Goal: Task Accomplishment & Management: Complete application form

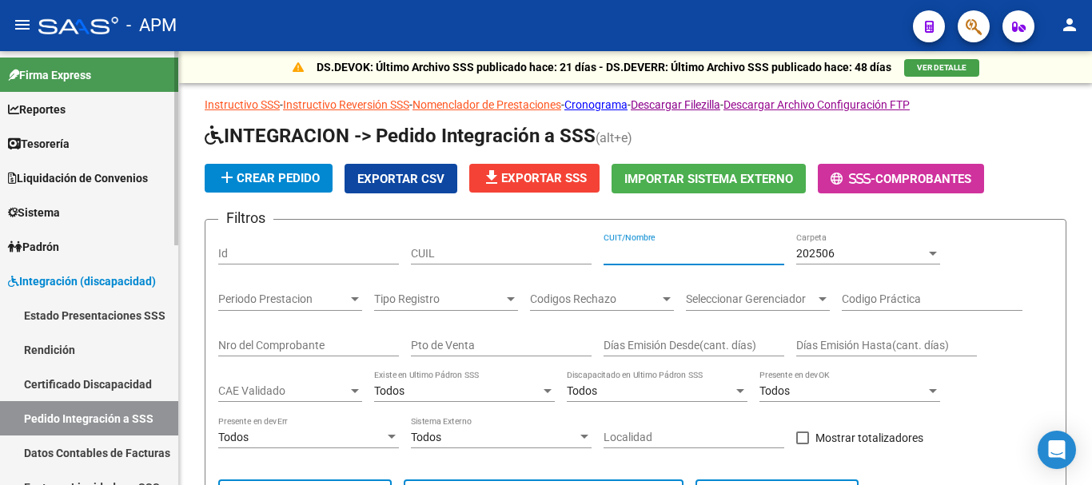
click at [86, 116] on link "Reportes" at bounding box center [89, 109] width 178 height 34
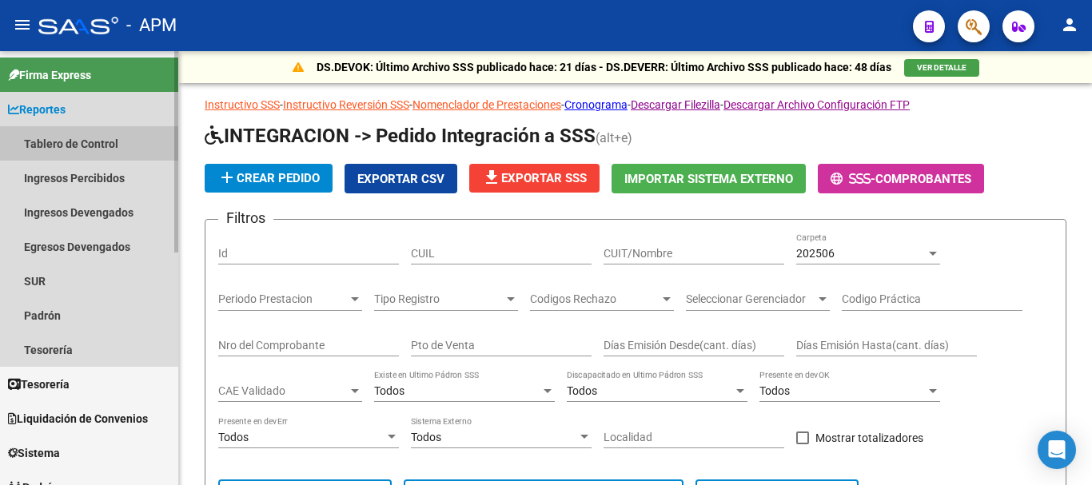
click at [83, 149] on link "Tablero de Control" at bounding box center [89, 143] width 178 height 34
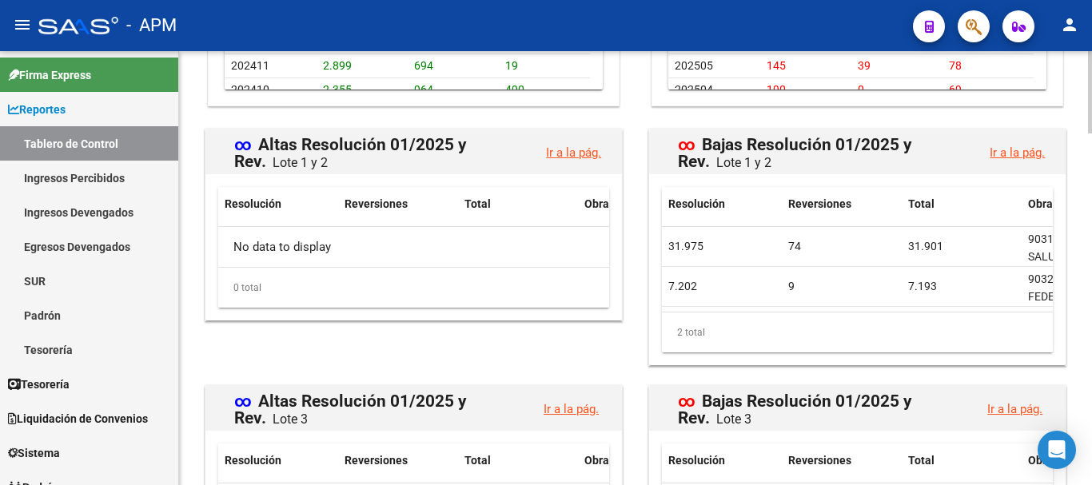
scroll to position [1864, 0]
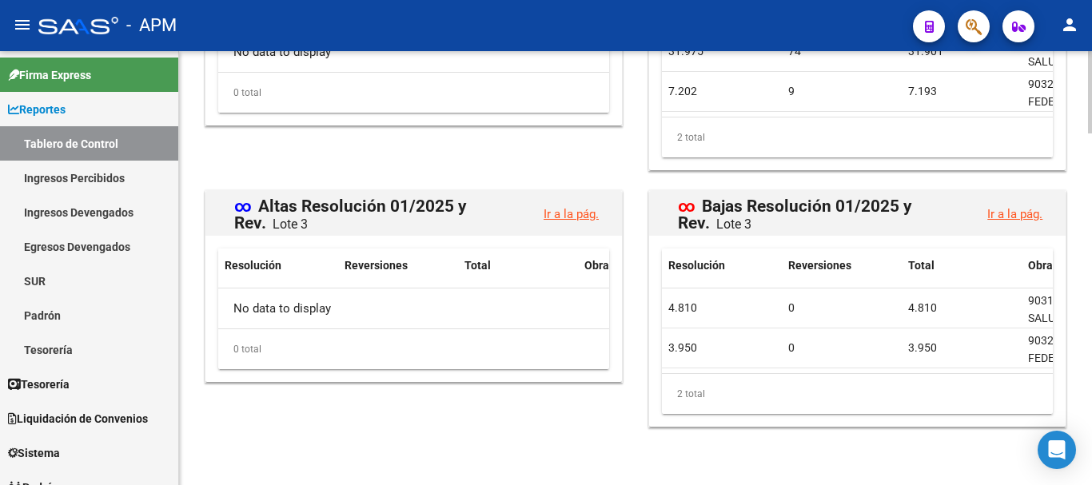
drag, startPoint x: 790, startPoint y: 360, endPoint x: 925, endPoint y: 367, distance: 134.4
click at [925, 367] on datatable-body "4.810 0 4.810 903101 - AVALIAN SALUD Y BIENESTAR COOPERATIVA LIMITADA 3.950 0 3…" at bounding box center [857, 331] width 391 height 85
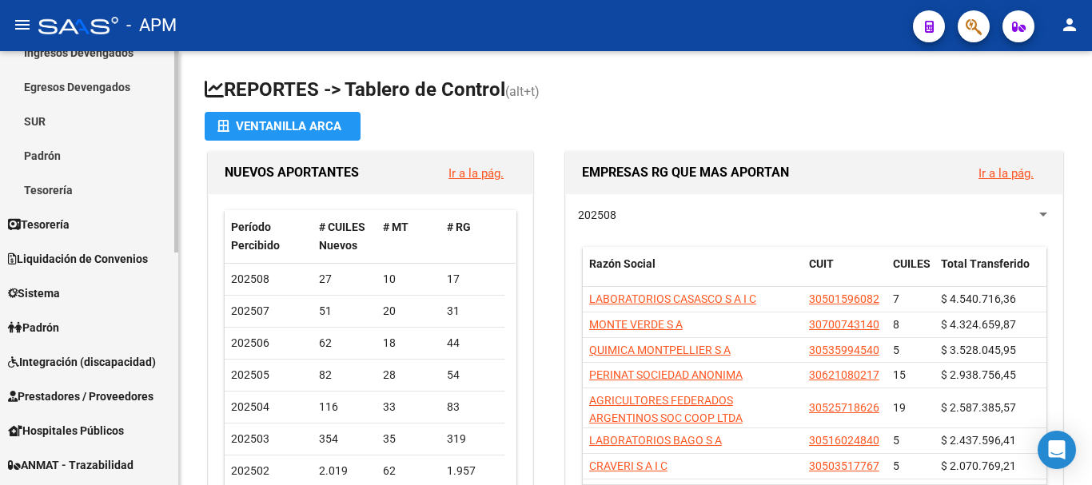
scroll to position [240, 0]
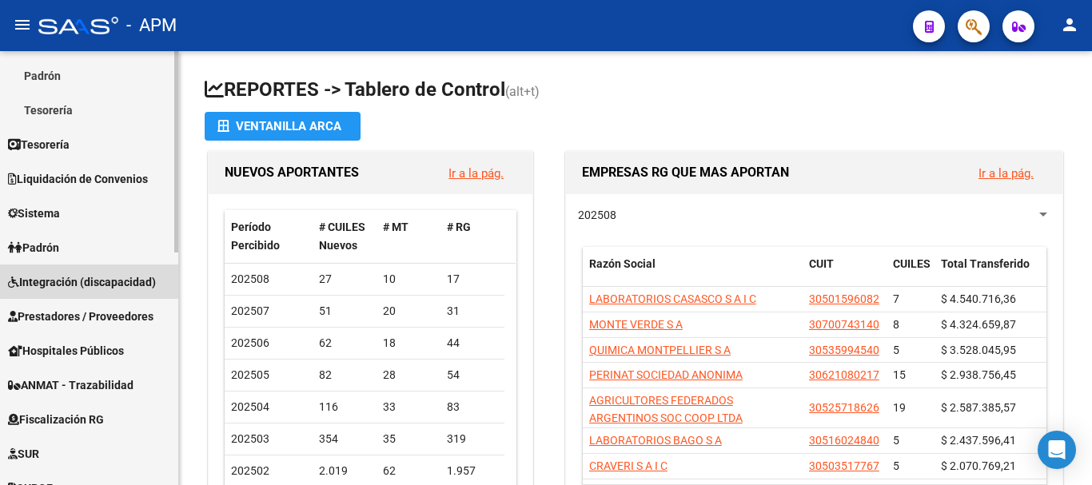
click at [108, 276] on span "Integración (discapacidad)" at bounding box center [82, 282] width 148 height 18
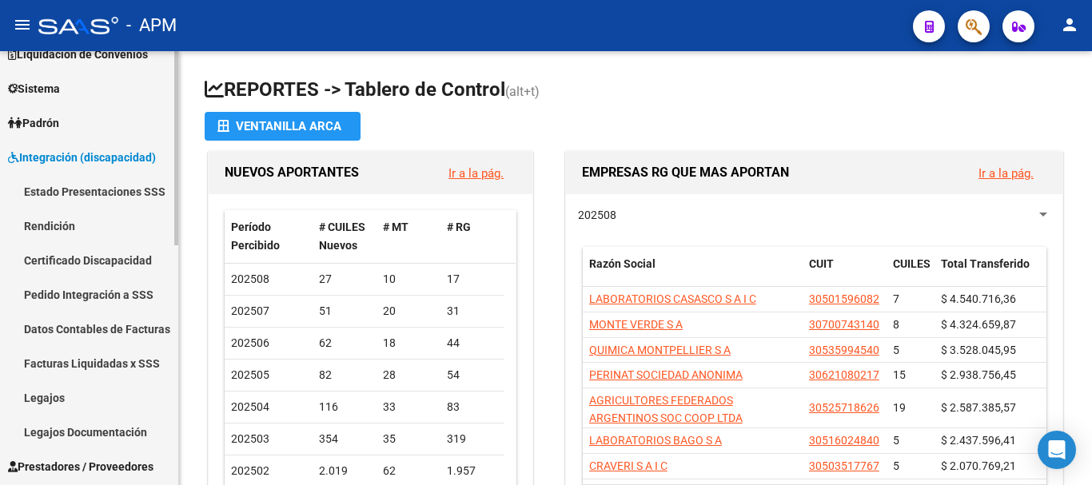
scroll to position [160, 0]
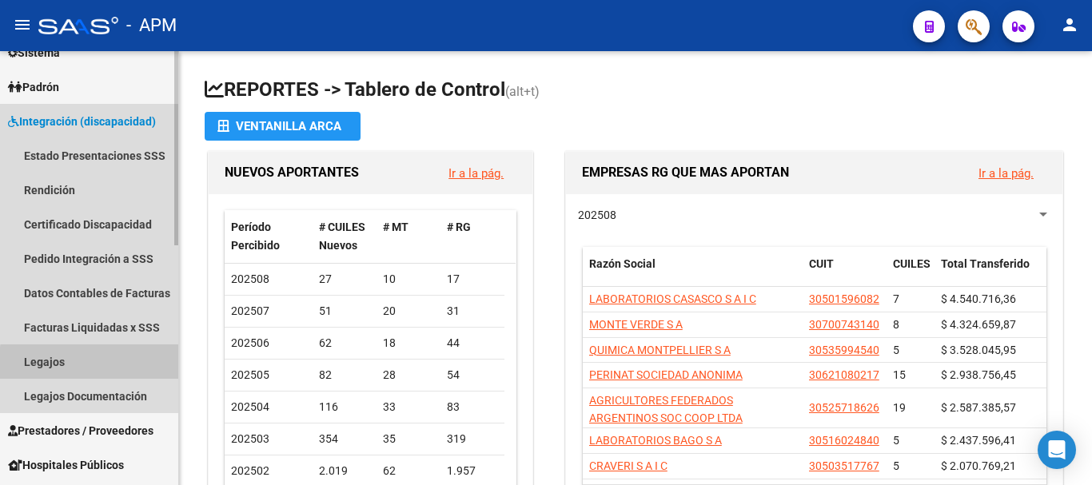
click at [101, 364] on link "Legajos" at bounding box center [89, 361] width 178 height 34
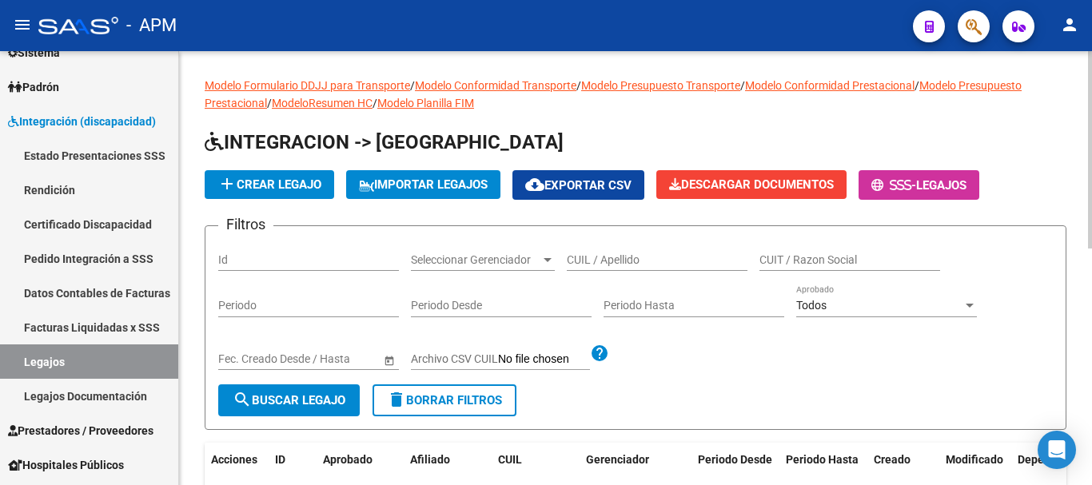
click at [603, 265] on input "CUIL / Apellido" at bounding box center [657, 260] width 181 height 14
type input "GAUNA"
click at [321, 390] on button "search Buscar Legajo" at bounding box center [288, 400] width 141 height 32
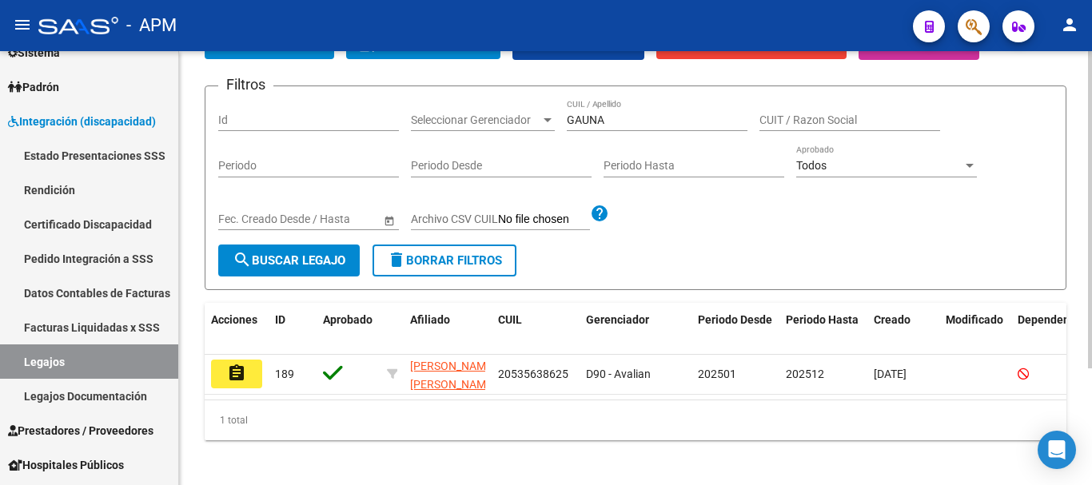
scroll to position [160, 0]
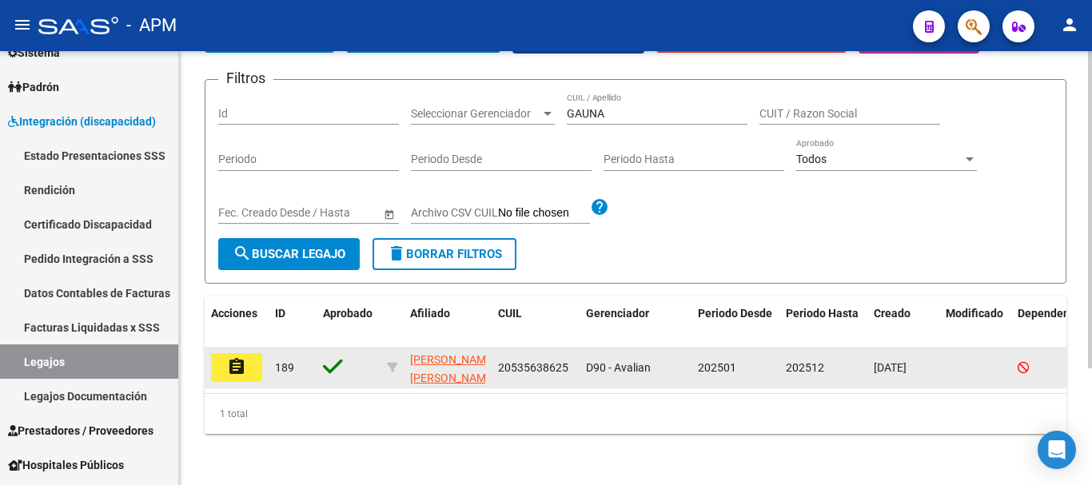
click at [243, 360] on mat-icon "assignment" at bounding box center [236, 366] width 19 height 19
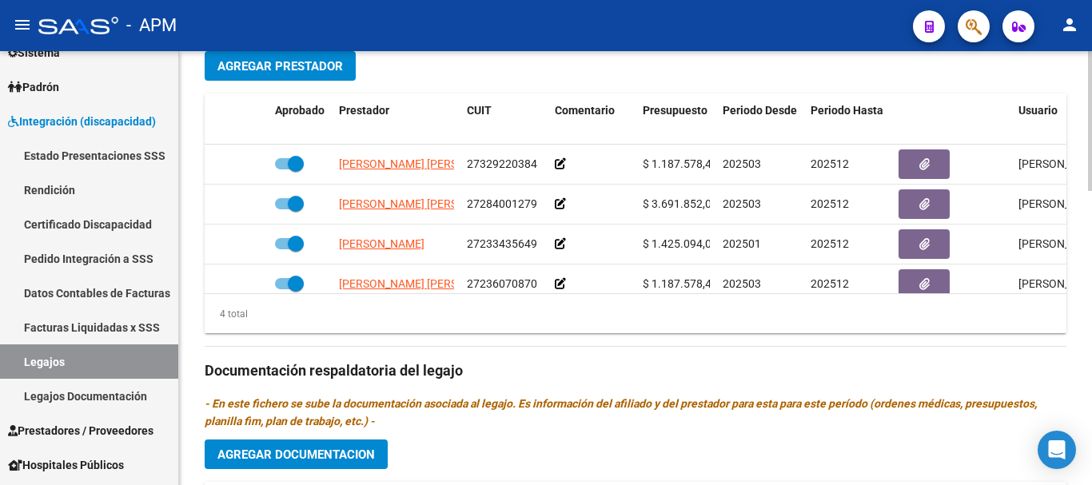
scroll to position [592, 0]
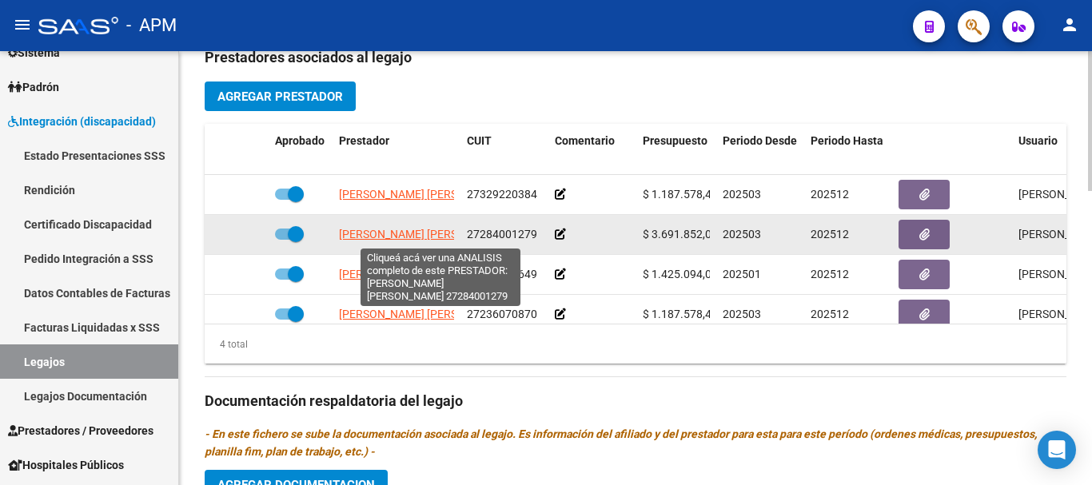
click at [423, 237] on span "[PERSON_NAME] [PERSON_NAME]" at bounding box center [425, 234] width 173 height 13
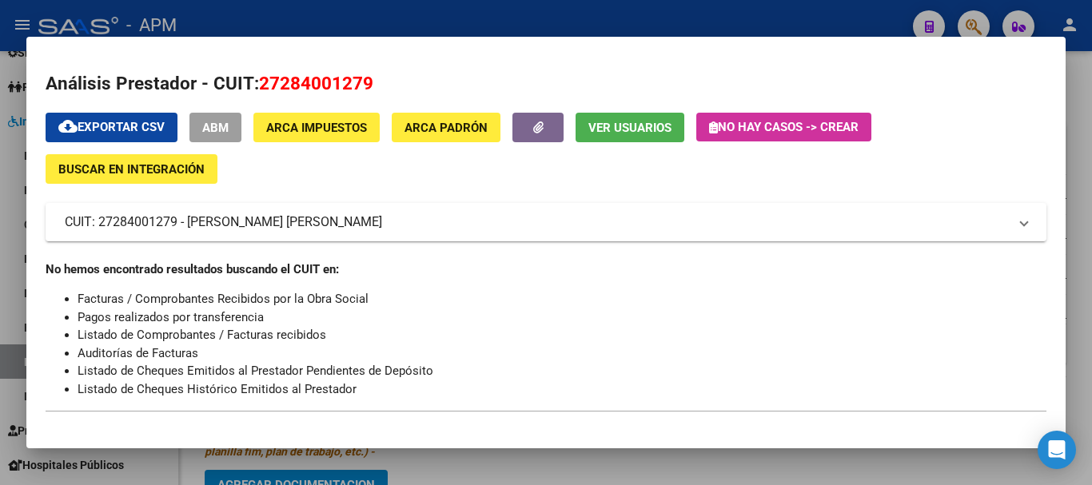
click at [668, 463] on div at bounding box center [546, 242] width 1092 height 485
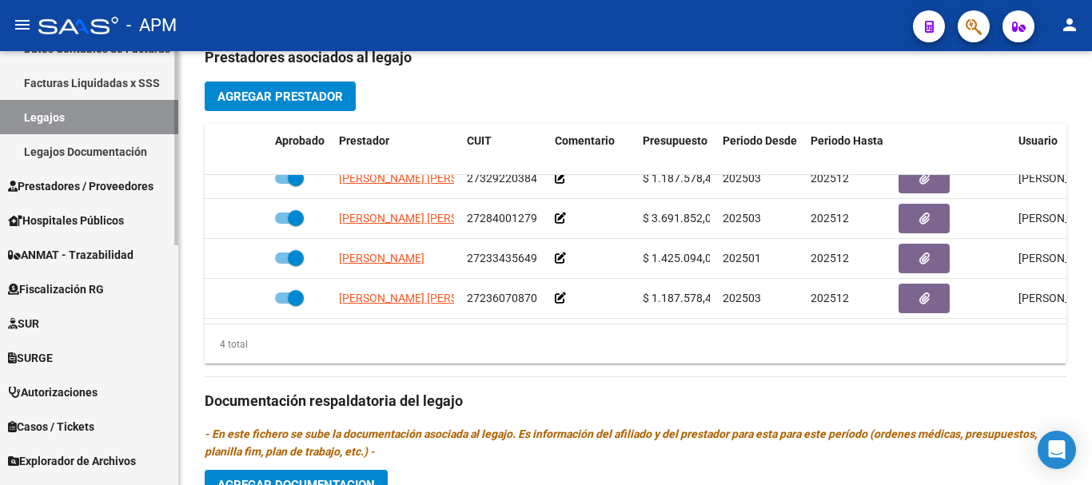
scroll to position [480, 0]
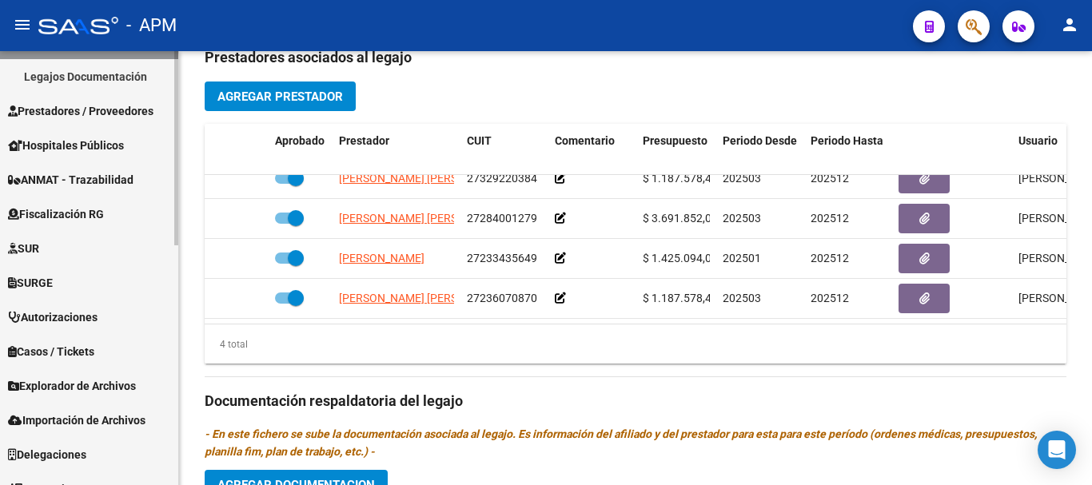
click at [115, 99] on link "Prestadores / Proveedores" at bounding box center [89, 111] width 178 height 34
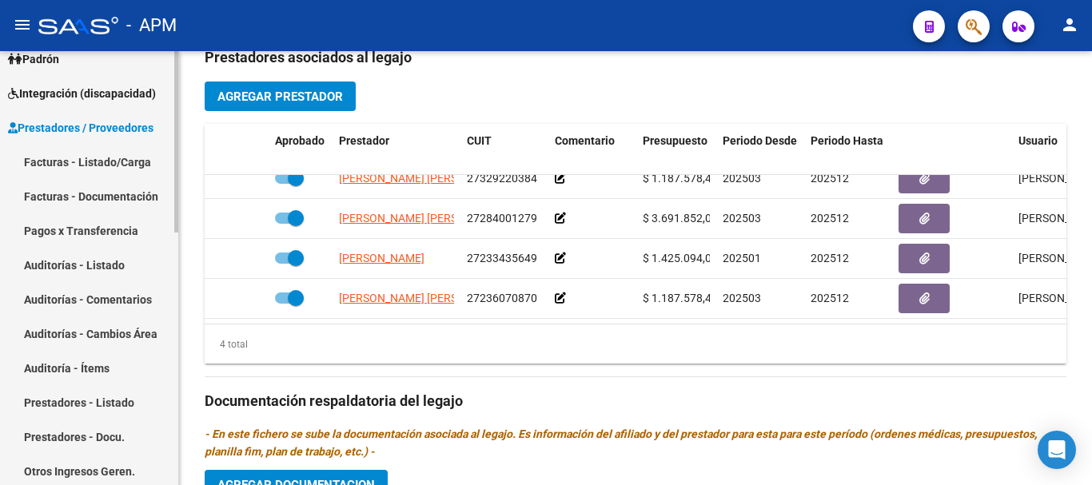
scroll to position [160, 0]
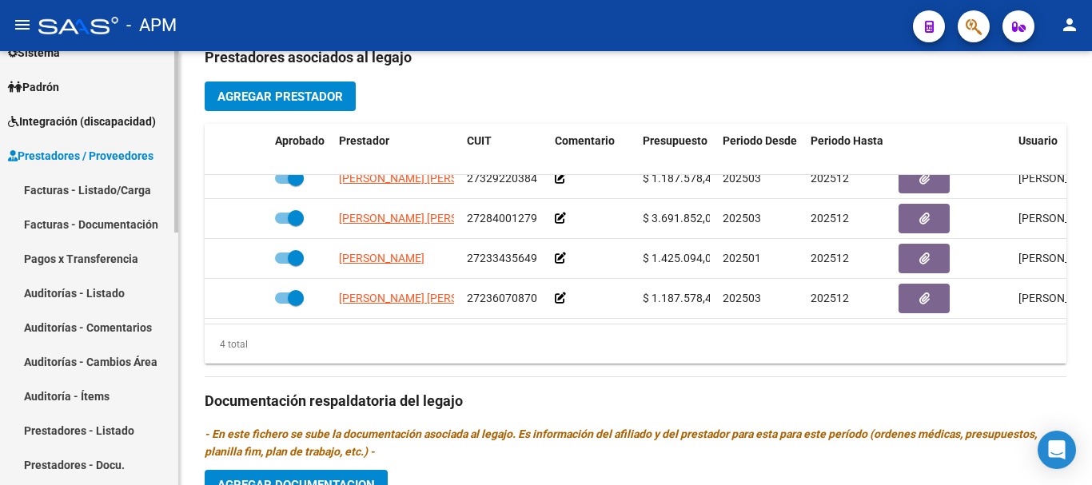
click at [109, 189] on link "Facturas - Listado/Carga" at bounding box center [89, 190] width 178 height 34
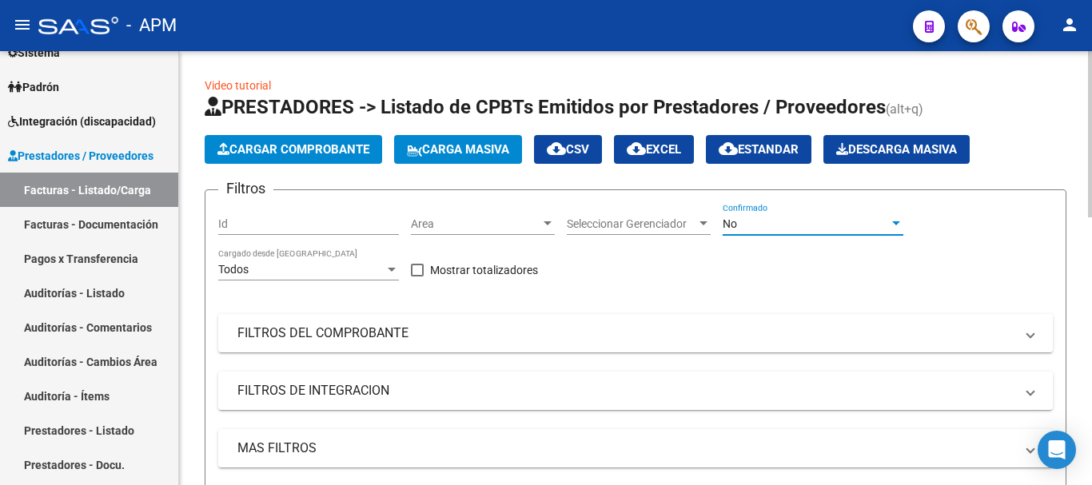
click at [862, 229] on div "No" at bounding box center [805, 224] width 166 height 14
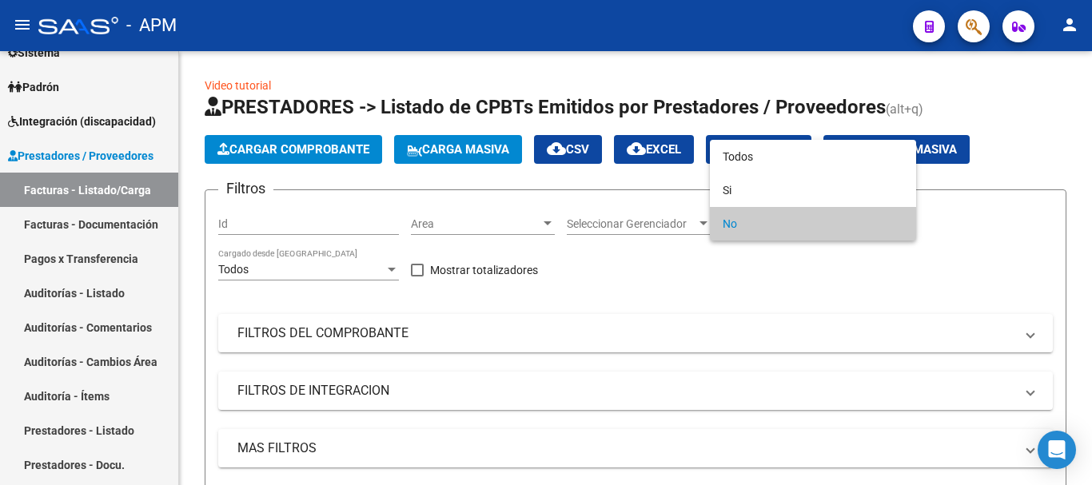
click at [845, 314] on div at bounding box center [546, 242] width 1092 height 485
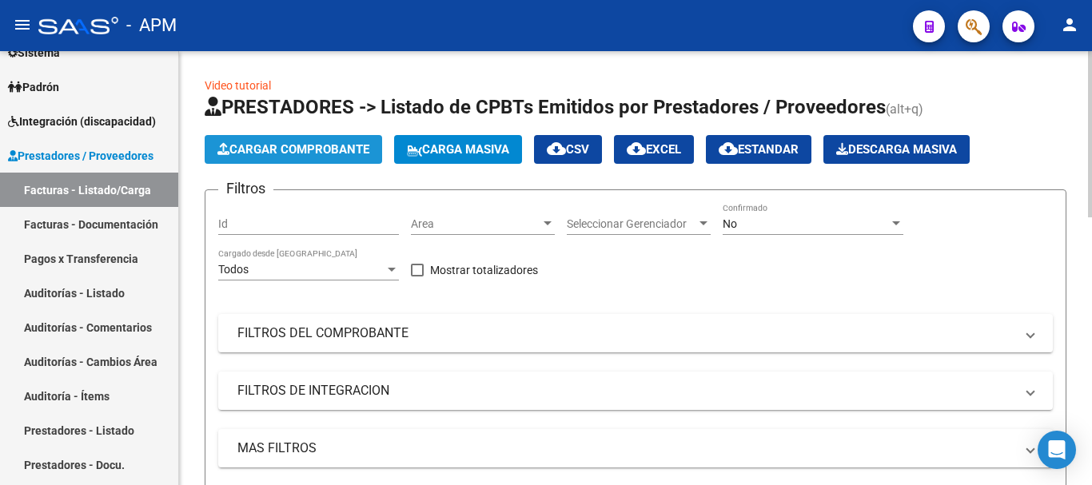
click at [315, 140] on button "Cargar Comprobante" at bounding box center [293, 149] width 177 height 29
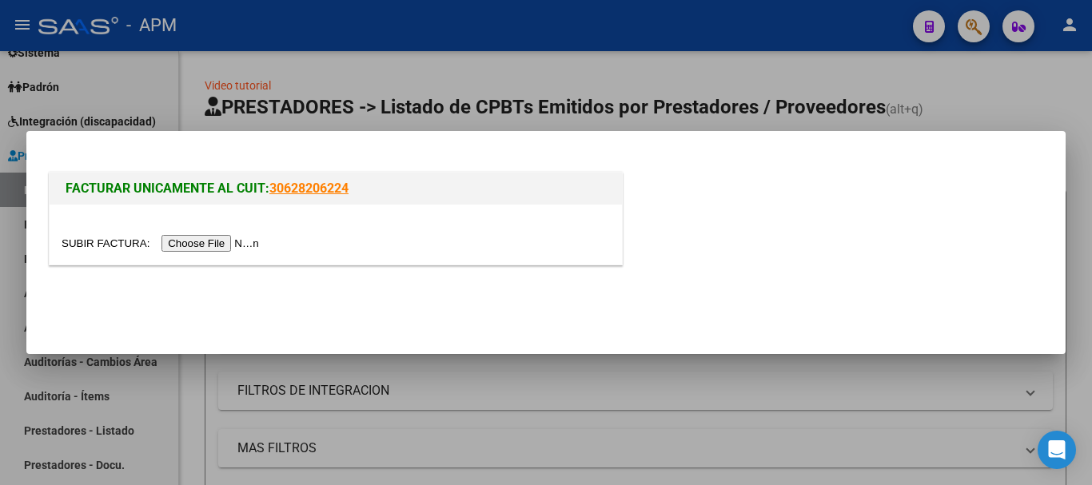
click at [224, 236] on input "file" at bounding box center [163, 243] width 202 height 17
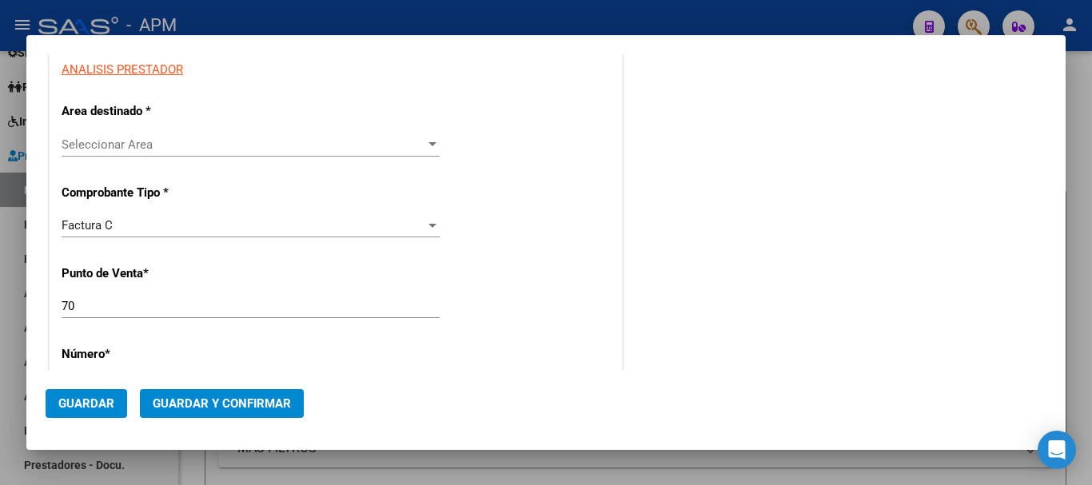
scroll to position [240, 0]
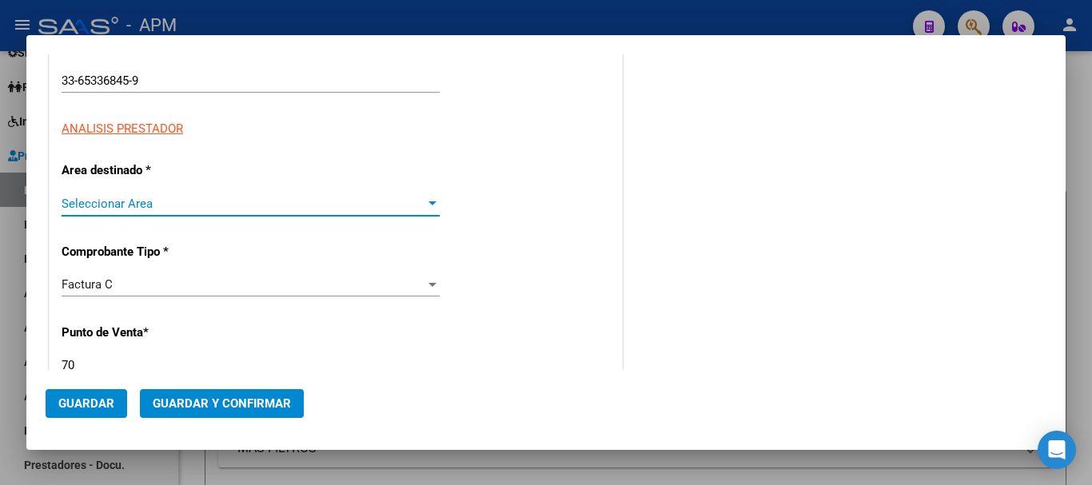
click at [388, 197] on span "Seleccionar Area" at bounding box center [244, 204] width 364 height 14
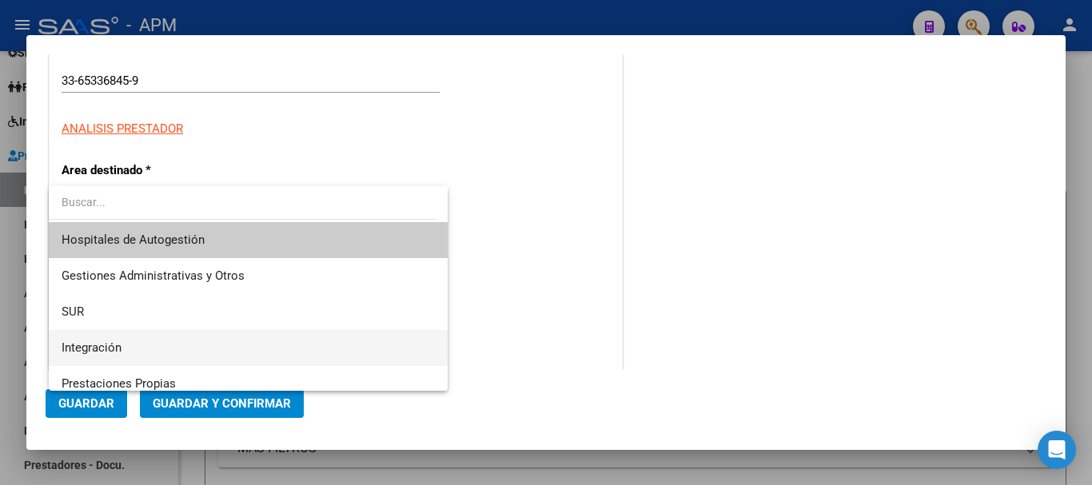
click at [173, 339] on span "Integración" at bounding box center [248, 348] width 373 height 36
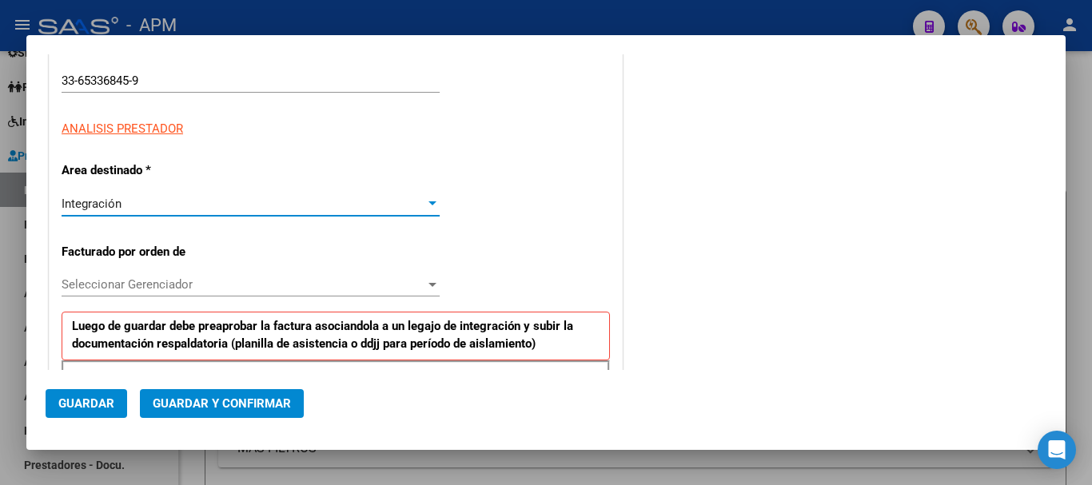
scroll to position [320, 0]
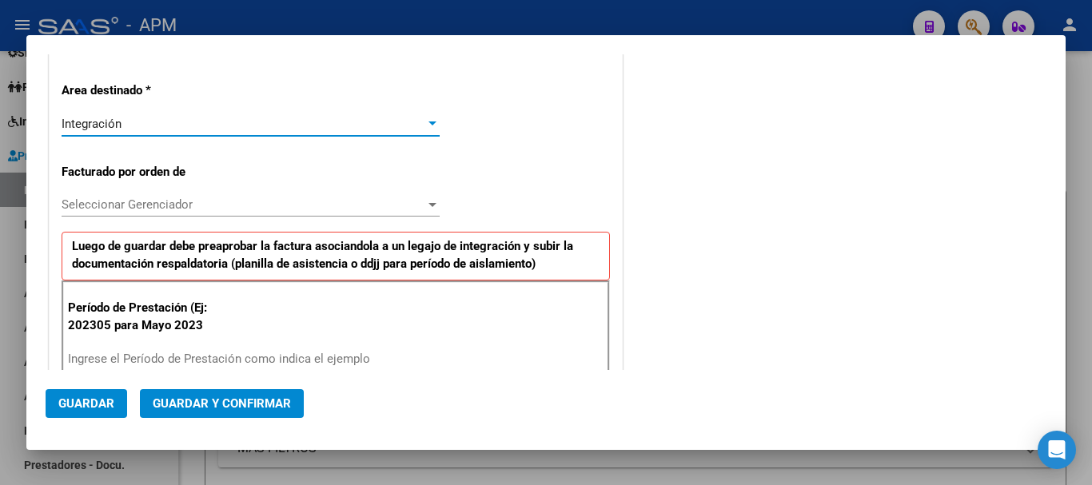
click at [420, 210] on span "Seleccionar Gerenciador" at bounding box center [244, 204] width 364 height 14
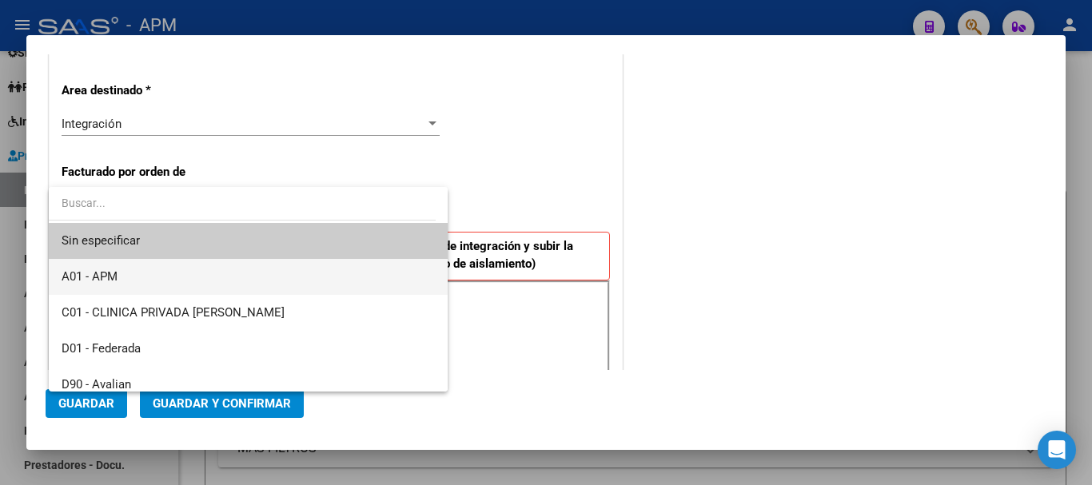
click at [153, 276] on span "A01 - APM" at bounding box center [248, 277] width 373 height 36
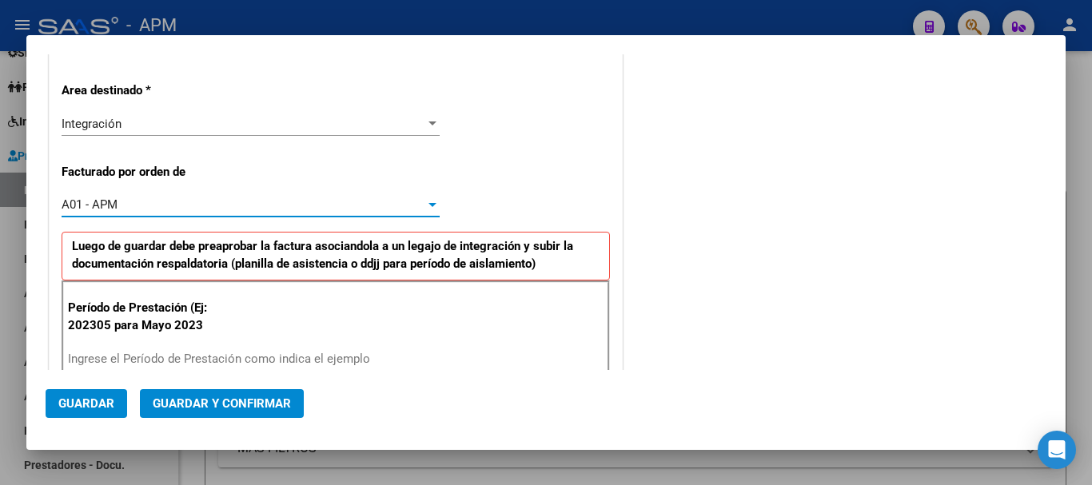
scroll to position [0, 0]
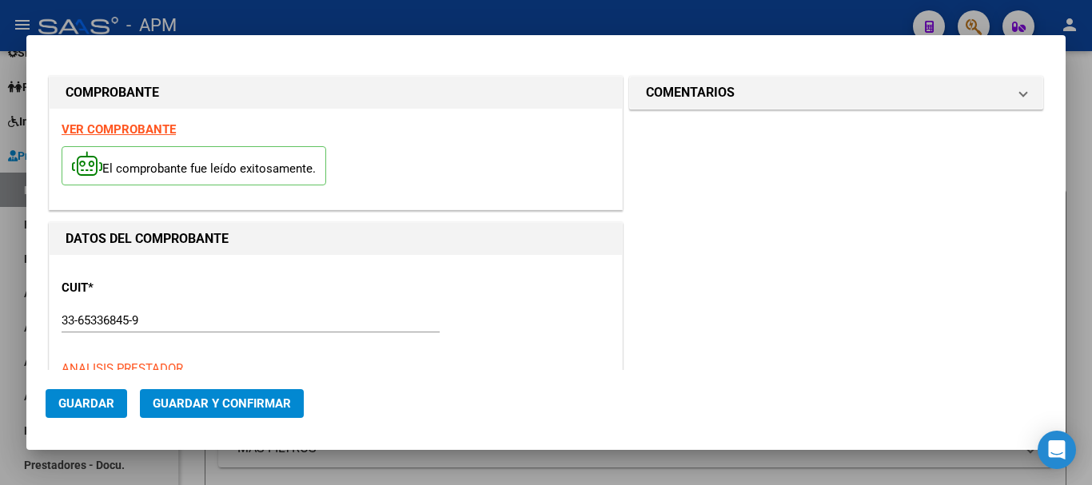
click at [129, 127] on strong "VER COMPROBANTE" at bounding box center [119, 129] width 114 height 14
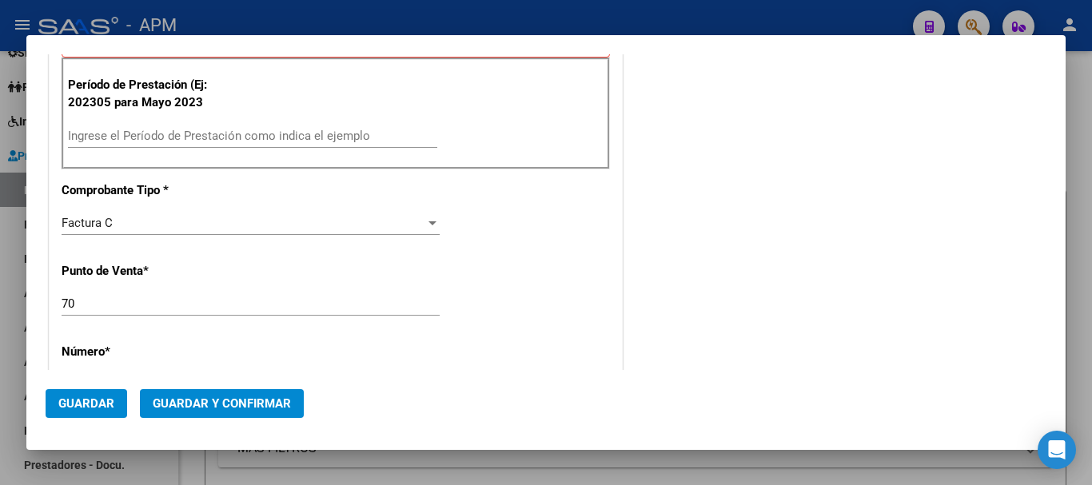
scroll to position [559, 0]
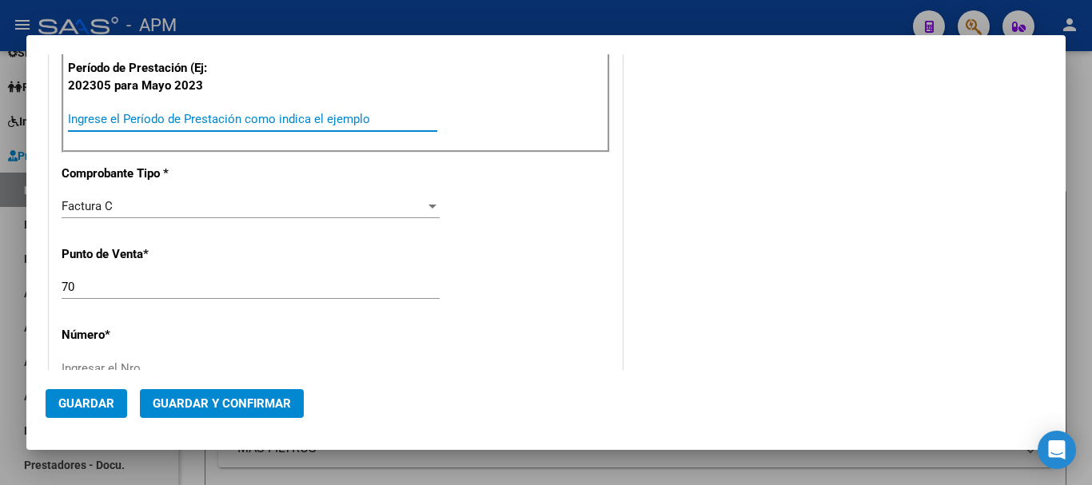
click at [205, 120] on input "Ingrese el Período de Prestación como indica el ejemplo" at bounding box center [252, 119] width 369 height 14
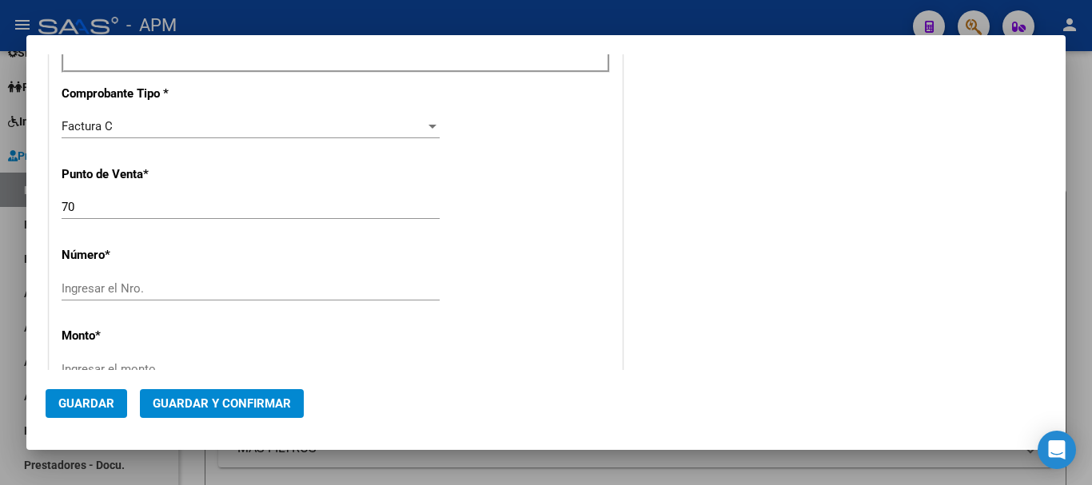
type input "202507"
click at [138, 280] on div "Ingresar el Nro." at bounding box center [251, 289] width 378 height 24
paste input "00003788"
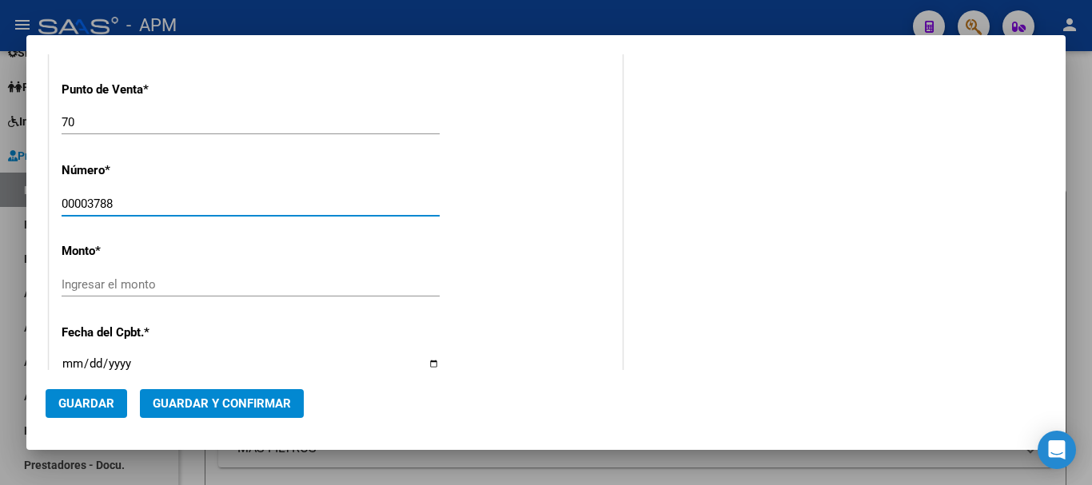
scroll to position [799, 0]
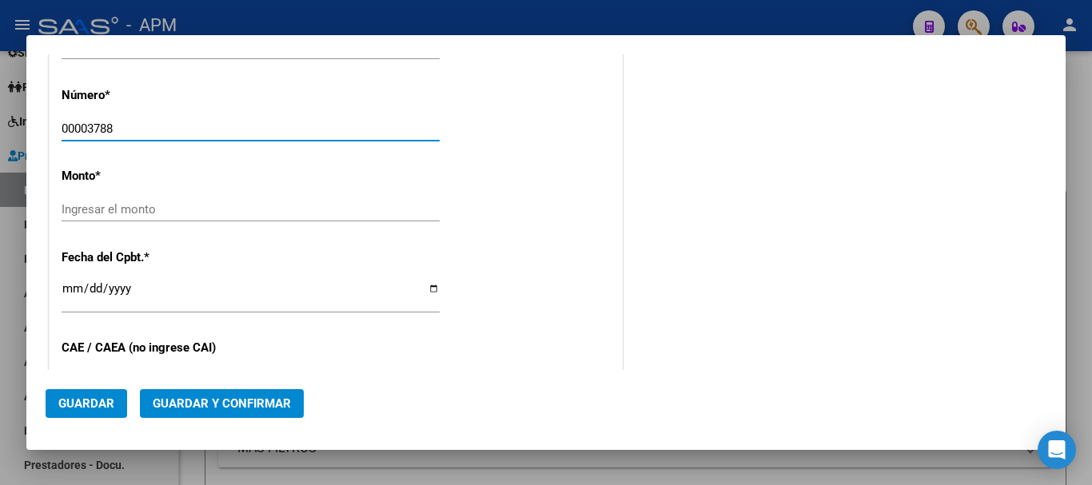
type input "00003788"
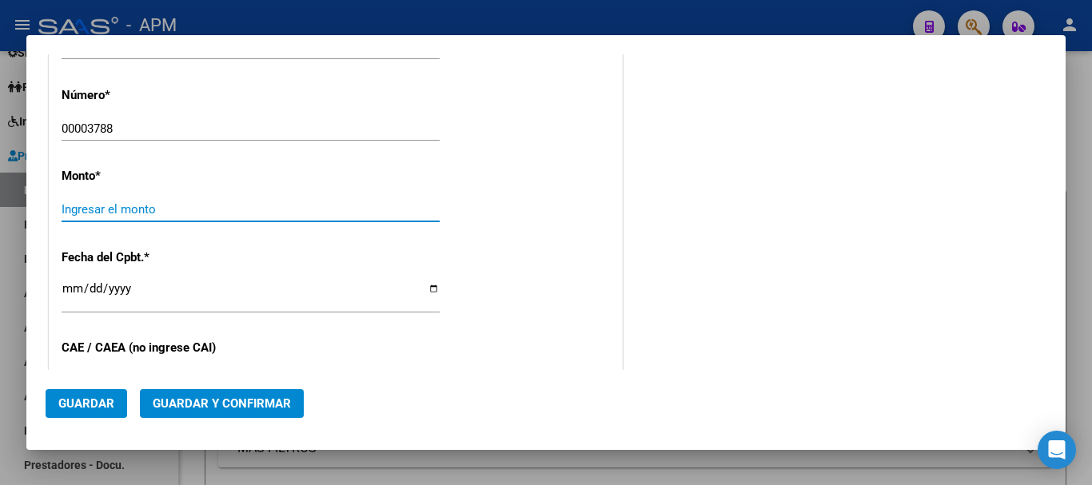
click at [349, 207] on input "Ingresar el monto" at bounding box center [251, 209] width 378 height 14
paste input "424676.93"
type input "$ 424.676,93"
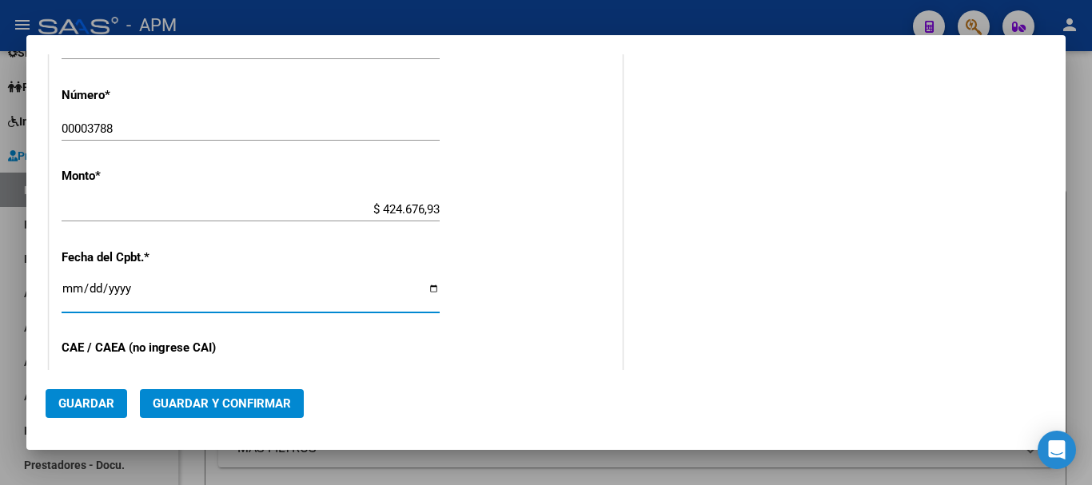
click at [72, 289] on input "Ingresar la fecha" at bounding box center [251, 295] width 378 height 26
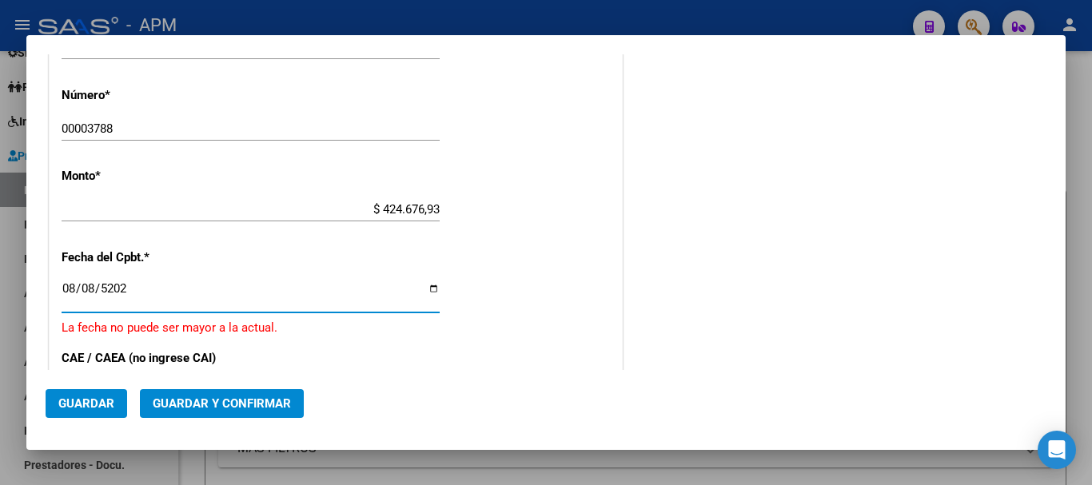
type input "[DATE]"
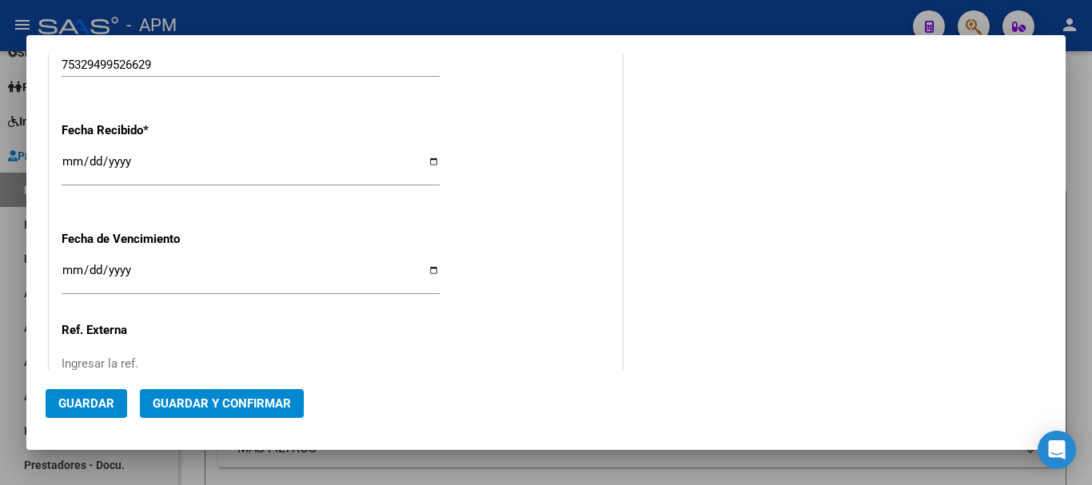
scroll to position [1119, 0]
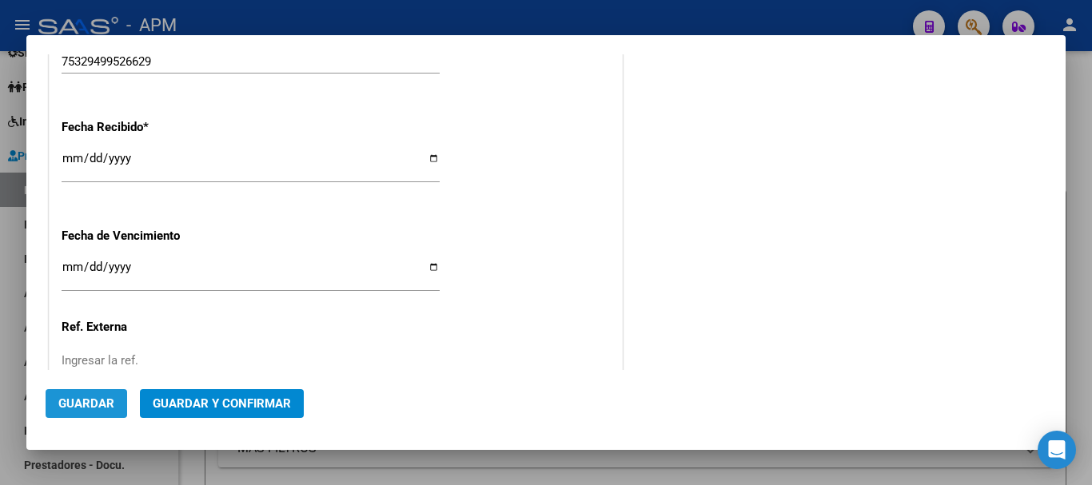
click at [107, 403] on span "Guardar" at bounding box center [86, 403] width 56 height 14
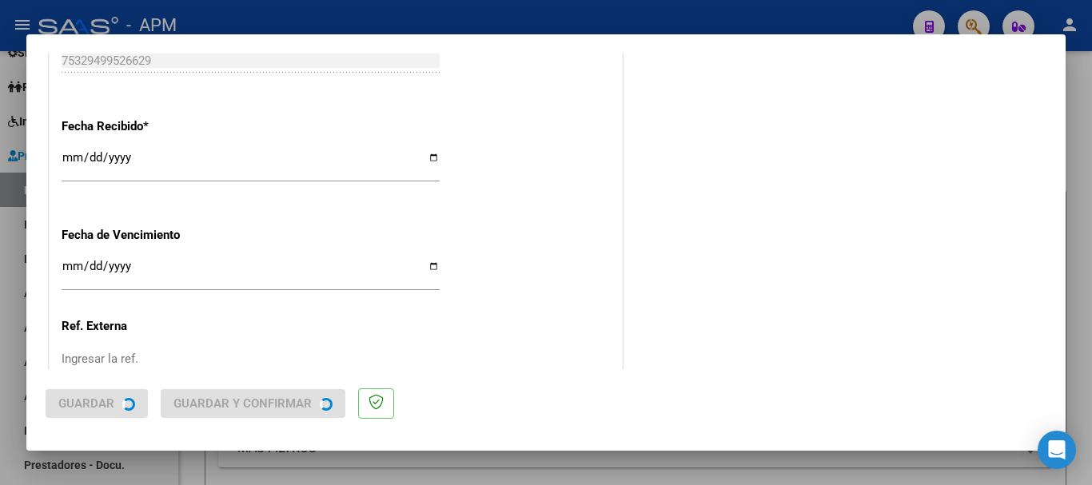
scroll to position [0, 0]
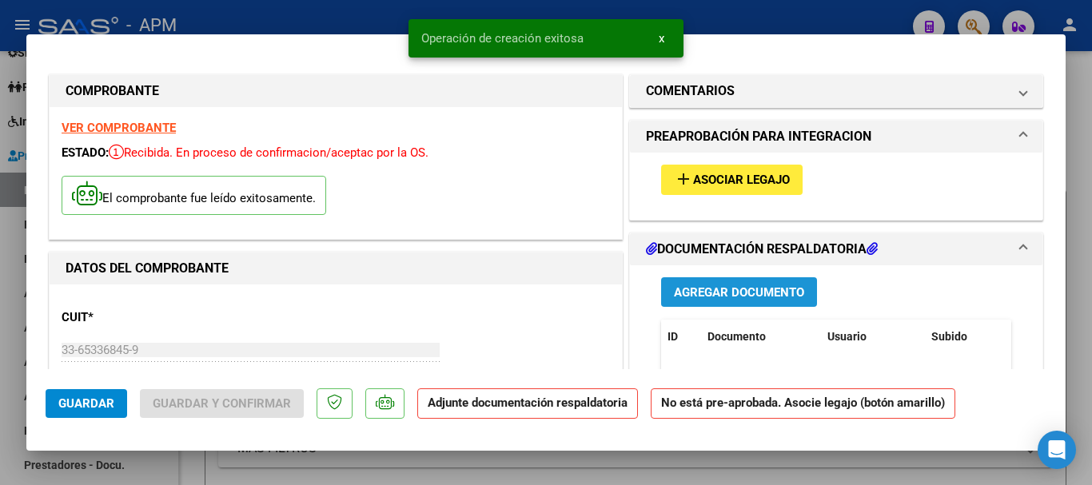
click at [754, 286] on span "Agregar Documento" at bounding box center [739, 292] width 130 height 14
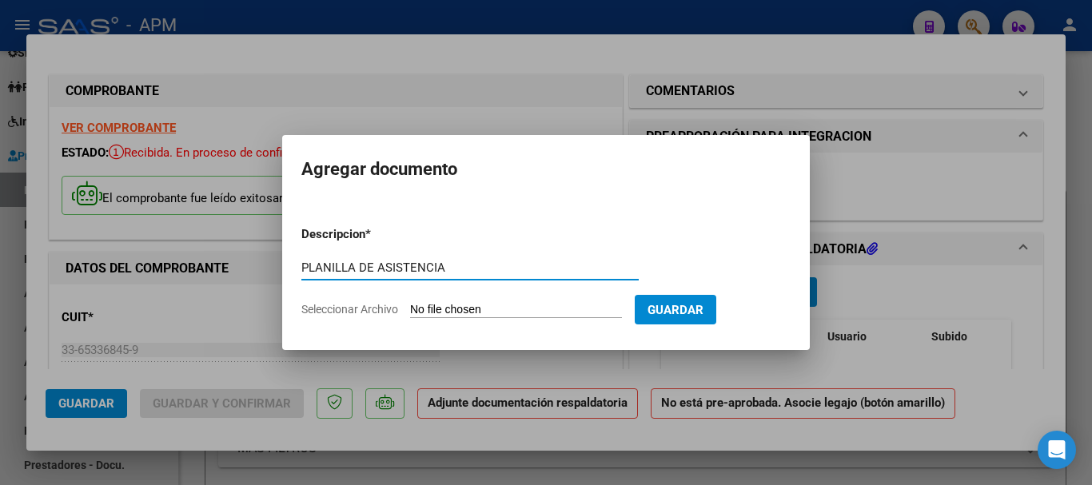
type input "PLANILLA DE ASISTENCIA"
click at [512, 314] on input "Seleccionar Archivo" at bounding box center [516, 310] width 212 height 15
type input "C:\fakepath\PA-CET.pdf"
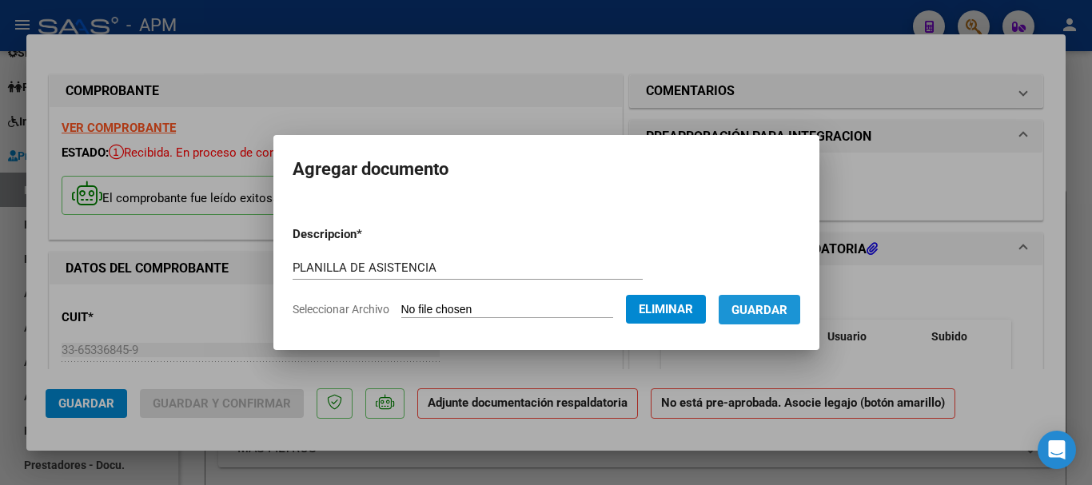
click at [770, 302] on span "Guardar" at bounding box center [759, 309] width 56 height 14
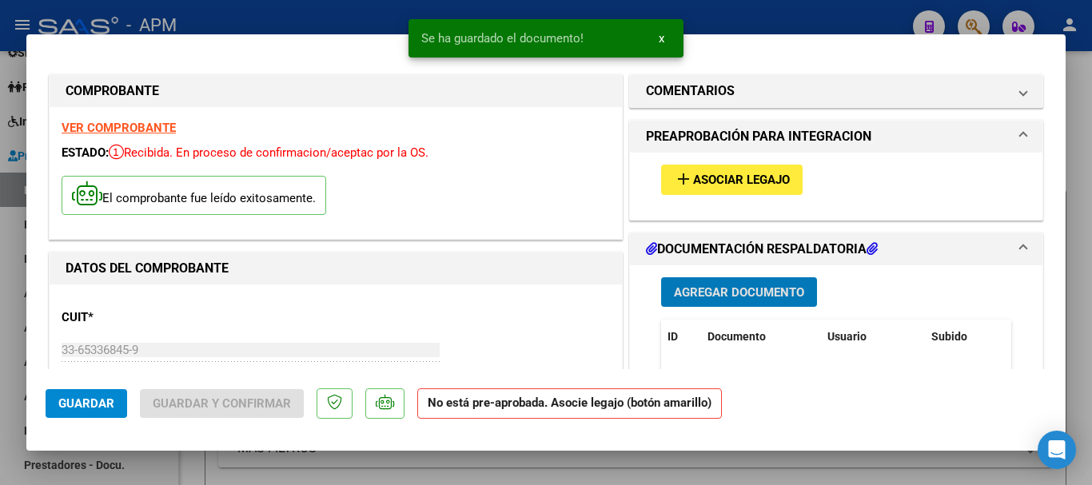
click at [757, 181] on span "Asociar Legajo" at bounding box center [741, 180] width 97 height 14
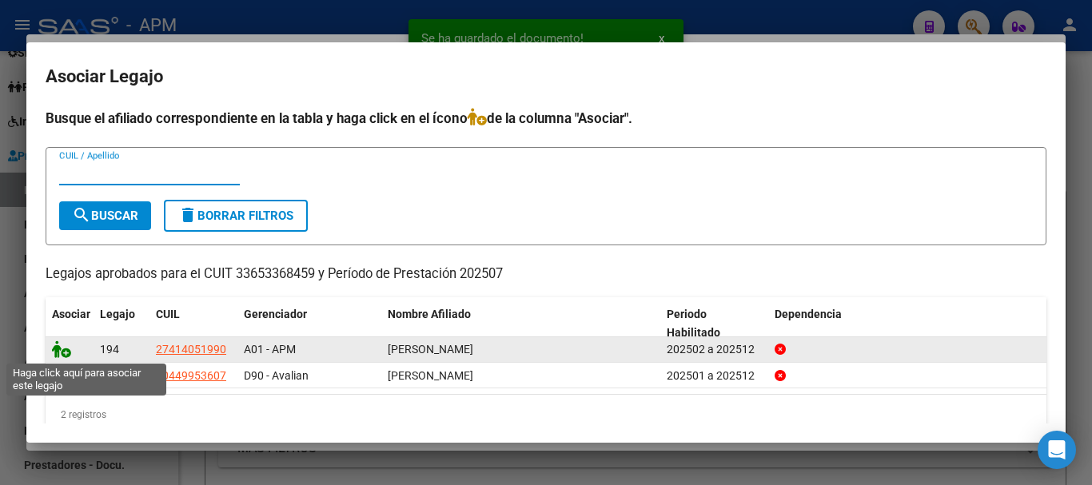
click at [57, 350] on icon at bounding box center [61, 349] width 19 height 18
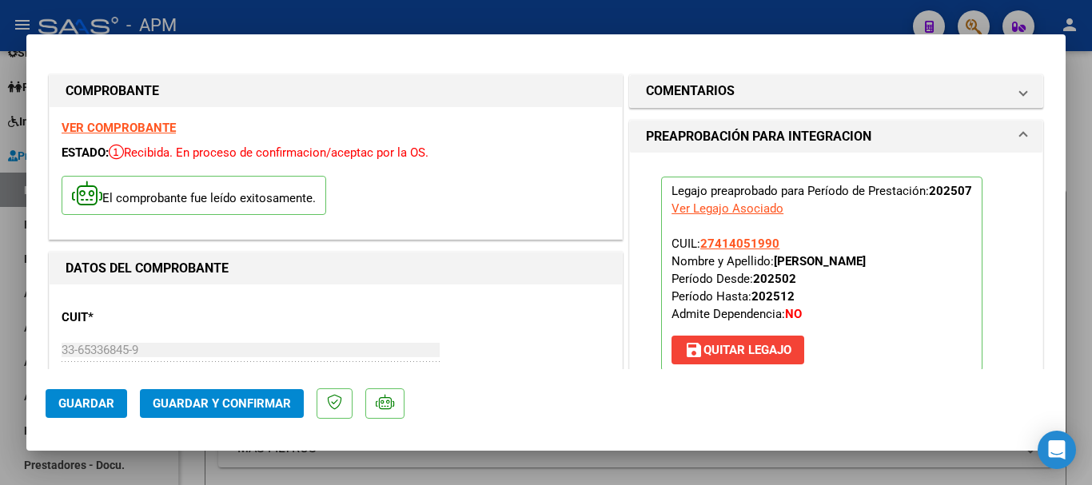
click at [243, 407] on span "Guardar y Confirmar" at bounding box center [222, 403] width 138 height 14
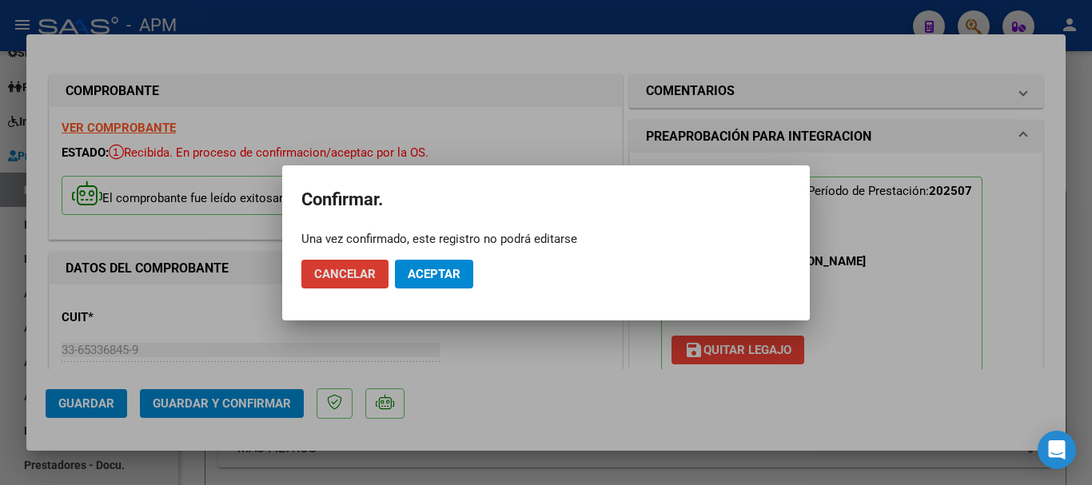
click at [430, 269] on span "Aceptar" at bounding box center [434, 274] width 53 height 14
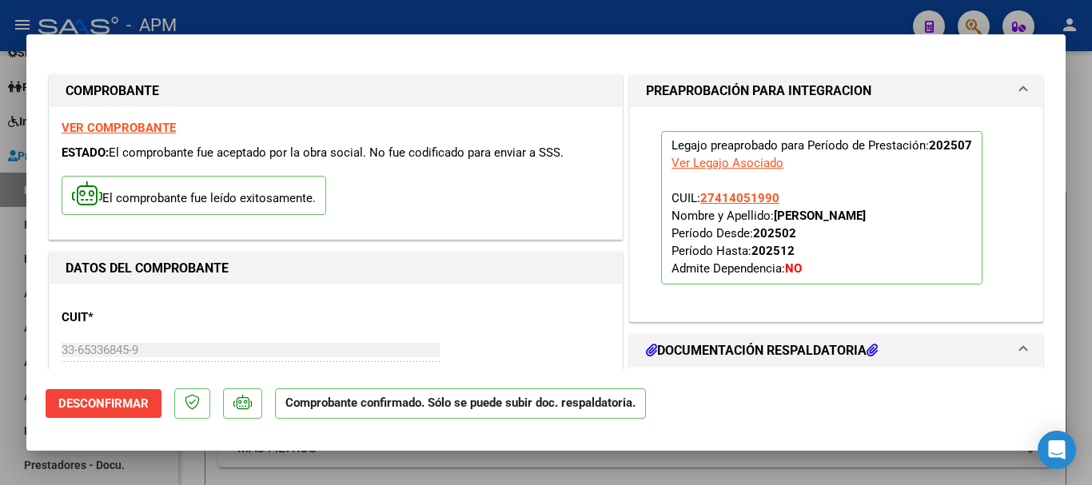
click at [680, 461] on div at bounding box center [546, 242] width 1092 height 485
type input "$ 0,00"
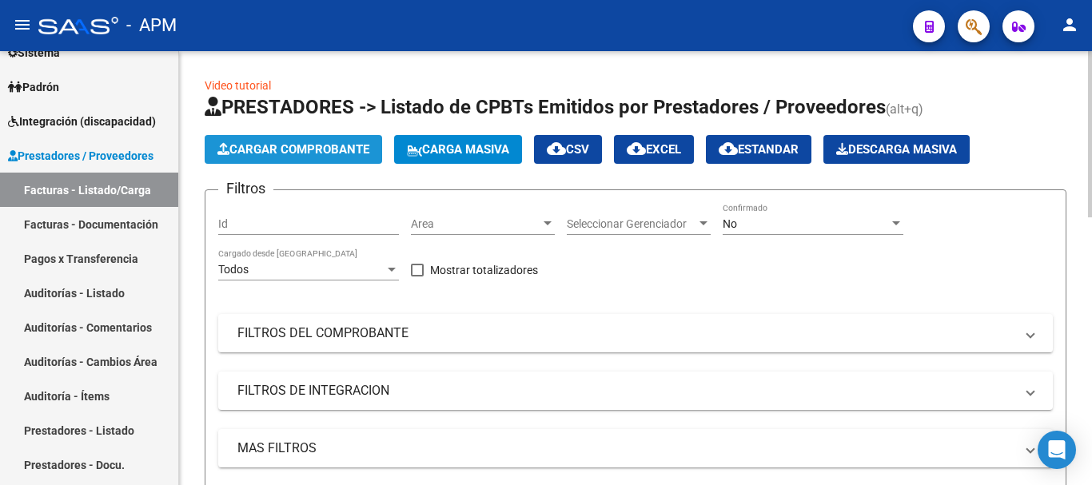
click at [286, 141] on button "Cargar Comprobante" at bounding box center [293, 149] width 177 height 29
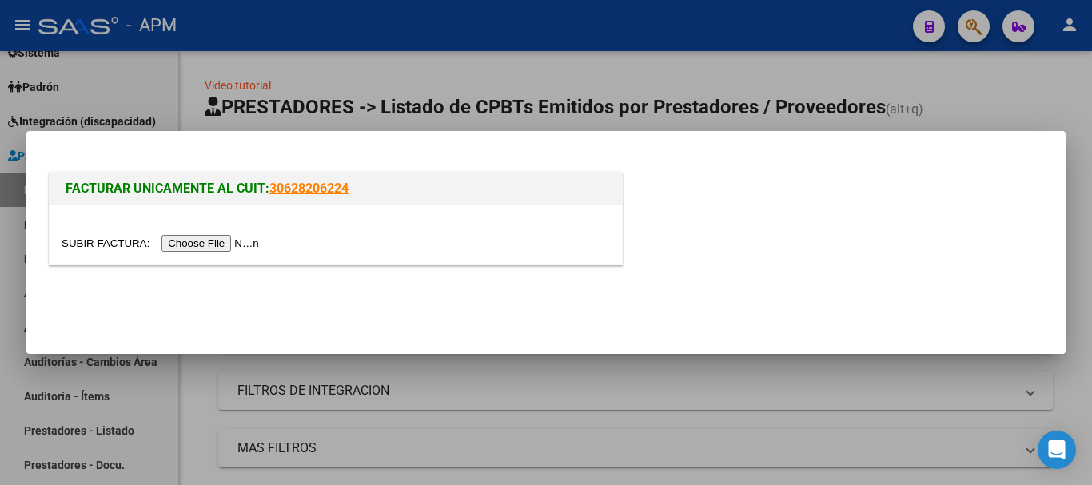
click at [215, 239] on input "file" at bounding box center [163, 243] width 202 height 17
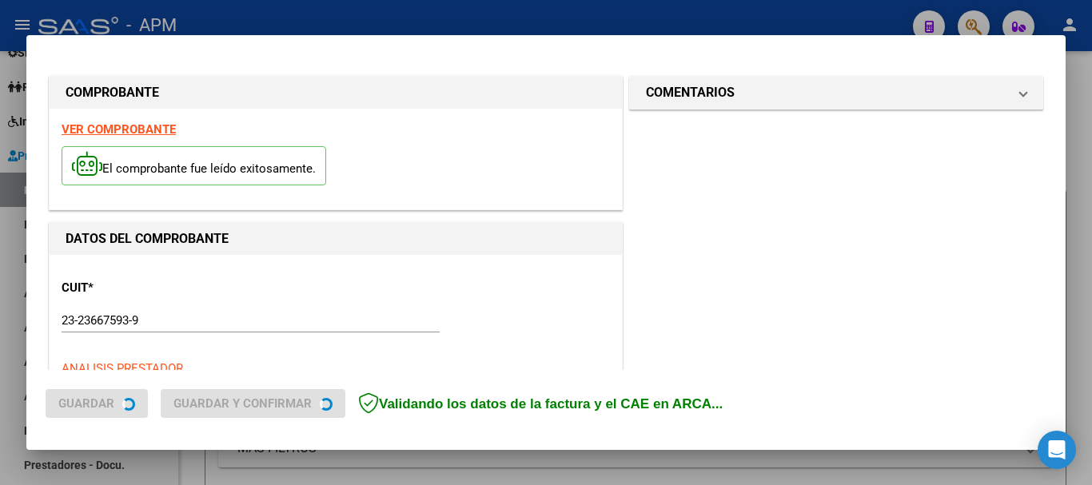
click at [153, 123] on strong "VER COMPROBANTE" at bounding box center [119, 129] width 114 height 14
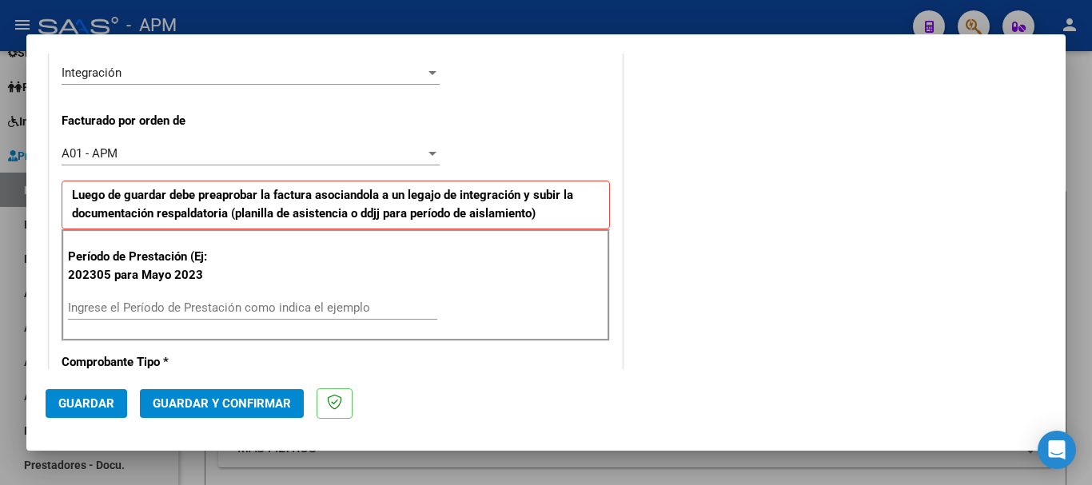
scroll to position [480, 0]
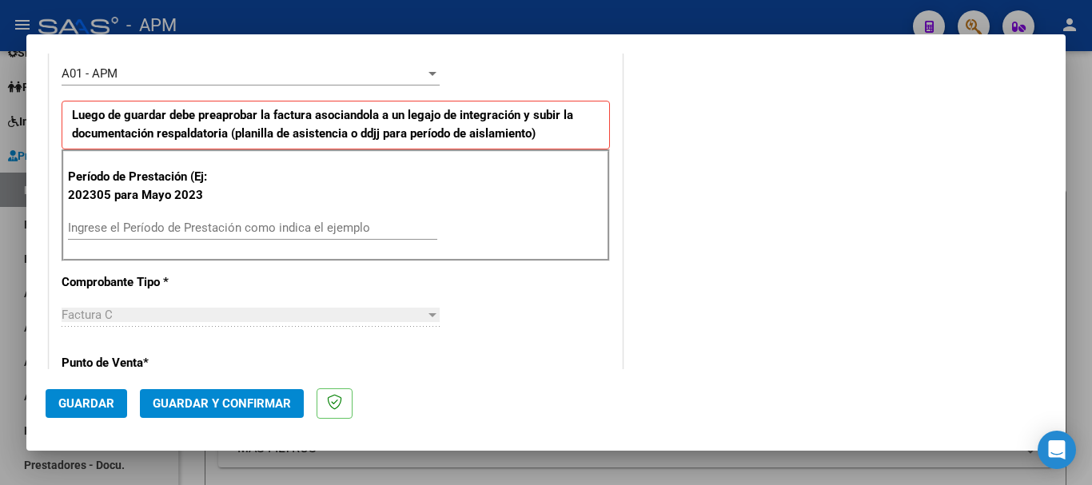
click at [239, 228] on input "Ingrese el Período de Prestación como indica el ejemplo" at bounding box center [252, 228] width 369 height 14
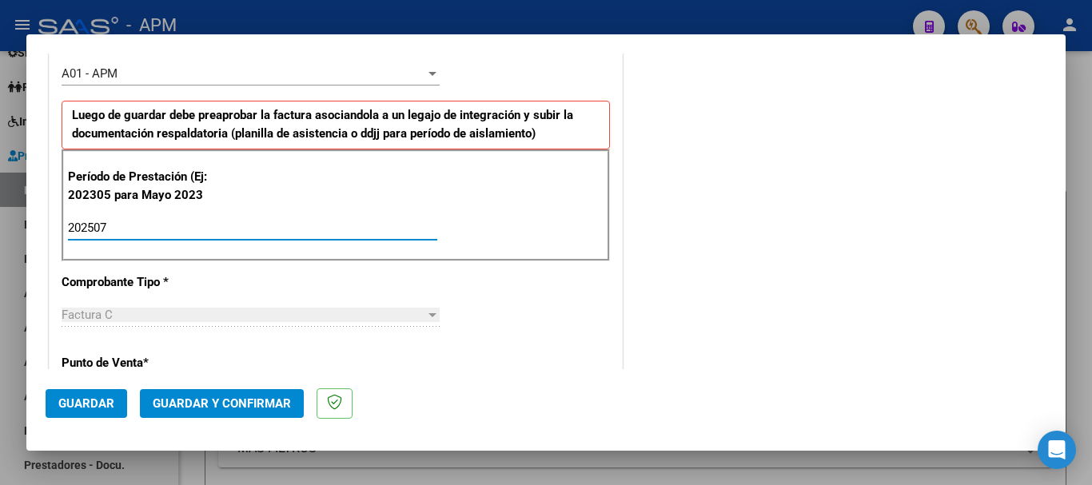
type input "202507"
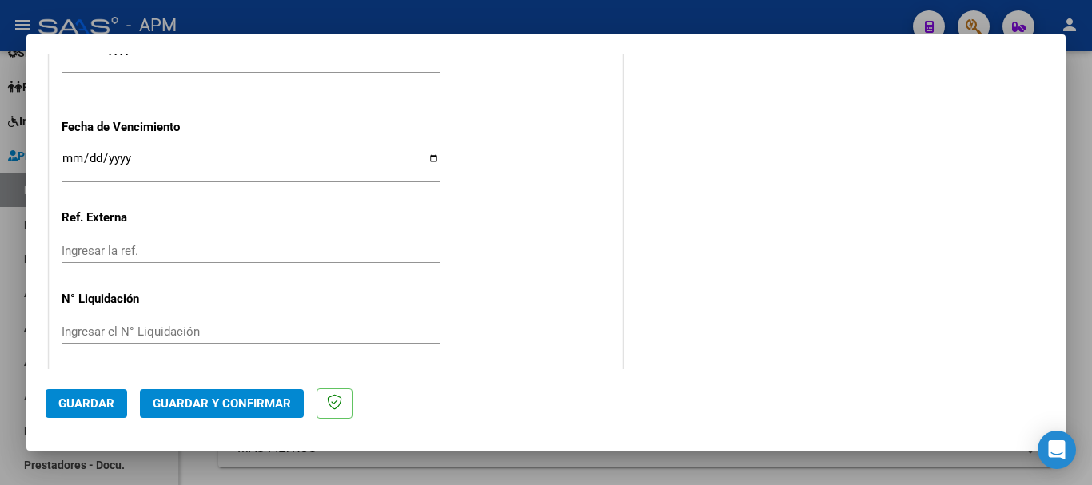
scroll to position [1263, 0]
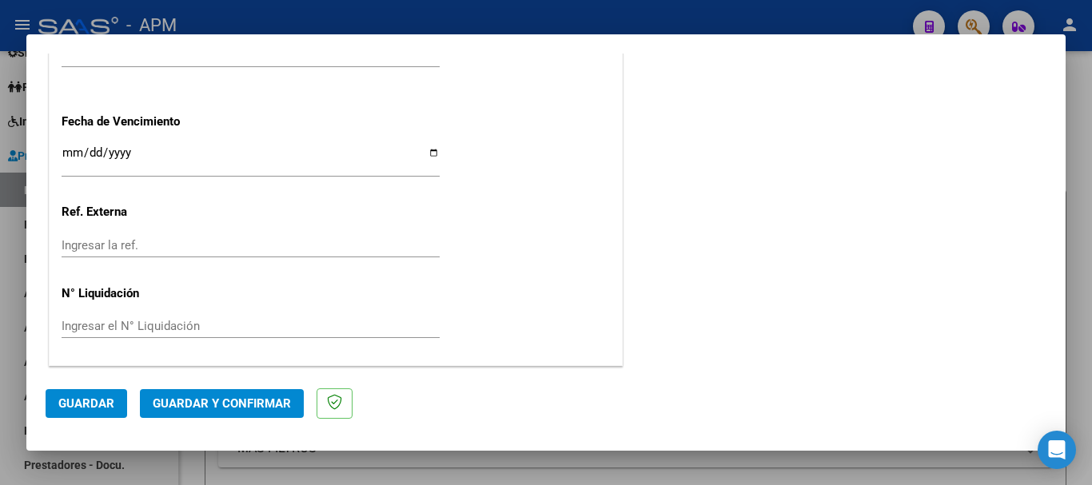
click at [93, 396] on span "Guardar" at bounding box center [86, 403] width 56 height 14
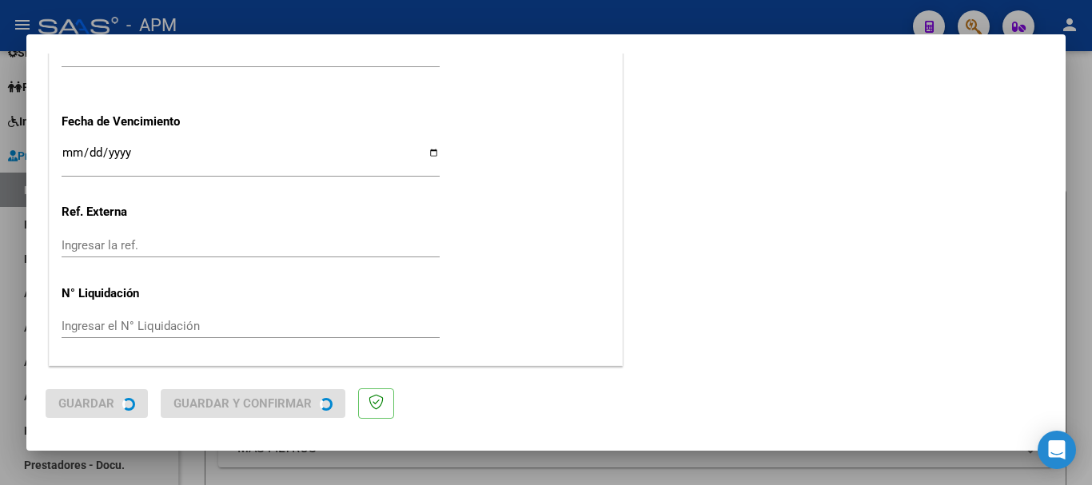
scroll to position [0, 0]
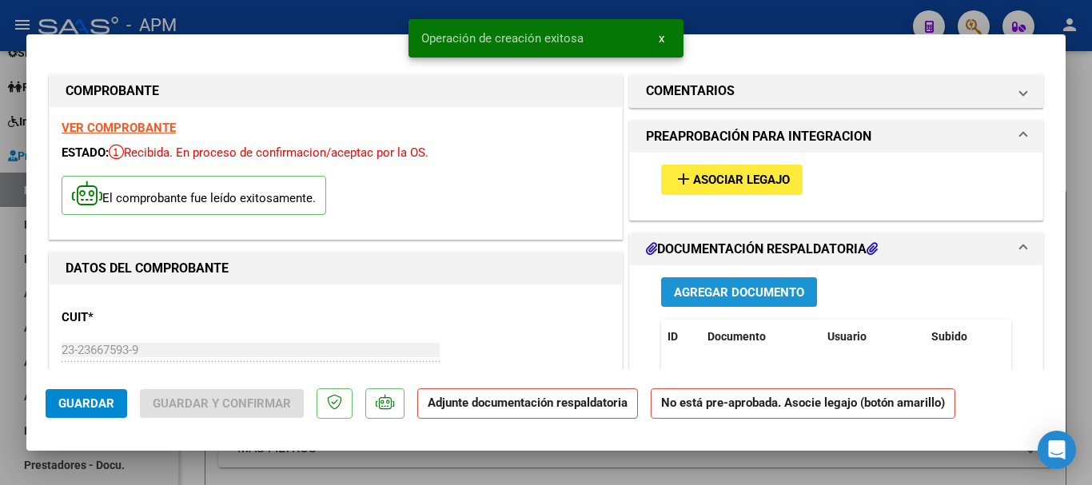
click at [742, 285] on span "Agregar Documento" at bounding box center [739, 292] width 130 height 14
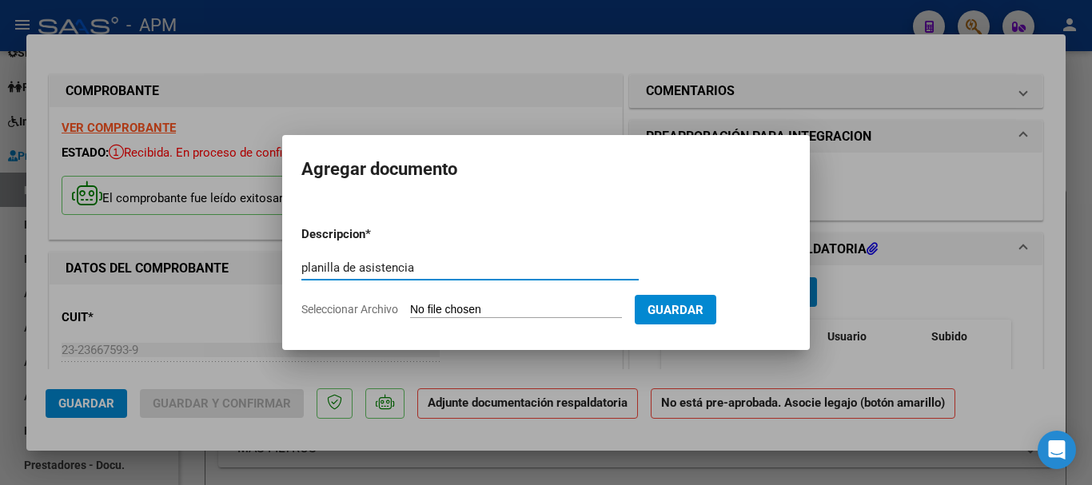
type input "planilla de asistencia"
click at [509, 308] on input "Seleccionar Archivo" at bounding box center [516, 310] width 212 height 15
type input "C:\fakepath\PA-TRANSPORTE.jpg"
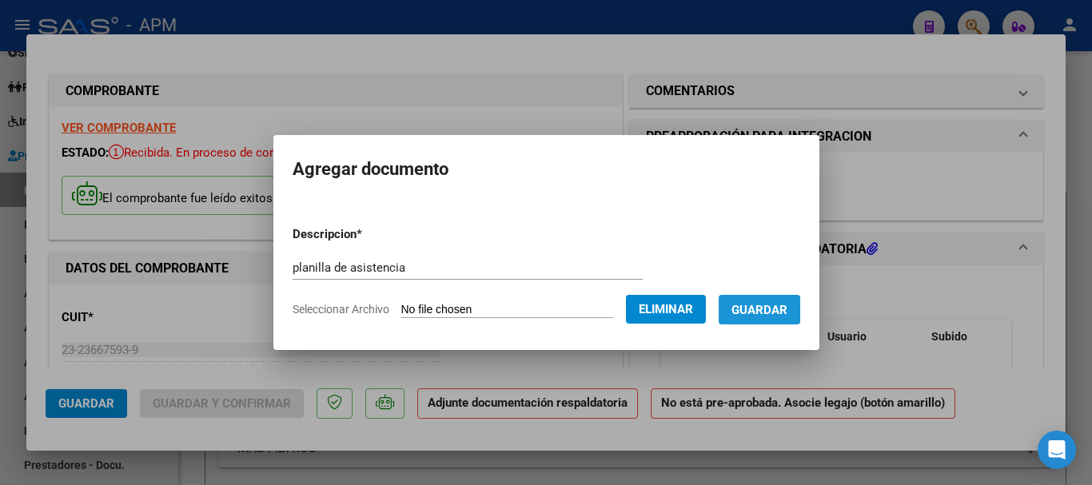
click at [787, 306] on span "Guardar" at bounding box center [759, 310] width 56 height 14
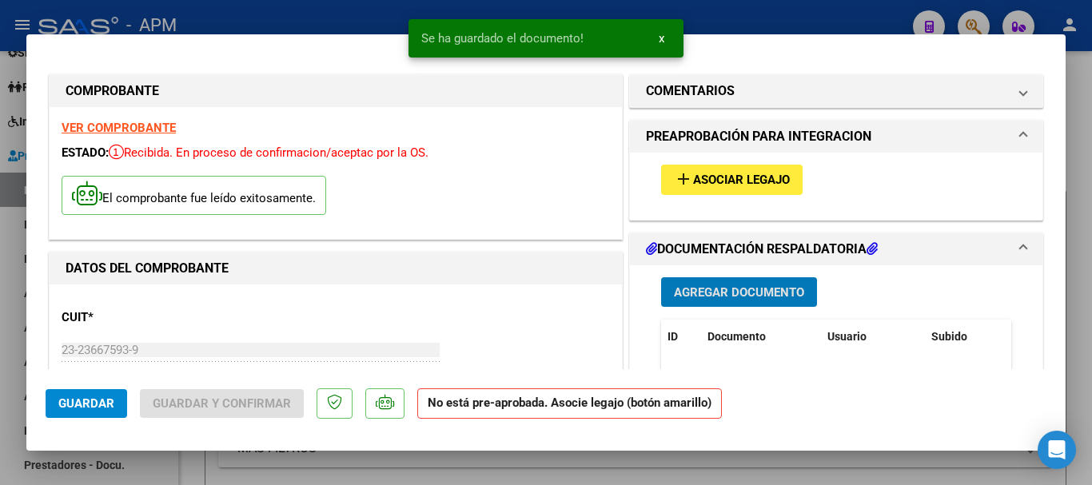
click at [775, 171] on button "add Asociar Legajo" at bounding box center [731, 180] width 141 height 30
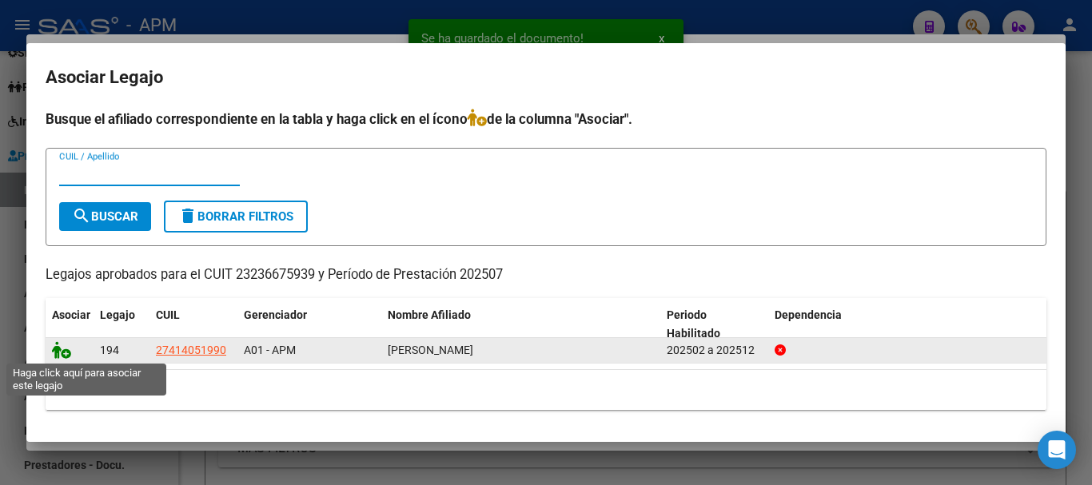
click at [70, 352] on icon at bounding box center [61, 350] width 19 height 18
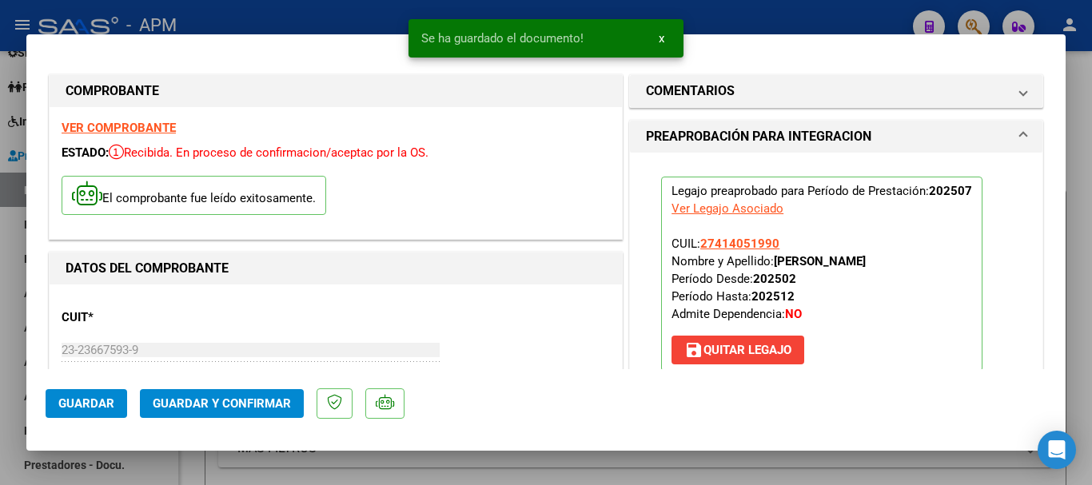
click at [268, 412] on button "Guardar y Confirmar" at bounding box center [222, 403] width 164 height 29
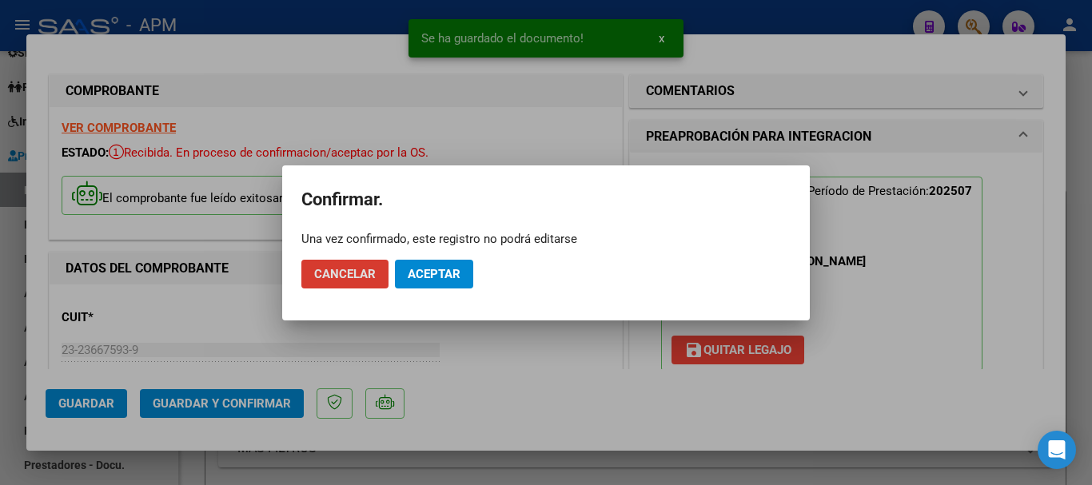
click at [450, 281] on span "Aceptar" at bounding box center [434, 274] width 53 height 14
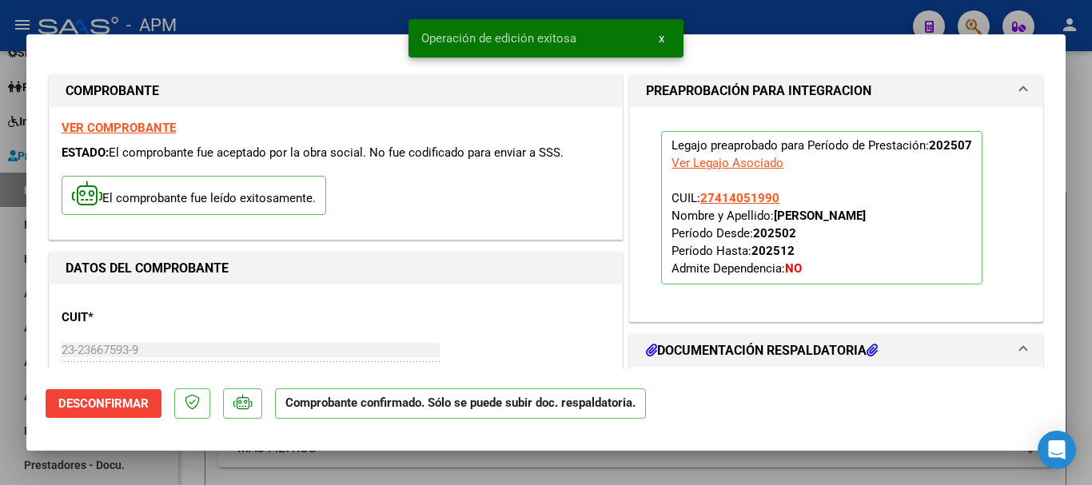
click at [557, 475] on div at bounding box center [546, 242] width 1092 height 485
type input "$ 0,00"
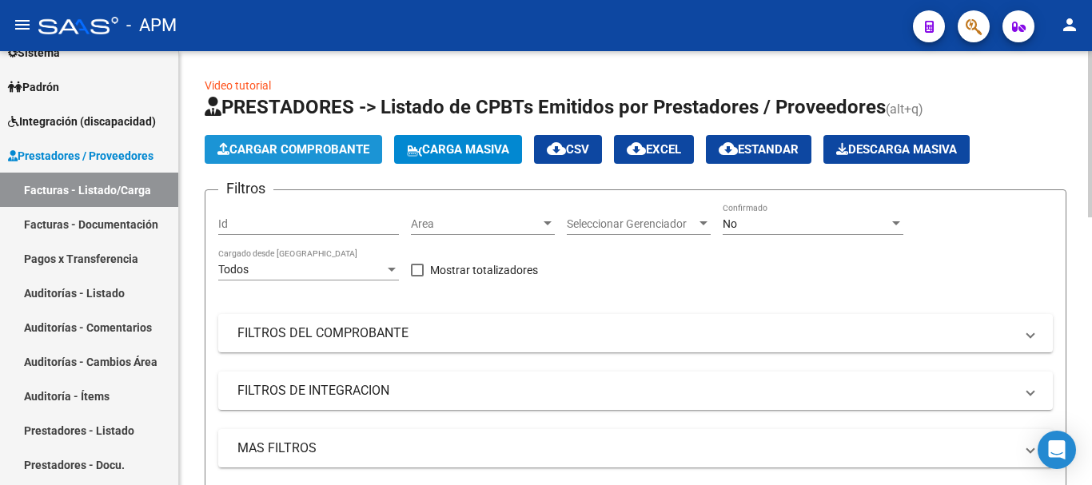
click at [268, 153] on span "Cargar Comprobante" at bounding box center [293, 149] width 152 height 14
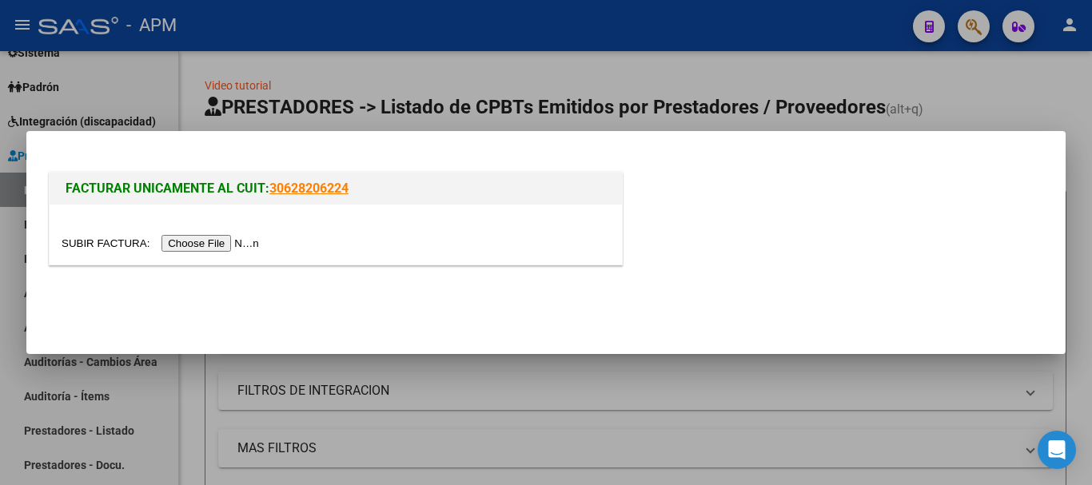
click at [233, 246] on input "file" at bounding box center [163, 243] width 202 height 17
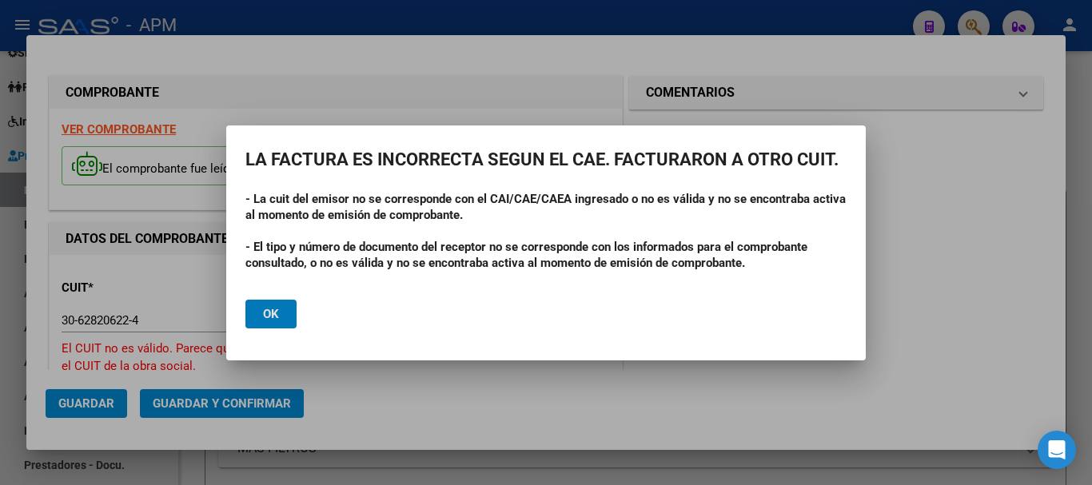
click at [270, 321] on button "Ok" at bounding box center [270, 314] width 51 height 29
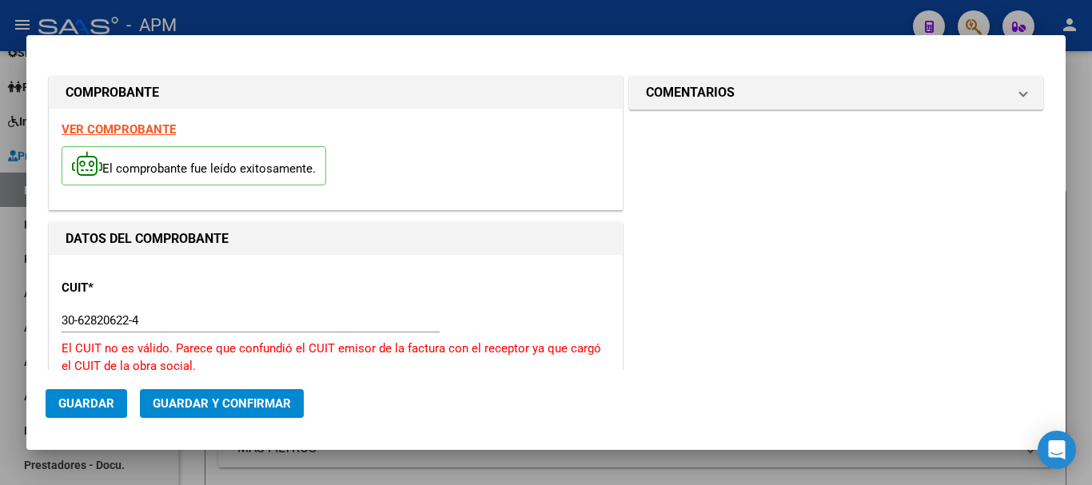
click at [139, 134] on strong "VER COMPROBANTE" at bounding box center [119, 129] width 114 height 14
click at [158, 327] on input "30-62820622-4" at bounding box center [251, 320] width 378 height 14
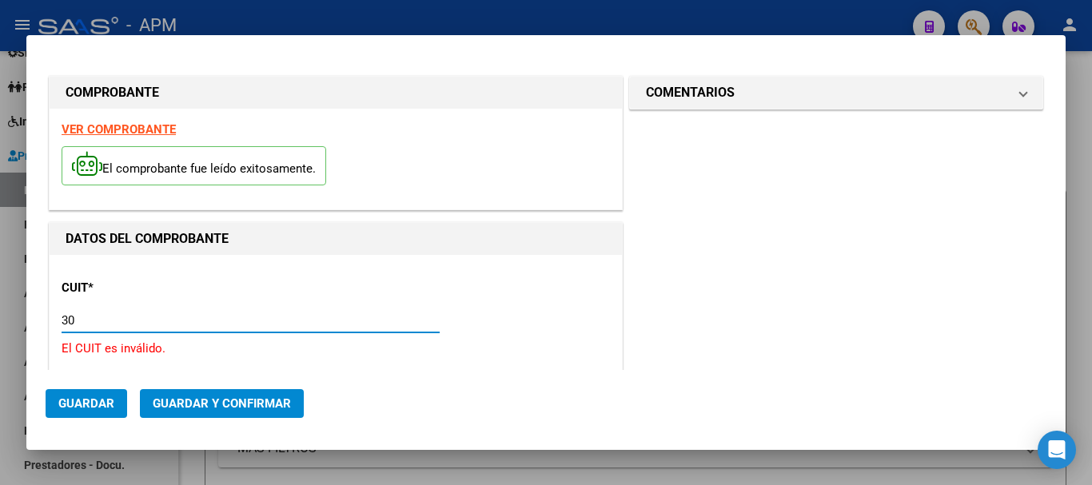
type input "3"
paste input "33-70979550-9"
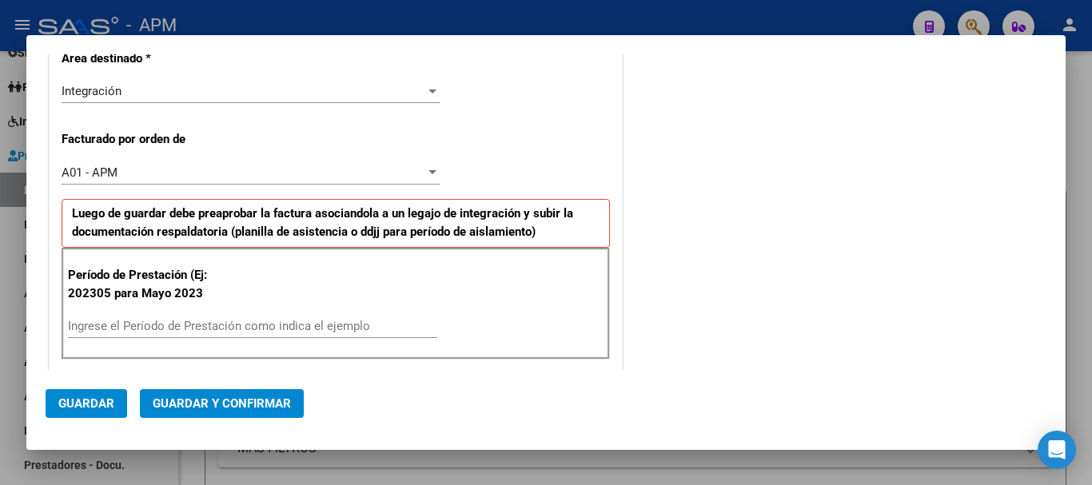
scroll to position [400, 0]
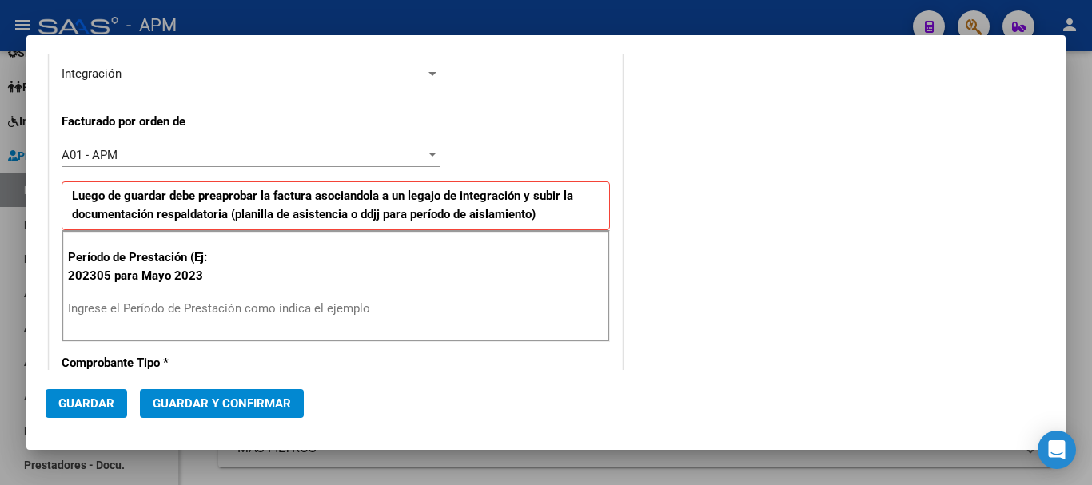
type input "33-70979550-9"
click at [177, 309] on input "Ingrese el Período de Prestación como indica el ejemplo" at bounding box center [252, 308] width 369 height 14
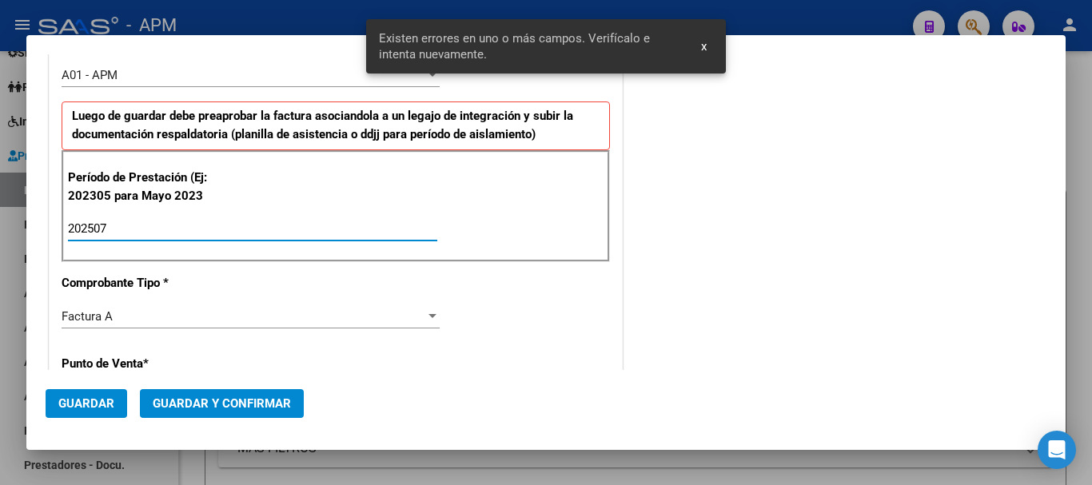
type input "202507"
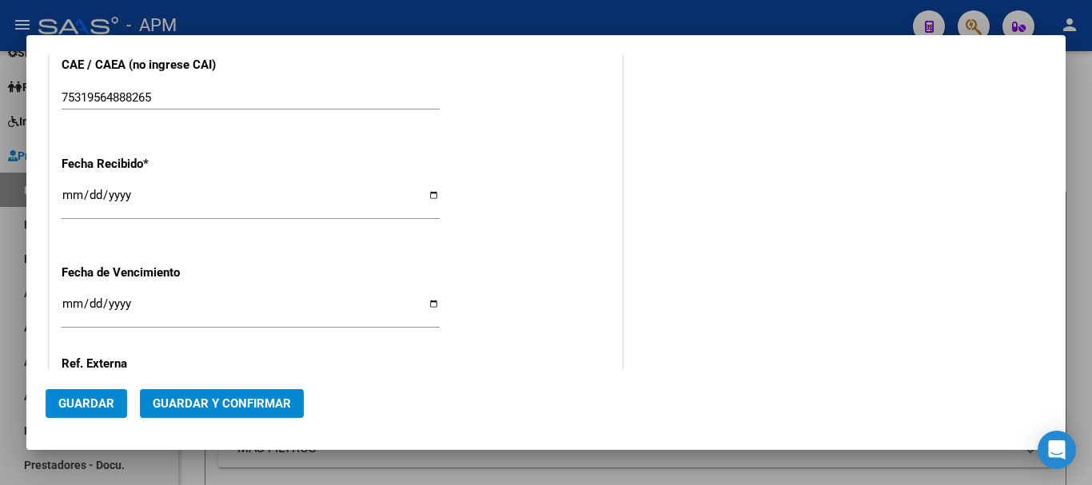
scroll to position [1263, 0]
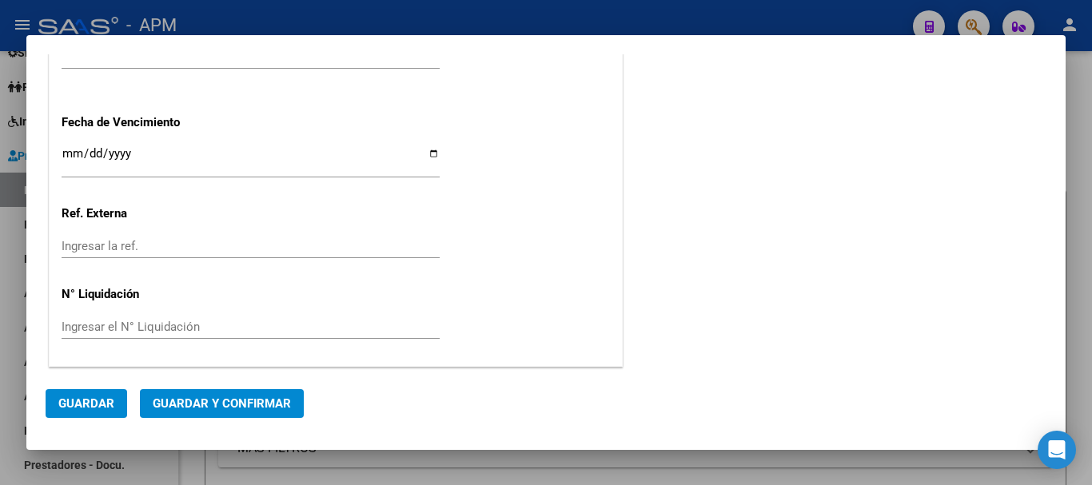
click at [85, 396] on span "Guardar" at bounding box center [86, 403] width 56 height 14
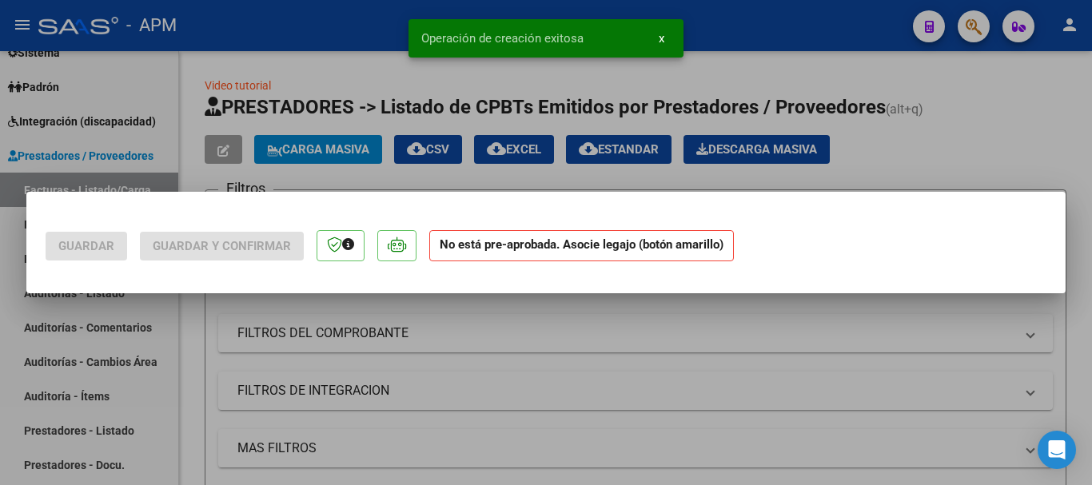
scroll to position [0, 0]
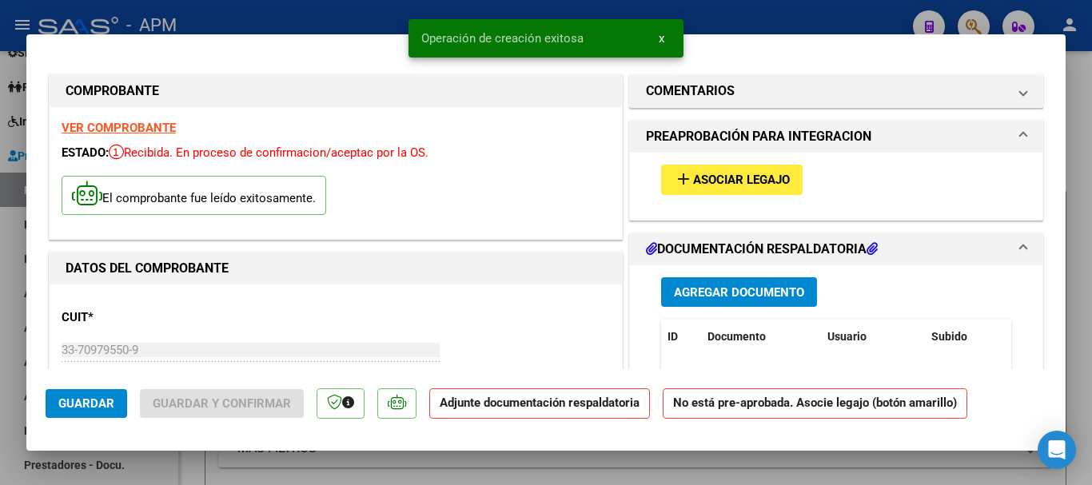
click at [770, 297] on span "Agregar Documento" at bounding box center [739, 292] width 130 height 14
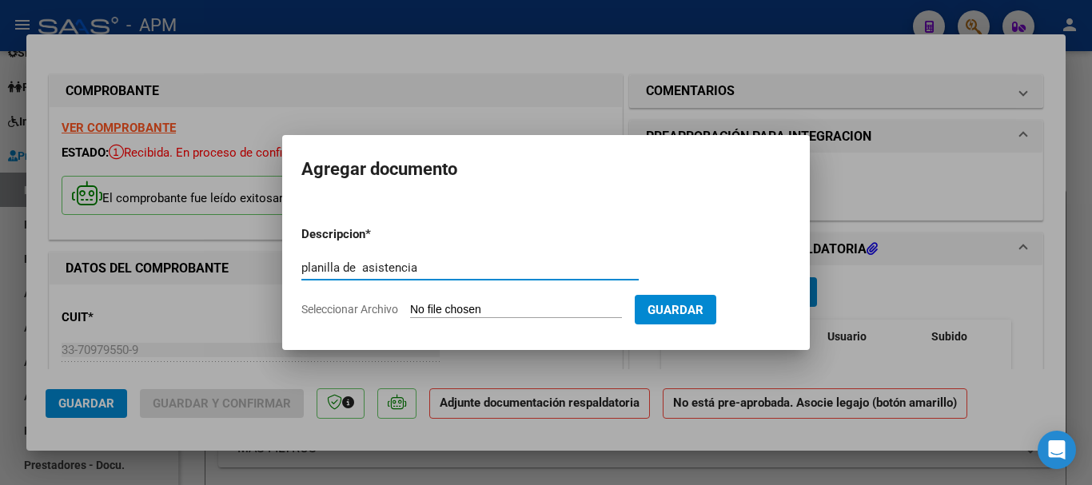
type input "planilla de asistencia"
click at [484, 316] on input "Seleccionar Archivo" at bounding box center [516, 310] width 212 height 15
type input "C:\fakepath\PLANILLA ASIST FN.pdf"
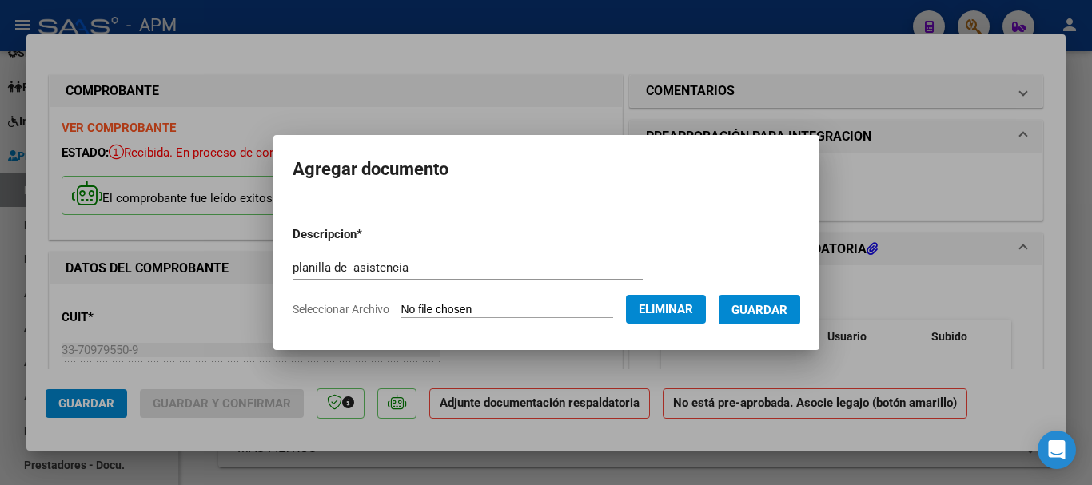
click at [784, 312] on span "Guardar" at bounding box center [759, 310] width 56 height 14
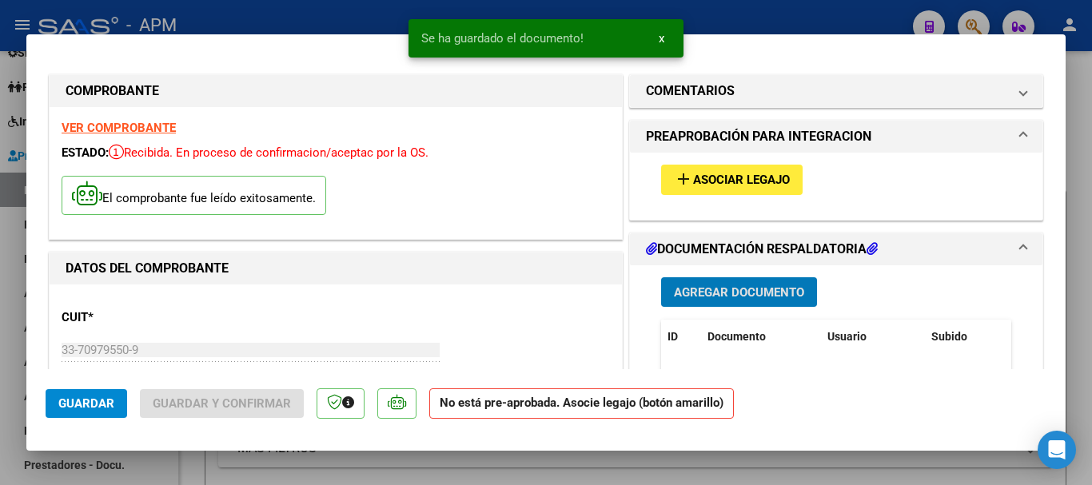
click at [778, 295] on span "Agregar Documento" at bounding box center [739, 292] width 130 height 14
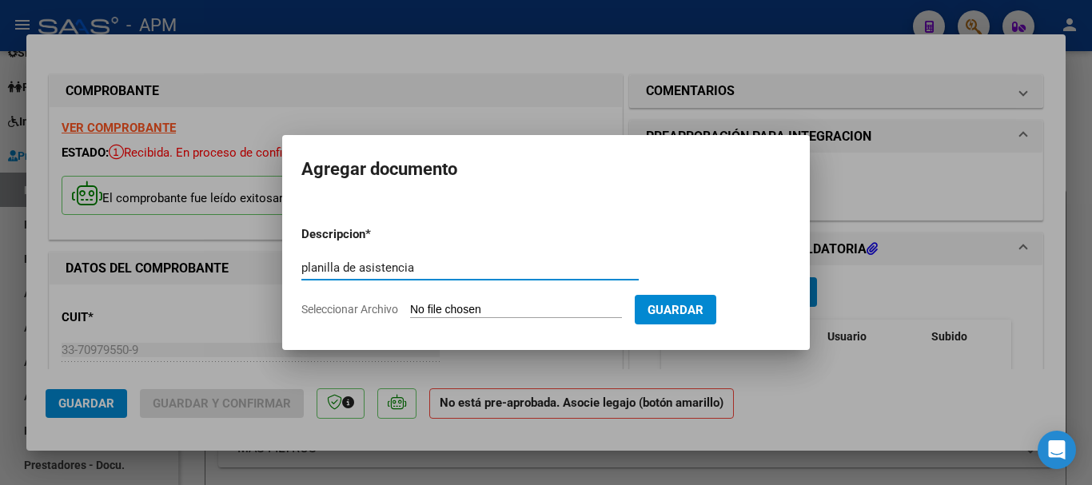
type input "planilla de asistencia"
click at [531, 306] on input "Seleccionar Archivo" at bounding box center [516, 310] width 212 height 15
type input "C:\fakepath\PLANILLA ASIST TF.pdf"
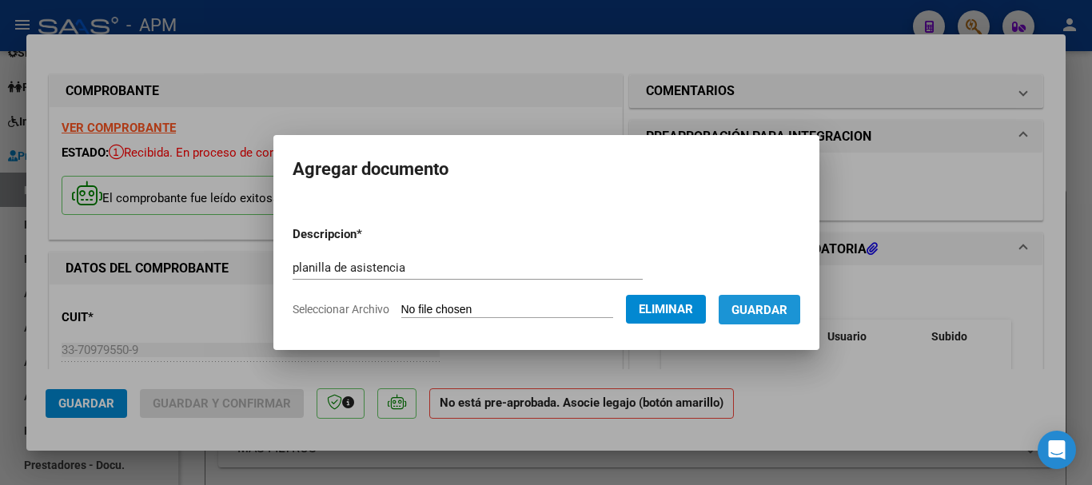
click at [787, 309] on span "Guardar" at bounding box center [759, 310] width 56 height 14
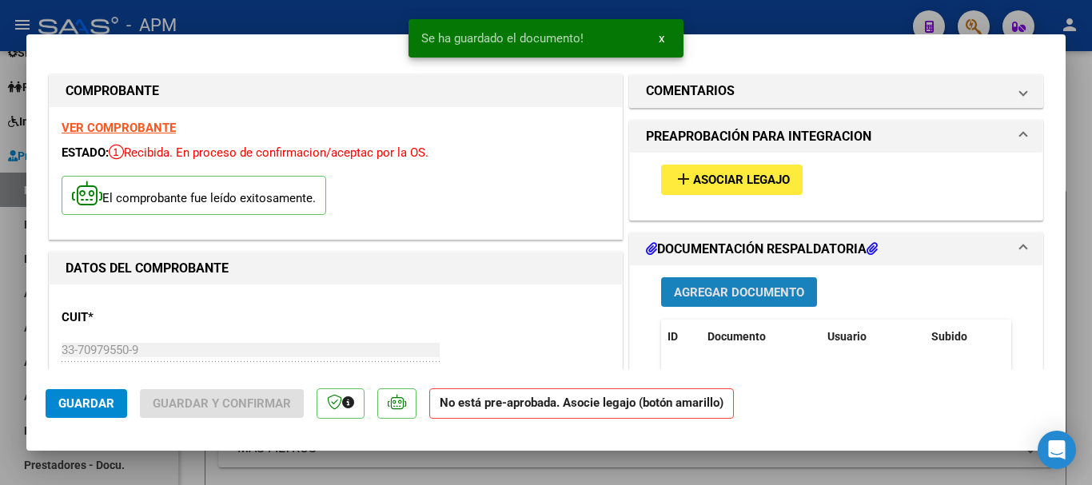
click at [761, 289] on span "Agregar Documento" at bounding box center [739, 292] width 130 height 14
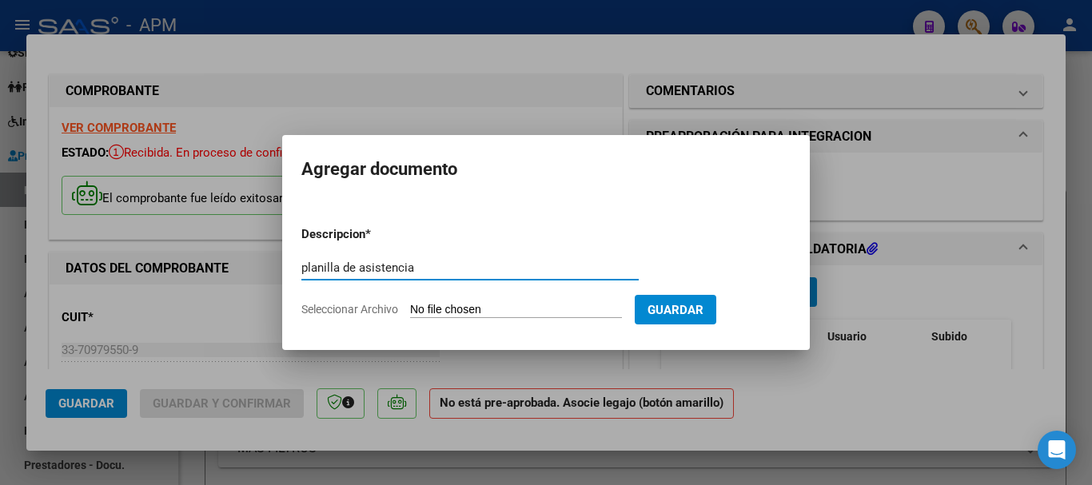
type input "planilla de asistencia"
click at [510, 315] on input "Seleccionar Archivo" at bounding box center [516, 310] width 212 height 15
type input "C:\fakepath\PLANILLA ASIST TO.pdf"
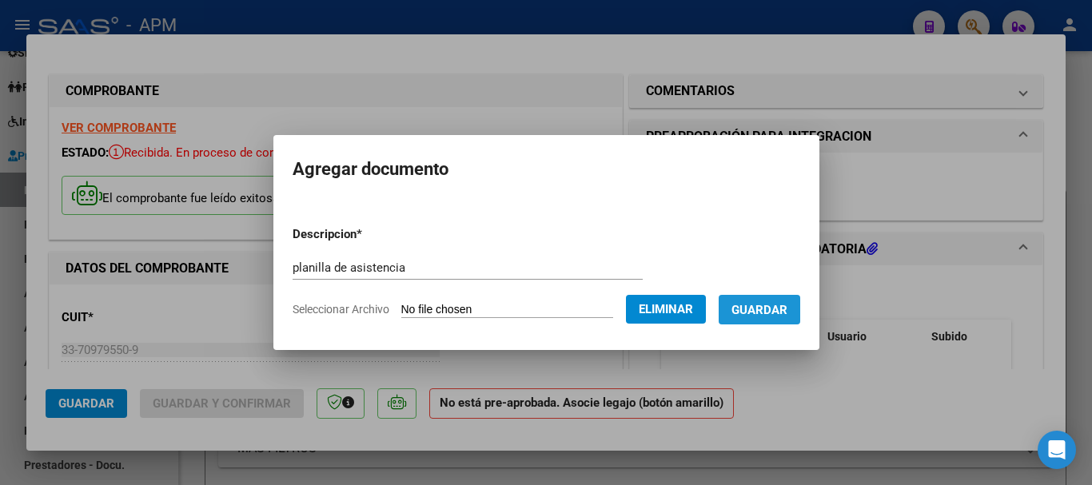
click at [787, 316] on span "Guardar" at bounding box center [759, 310] width 56 height 14
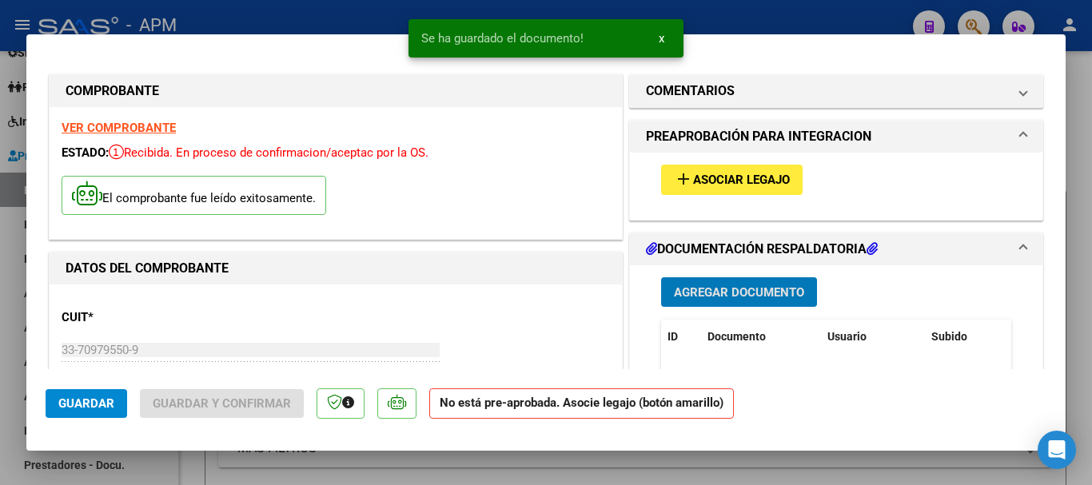
click at [778, 293] on span "Agregar Documento" at bounding box center [739, 292] width 130 height 14
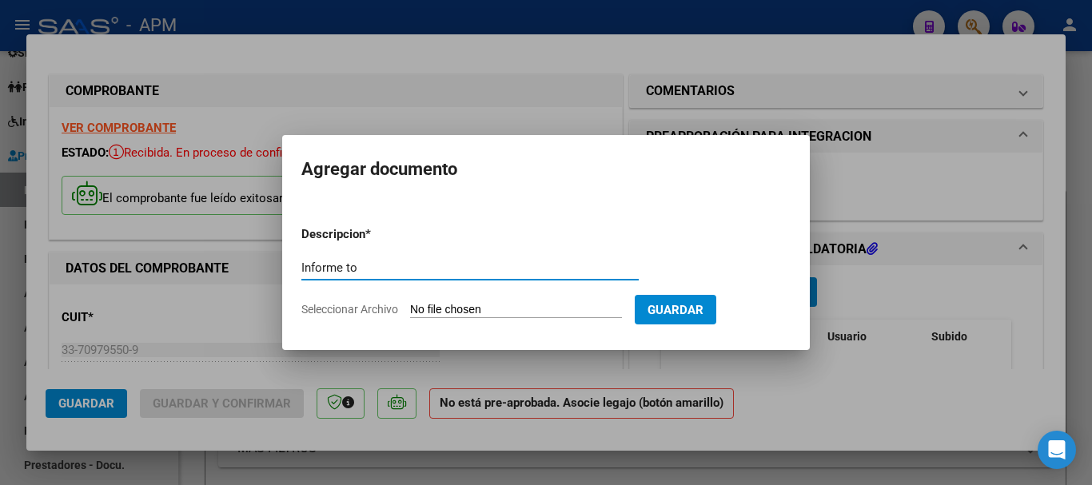
type input "Informe to"
click at [491, 307] on input "Seleccionar Archivo" at bounding box center [516, 310] width 212 height 15
type input "C:\fakepath\INFO TO.pdf"
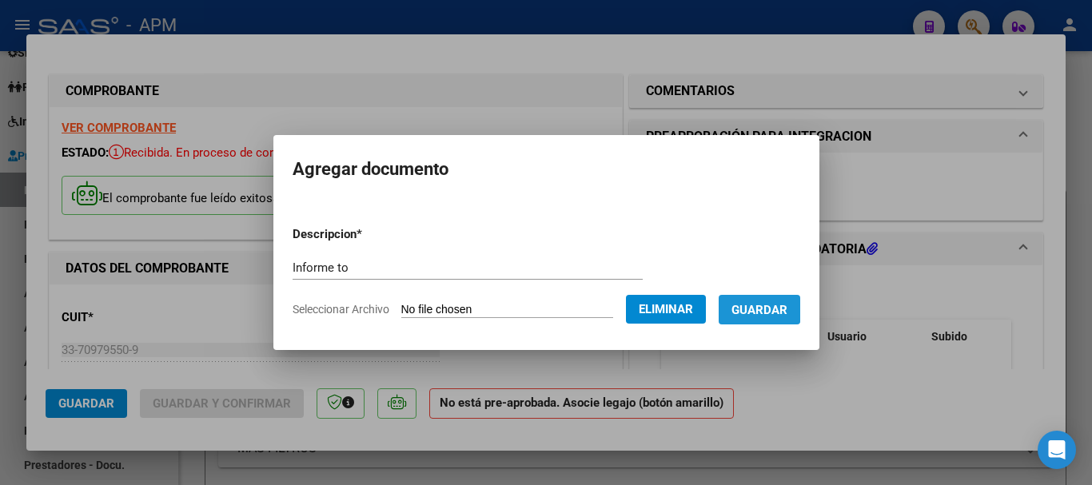
click at [763, 303] on span "Guardar" at bounding box center [759, 310] width 56 height 14
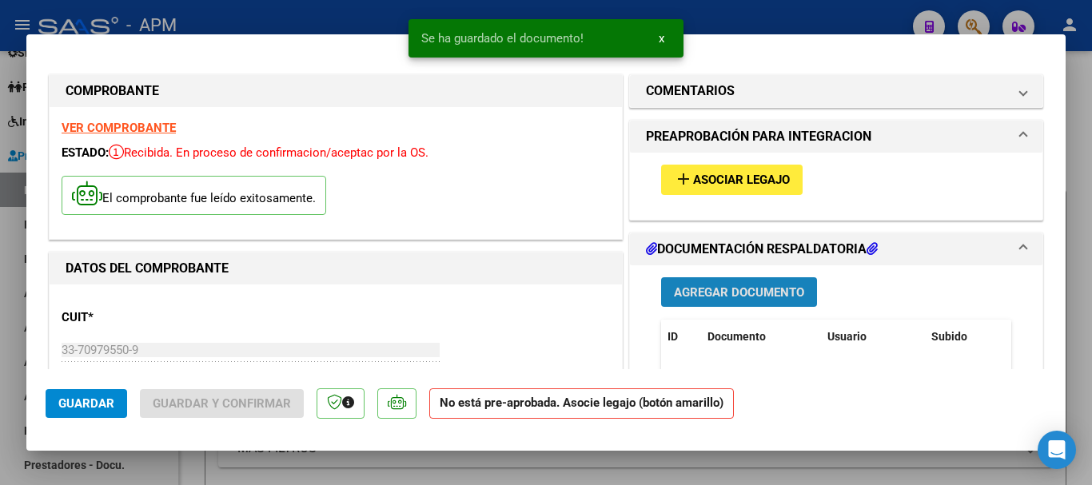
click at [726, 286] on span "Agregar Documento" at bounding box center [739, 292] width 130 height 14
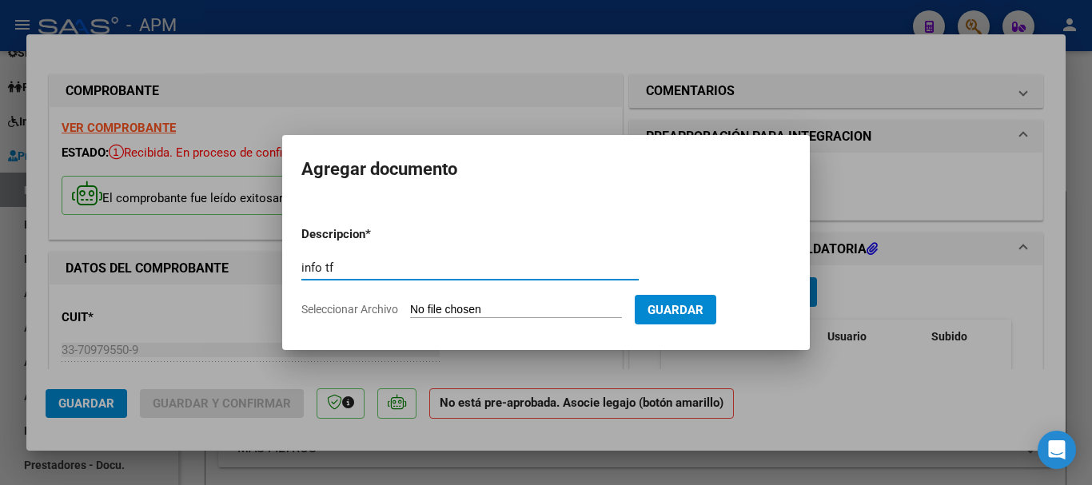
type input "info tf"
click at [503, 313] on input "Seleccionar Archivo" at bounding box center [516, 310] width 212 height 15
type input "C:\fakepath\INFO TF.pdf"
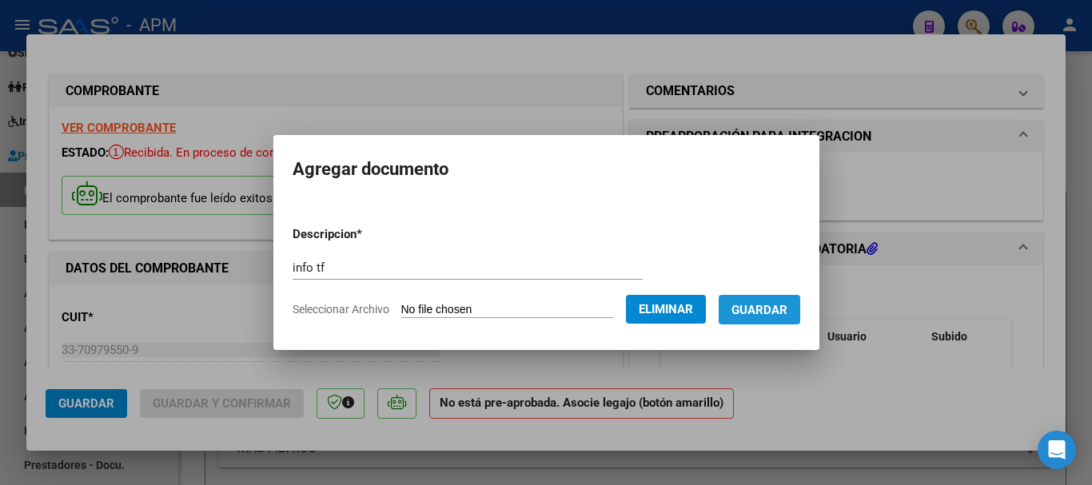
click at [782, 305] on span "Guardar" at bounding box center [759, 310] width 56 height 14
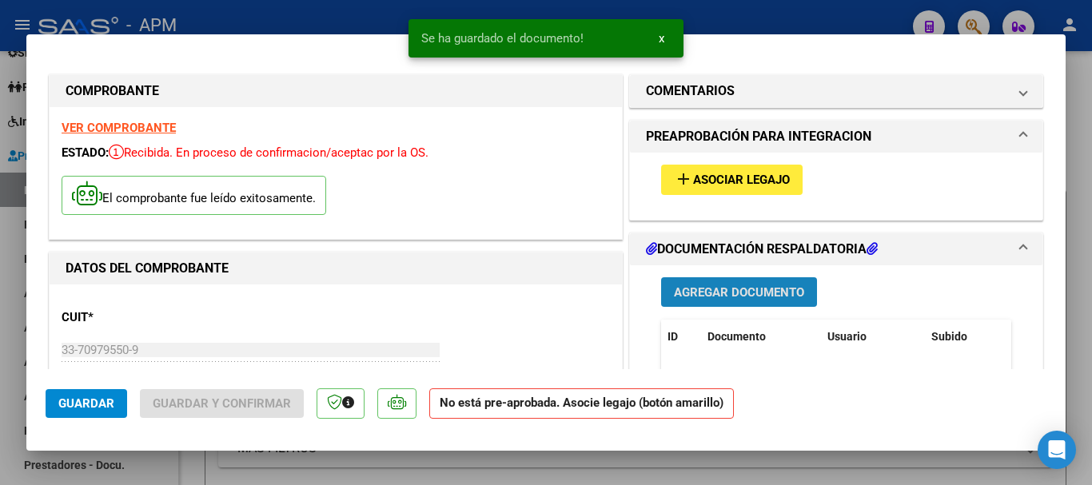
click at [767, 283] on button "Agregar Documento" at bounding box center [739, 292] width 156 height 30
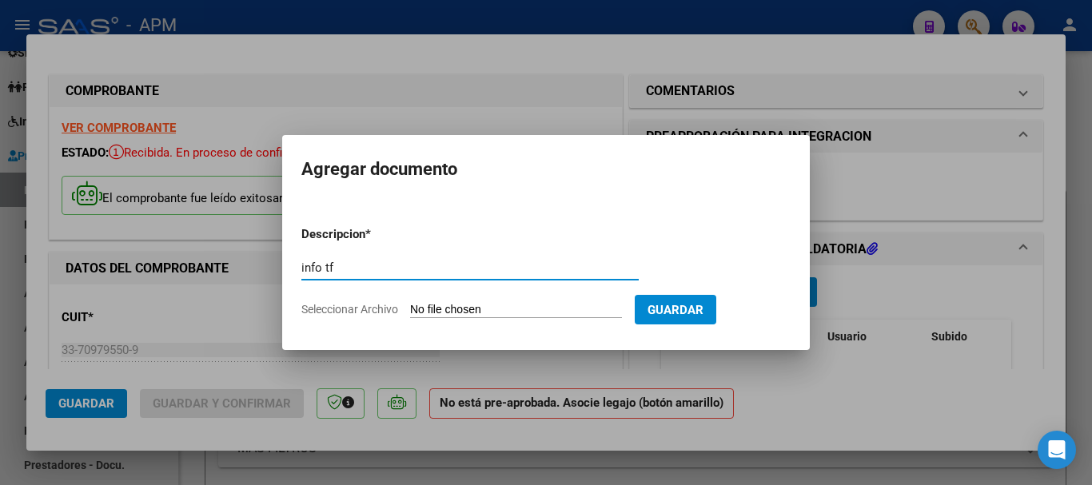
type input "info tf"
click at [523, 310] on input "Seleccionar Archivo" at bounding box center [516, 310] width 212 height 15
type input "C:\fakepath\INFO TF.pdf"
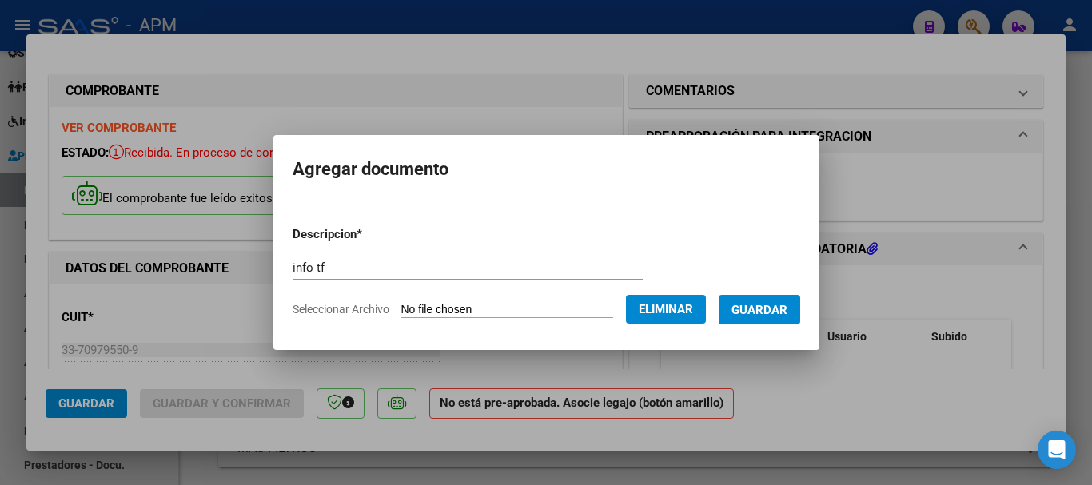
click at [787, 306] on span "Guardar" at bounding box center [759, 310] width 56 height 14
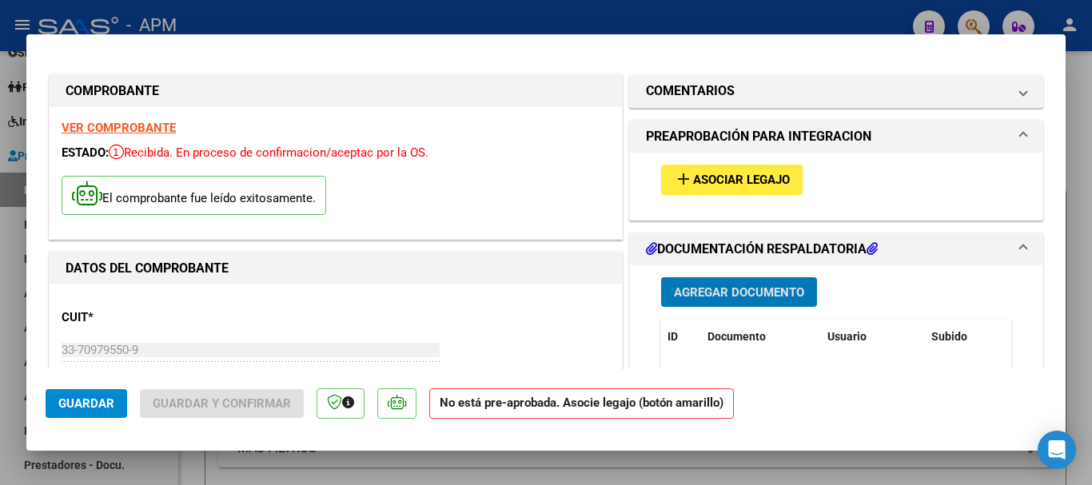
click at [758, 176] on span "Asociar Legajo" at bounding box center [741, 180] width 97 height 14
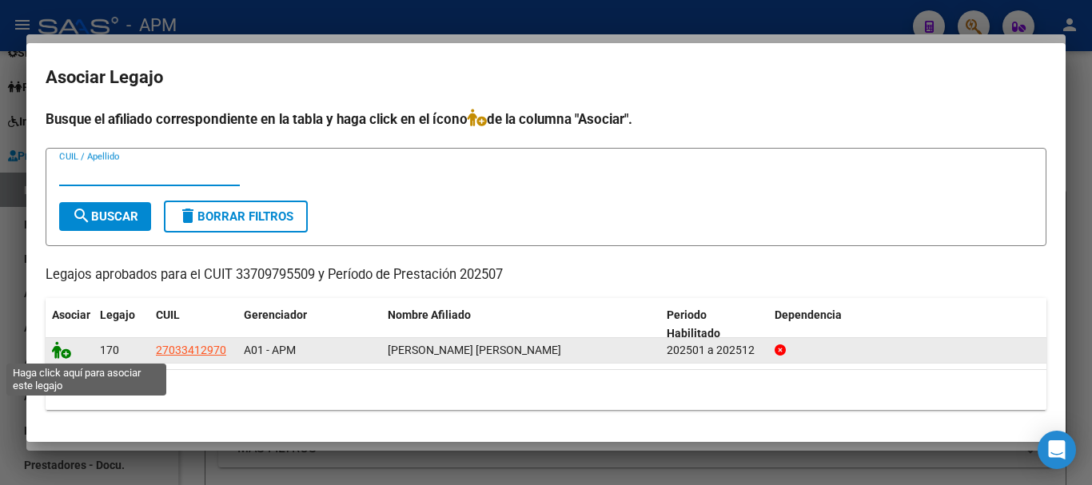
click at [65, 348] on icon at bounding box center [61, 350] width 19 height 18
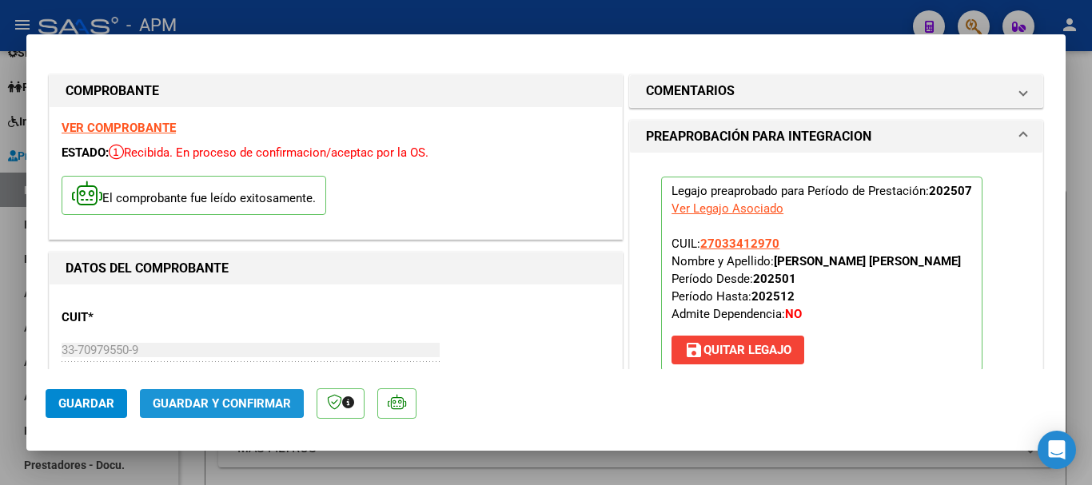
click at [205, 397] on span "Guardar y Confirmar" at bounding box center [222, 403] width 138 height 14
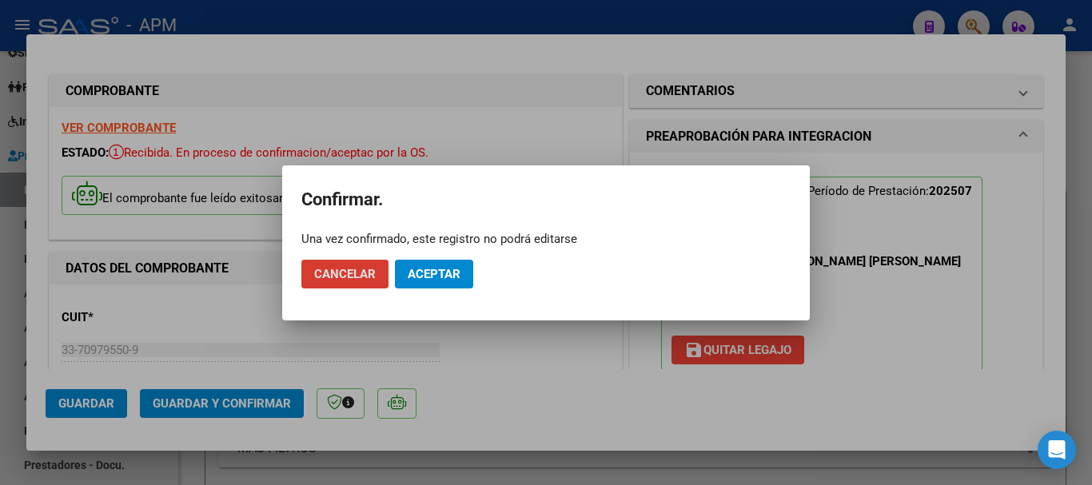
click at [424, 278] on span "Aceptar" at bounding box center [434, 274] width 53 height 14
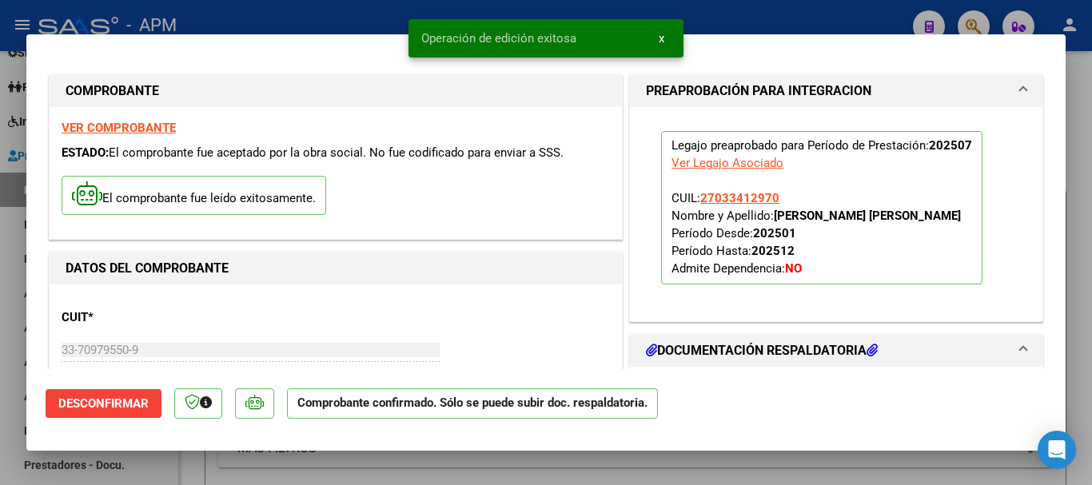
click at [388, 466] on div at bounding box center [546, 242] width 1092 height 485
type input "$ 0,00"
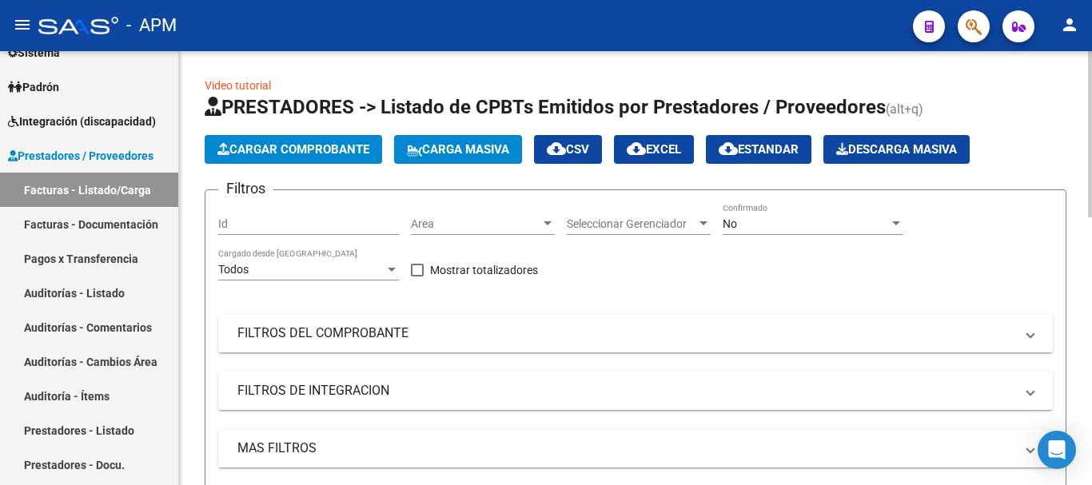
click at [308, 143] on span "Cargar Comprobante" at bounding box center [293, 149] width 152 height 14
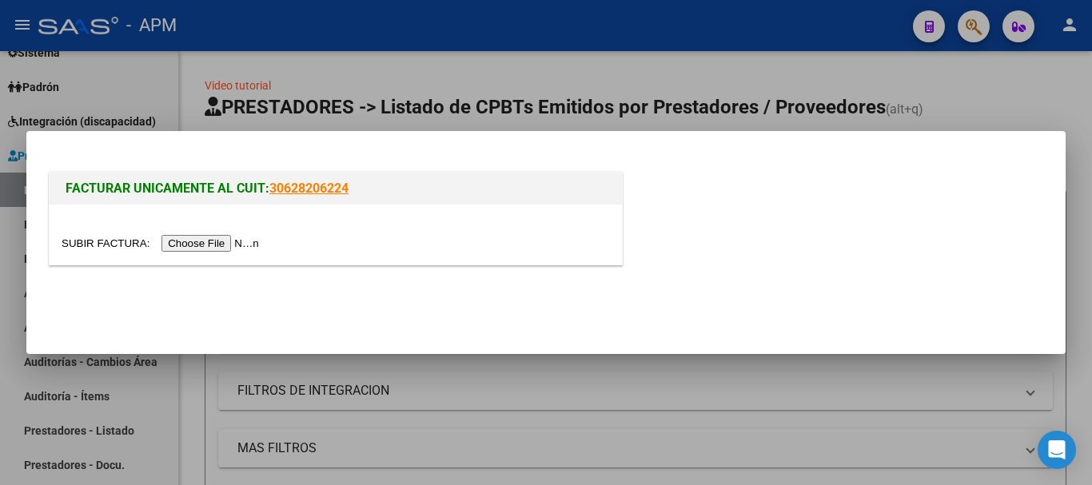
click at [243, 244] on input "file" at bounding box center [163, 243] width 202 height 17
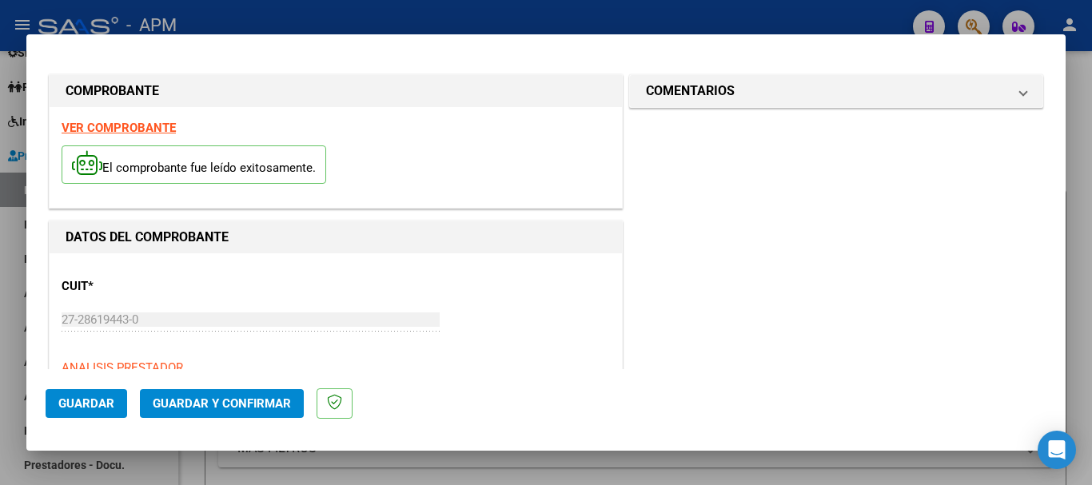
click at [161, 130] on strong "VER COMPROBANTE" at bounding box center [119, 128] width 114 height 14
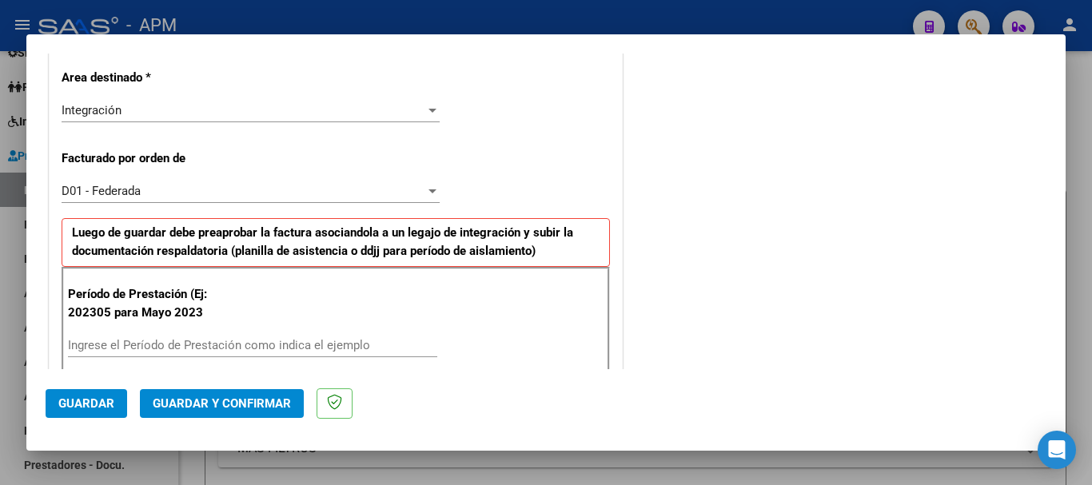
scroll to position [480, 0]
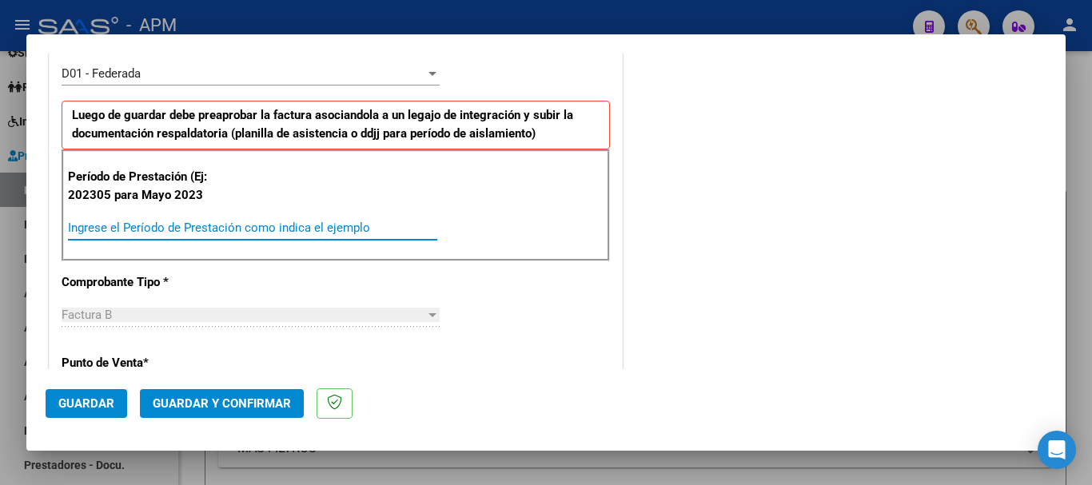
click at [150, 230] on input "Ingrese el Período de Prestación como indica el ejemplo" at bounding box center [252, 228] width 369 height 14
type input "202507"
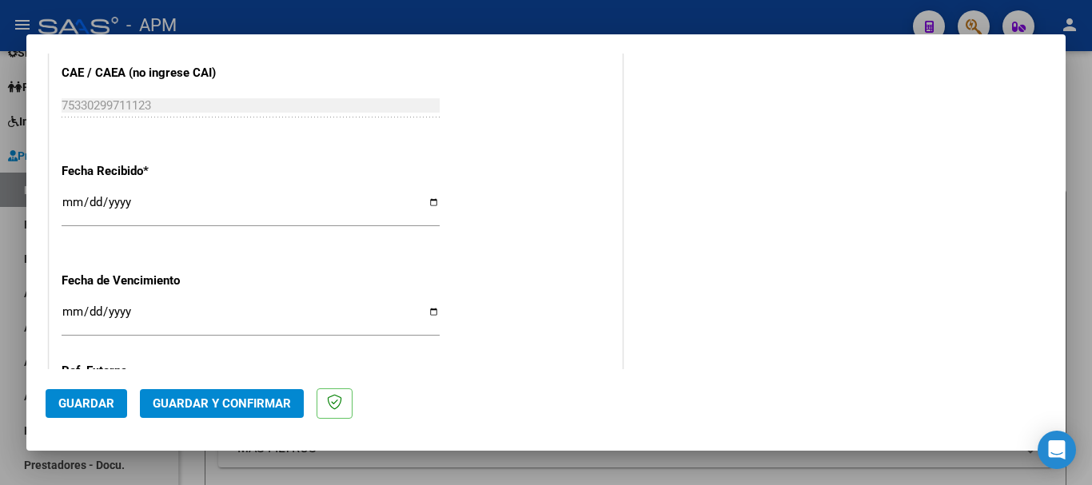
scroll to position [1119, 0]
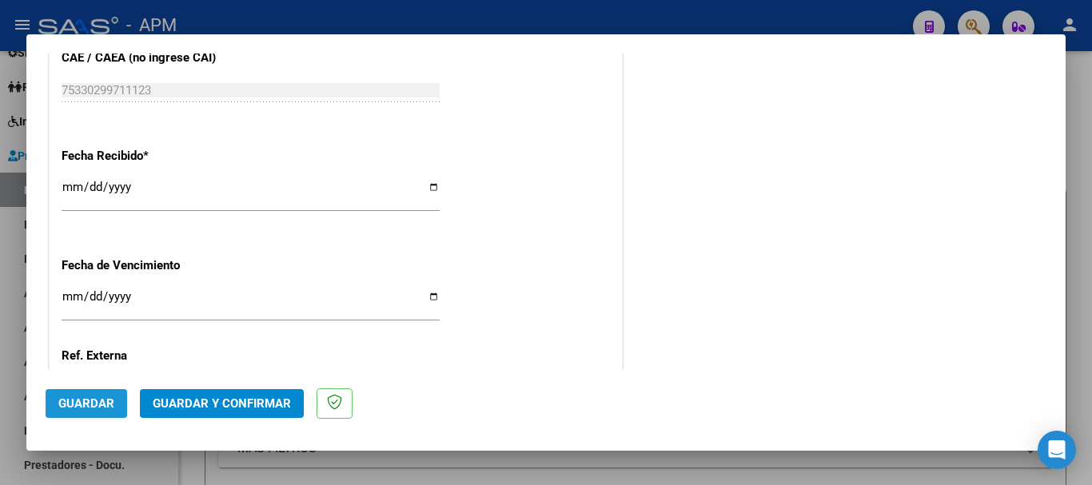
click at [69, 408] on span "Guardar" at bounding box center [86, 403] width 56 height 14
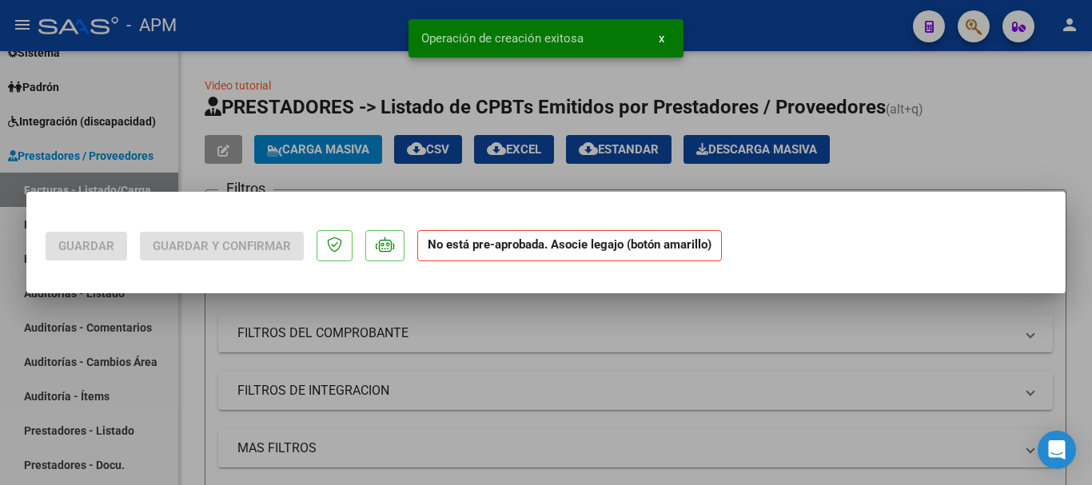
scroll to position [0, 0]
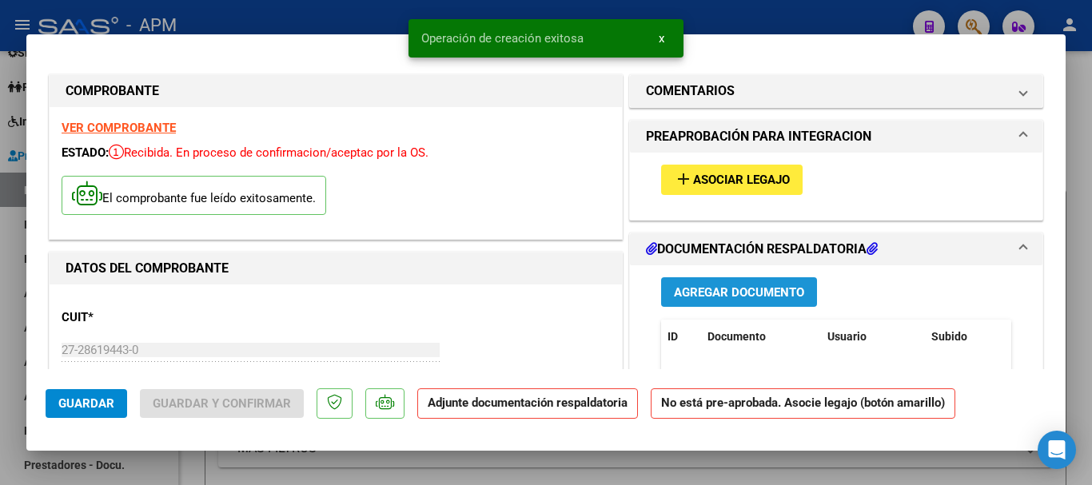
click at [748, 293] on span "Agregar Documento" at bounding box center [739, 292] width 130 height 14
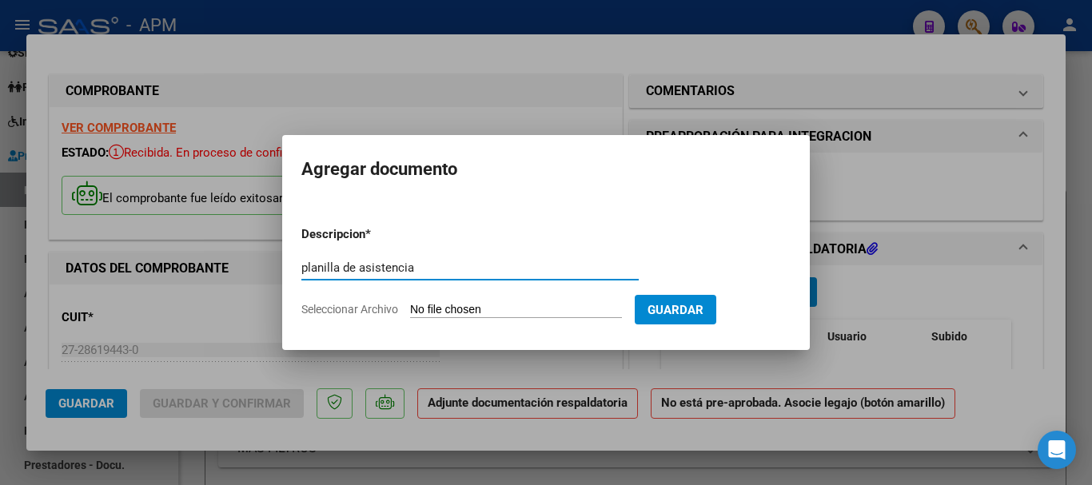
type input "planilla de asistencia"
click at [539, 316] on input "Seleccionar Archivo" at bounding box center [516, 310] width 212 height 15
type input "C:\fakepath\PA-[PERSON_NAME].pdf"
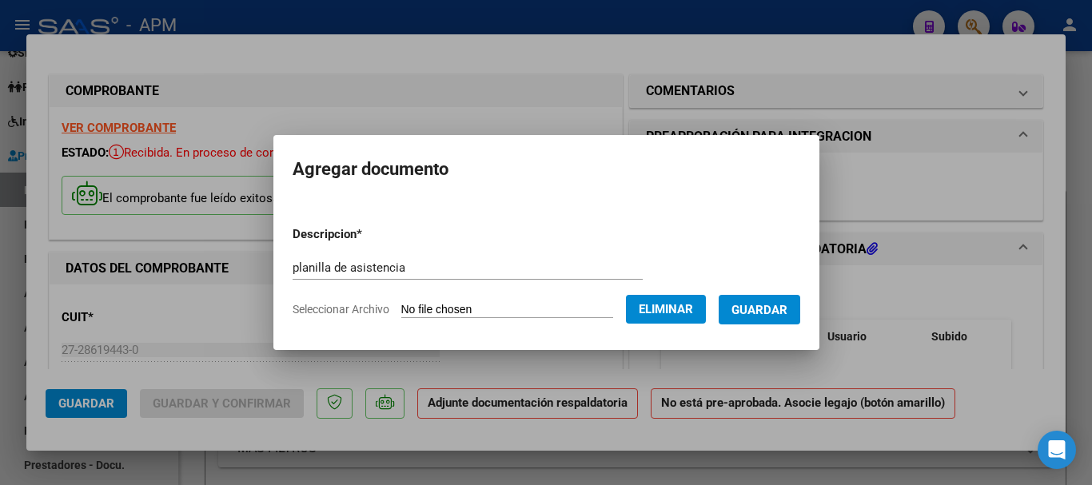
click at [787, 314] on span "Guardar" at bounding box center [759, 310] width 56 height 14
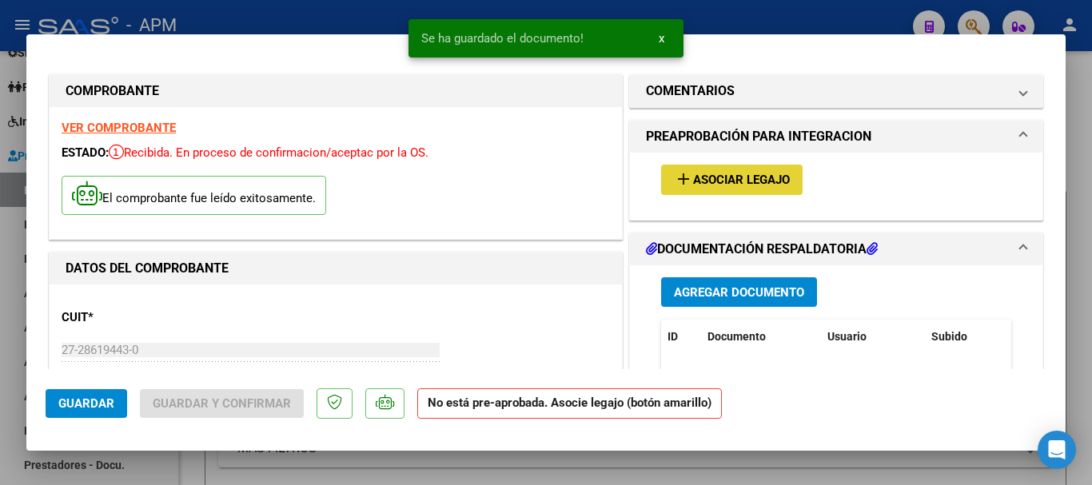
click at [758, 177] on span "Asociar Legajo" at bounding box center [741, 180] width 97 height 14
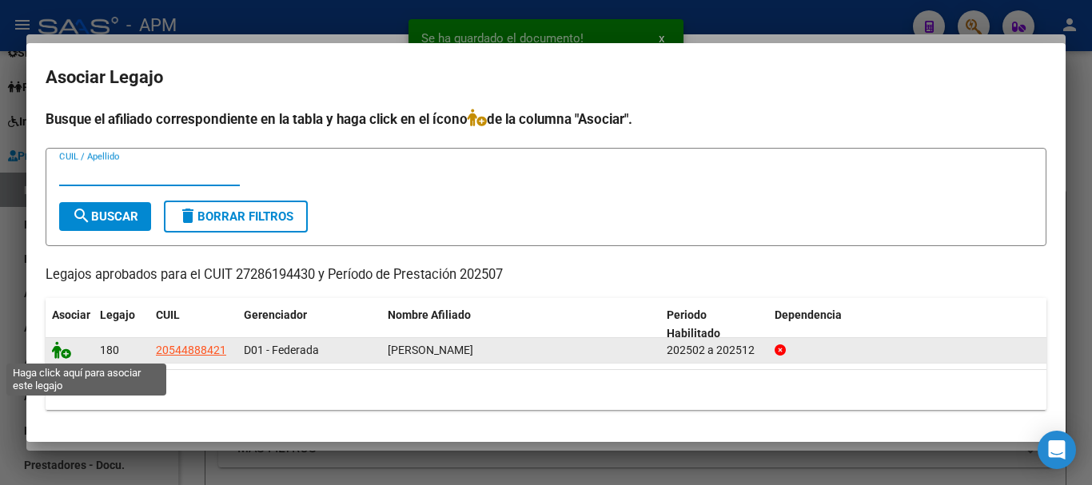
click at [60, 352] on icon at bounding box center [61, 350] width 19 height 18
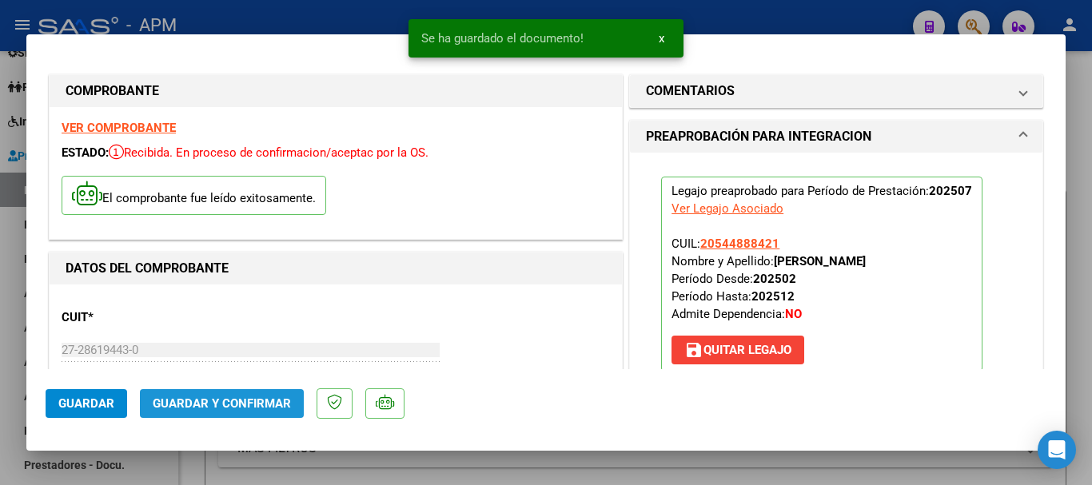
click at [261, 399] on span "Guardar y Confirmar" at bounding box center [222, 403] width 138 height 14
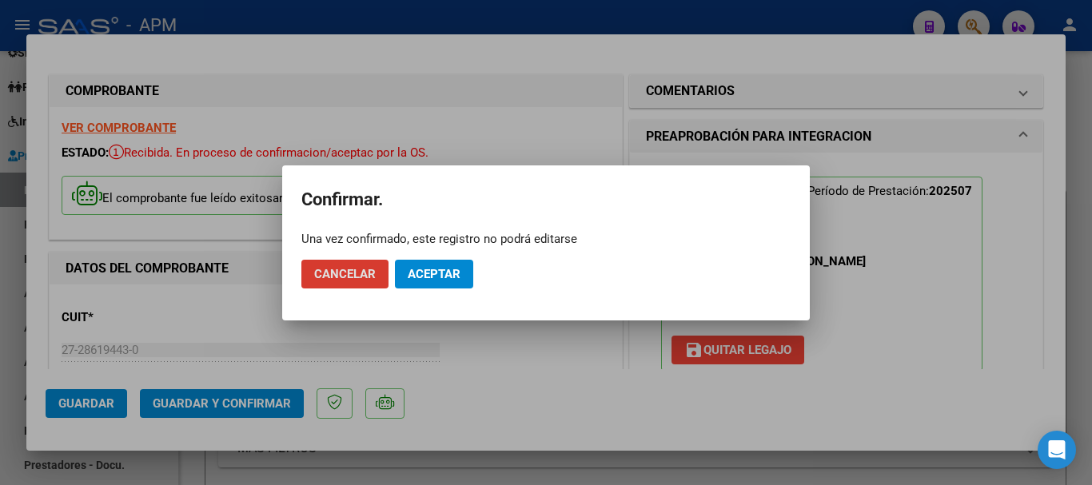
click at [452, 273] on span "Aceptar" at bounding box center [434, 274] width 53 height 14
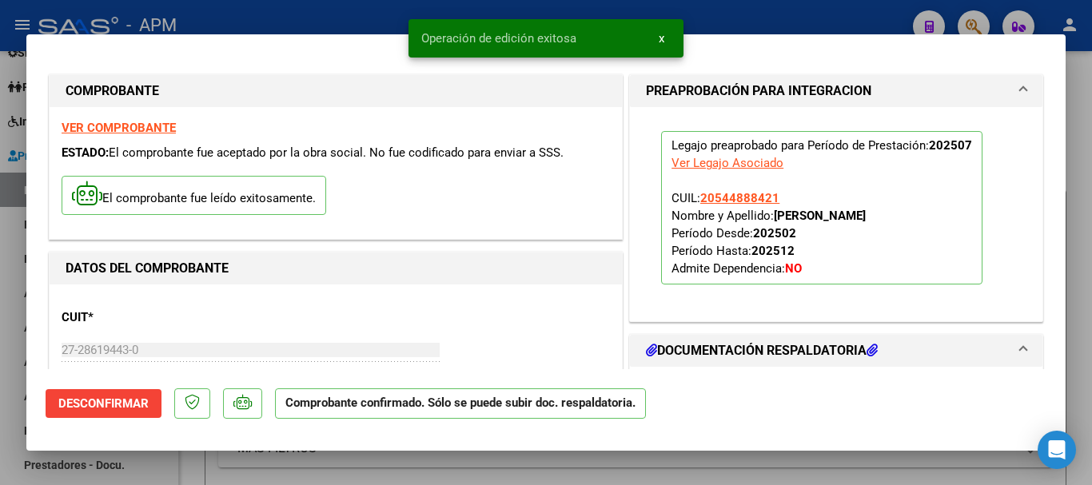
click at [523, 460] on div at bounding box center [546, 242] width 1092 height 485
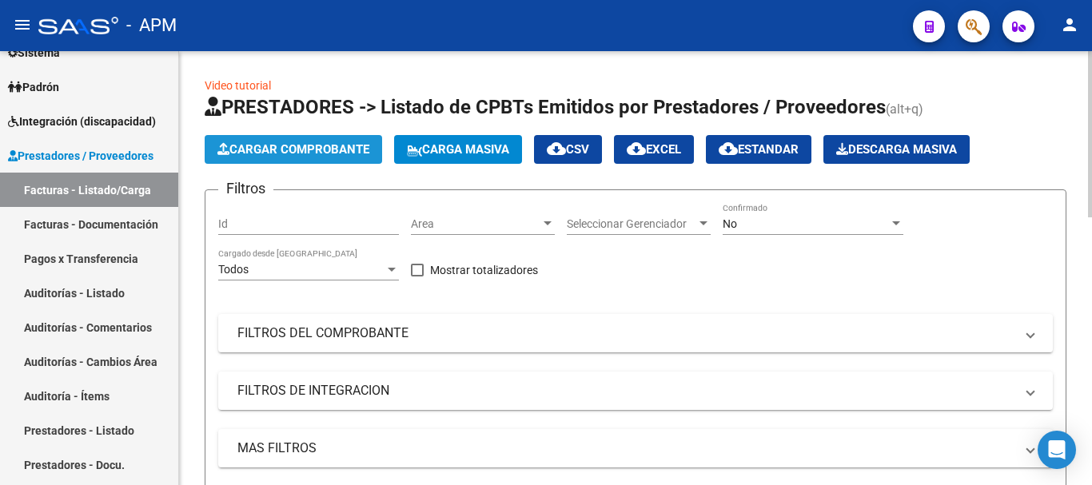
click at [329, 145] on span "Cargar Comprobante" at bounding box center [293, 149] width 152 height 14
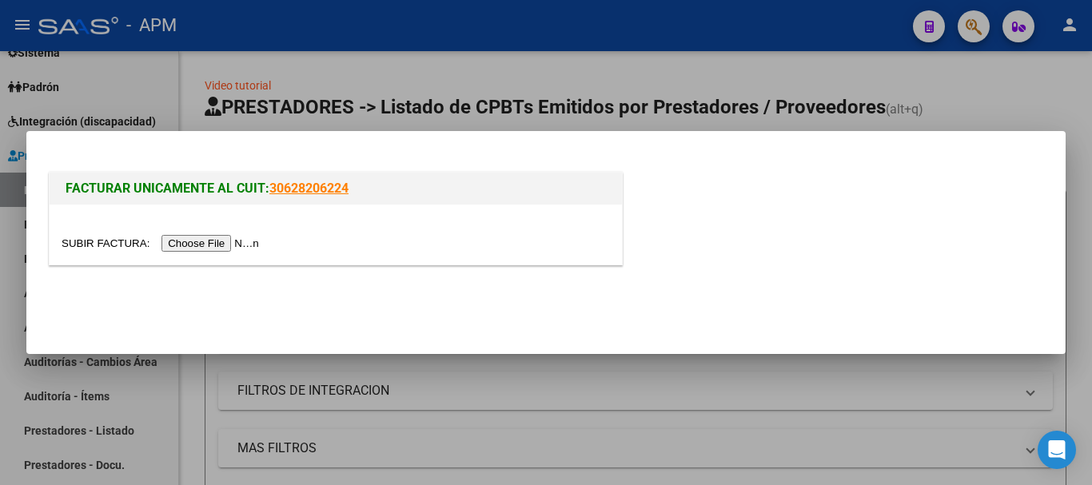
click at [219, 247] on input "file" at bounding box center [163, 243] width 202 height 17
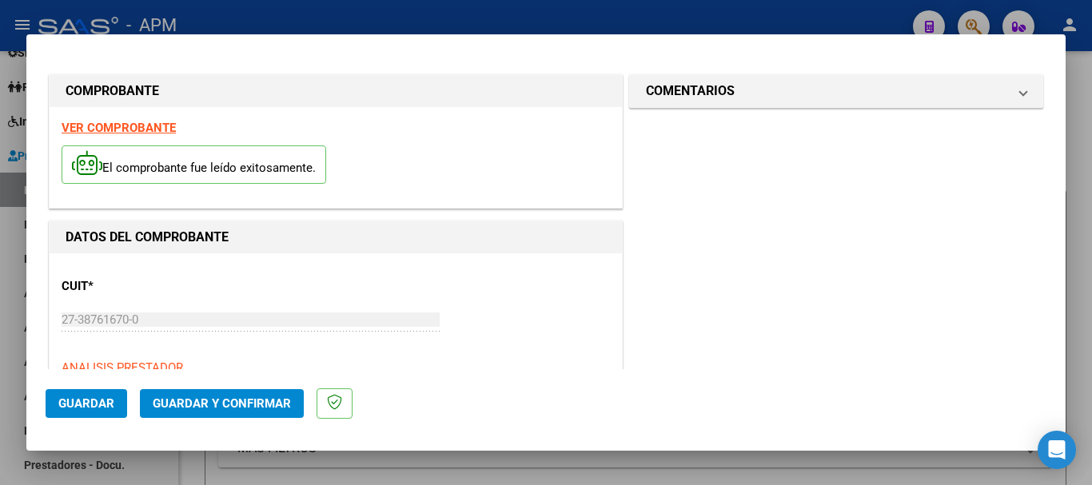
click at [152, 125] on strong "VER COMPROBANTE" at bounding box center [119, 128] width 114 height 14
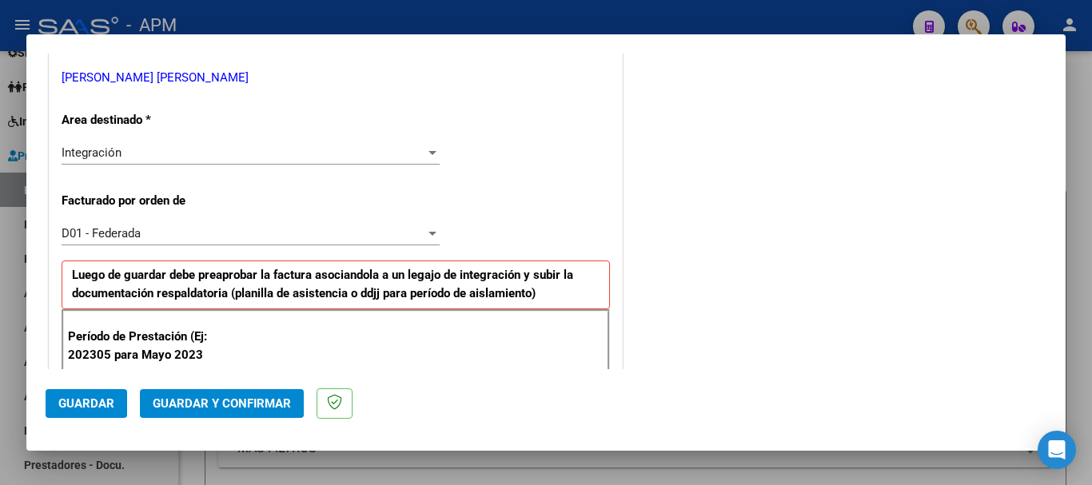
scroll to position [400, 0]
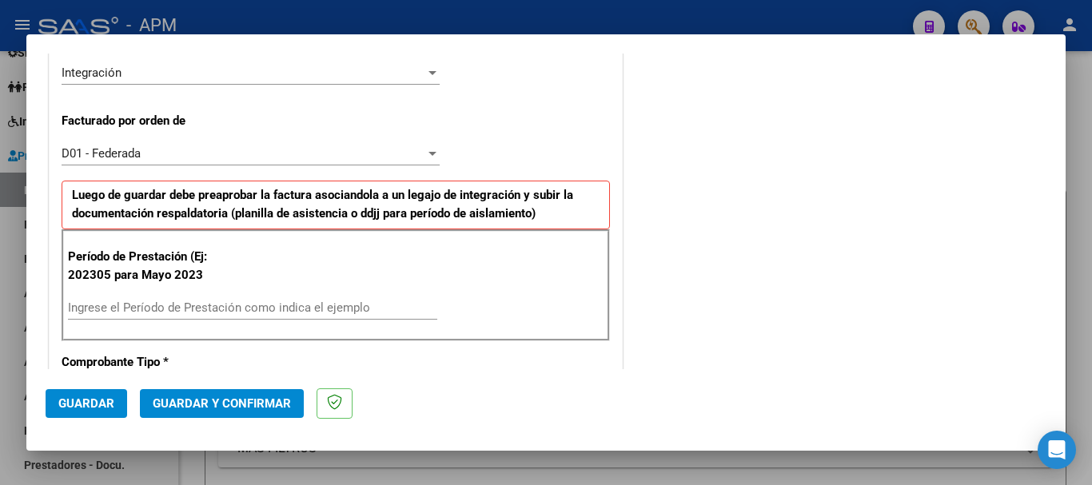
click at [184, 307] on input "Ingrese el Período de Prestación como indica el ejemplo" at bounding box center [252, 307] width 369 height 14
type input "202507"
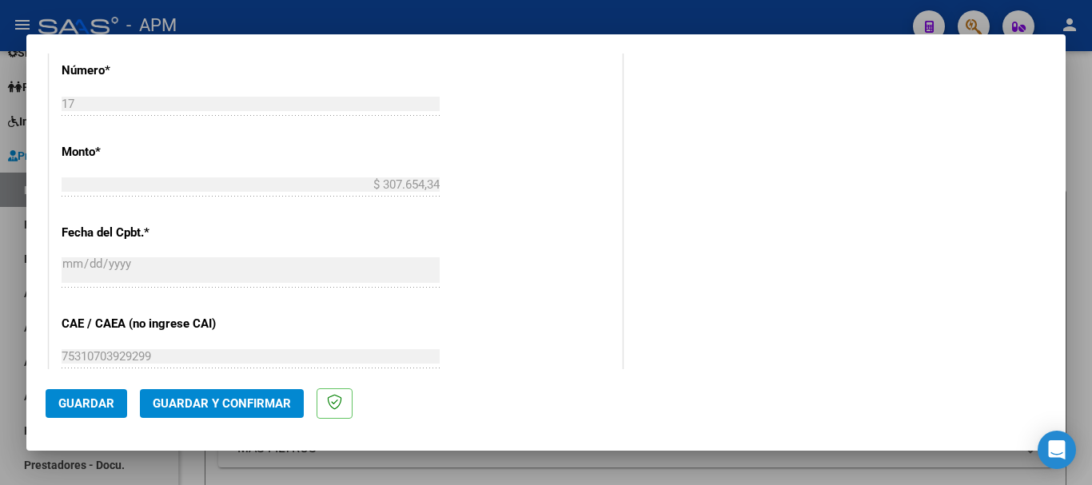
scroll to position [879, 0]
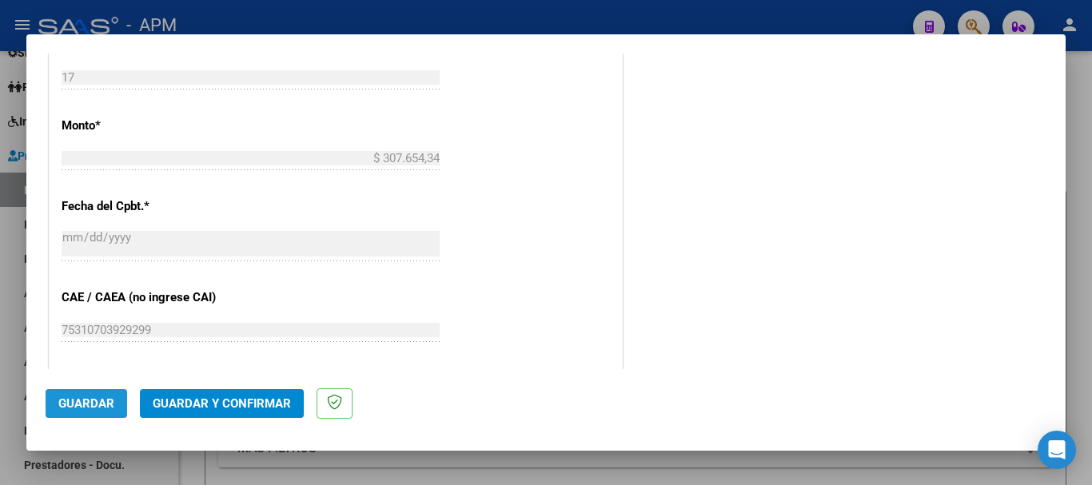
click at [105, 400] on span "Guardar" at bounding box center [86, 403] width 56 height 14
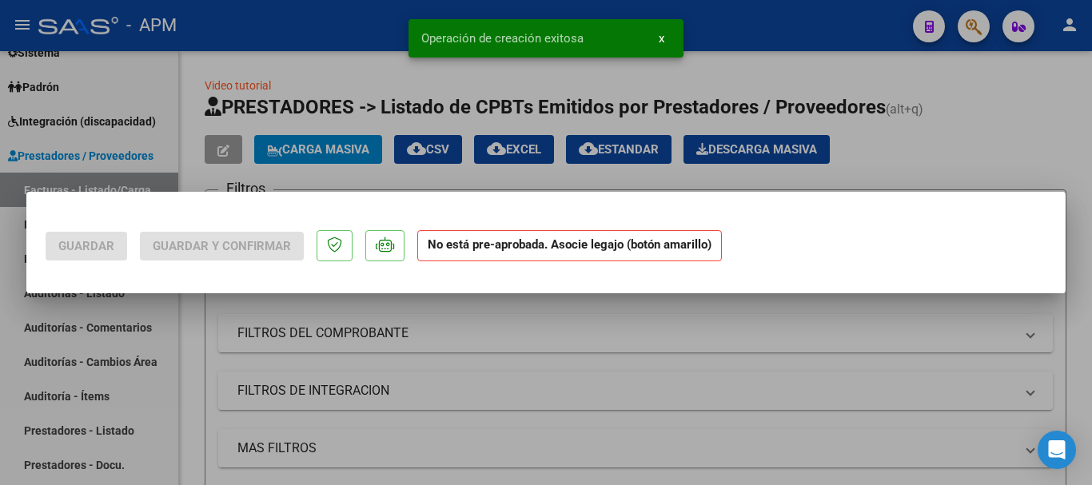
scroll to position [0, 0]
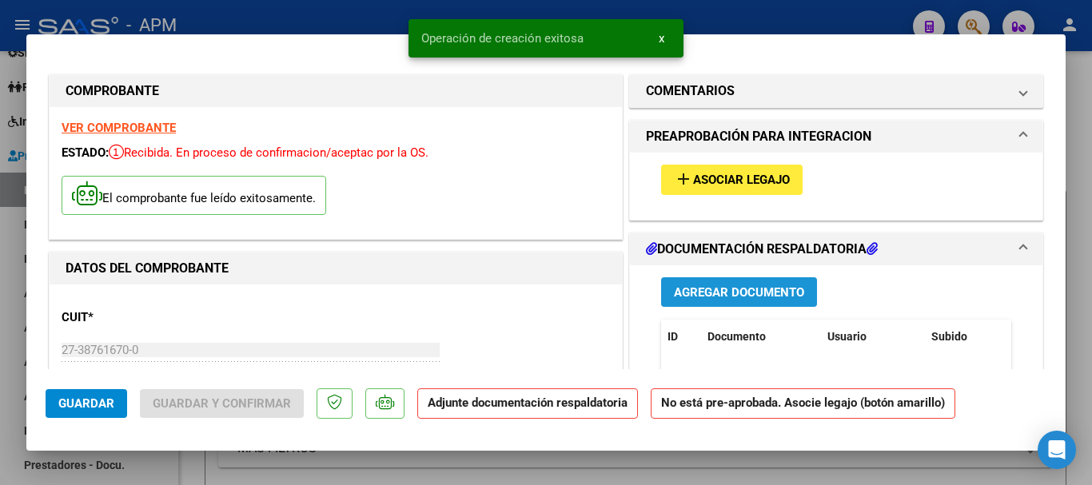
click at [764, 290] on span "Agregar Documento" at bounding box center [739, 292] width 130 height 14
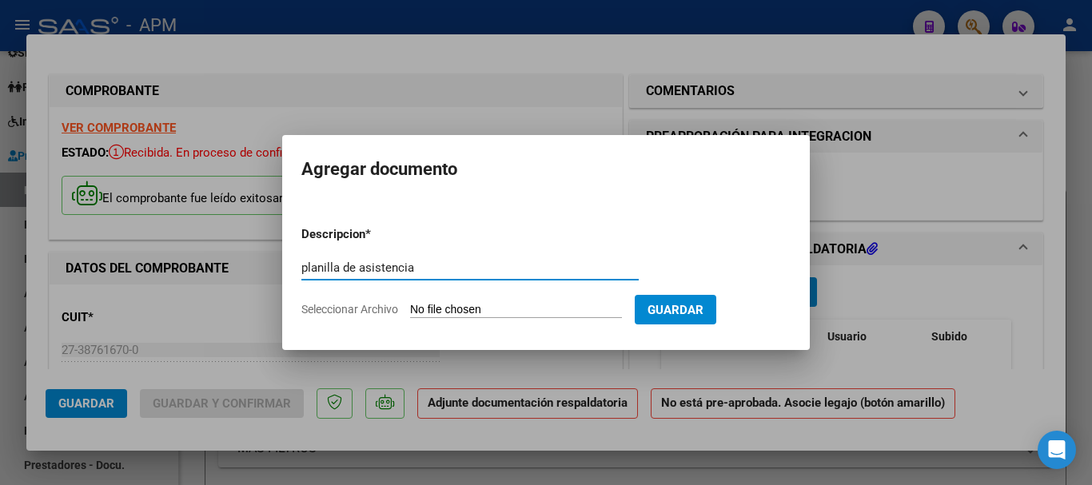
type input "planilla de asistencia"
click at [532, 313] on input "Seleccionar Archivo" at bounding box center [516, 310] width 212 height 15
type input "C:\fakepath\PA-NIETO.pdf"
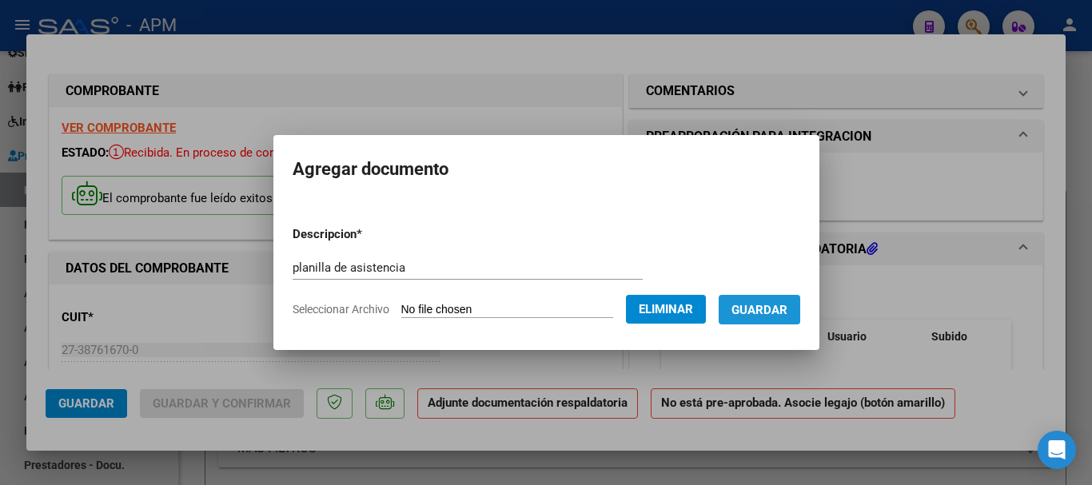
click at [778, 316] on span "Guardar" at bounding box center [759, 310] width 56 height 14
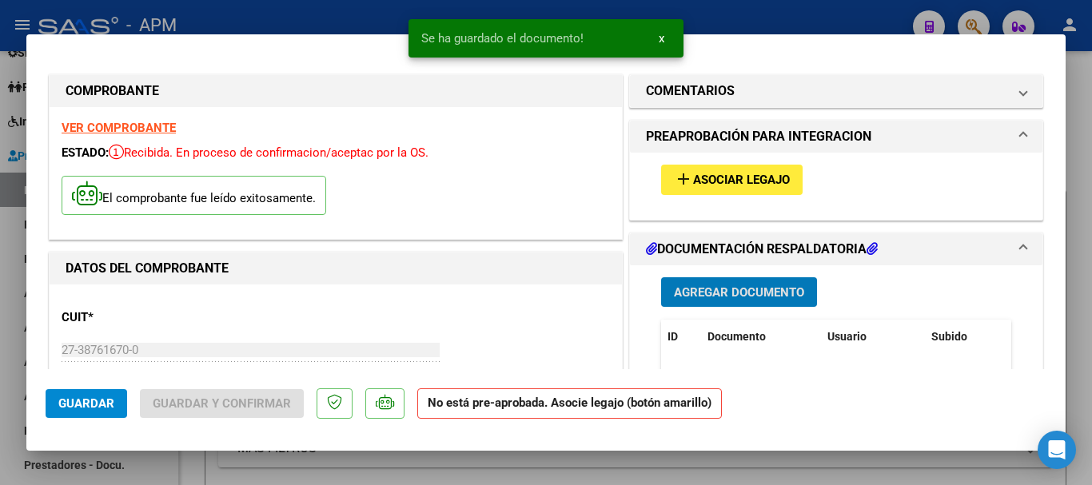
click at [761, 187] on span "Asociar Legajo" at bounding box center [741, 180] width 97 height 14
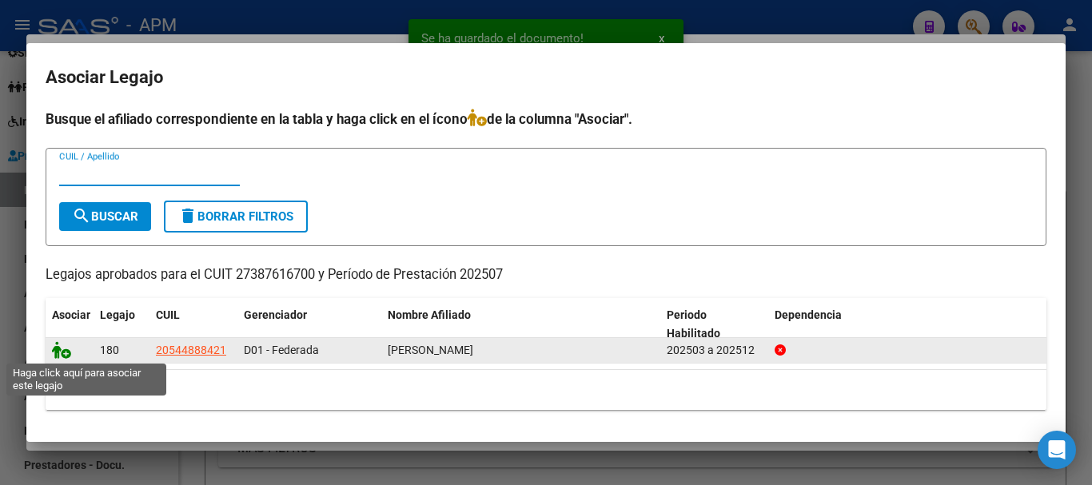
click at [65, 352] on icon at bounding box center [61, 350] width 19 height 18
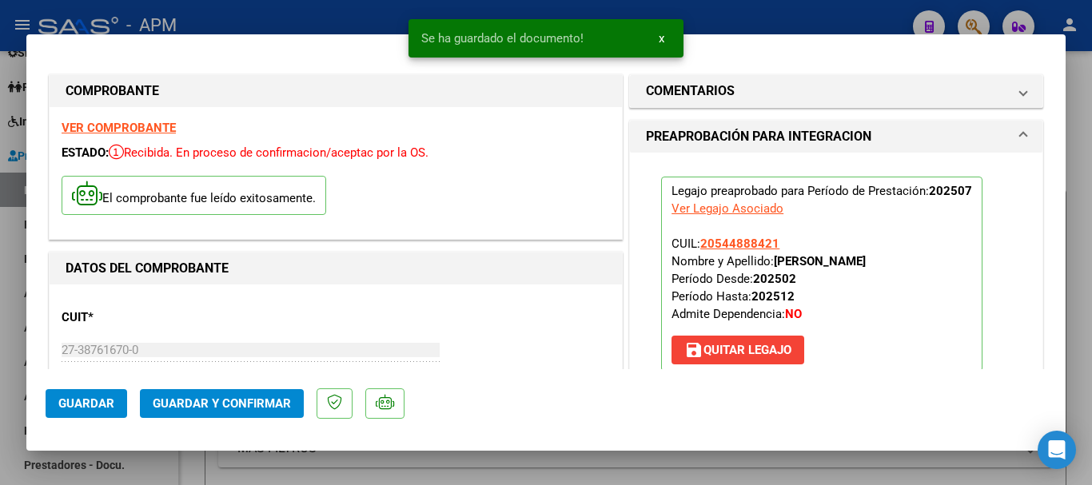
click at [273, 391] on button "Guardar y Confirmar" at bounding box center [222, 403] width 164 height 29
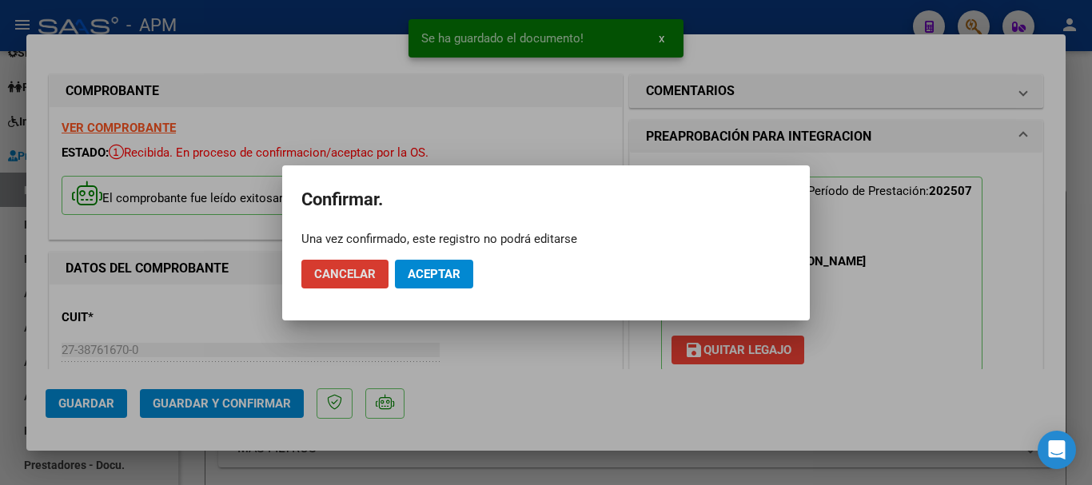
click at [422, 277] on span "Aceptar" at bounding box center [434, 274] width 53 height 14
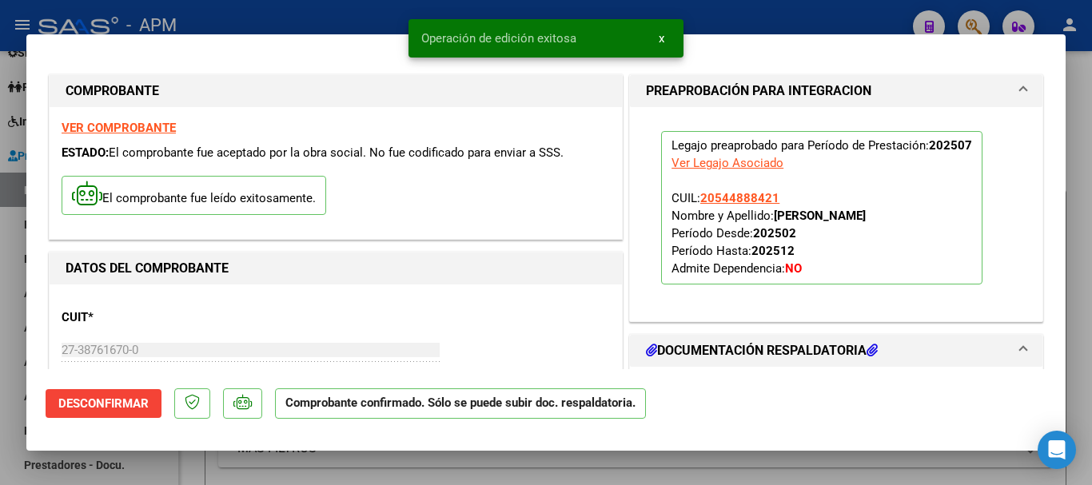
click at [511, 472] on div at bounding box center [546, 242] width 1092 height 485
type input "$ 0,00"
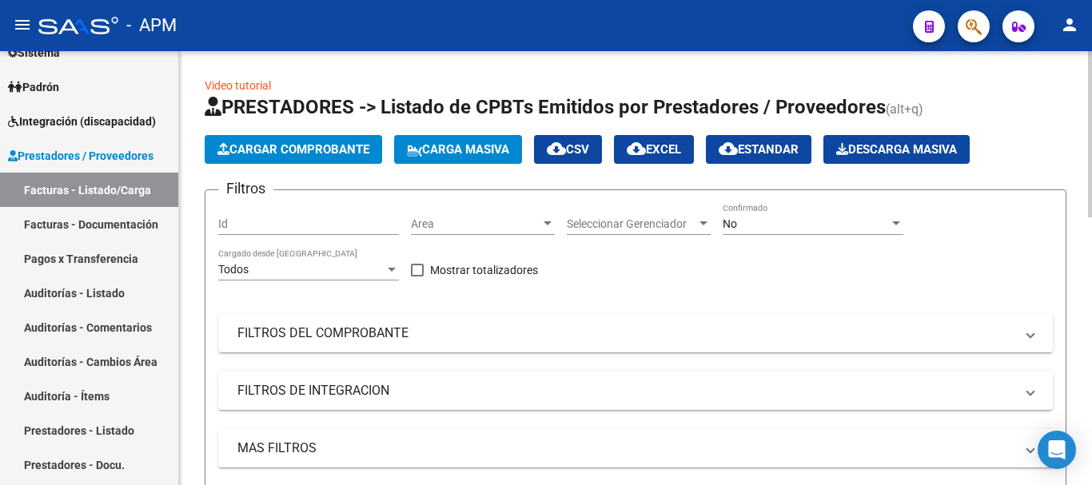
click at [348, 145] on span "Cargar Comprobante" at bounding box center [293, 149] width 152 height 14
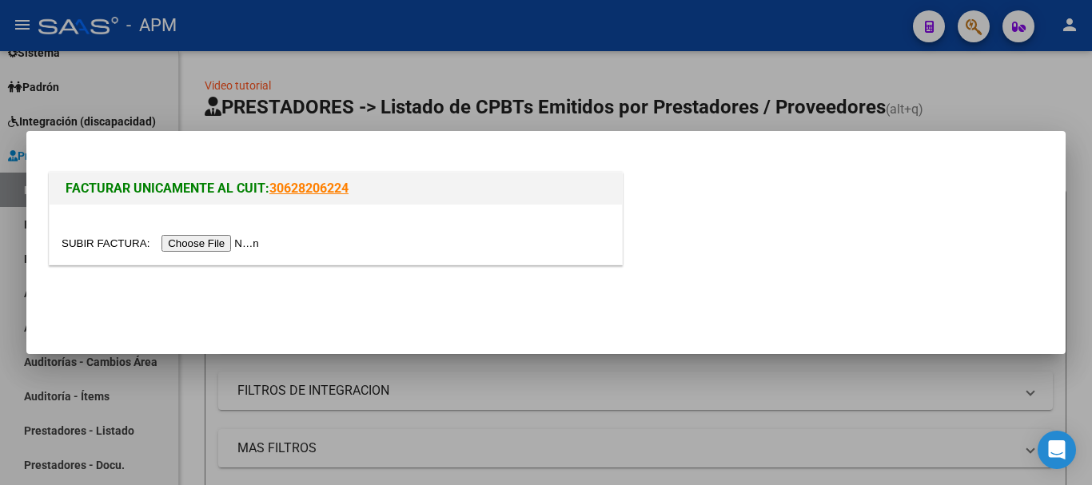
click at [226, 234] on div at bounding box center [336, 243] width 548 height 18
click at [227, 239] on input "file" at bounding box center [163, 243] width 202 height 17
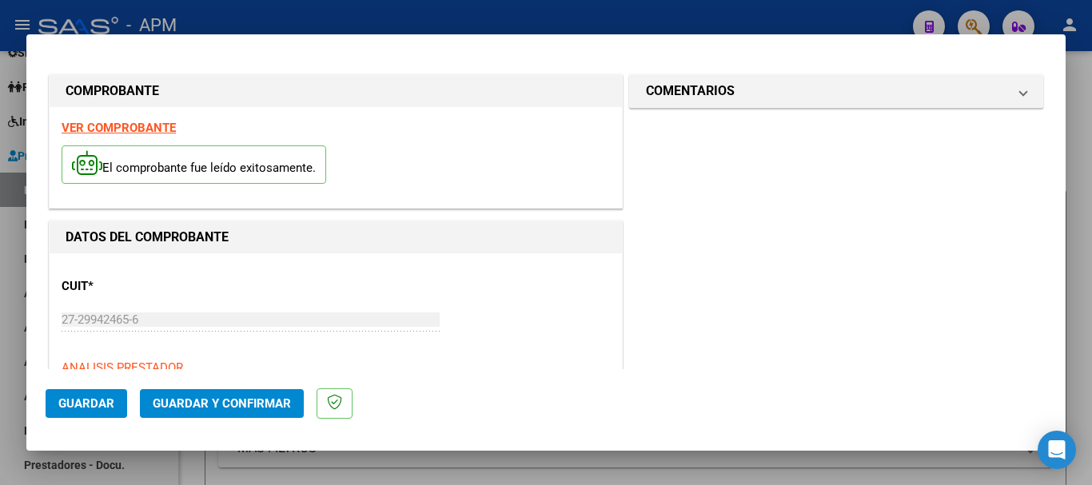
click at [121, 126] on strong "VER COMPROBANTE" at bounding box center [119, 128] width 114 height 14
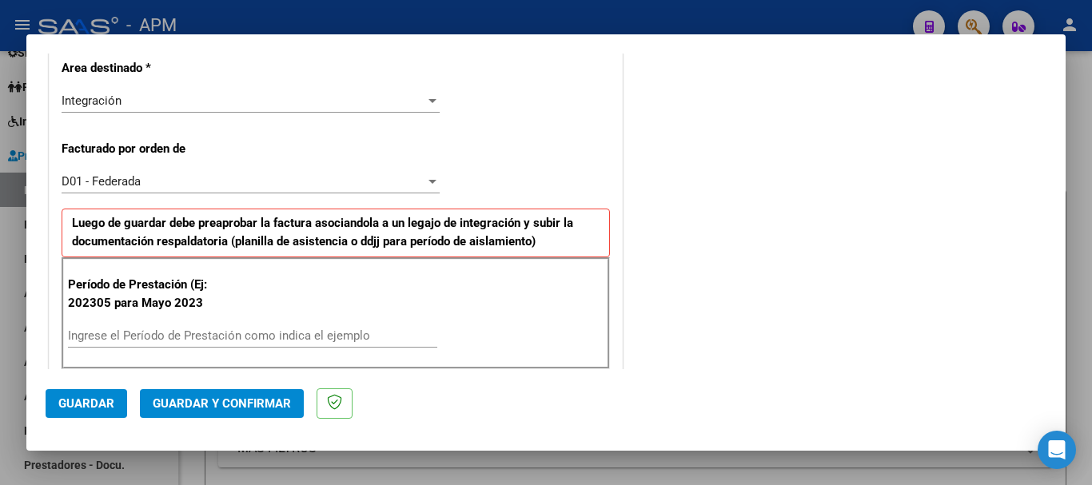
scroll to position [400, 0]
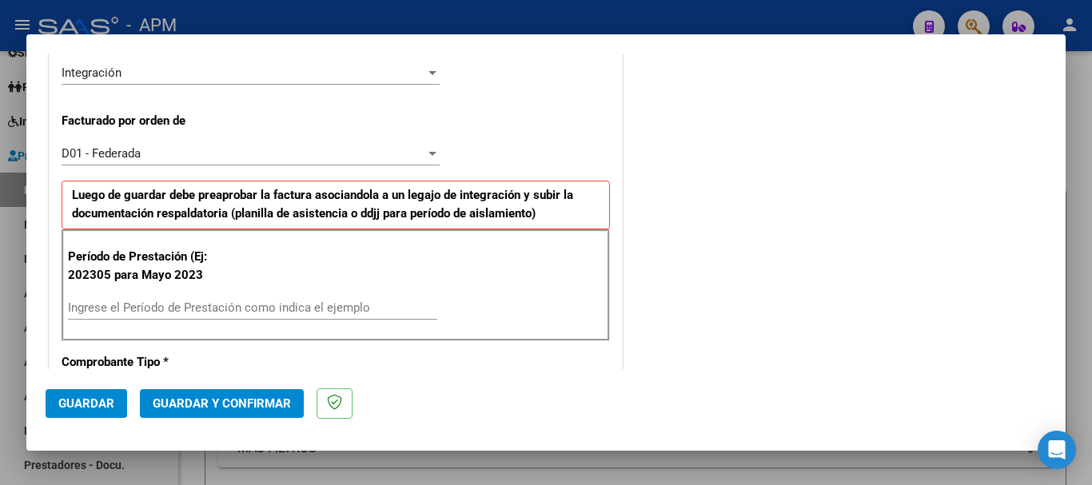
click at [205, 308] on input "Ingrese el Período de Prestación como indica el ejemplo" at bounding box center [252, 307] width 369 height 14
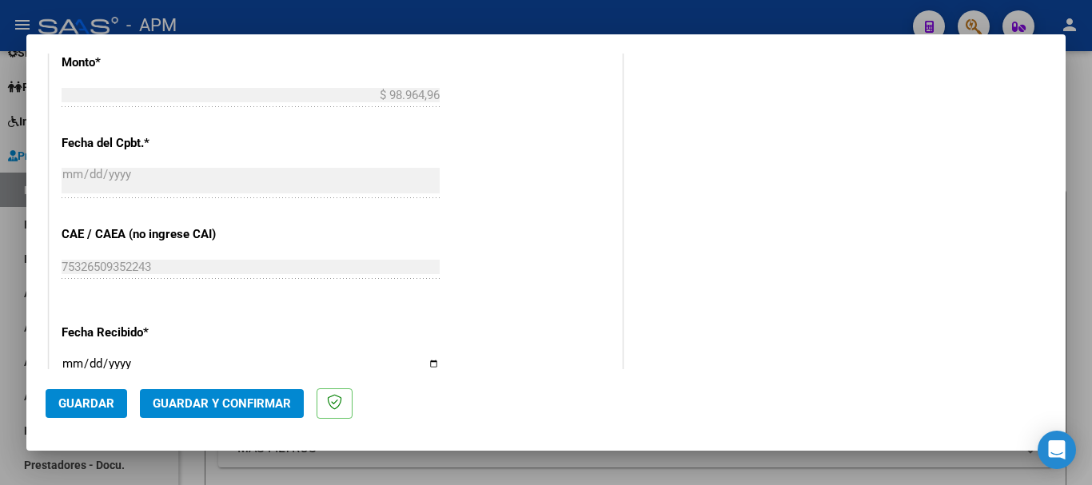
scroll to position [959, 0]
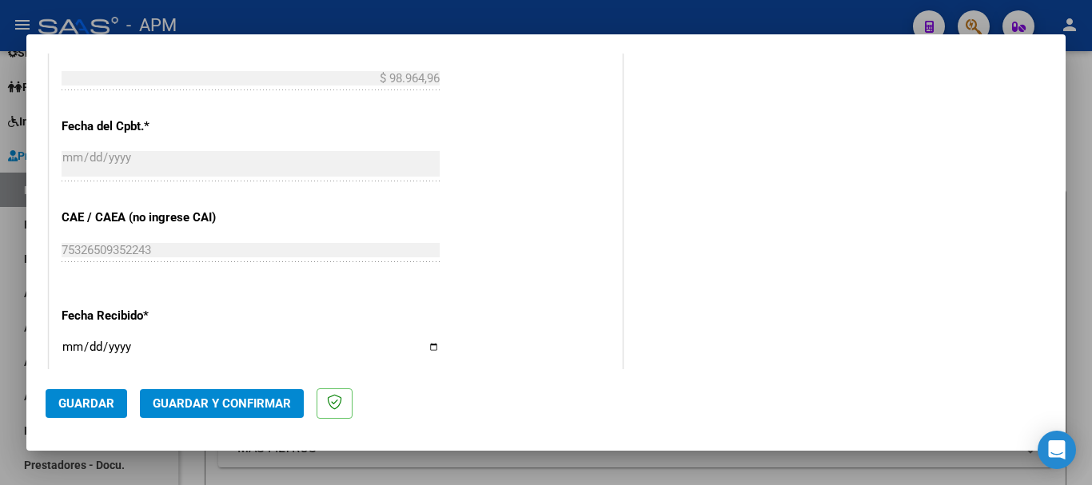
type input "202507"
click at [96, 411] on button "Guardar" at bounding box center [87, 403] width 82 height 29
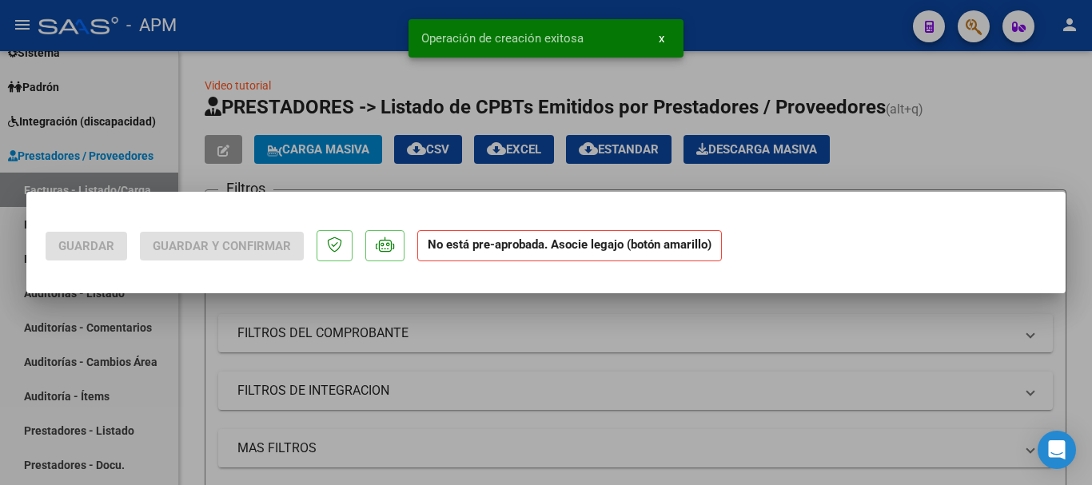
scroll to position [0, 0]
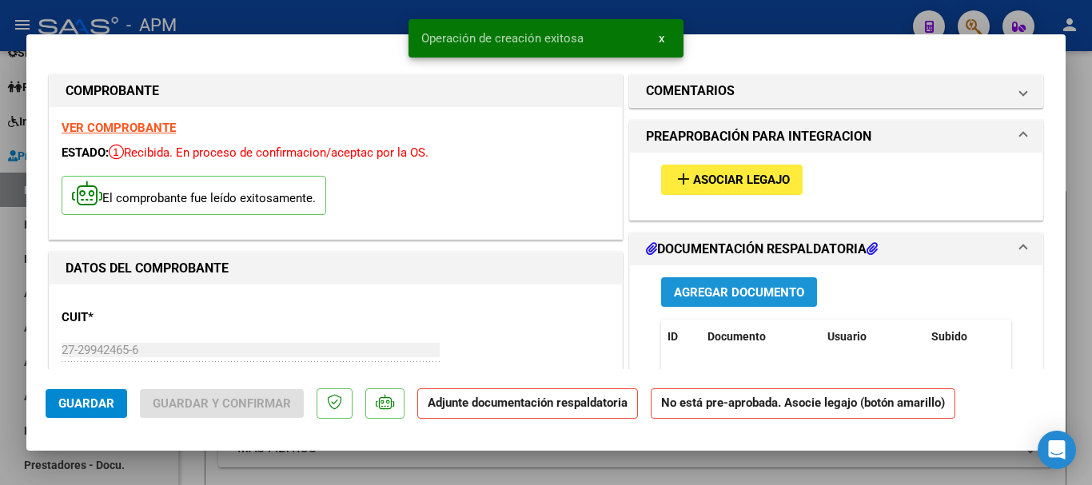
click at [711, 298] on span "Agregar Documento" at bounding box center [739, 292] width 130 height 14
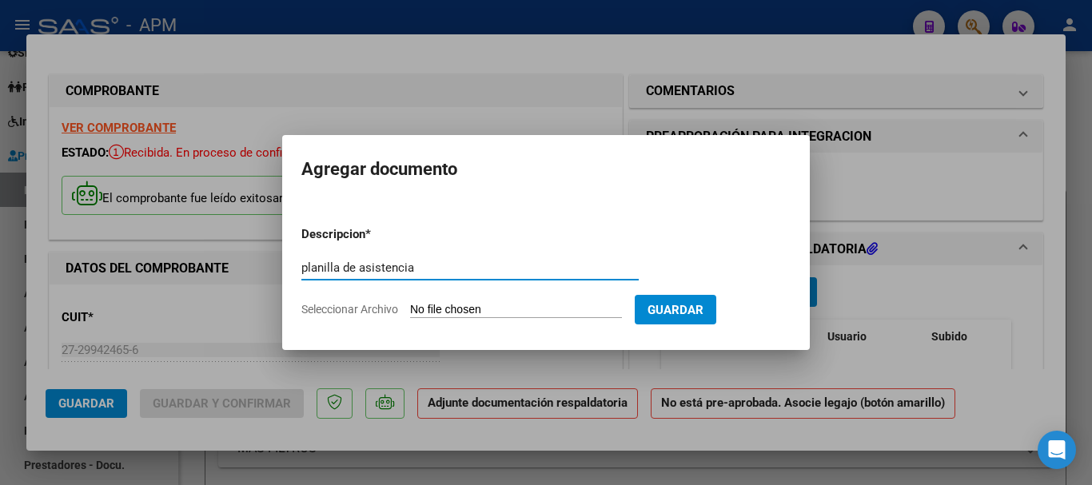
type input "planilla de asistencia"
click at [502, 314] on input "Seleccionar Archivo" at bounding box center [516, 310] width 212 height 15
type input "C:\fakepath\PA-[PERSON_NAME].pdf"
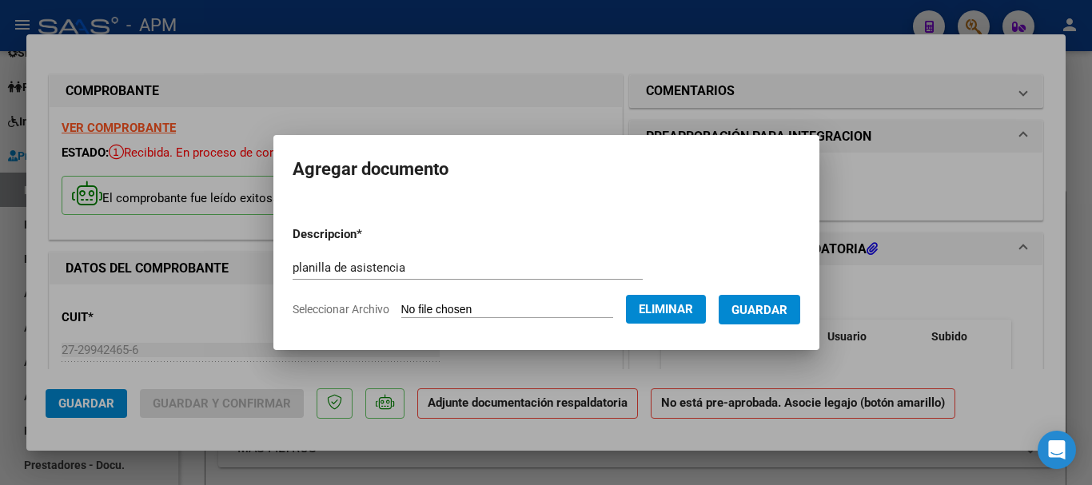
click at [780, 309] on span "Guardar" at bounding box center [759, 310] width 56 height 14
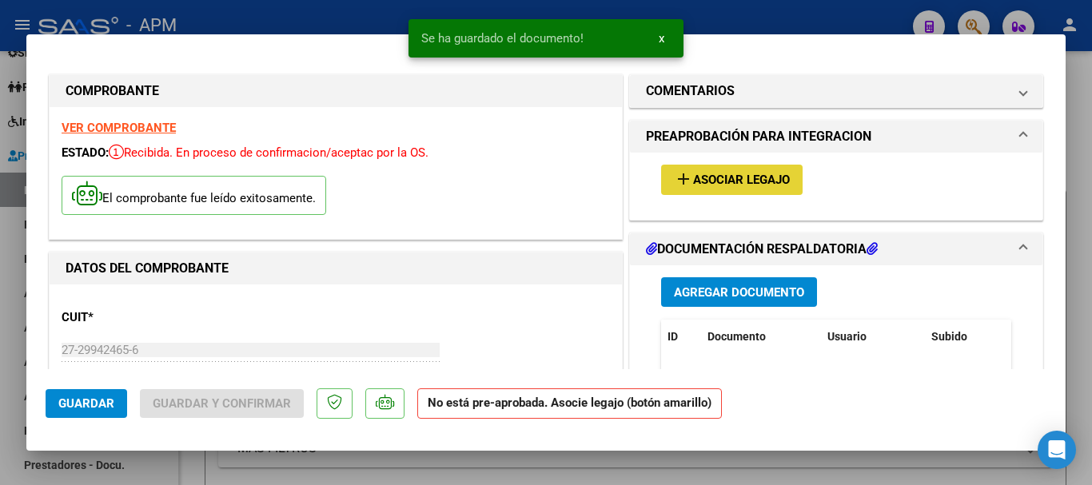
click at [766, 183] on span "Asociar Legajo" at bounding box center [741, 180] width 97 height 14
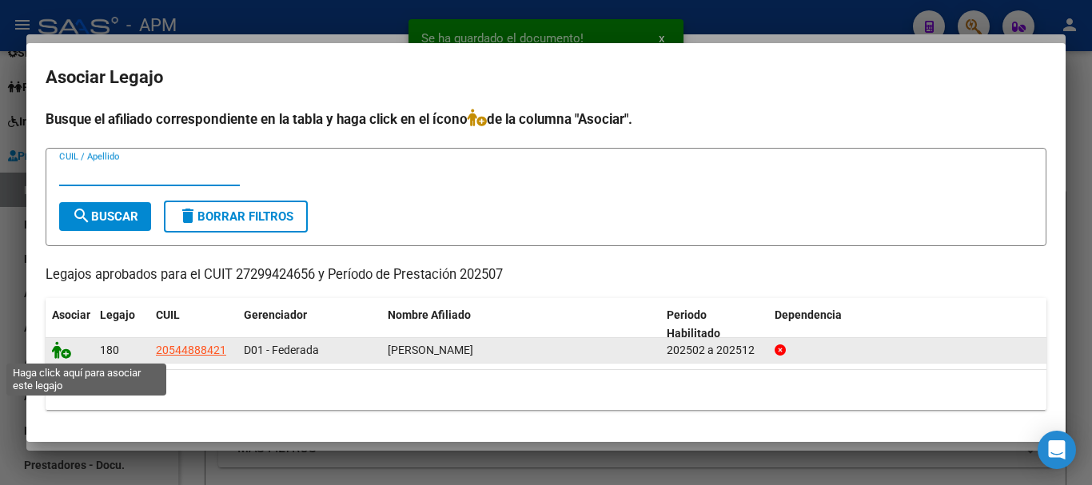
click at [58, 348] on icon at bounding box center [61, 350] width 19 height 18
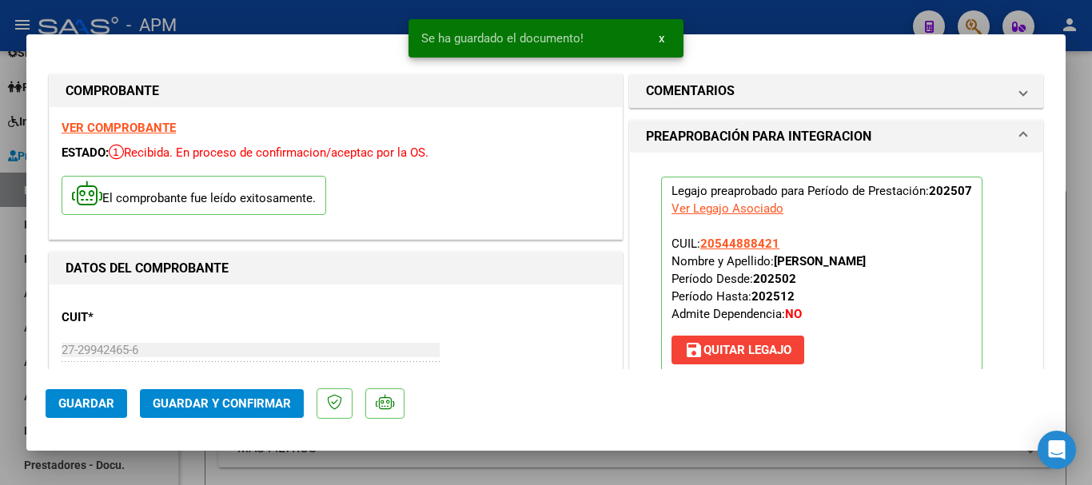
click at [222, 403] on span "Guardar y Confirmar" at bounding box center [222, 403] width 138 height 14
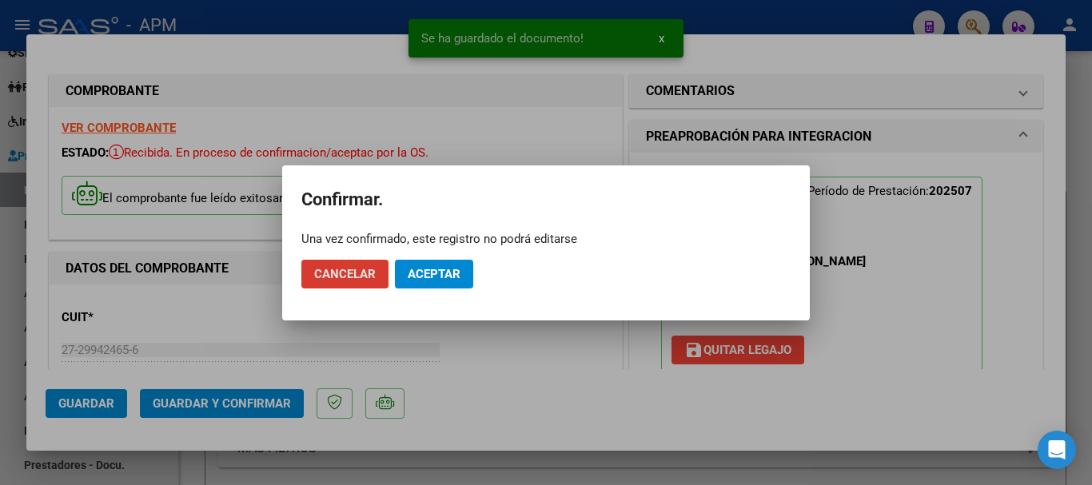
click at [432, 280] on span "Aceptar" at bounding box center [434, 274] width 53 height 14
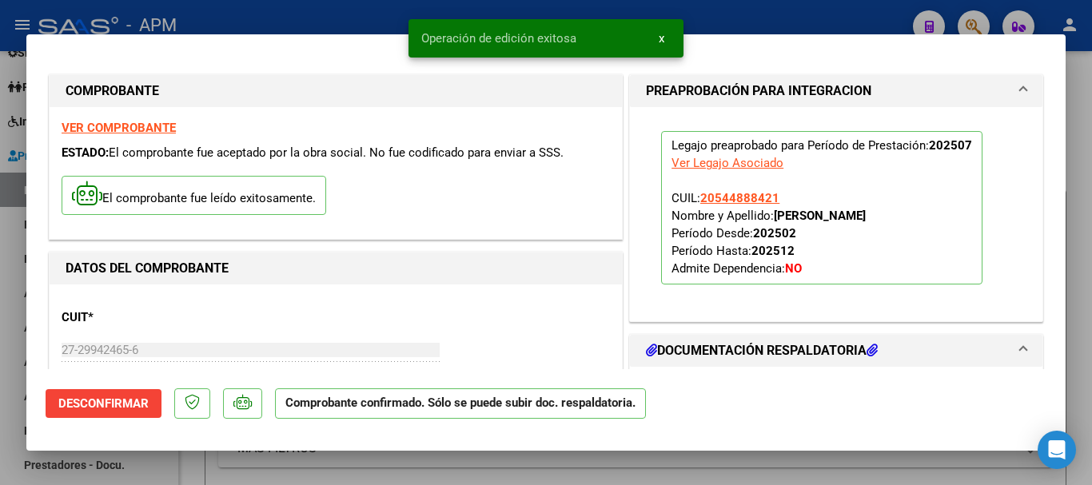
click at [605, 482] on div at bounding box center [546, 242] width 1092 height 485
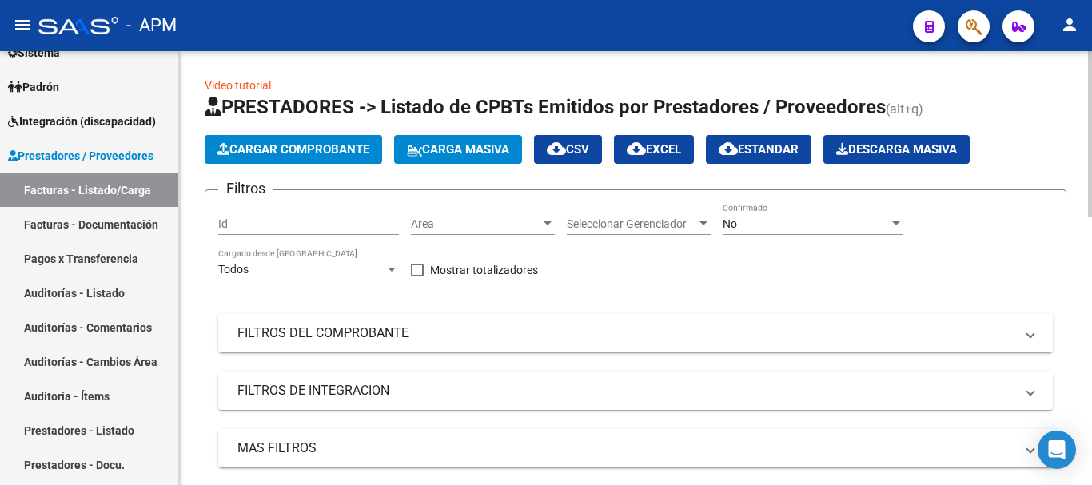
click at [311, 145] on span "Cargar Comprobante" at bounding box center [293, 149] width 152 height 14
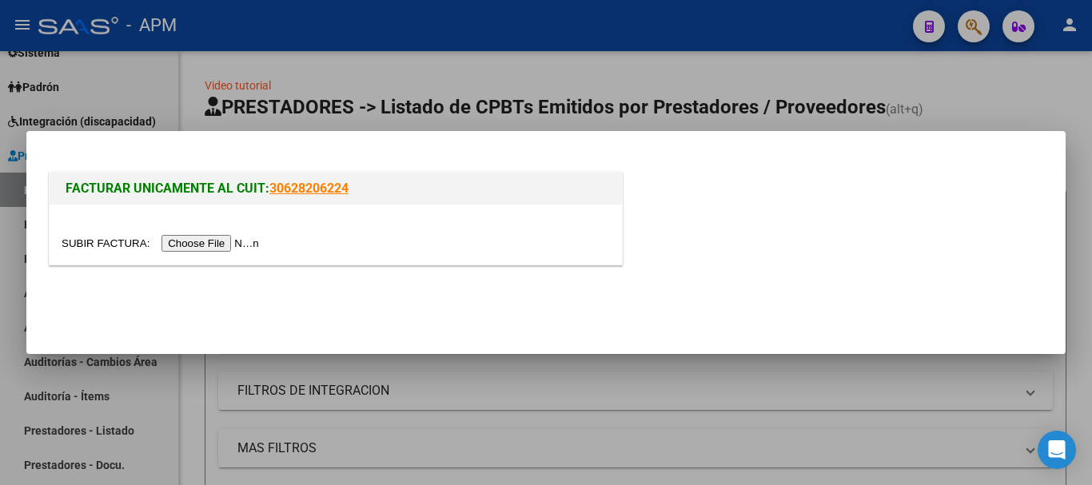
click at [237, 241] on input "file" at bounding box center [163, 243] width 202 height 17
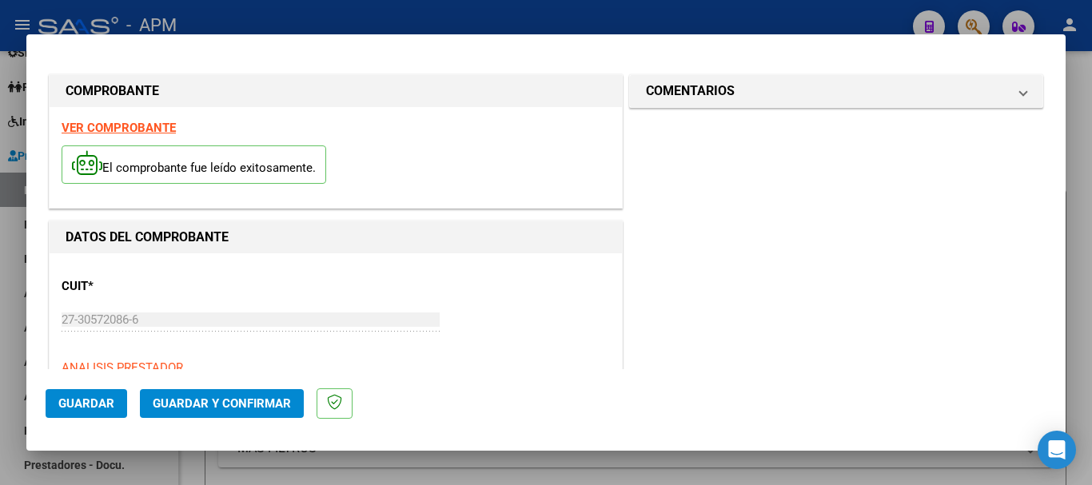
click at [157, 125] on strong "VER COMPROBANTE" at bounding box center [119, 128] width 114 height 14
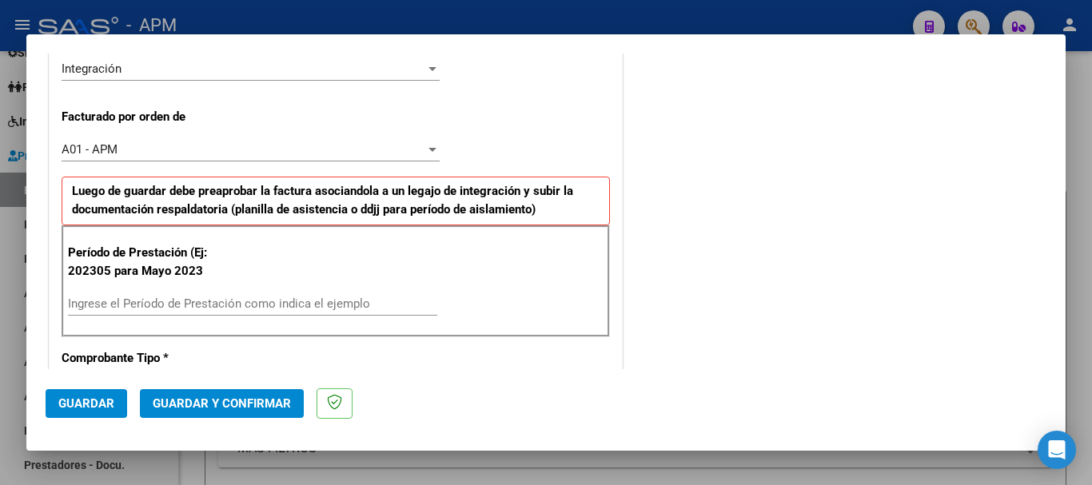
scroll to position [480, 0]
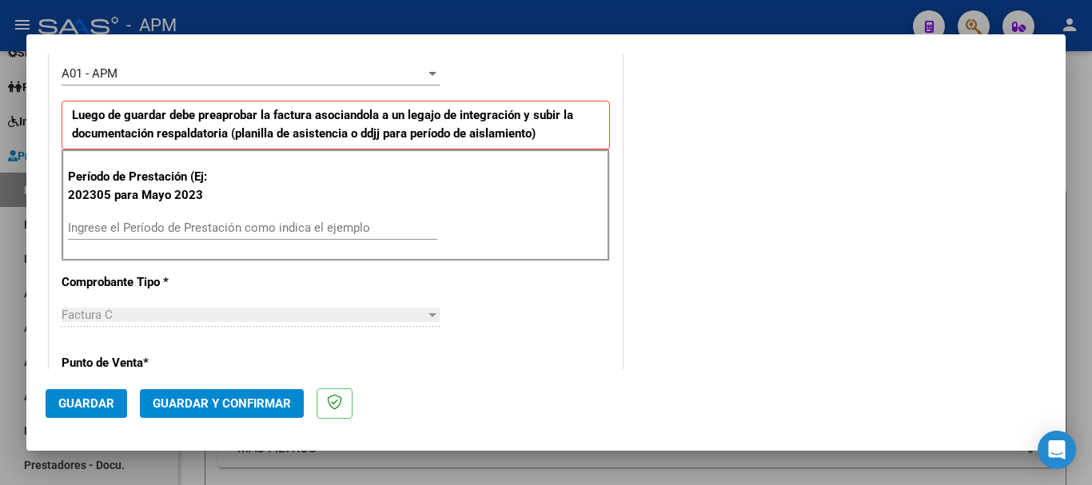
click at [234, 225] on input "Ingrese el Período de Prestación como indica el ejemplo" at bounding box center [252, 228] width 369 height 14
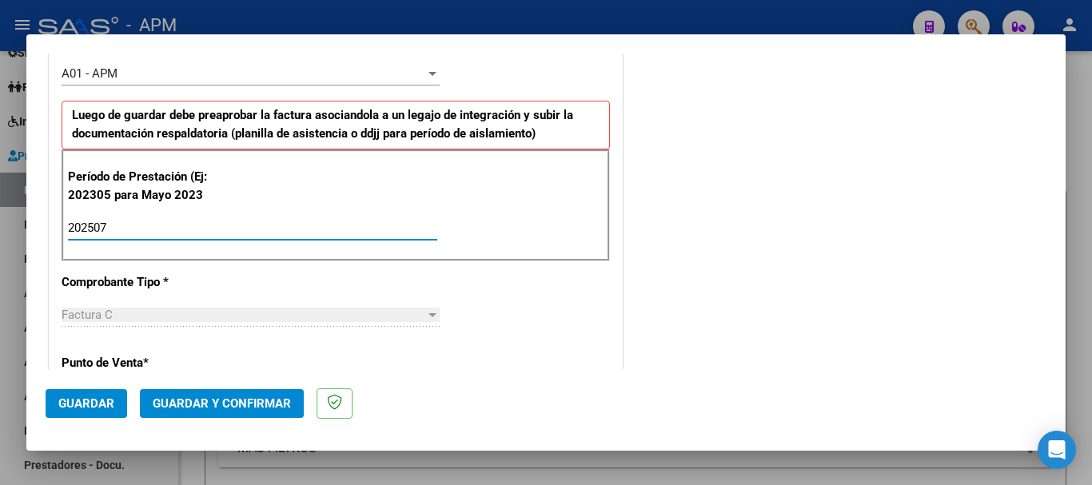
type input "202507"
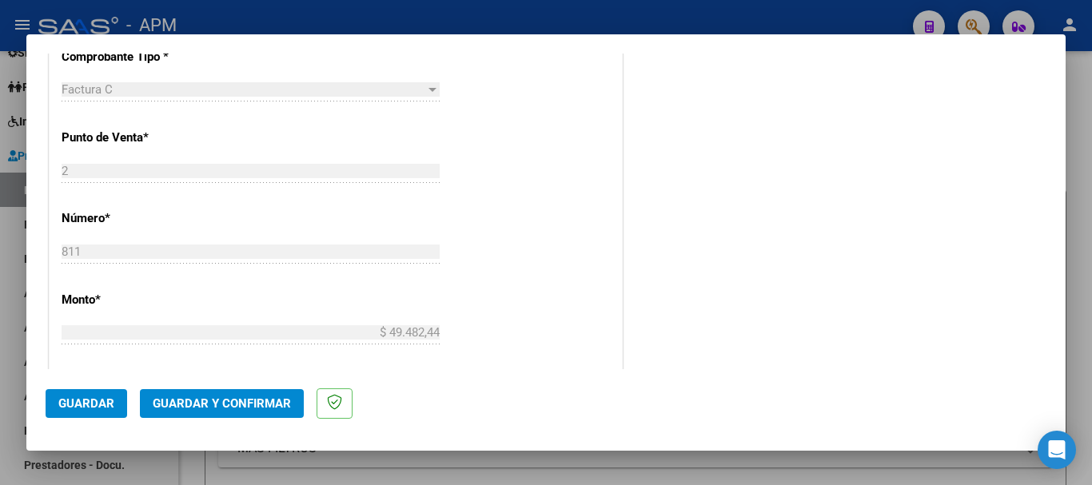
scroll to position [719, 0]
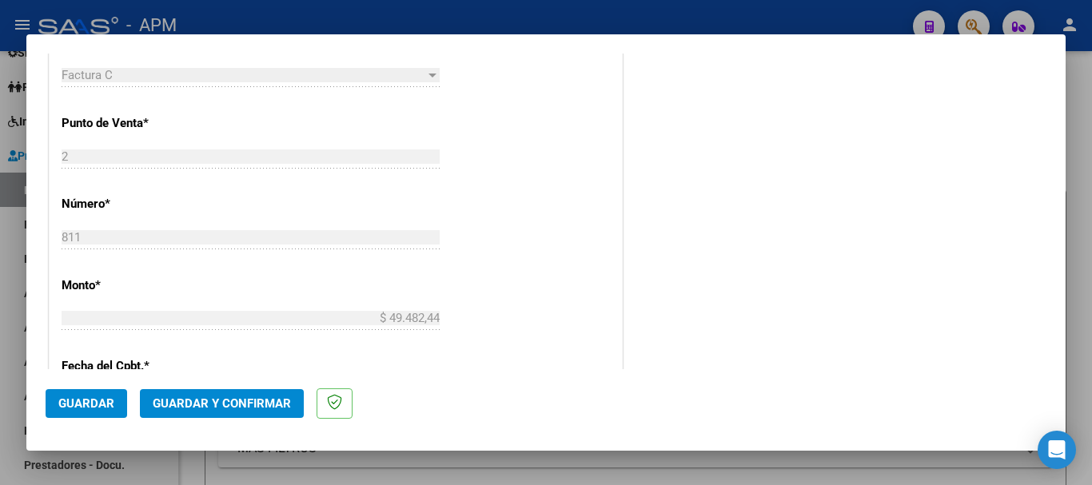
click at [93, 403] on span "Guardar" at bounding box center [86, 403] width 56 height 14
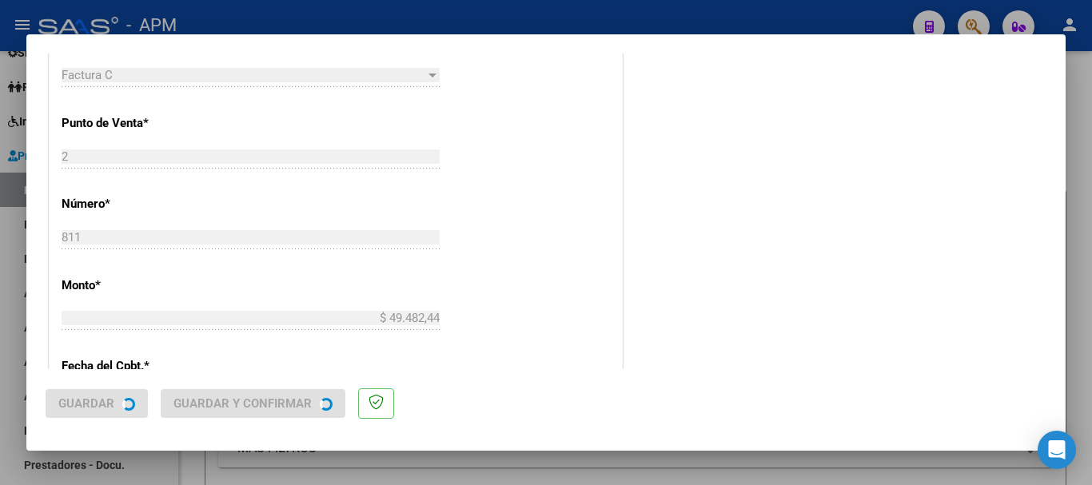
scroll to position [0, 0]
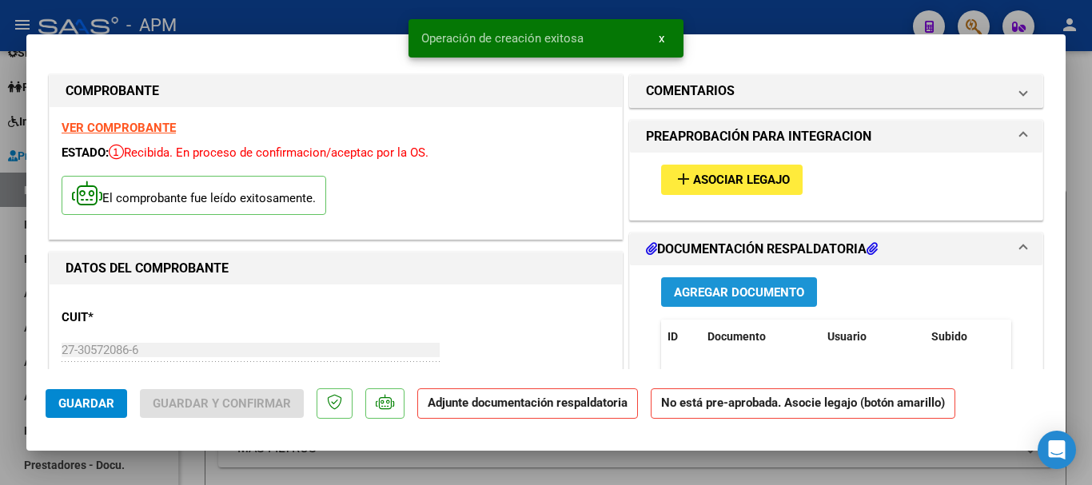
click at [763, 302] on button "Agregar Documento" at bounding box center [739, 292] width 156 height 30
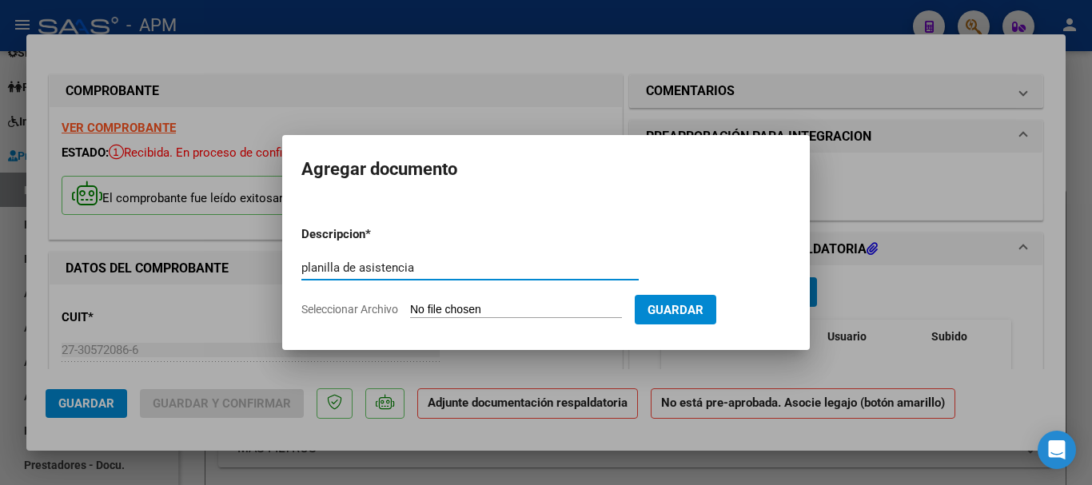
type input "planilla de asistencia"
click at [511, 309] on input "Seleccionar Archivo" at bounding box center [516, 310] width 212 height 15
type input "C:\fakepath\PA-[PERSON_NAME].pdf"
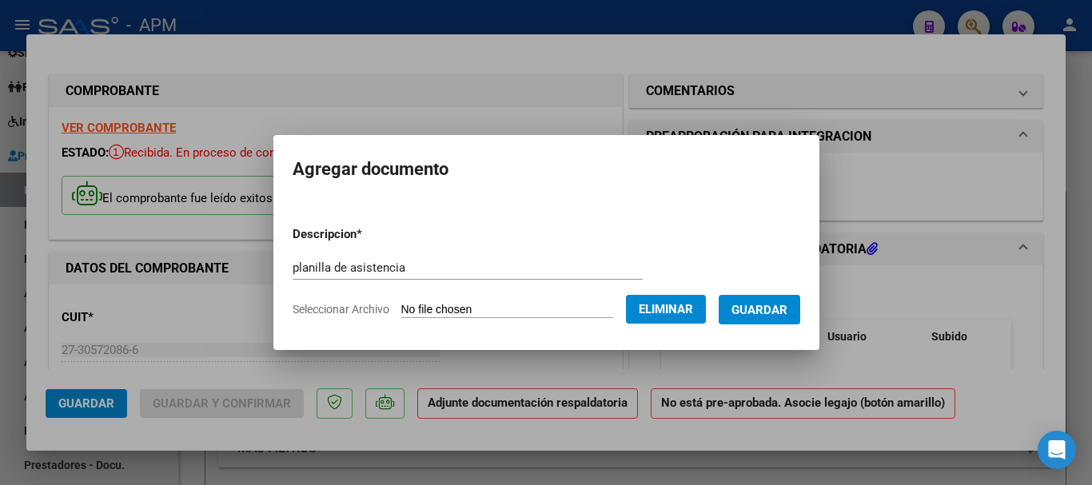
click at [772, 319] on button "Guardar" at bounding box center [759, 310] width 82 height 30
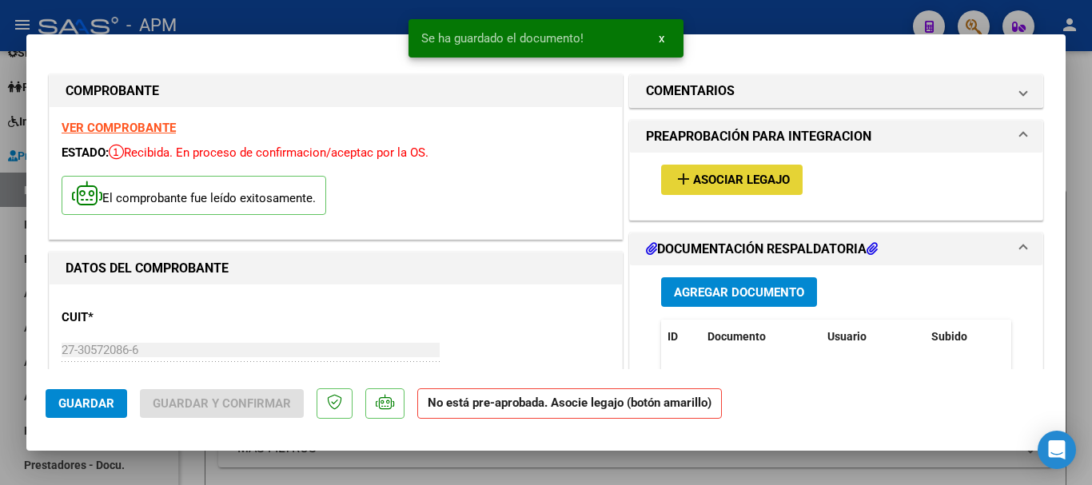
click at [751, 186] on span "Asociar Legajo" at bounding box center [741, 180] width 97 height 14
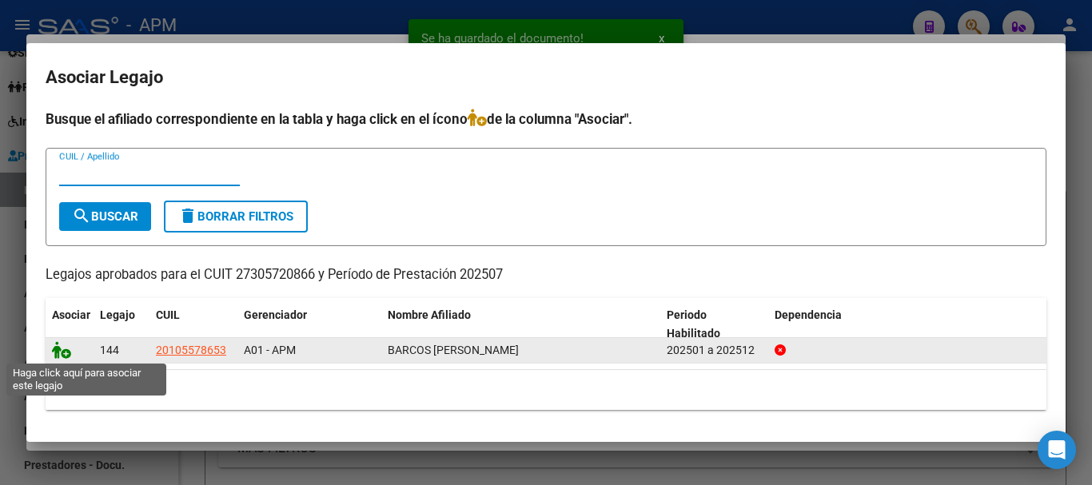
click at [63, 351] on icon at bounding box center [61, 350] width 19 height 18
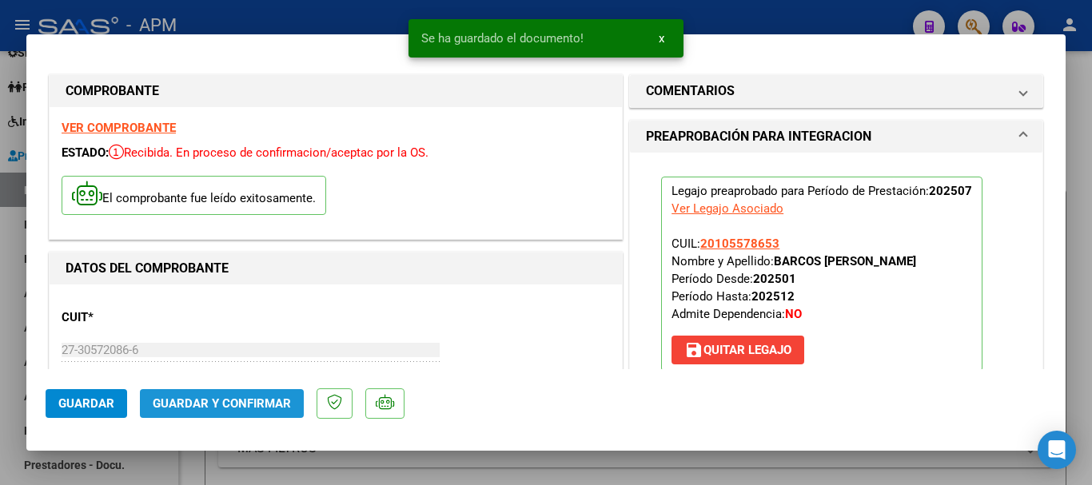
click at [249, 400] on span "Guardar y Confirmar" at bounding box center [222, 403] width 138 height 14
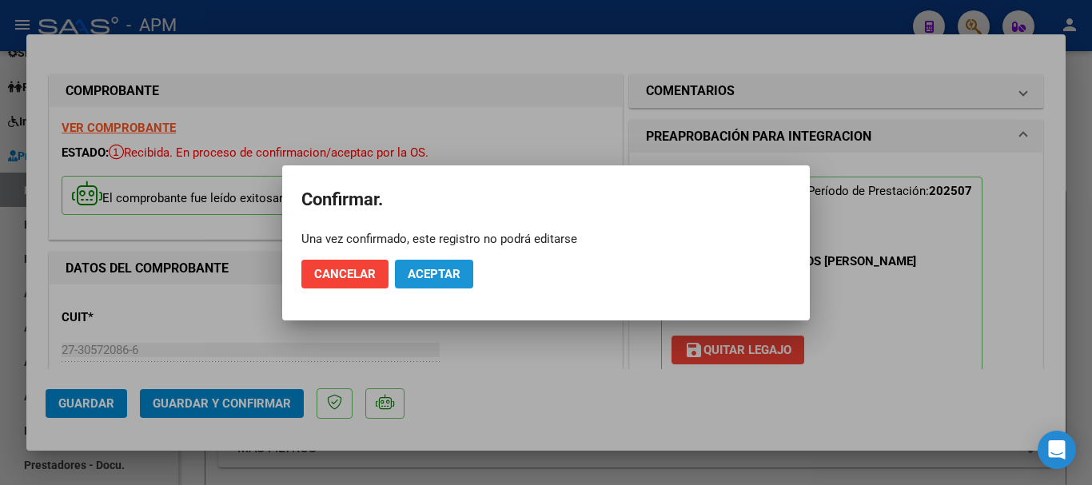
click at [468, 274] on button "Aceptar" at bounding box center [434, 274] width 78 height 29
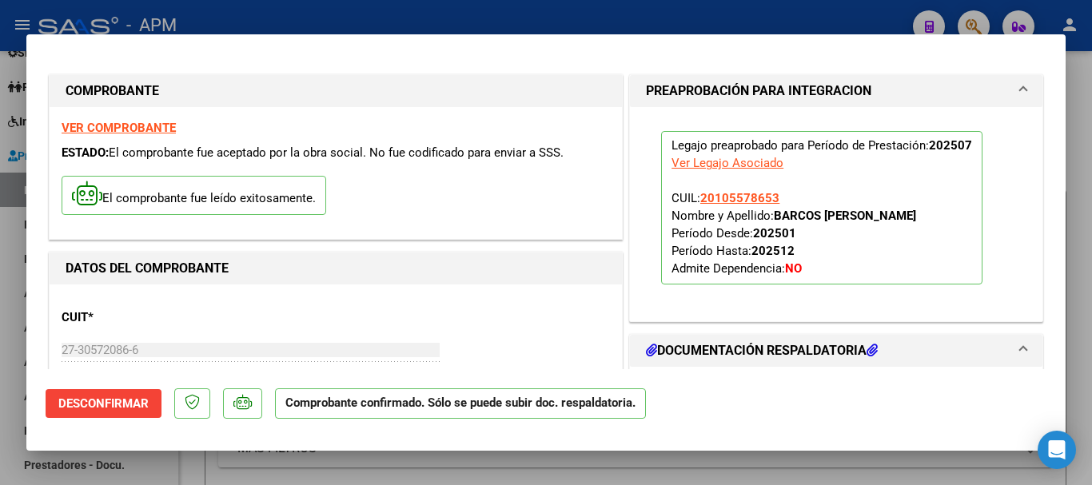
click at [562, 474] on div at bounding box center [546, 242] width 1092 height 485
type input "$ 0,00"
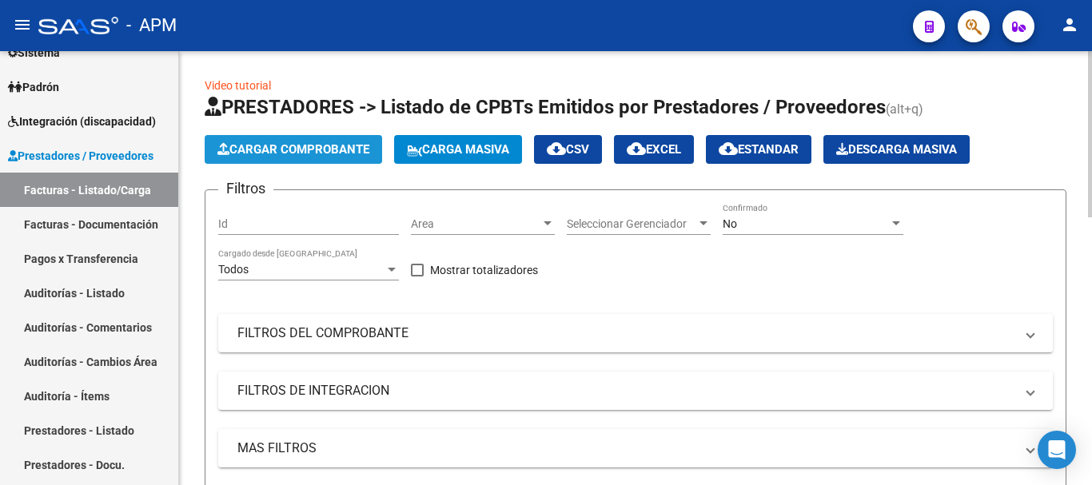
click at [324, 149] on span "Cargar Comprobante" at bounding box center [293, 149] width 152 height 14
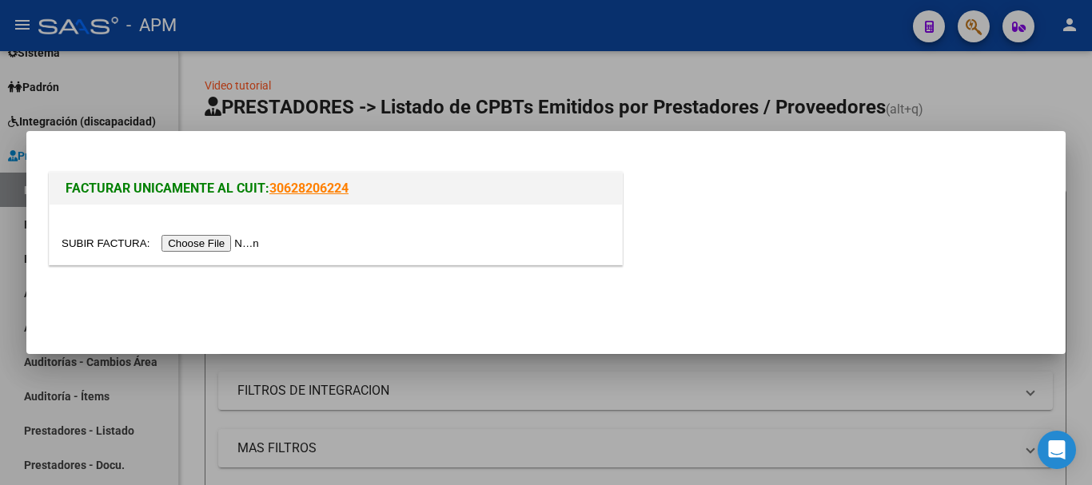
click at [235, 241] on input "file" at bounding box center [163, 243] width 202 height 17
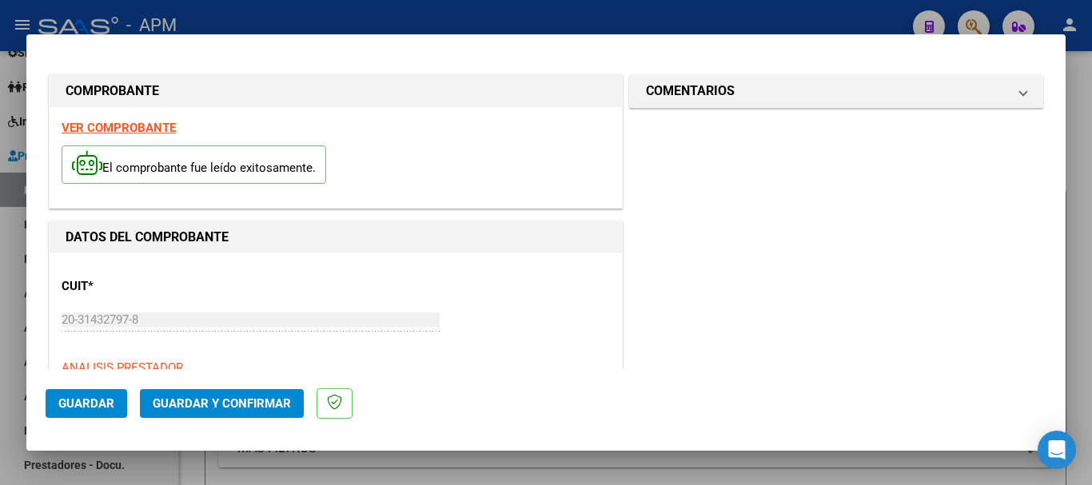
click at [156, 131] on strong "VER COMPROBANTE" at bounding box center [119, 128] width 114 height 14
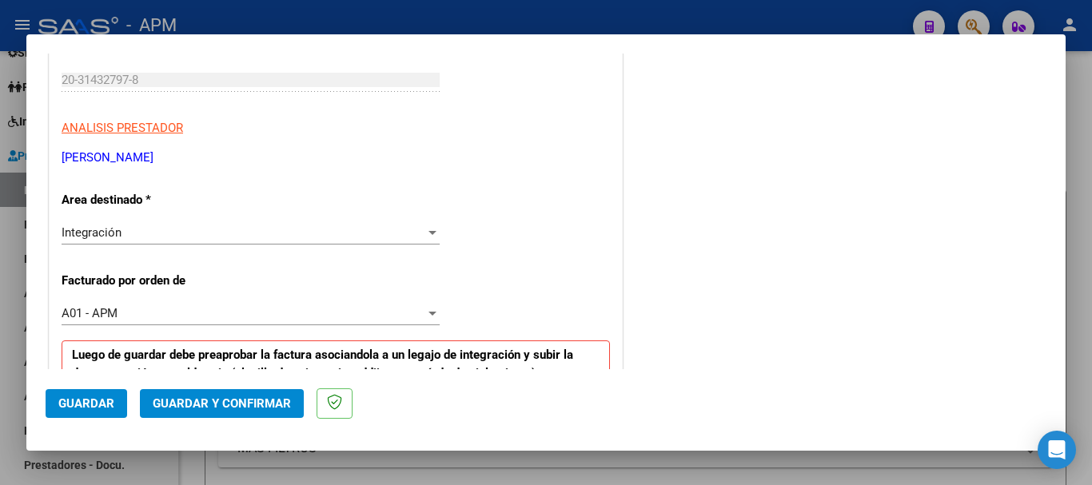
scroll to position [400, 0]
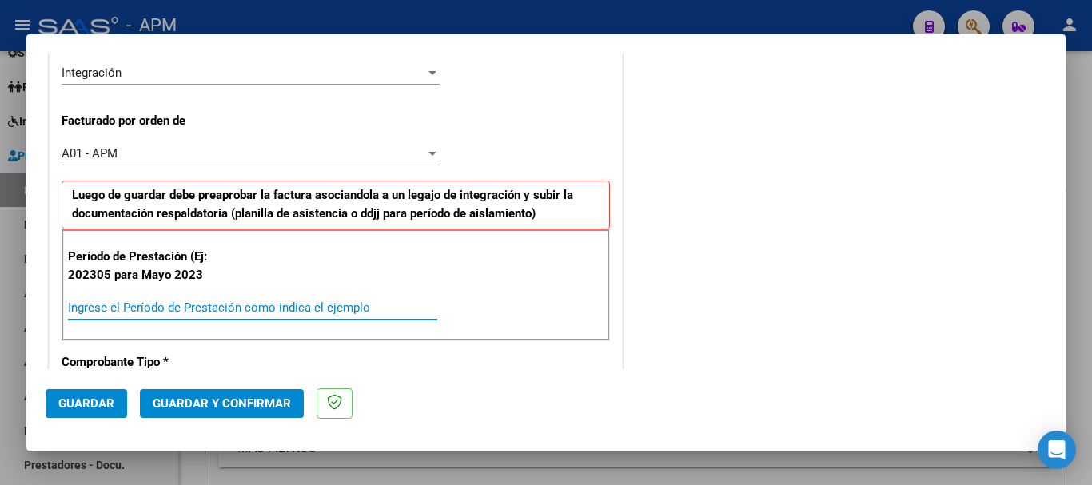
click at [210, 304] on input "Ingrese el Período de Prestación como indica el ejemplo" at bounding box center [252, 307] width 369 height 14
type input "202507"
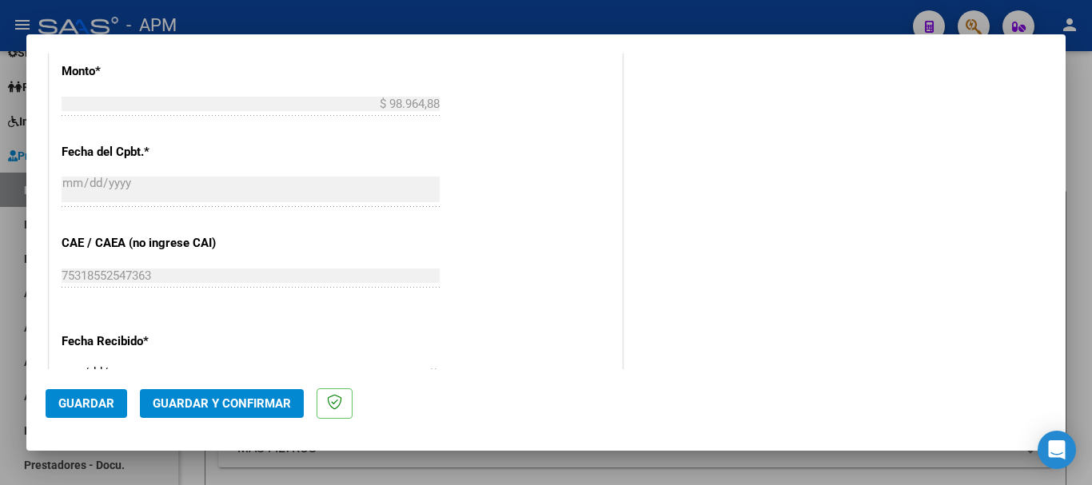
scroll to position [959, 0]
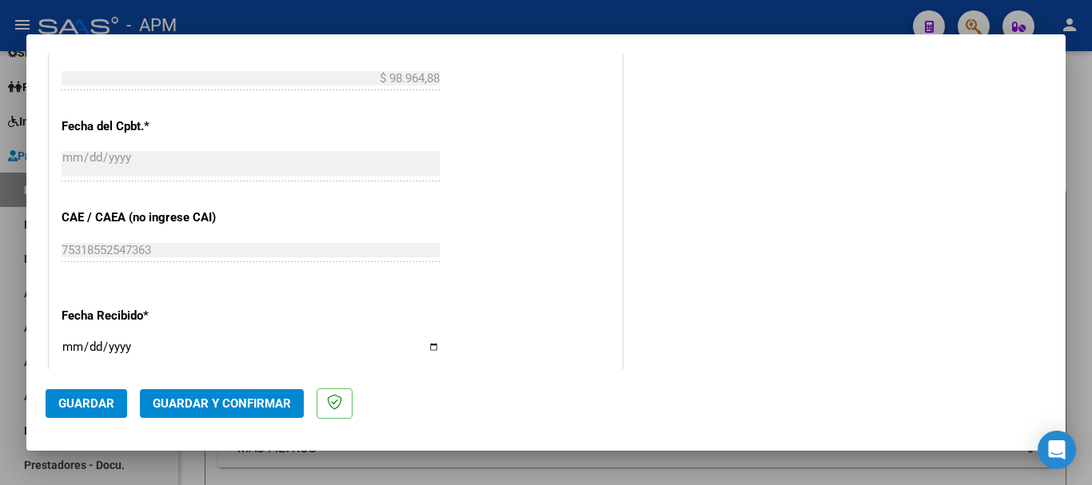
click at [91, 397] on span "Guardar" at bounding box center [86, 403] width 56 height 14
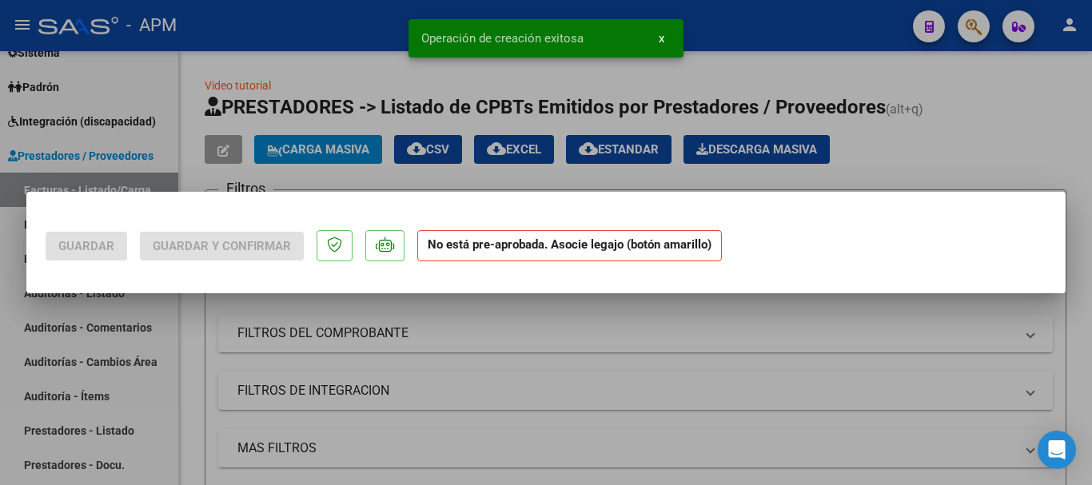
scroll to position [0, 0]
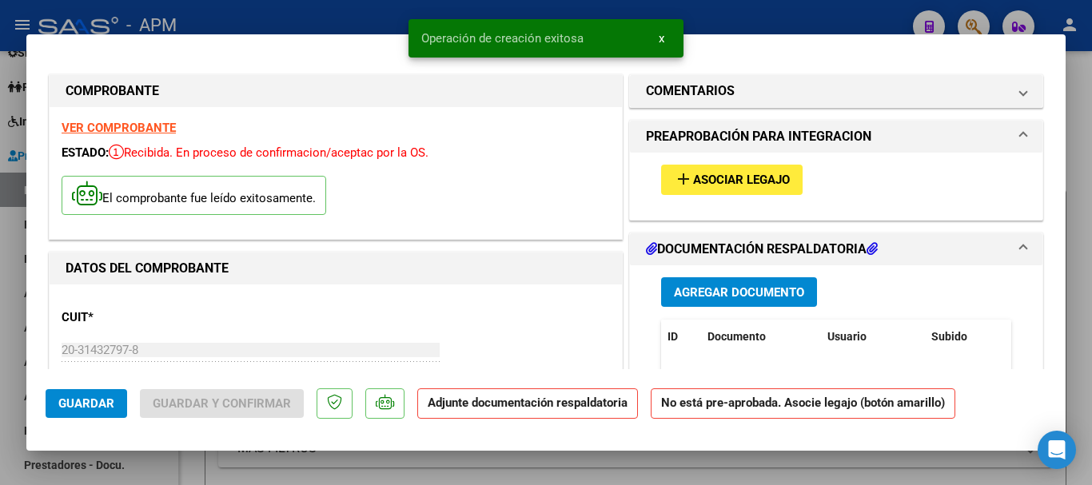
click at [773, 289] on span "Agregar Documento" at bounding box center [739, 292] width 130 height 14
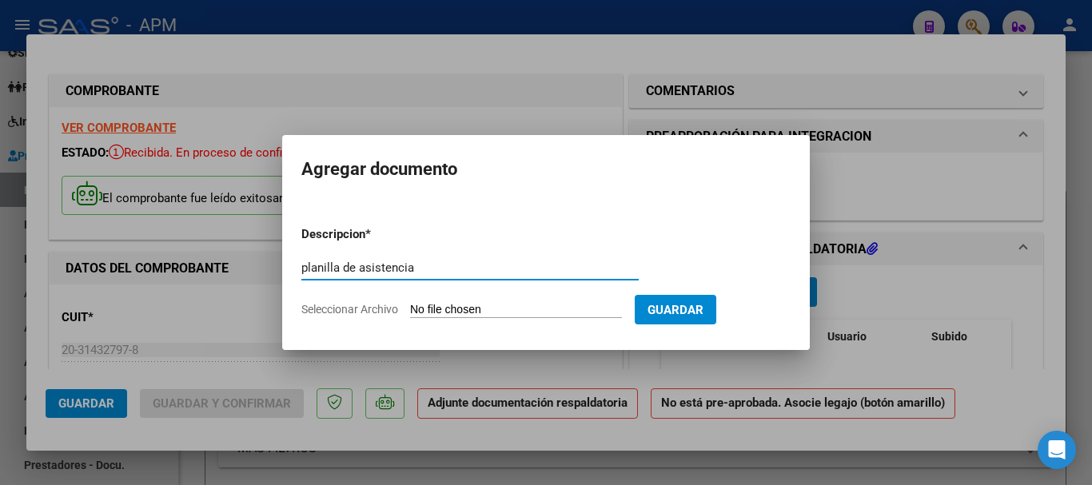
type input "planilla de asistencia"
click at [504, 312] on input "Seleccionar Archivo" at bounding box center [516, 310] width 212 height 15
type input "C:\fakepath\PA-[PERSON_NAME].pdf"
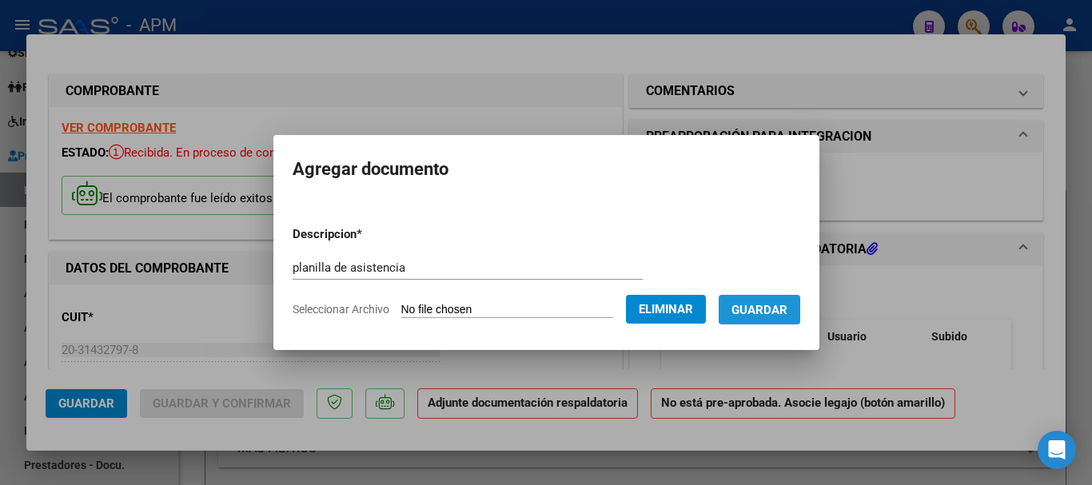
click at [781, 302] on span "Guardar" at bounding box center [759, 309] width 56 height 14
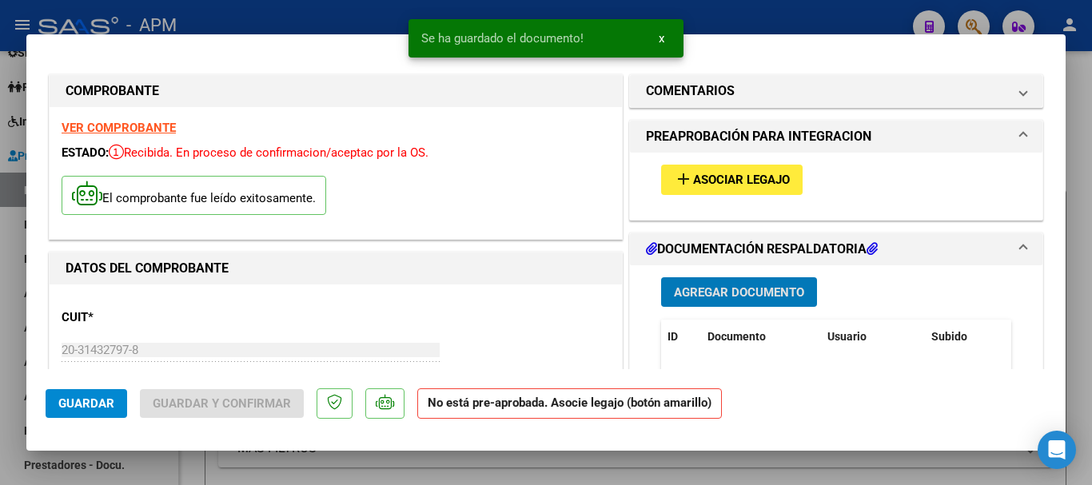
click at [750, 177] on span "Asociar Legajo" at bounding box center [741, 180] width 97 height 14
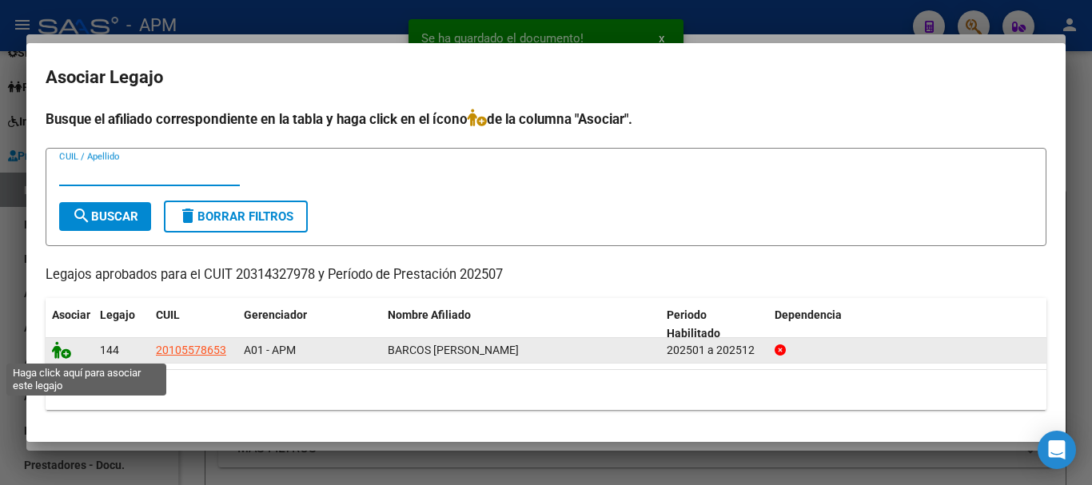
click at [63, 348] on icon at bounding box center [61, 350] width 19 height 18
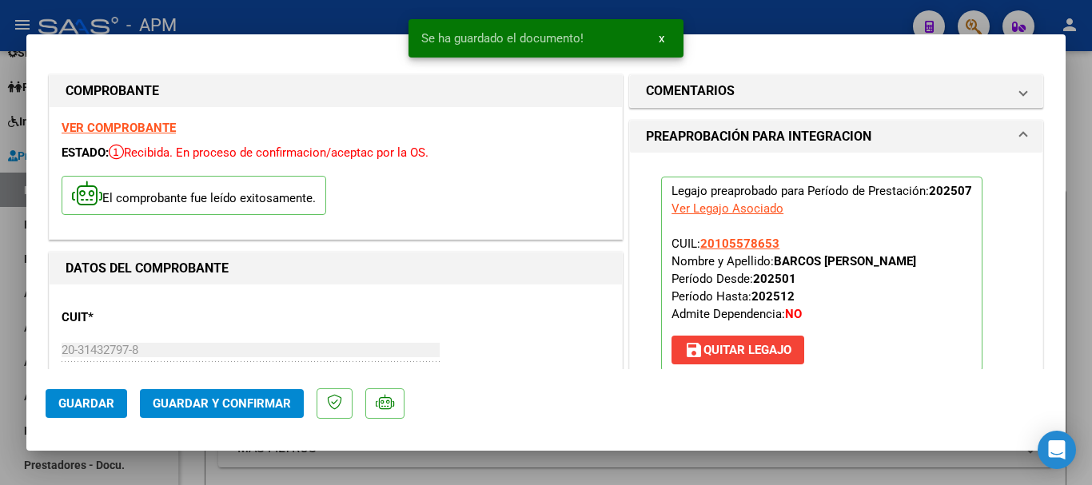
click at [268, 400] on span "Guardar y Confirmar" at bounding box center [222, 403] width 138 height 14
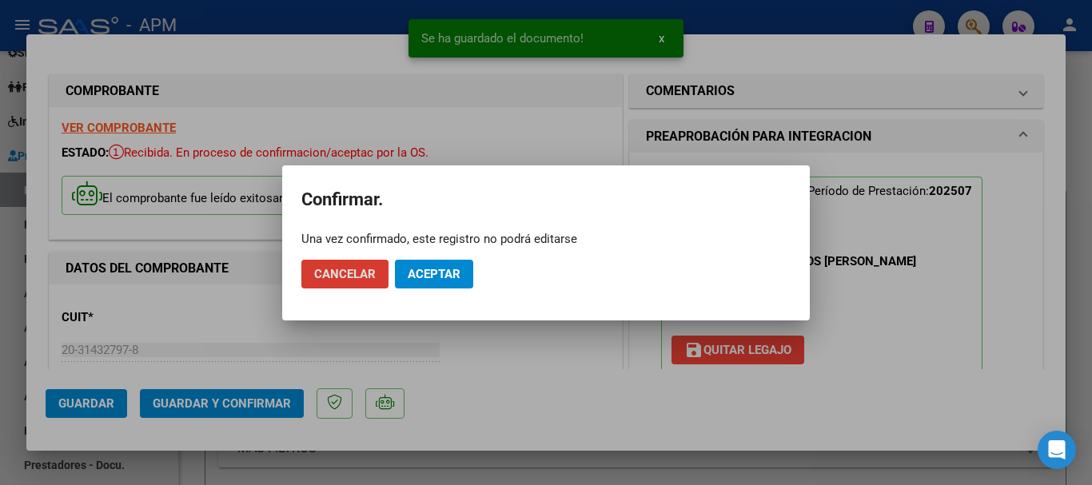
click at [440, 283] on button "Aceptar" at bounding box center [434, 274] width 78 height 29
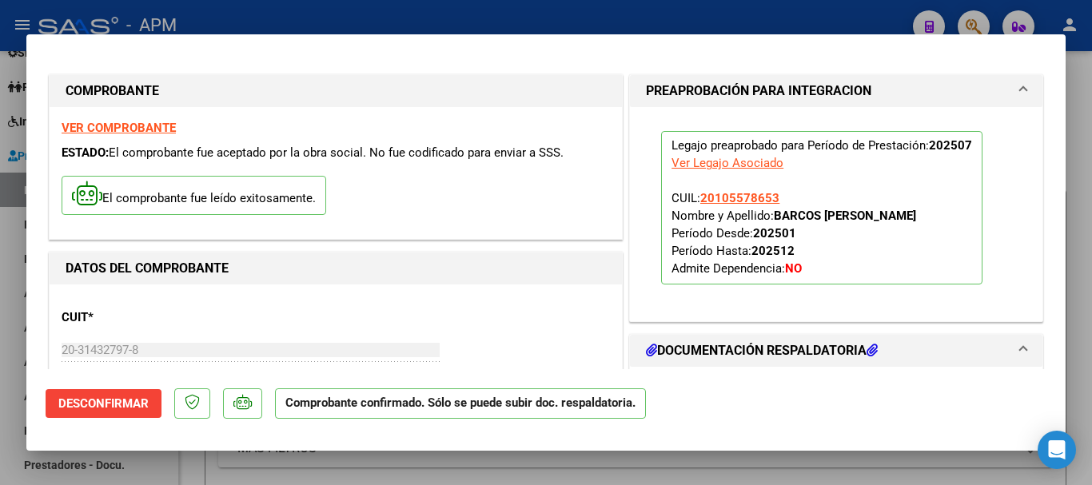
click at [517, 479] on div at bounding box center [546, 242] width 1092 height 485
type input "$ 0,00"
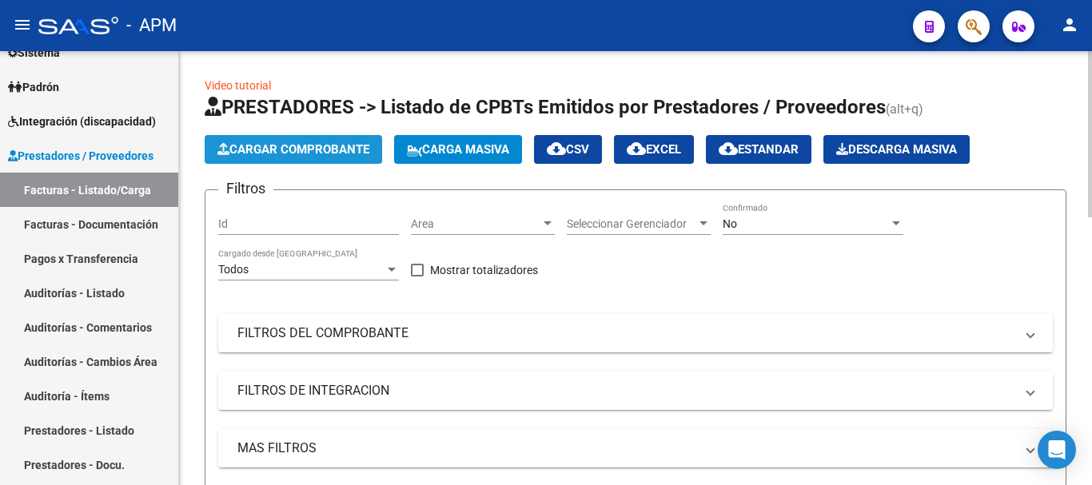
click at [318, 146] on span "Cargar Comprobante" at bounding box center [293, 149] width 152 height 14
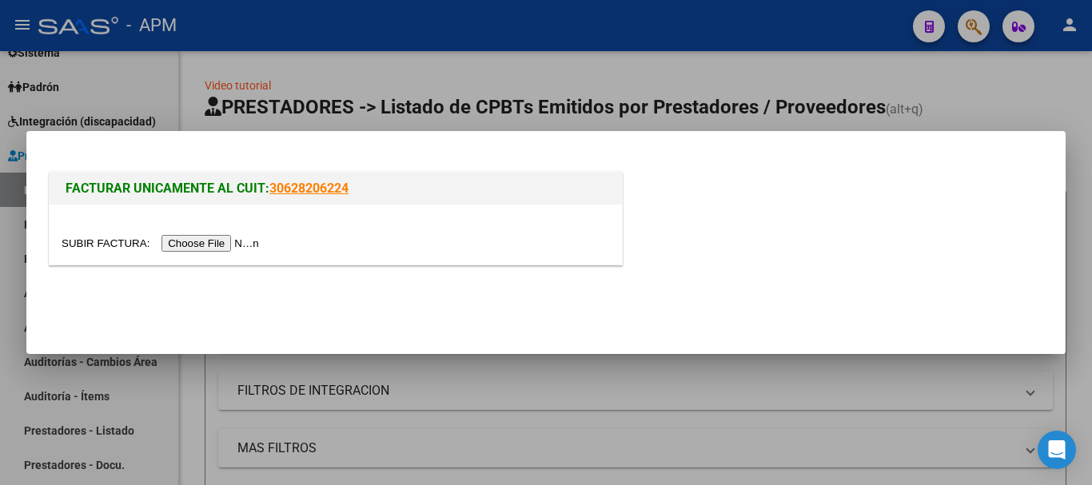
click at [237, 240] on input "file" at bounding box center [163, 243] width 202 height 17
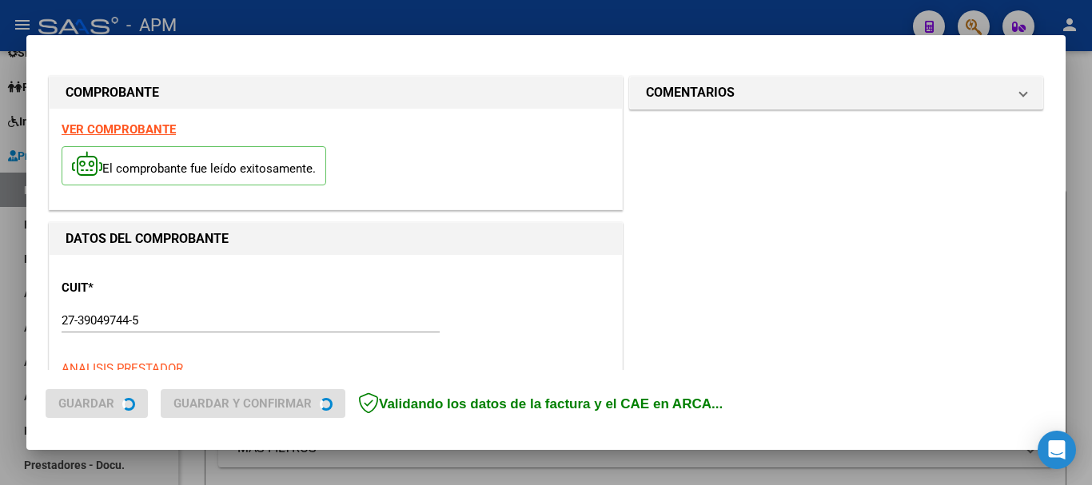
click at [141, 122] on strong "VER COMPROBANTE" at bounding box center [119, 129] width 114 height 14
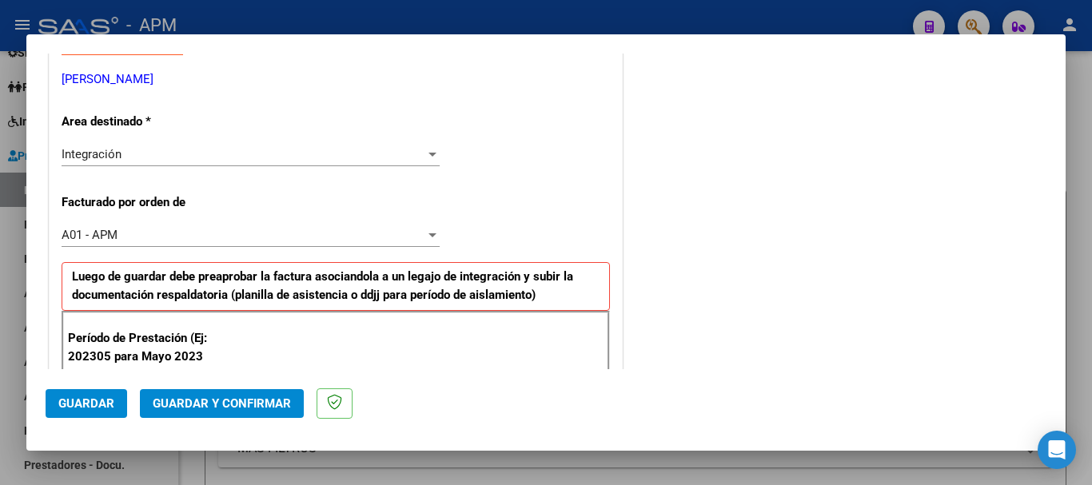
scroll to position [400, 0]
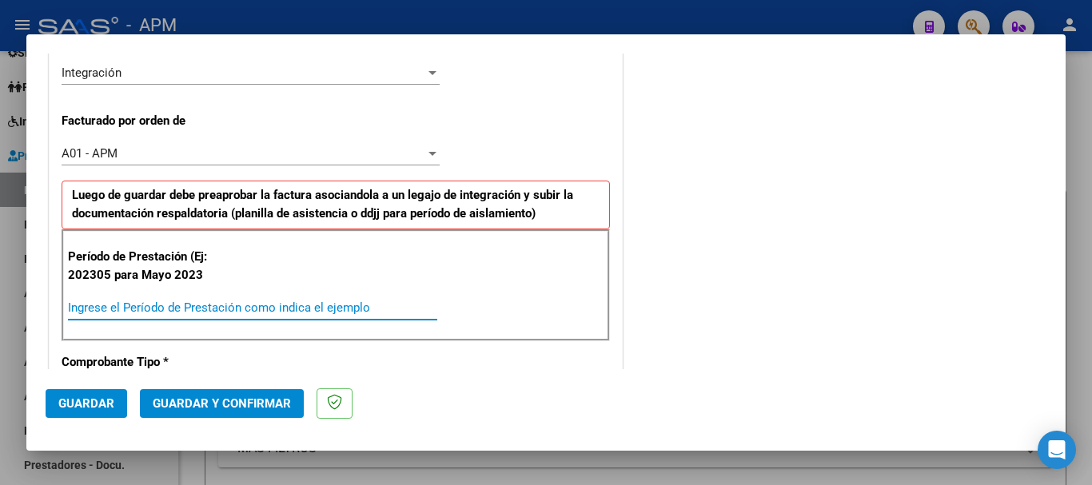
click at [190, 301] on input "Ingrese el Período de Prestación como indica el ejemplo" at bounding box center [252, 307] width 369 height 14
type input "202507"
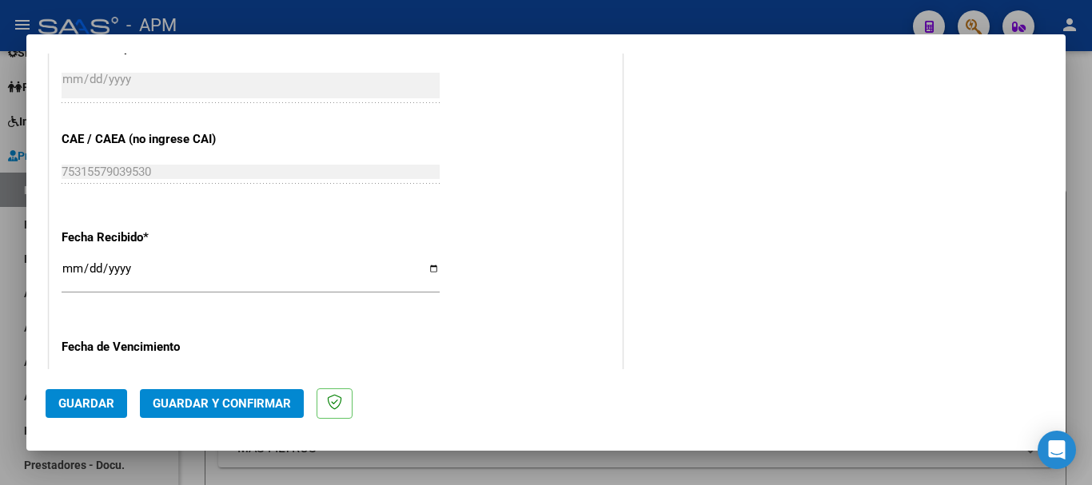
scroll to position [1039, 0]
click at [82, 408] on span "Guardar" at bounding box center [86, 403] width 56 height 14
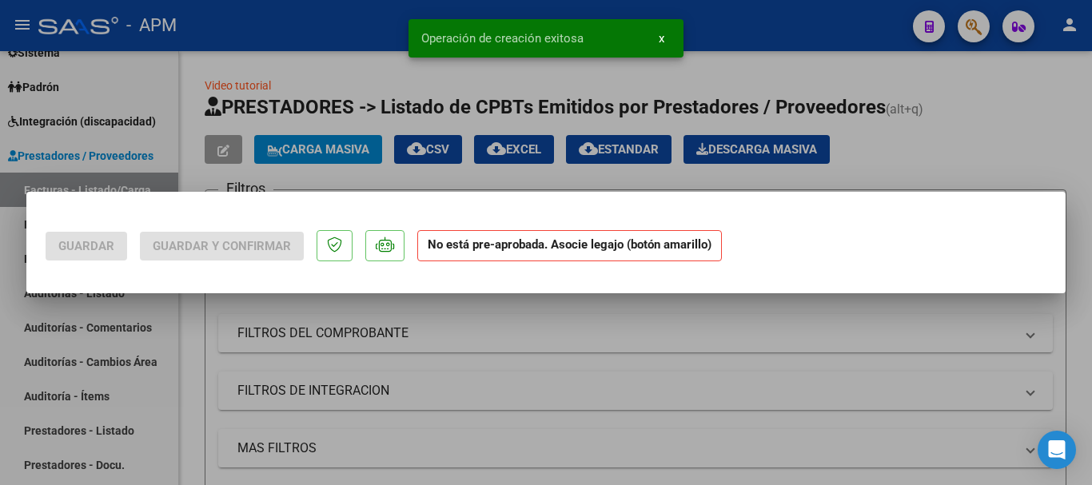
scroll to position [0, 0]
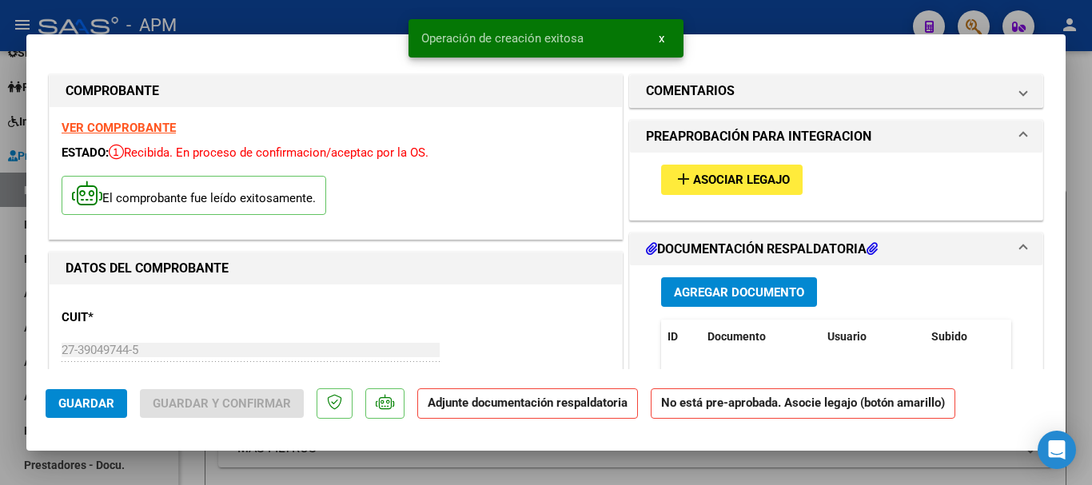
click at [753, 295] on span "Agregar Documento" at bounding box center [739, 292] width 130 height 14
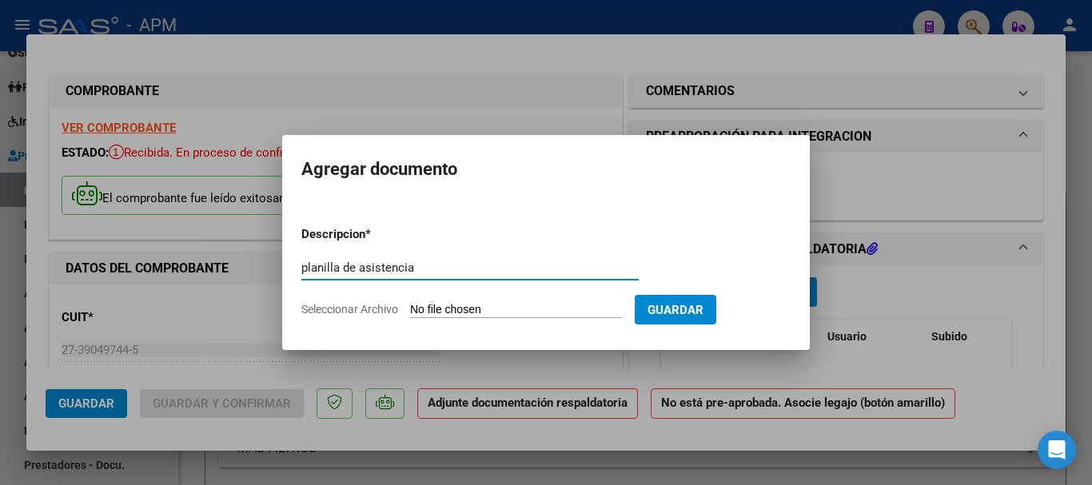
type input "planilla de asistencia"
click at [524, 312] on input "Seleccionar Archivo" at bounding box center [516, 310] width 212 height 15
type input "C:\fakepath\PA-[PERSON_NAME].pdf"
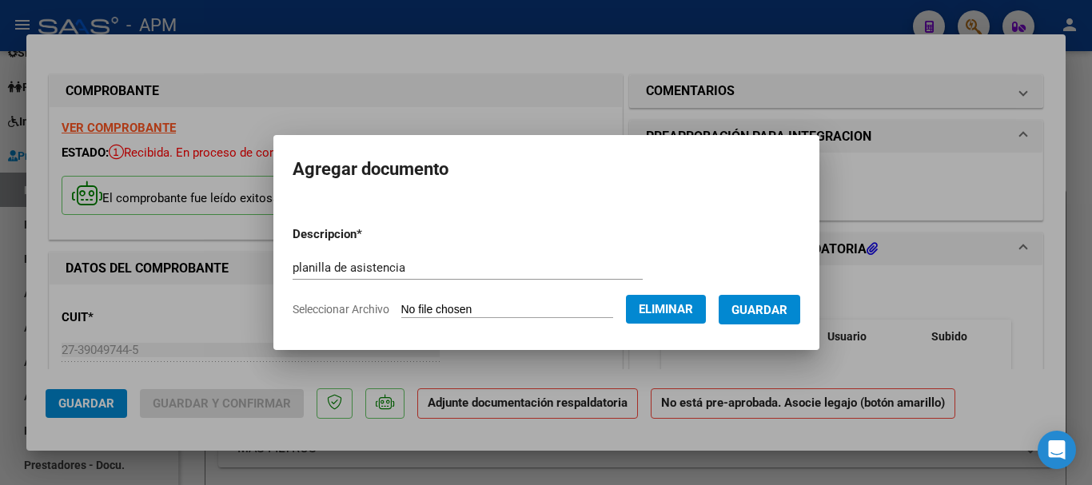
click at [786, 312] on span "Guardar" at bounding box center [759, 310] width 56 height 14
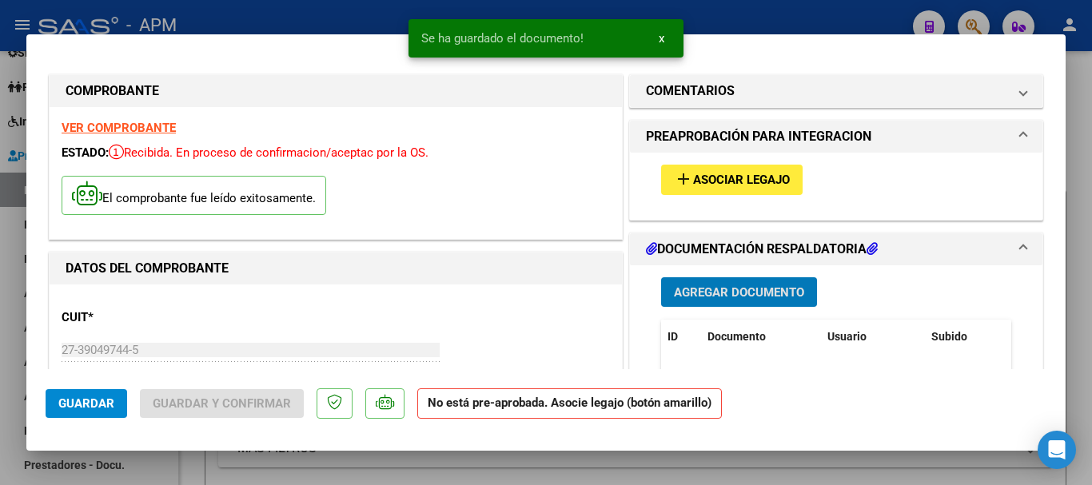
click at [767, 178] on span "Asociar Legajo" at bounding box center [741, 180] width 97 height 14
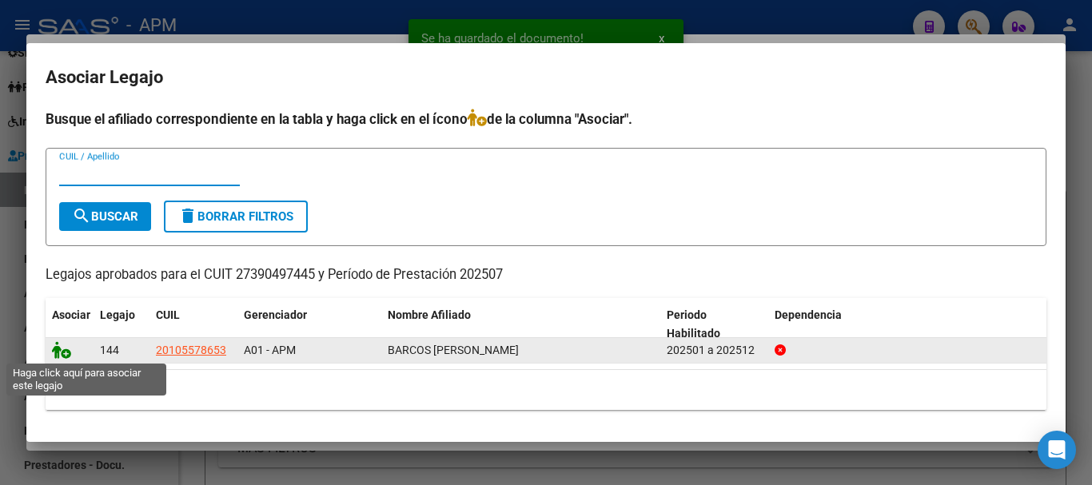
click at [66, 349] on icon at bounding box center [61, 350] width 19 height 18
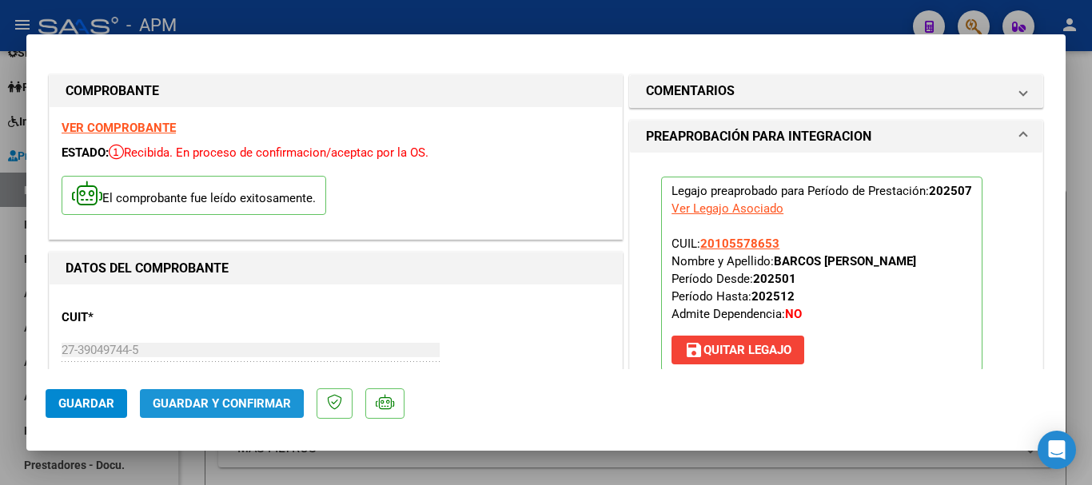
click at [198, 406] on span "Guardar y Confirmar" at bounding box center [222, 403] width 138 height 14
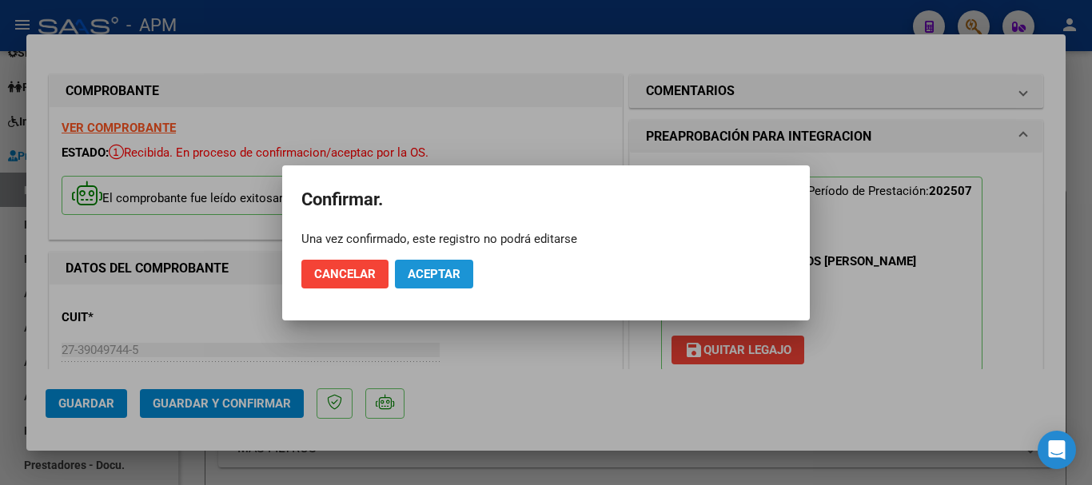
click at [453, 261] on button "Aceptar" at bounding box center [434, 274] width 78 height 29
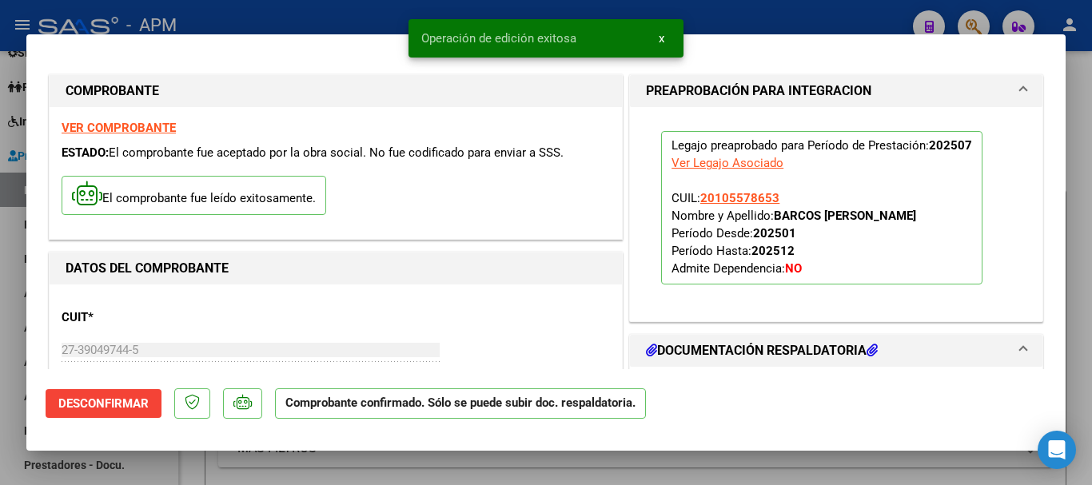
click at [517, 475] on div at bounding box center [546, 242] width 1092 height 485
type input "$ 0,00"
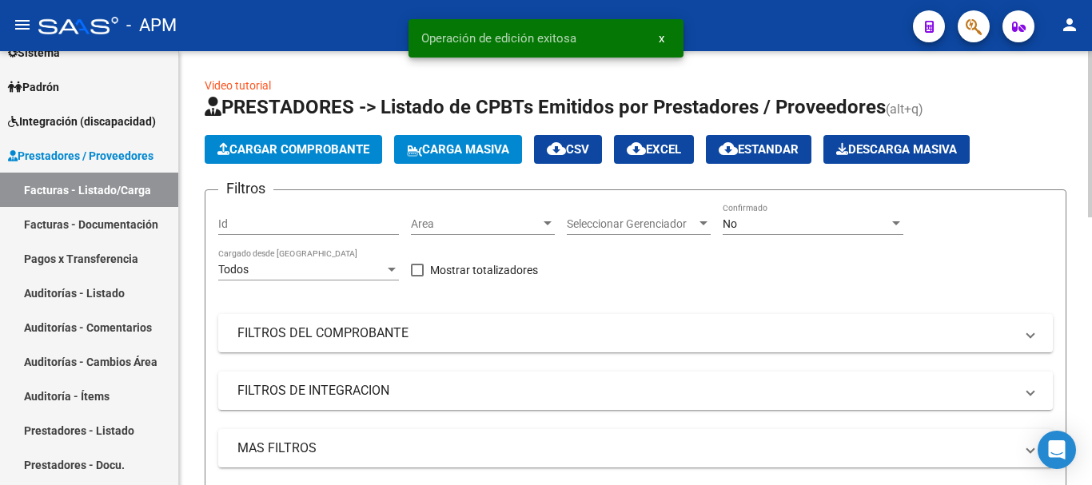
click at [284, 153] on span "Cargar Comprobante" at bounding box center [293, 149] width 152 height 14
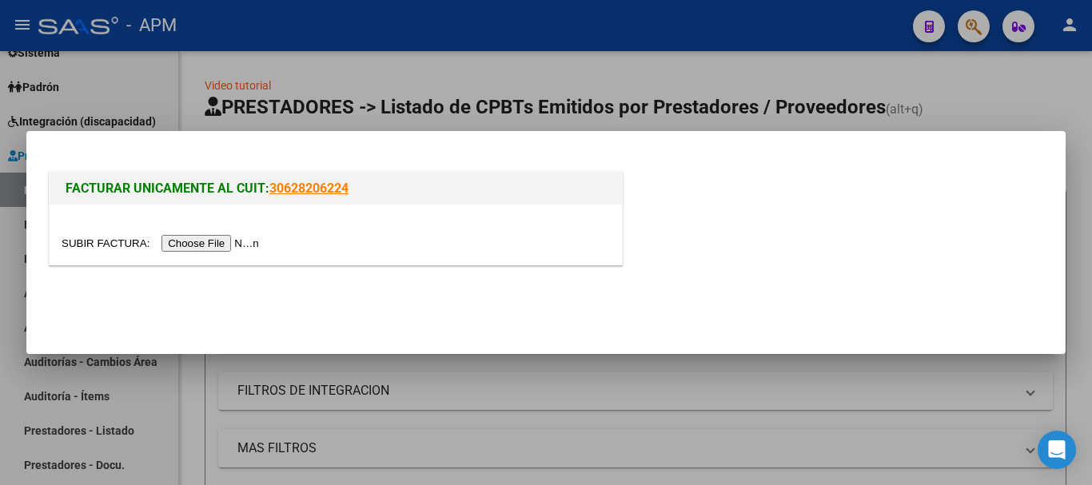
click at [245, 245] on input "file" at bounding box center [163, 243] width 202 height 17
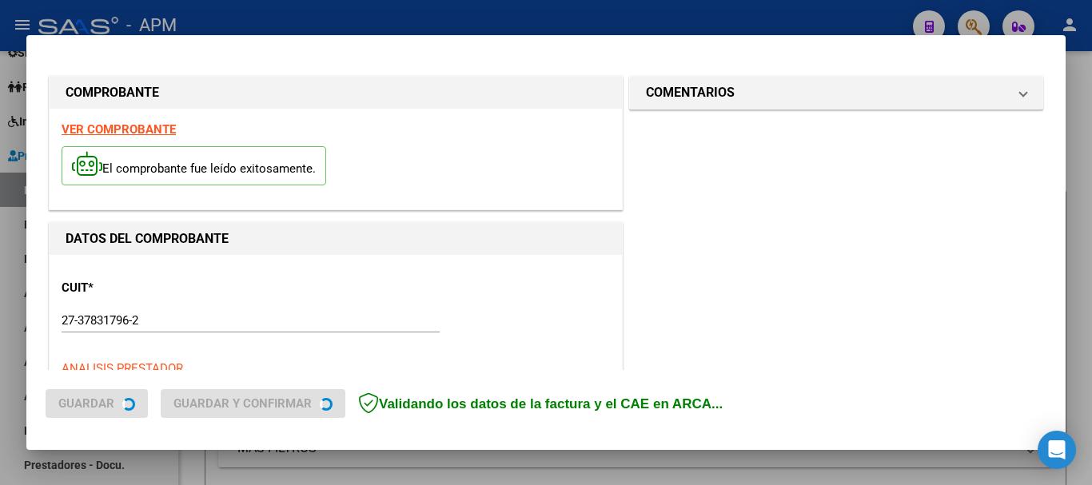
click at [129, 133] on strong "VER COMPROBANTE" at bounding box center [119, 129] width 114 height 14
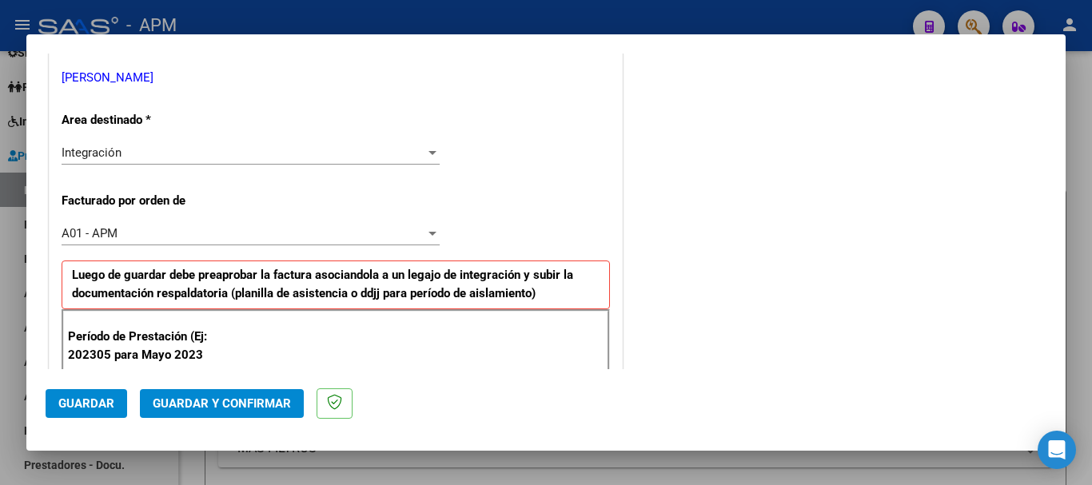
scroll to position [400, 0]
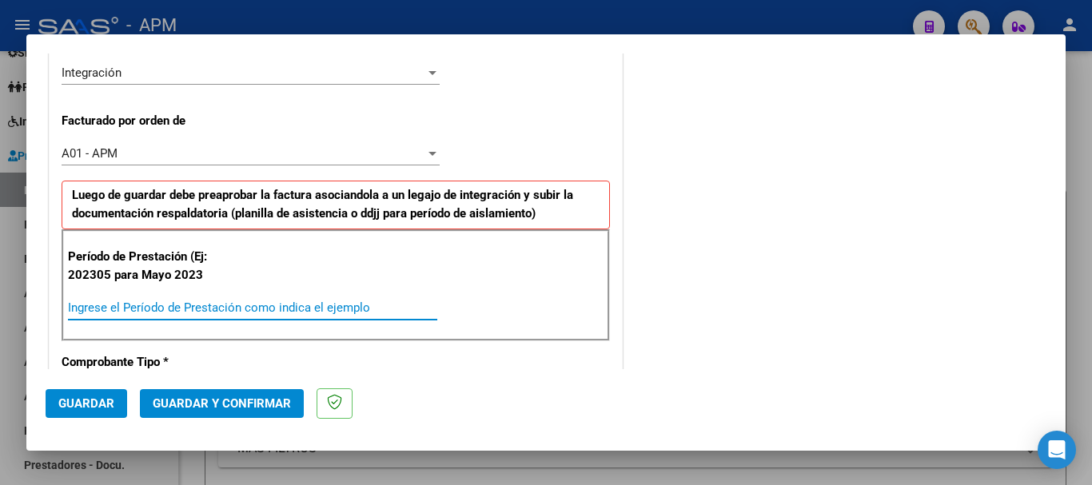
click at [190, 309] on input "Ingrese el Período de Prestación como indica el ejemplo" at bounding box center [252, 307] width 369 height 14
type input "202507"
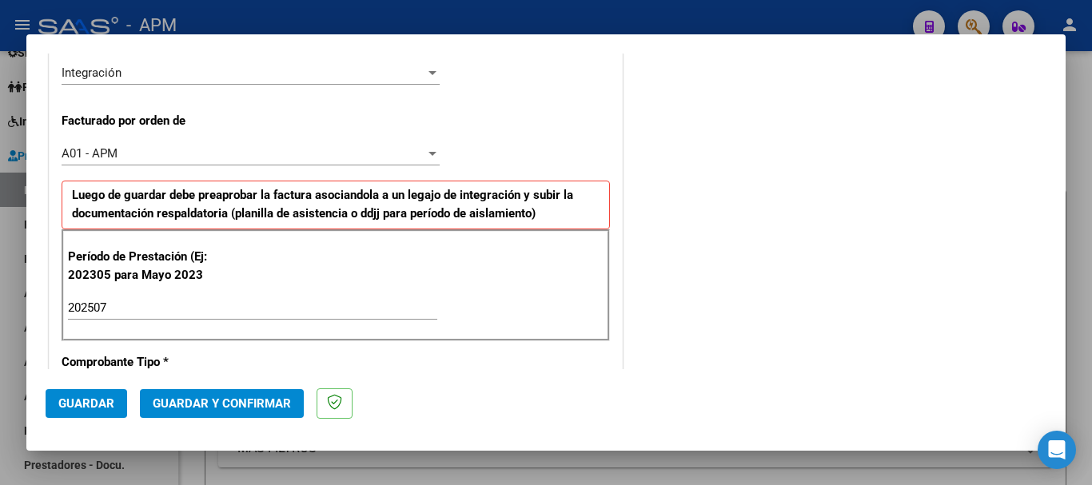
scroll to position [719, 0]
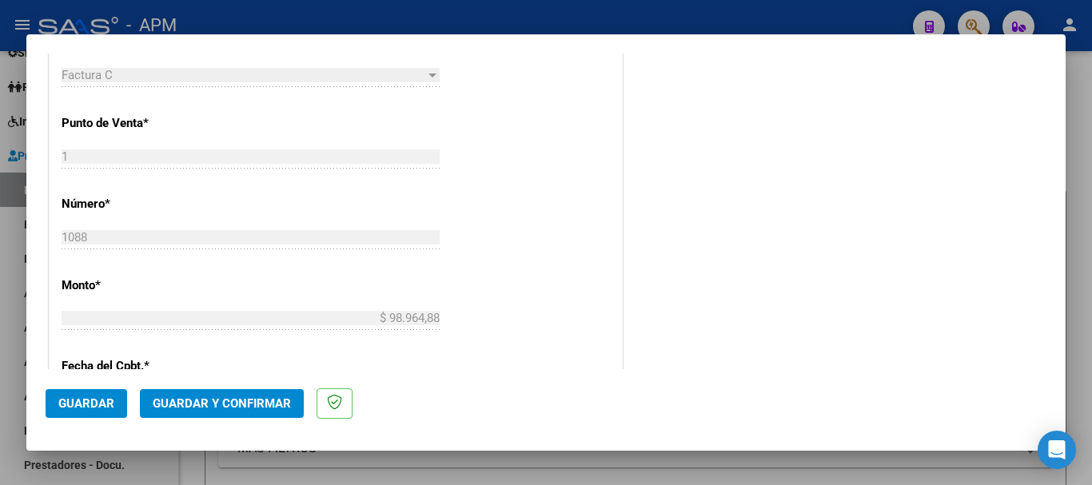
click at [101, 409] on span "Guardar" at bounding box center [86, 403] width 56 height 14
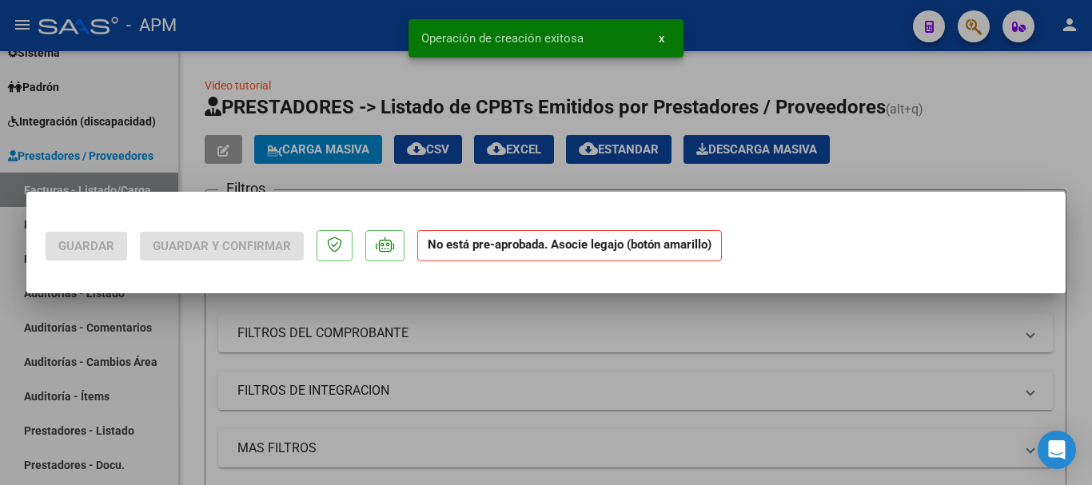
scroll to position [0, 0]
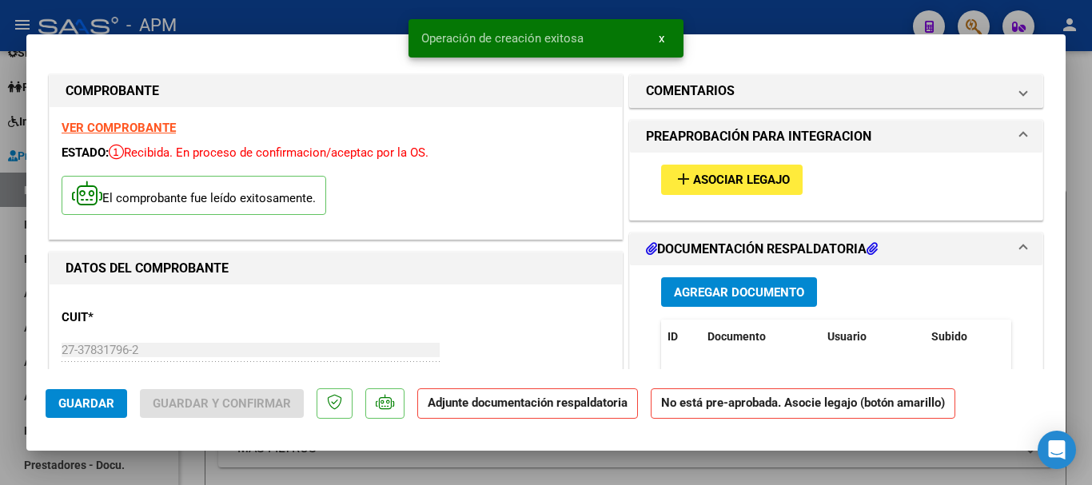
click at [759, 293] on span "Agregar Documento" at bounding box center [739, 292] width 130 height 14
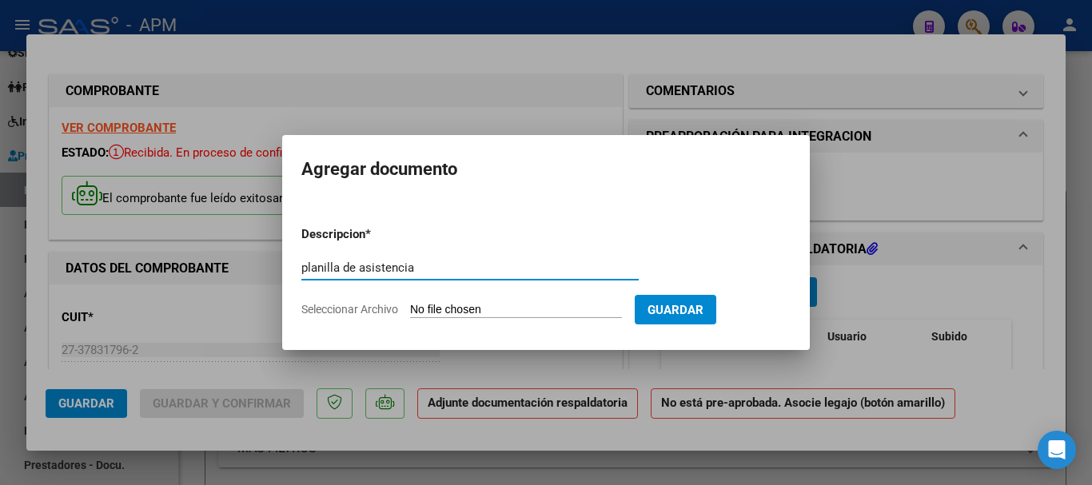
type input "planilla de asistencia"
click at [512, 310] on input "Seleccionar Archivo" at bounding box center [516, 310] width 212 height 15
type input "C:\fakepath\PA-[PERSON_NAME].pdf"
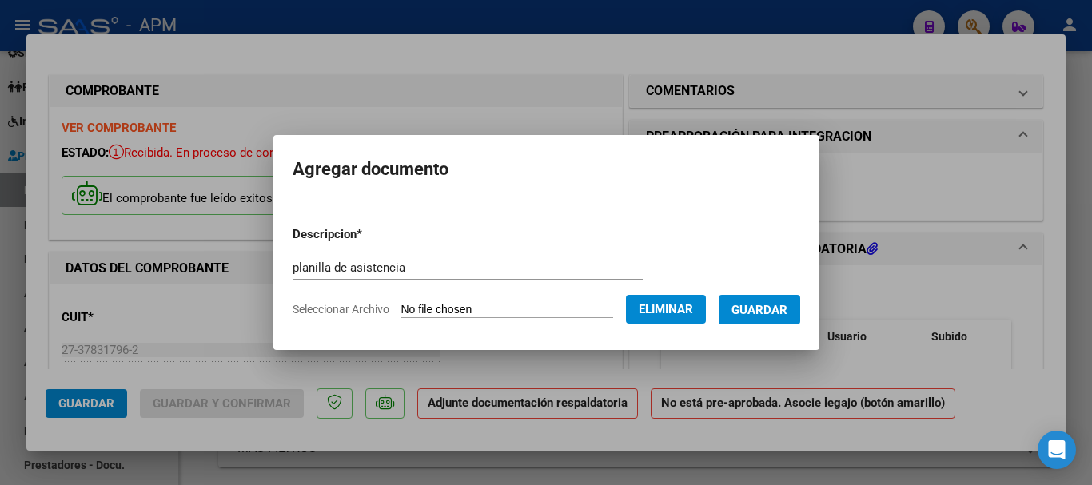
click at [754, 312] on span "Guardar" at bounding box center [759, 310] width 56 height 14
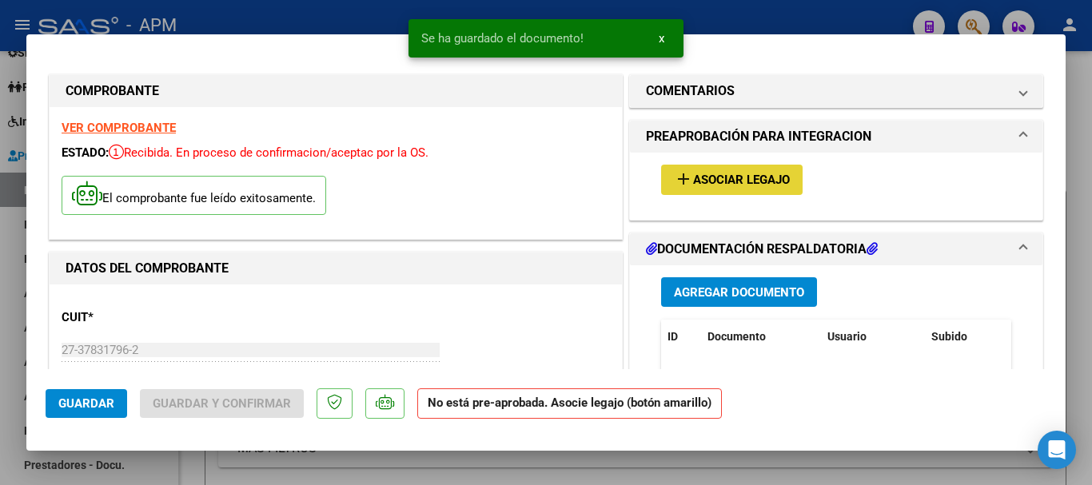
click at [744, 178] on span "Asociar Legajo" at bounding box center [741, 180] width 97 height 14
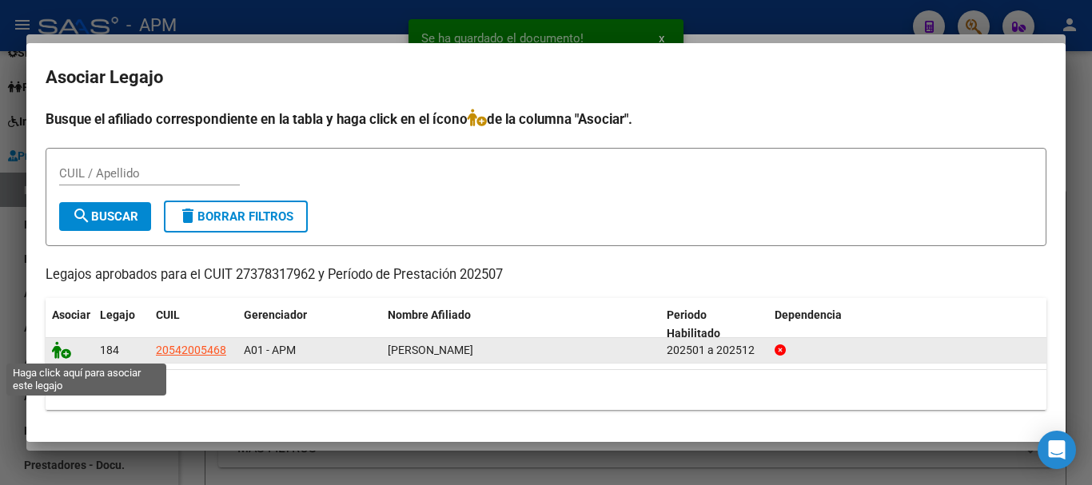
click at [53, 352] on icon at bounding box center [61, 350] width 19 height 18
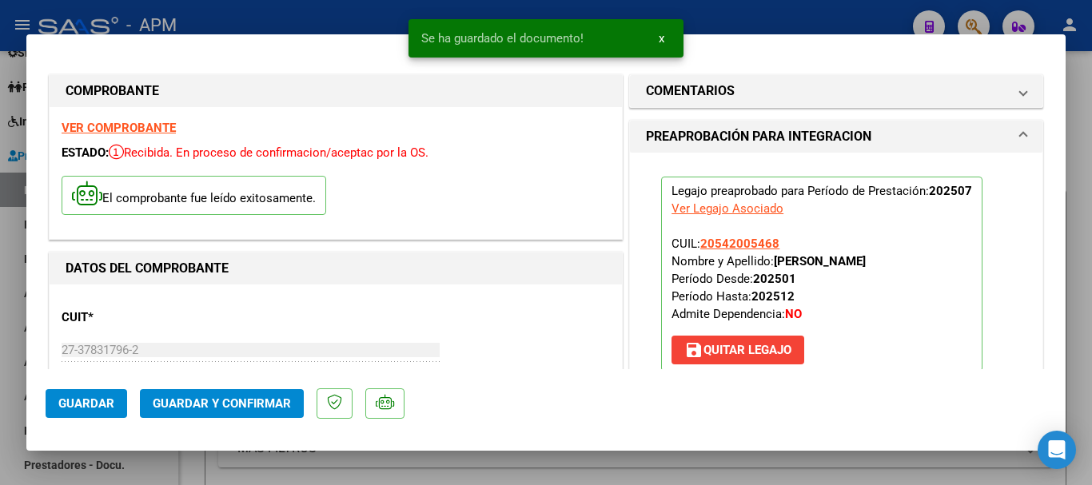
click at [198, 400] on span "Guardar y Confirmar" at bounding box center [222, 403] width 138 height 14
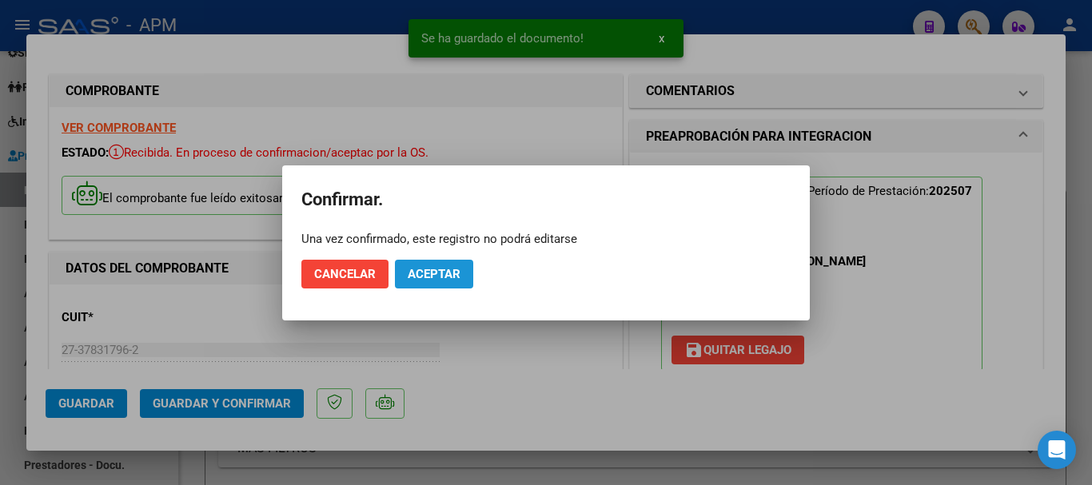
click at [425, 273] on span "Aceptar" at bounding box center [434, 274] width 53 height 14
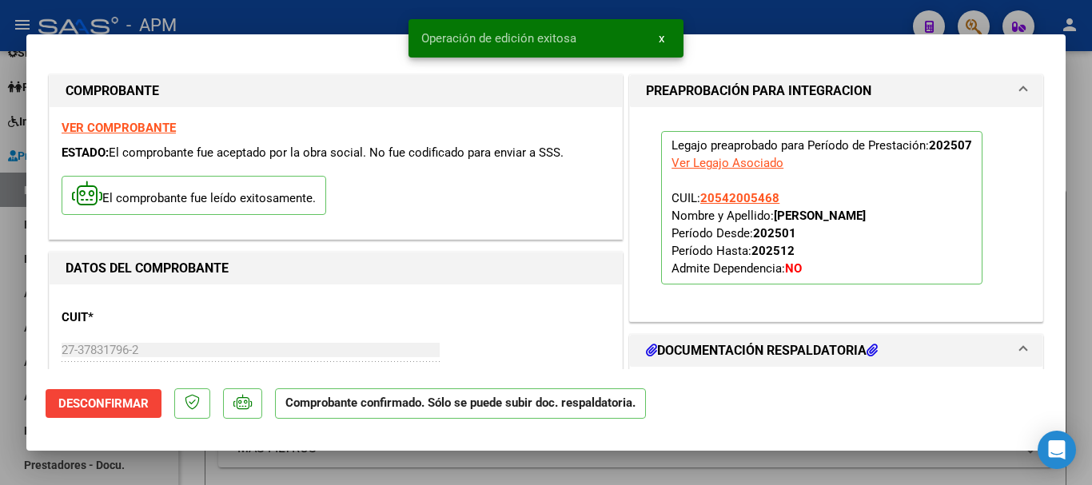
click at [468, 471] on div at bounding box center [546, 242] width 1092 height 485
type input "$ 0,00"
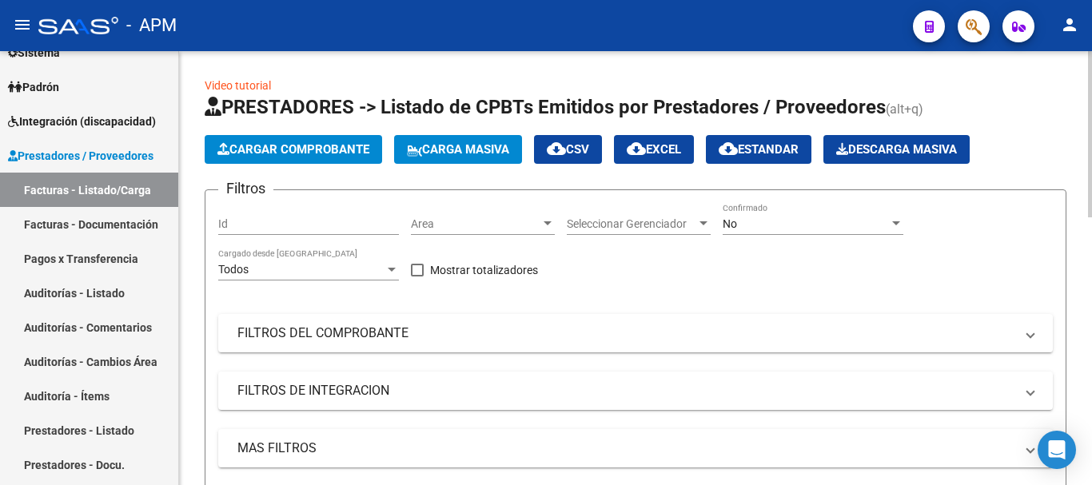
click at [308, 145] on span "Cargar Comprobante" at bounding box center [293, 149] width 152 height 14
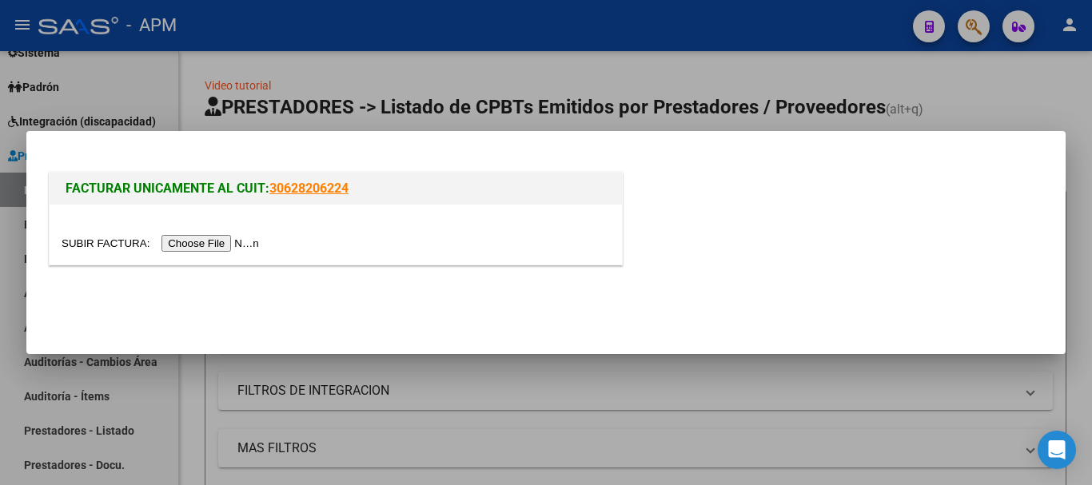
click at [202, 243] on input "file" at bounding box center [163, 243] width 202 height 17
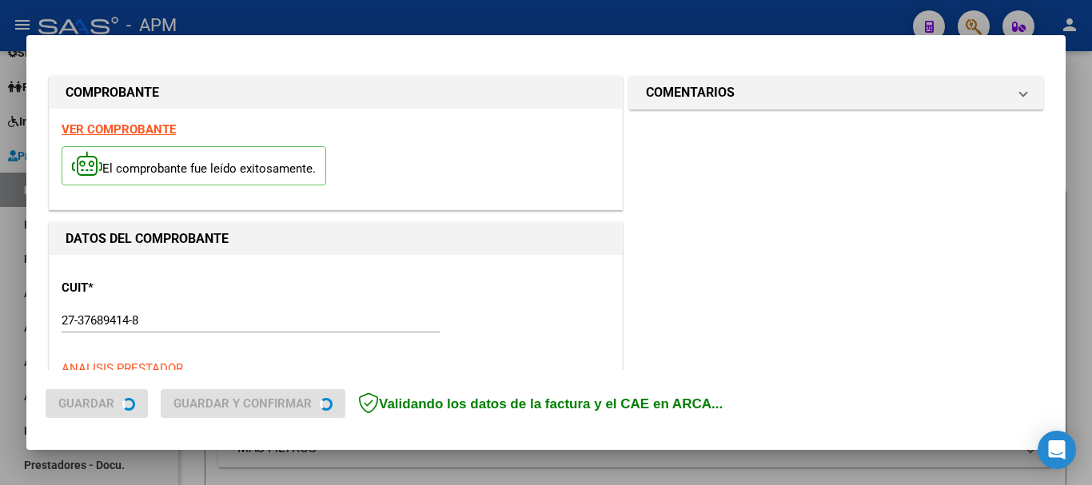
click at [135, 129] on strong "VER COMPROBANTE" at bounding box center [119, 129] width 114 height 14
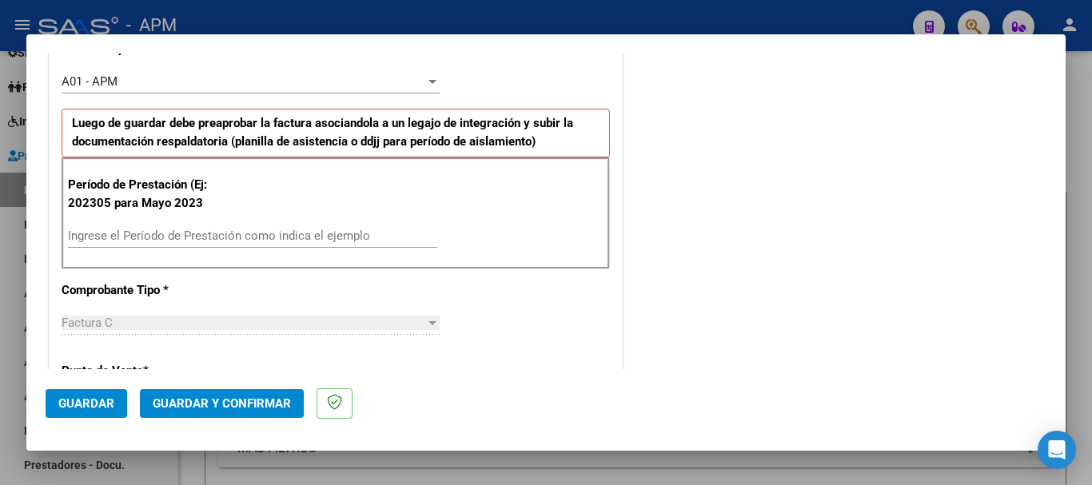
scroll to position [480, 0]
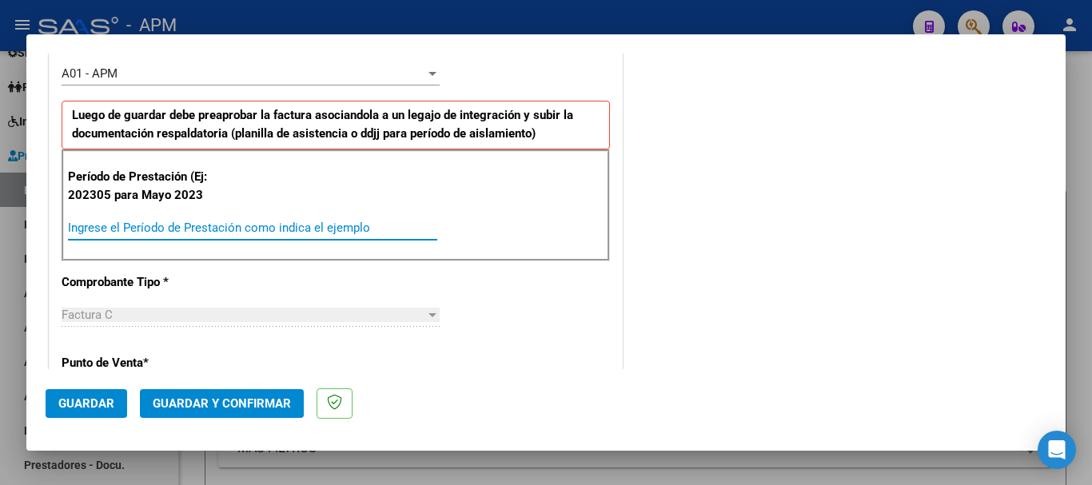
click at [205, 230] on input "Ingrese el Período de Prestación como indica el ejemplo" at bounding box center [252, 228] width 369 height 14
type input "202507"
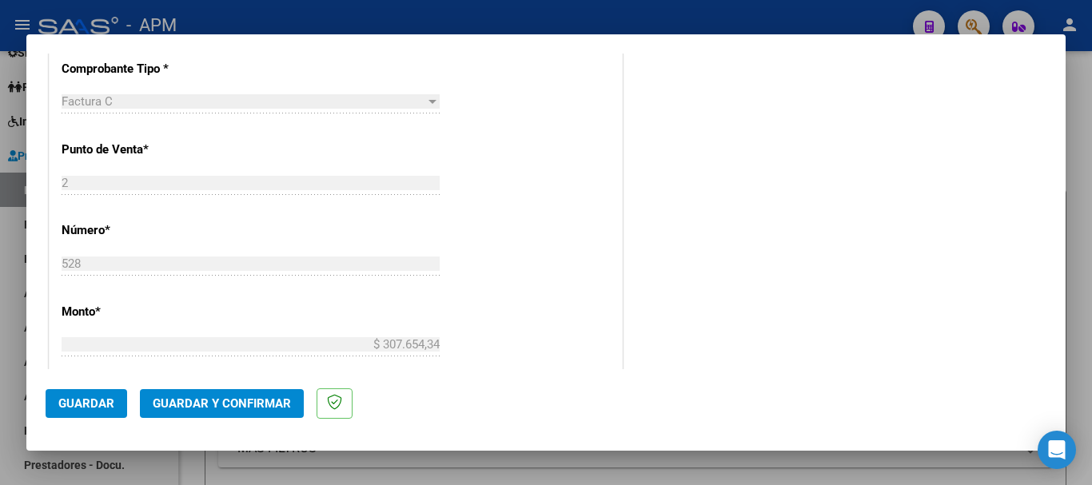
scroll to position [719, 0]
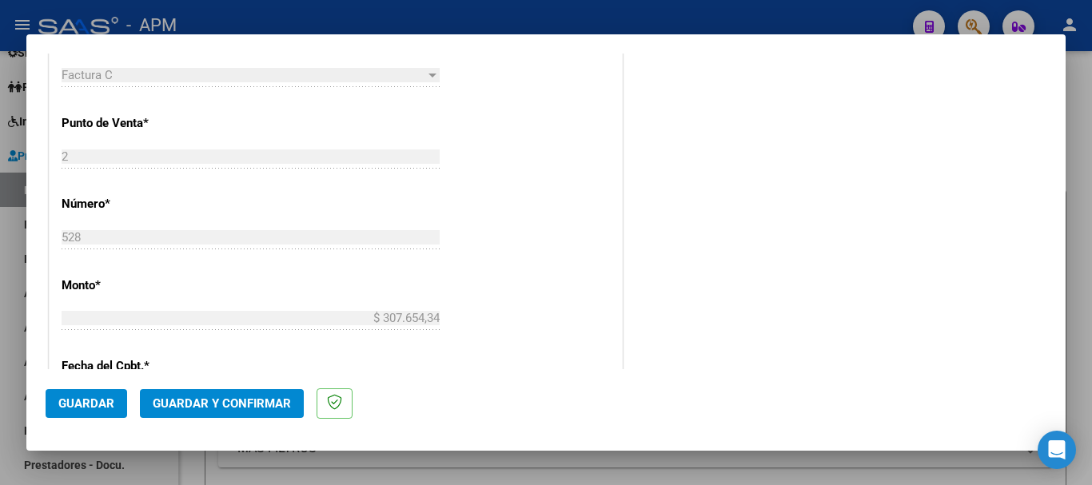
click at [86, 400] on span "Guardar" at bounding box center [86, 403] width 56 height 14
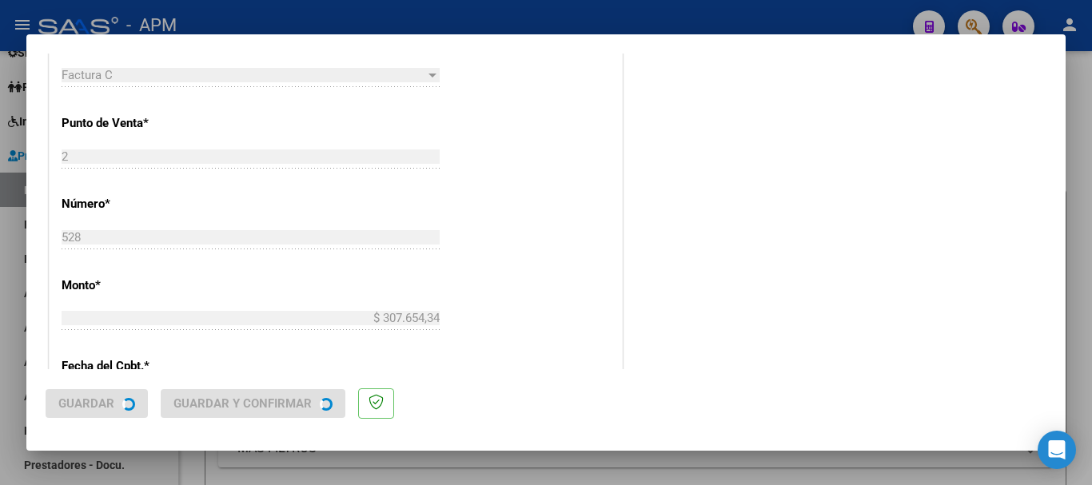
scroll to position [0, 0]
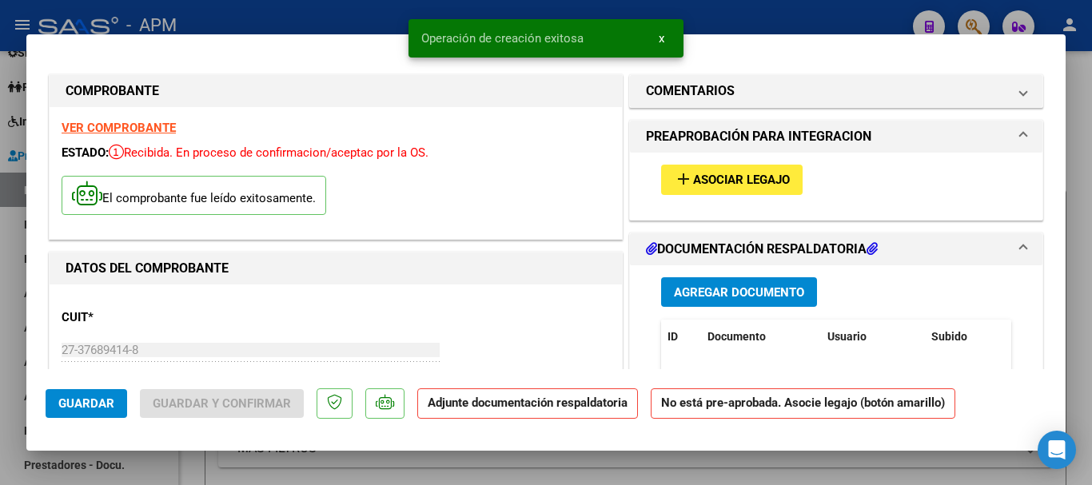
click at [768, 294] on span "Agregar Documento" at bounding box center [739, 292] width 130 height 14
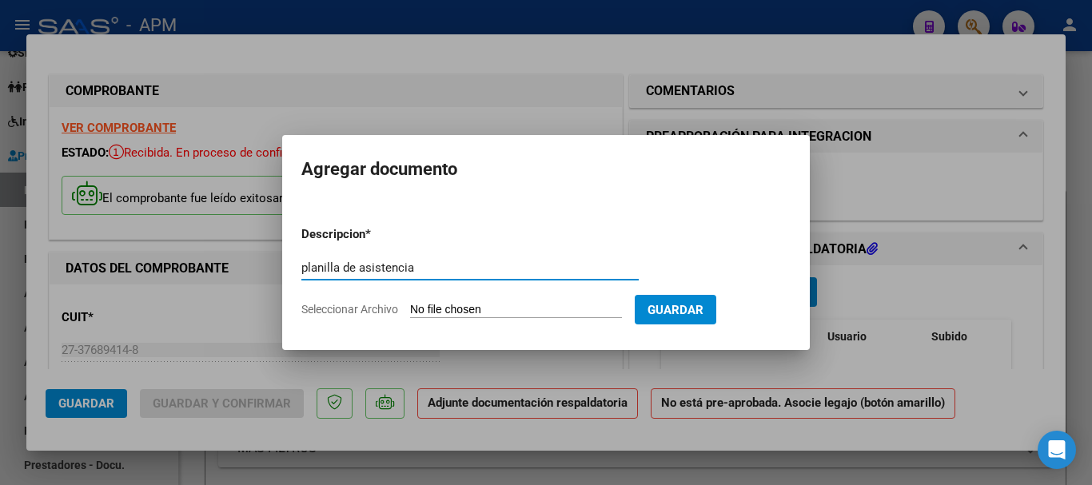
type input "planilla de asistencia"
click at [481, 312] on input "Seleccionar Archivo" at bounding box center [516, 310] width 212 height 15
type input "C:\fakepath\PA-DESA.pdf"
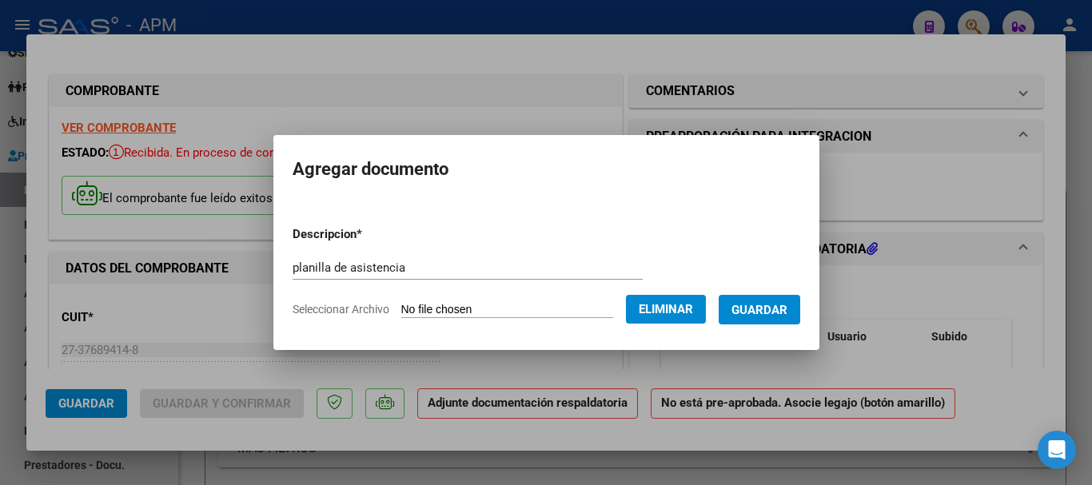
click at [757, 304] on span "Guardar" at bounding box center [759, 310] width 56 height 14
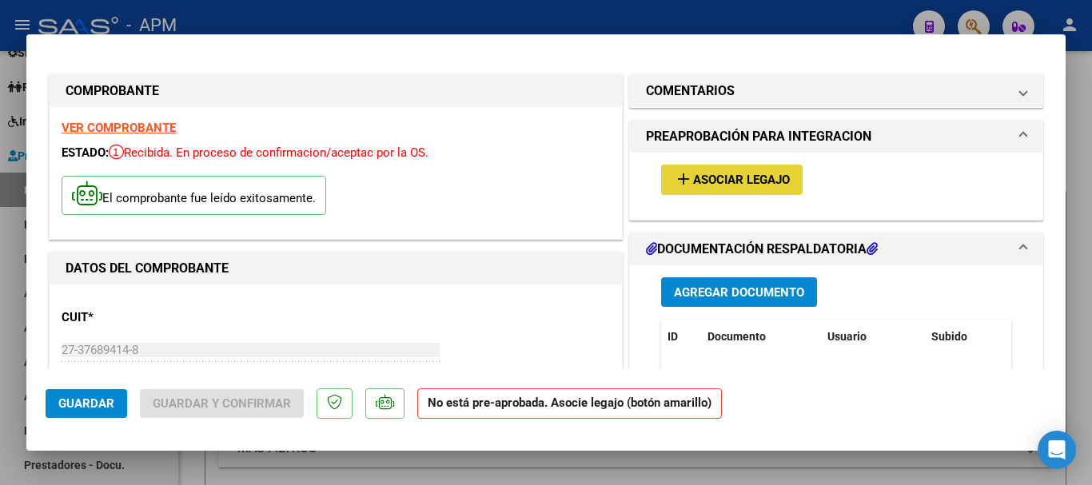
click at [758, 175] on span "Asociar Legajo" at bounding box center [741, 180] width 97 height 14
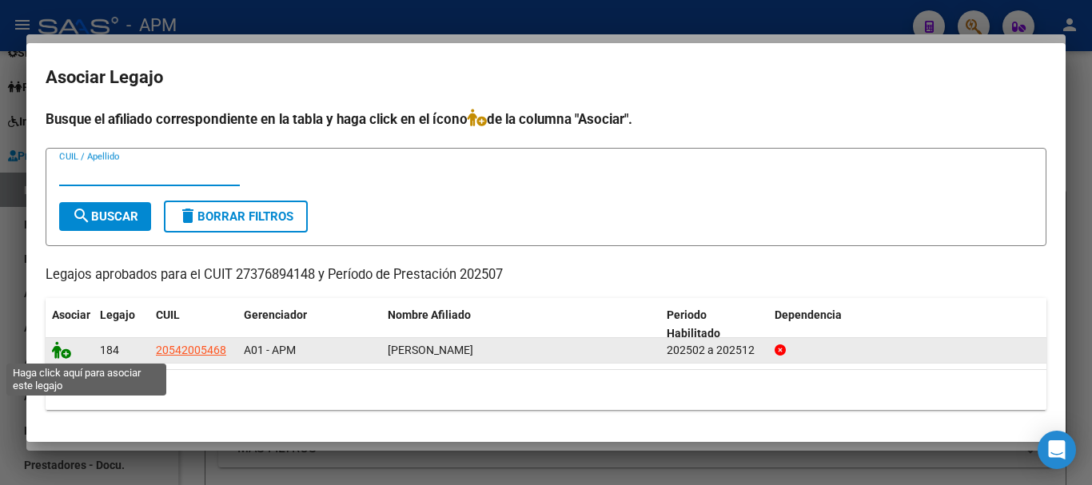
click at [58, 343] on icon at bounding box center [61, 350] width 19 height 18
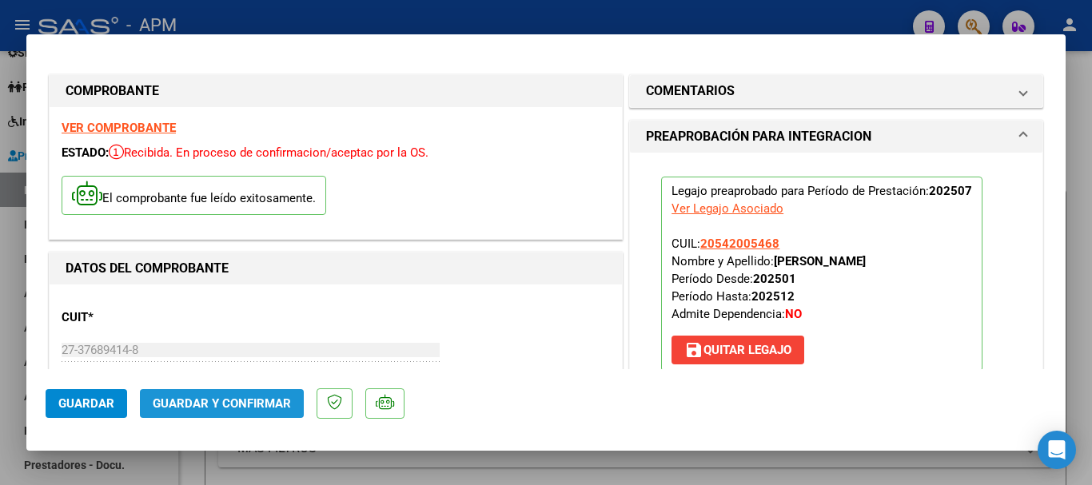
click at [284, 404] on span "Guardar y Confirmar" at bounding box center [222, 403] width 138 height 14
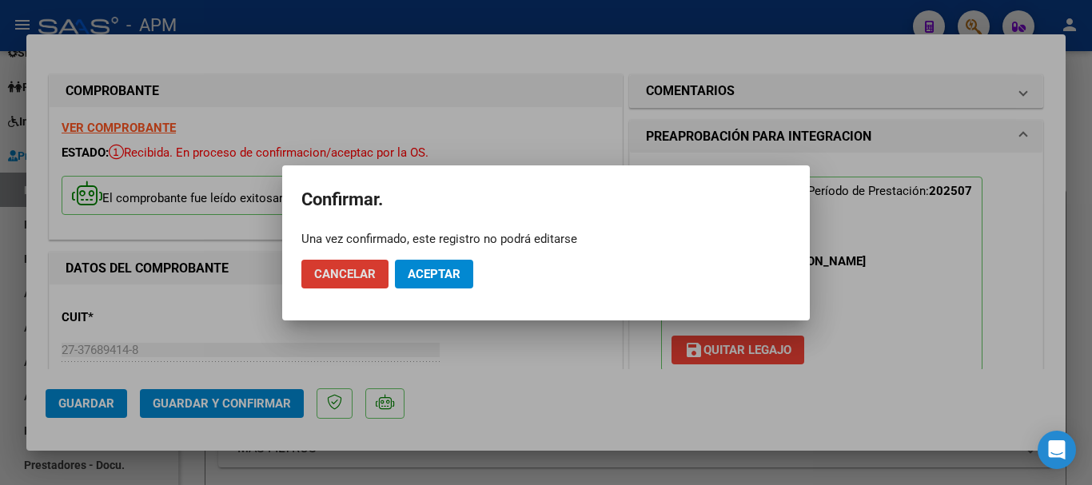
click at [424, 264] on button "Aceptar" at bounding box center [434, 274] width 78 height 29
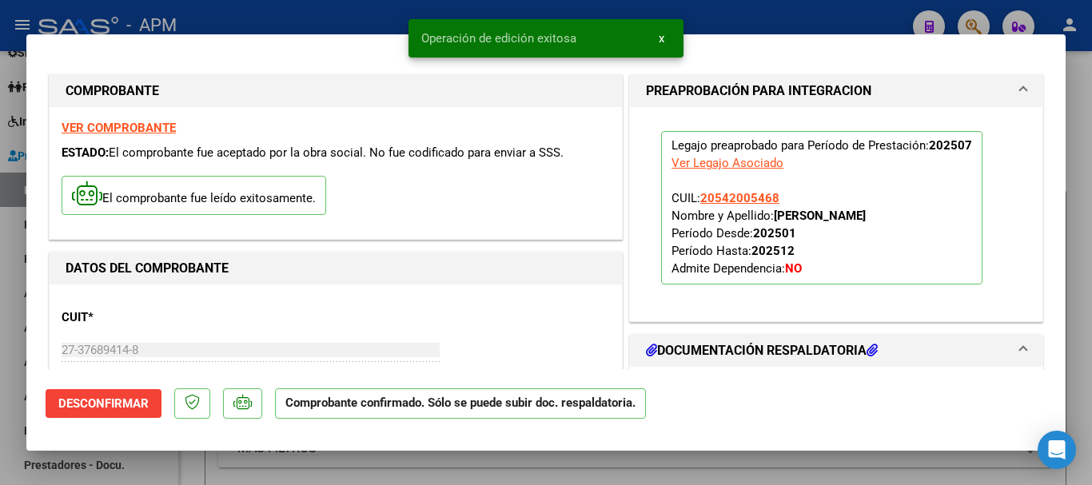
click at [609, 476] on div at bounding box center [546, 242] width 1092 height 485
type input "$ 0,00"
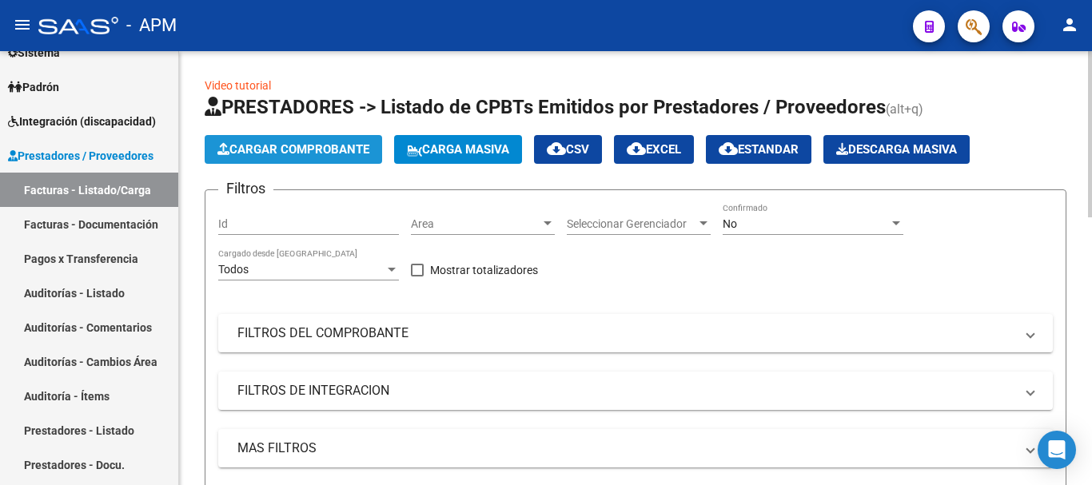
click at [337, 150] on span "Cargar Comprobante" at bounding box center [293, 149] width 152 height 14
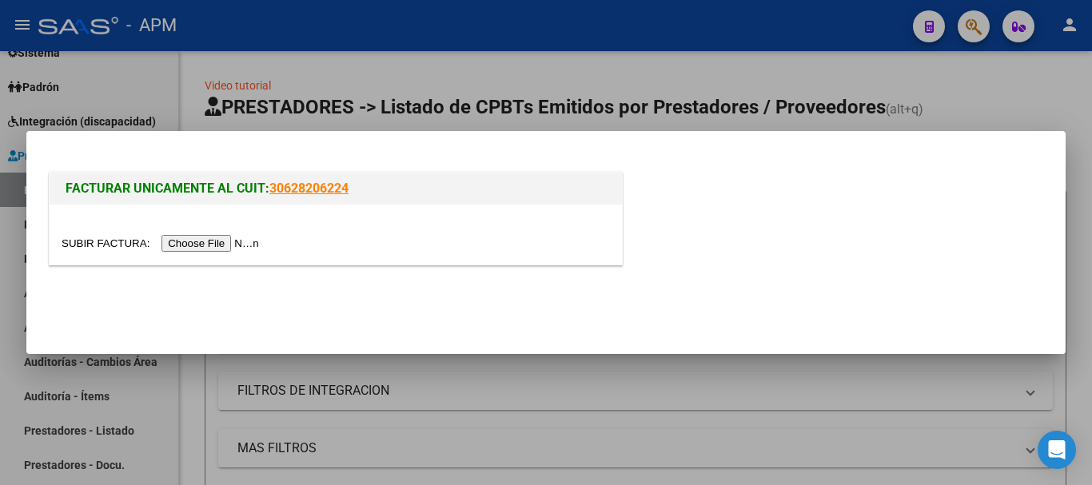
click at [213, 246] on input "file" at bounding box center [163, 243] width 202 height 17
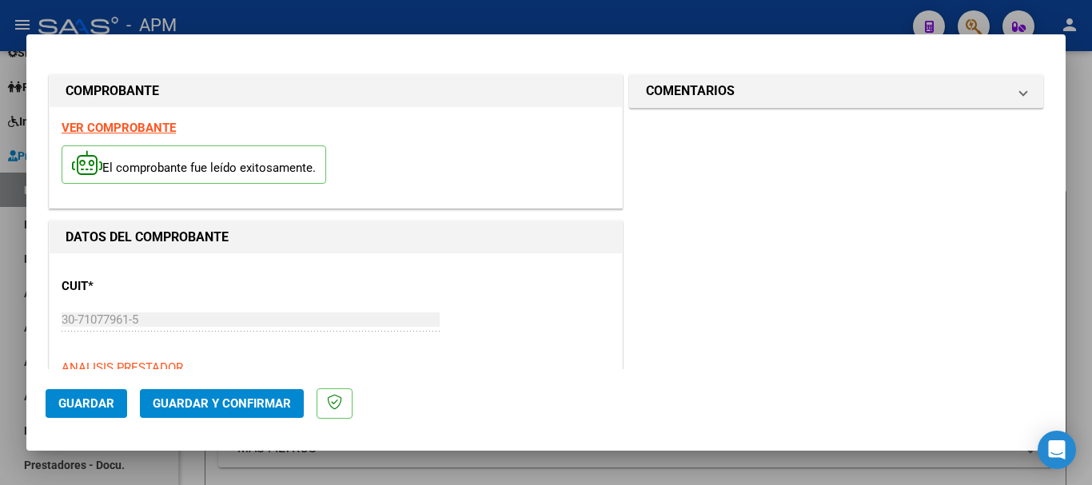
click at [149, 125] on strong "VER COMPROBANTE" at bounding box center [119, 128] width 114 height 14
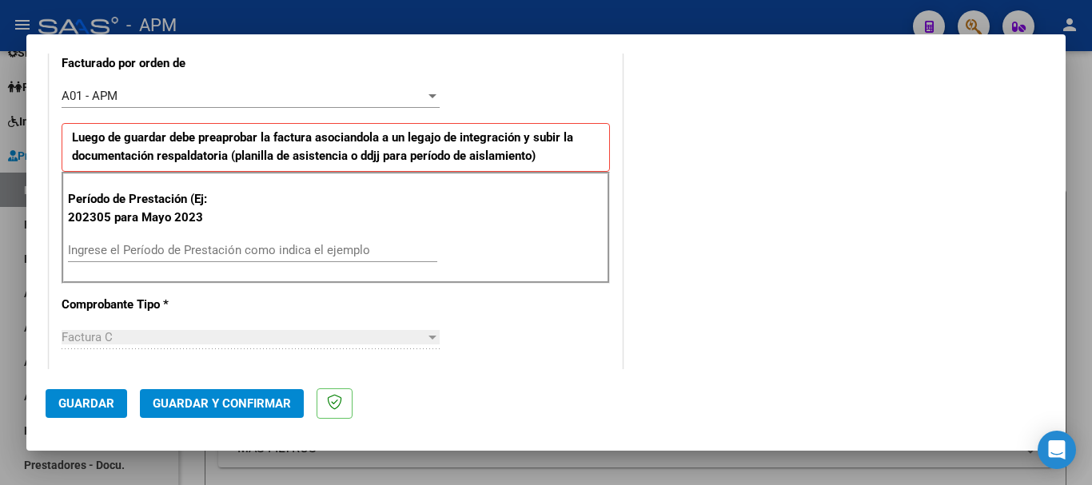
scroll to position [480, 0]
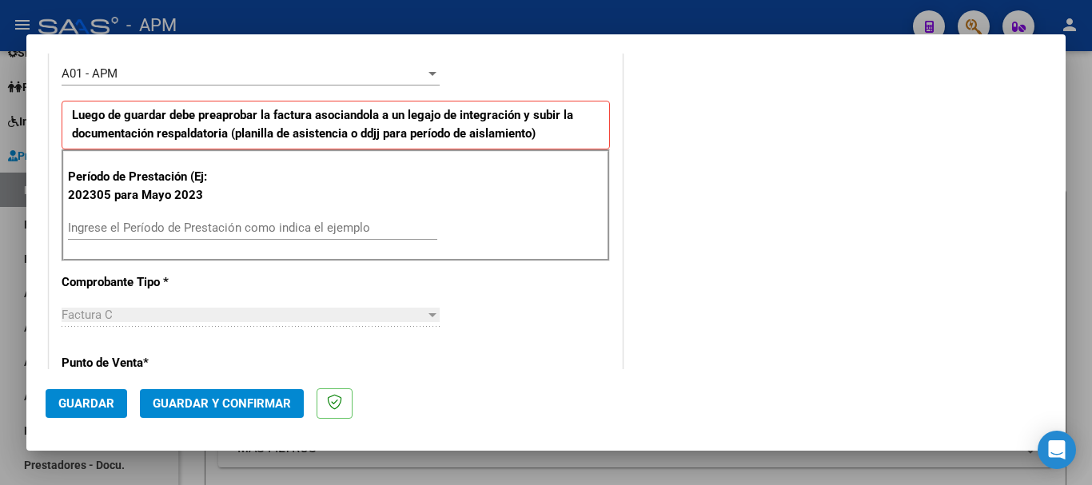
click at [202, 225] on input "Ingrese el Período de Prestación como indica el ejemplo" at bounding box center [252, 228] width 369 height 14
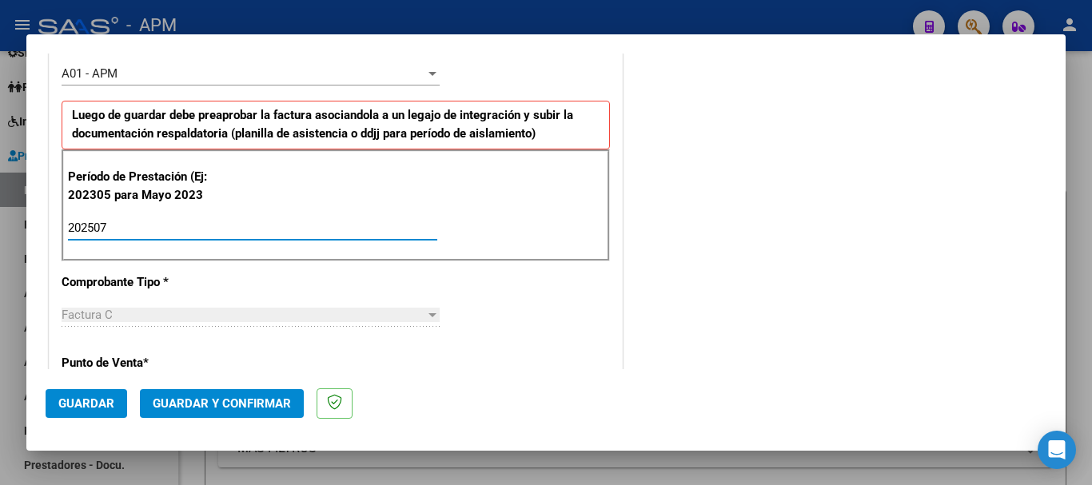
type input "202507"
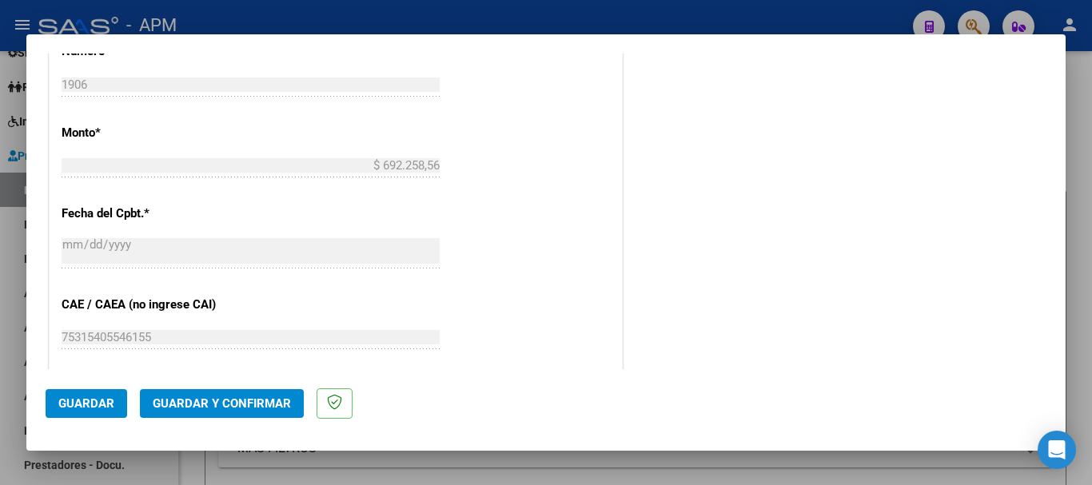
scroll to position [879, 0]
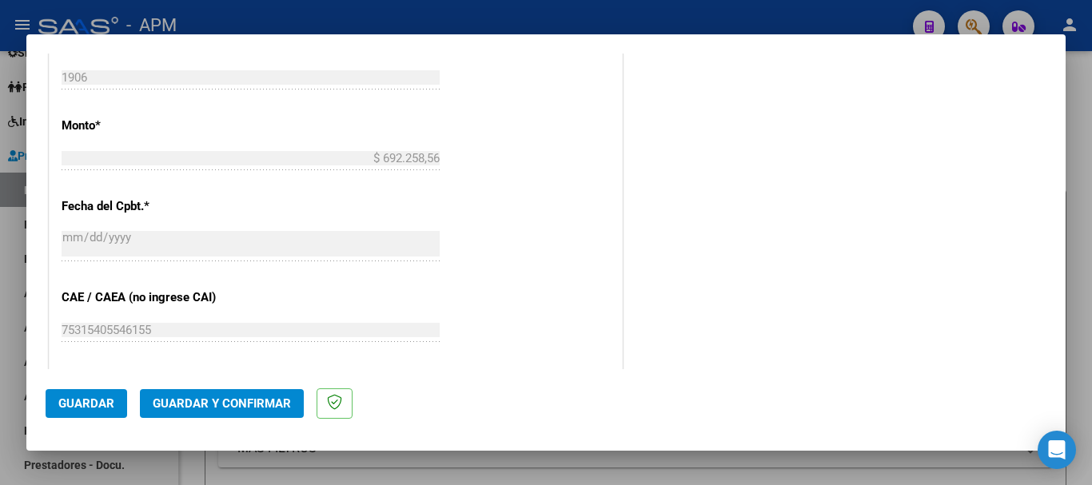
click at [78, 409] on span "Guardar" at bounding box center [86, 403] width 56 height 14
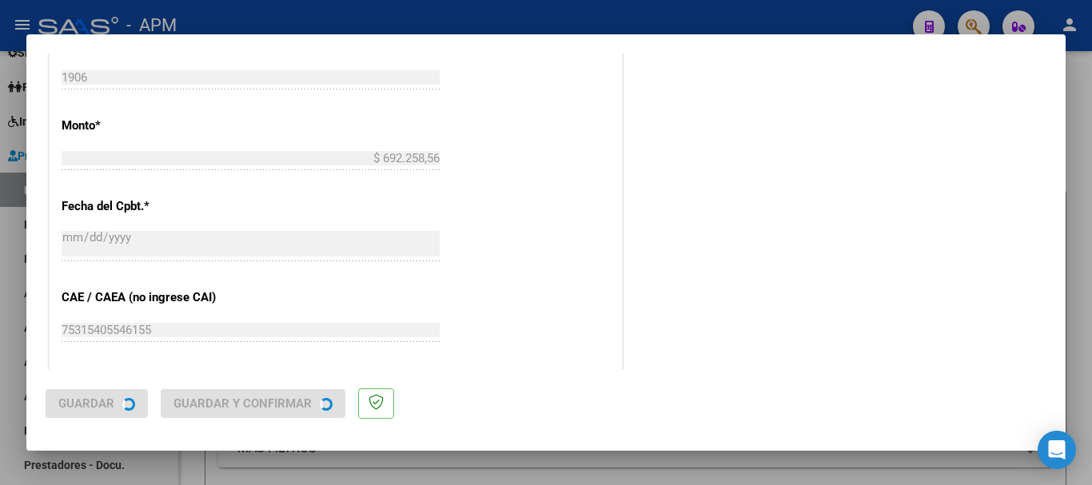
scroll to position [0, 0]
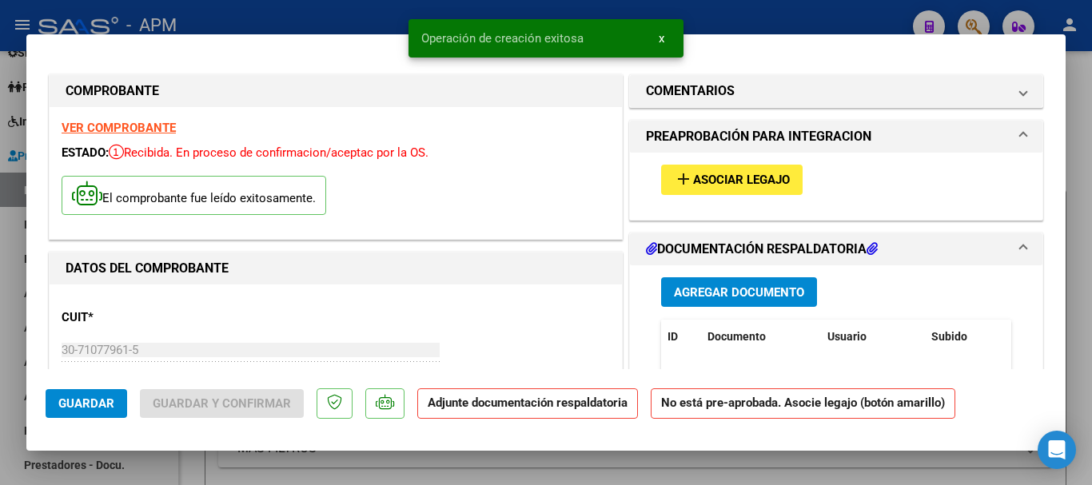
click at [761, 294] on span "Agregar Documento" at bounding box center [739, 292] width 130 height 14
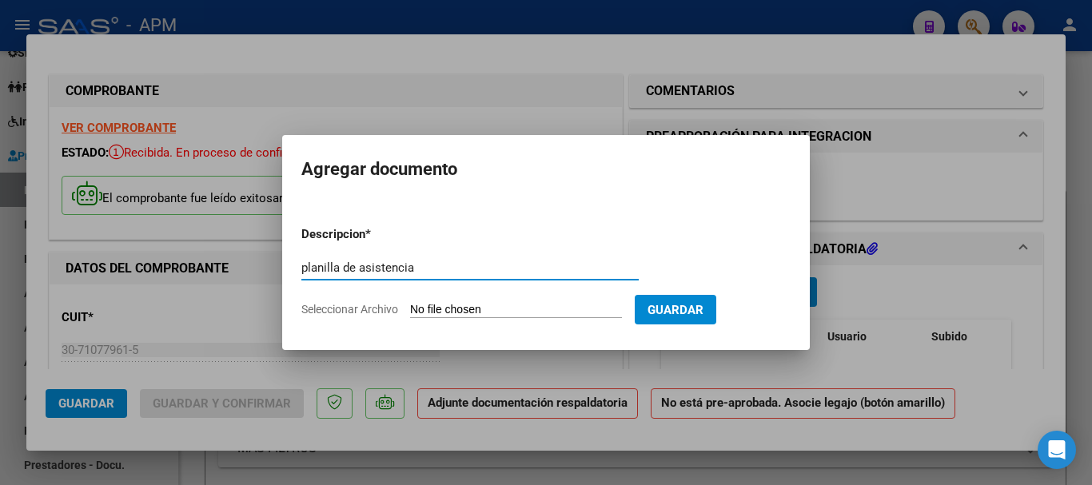
type input "planilla de asistencia"
click at [521, 316] on input "Seleccionar Archivo" at bounding box center [516, 310] width 212 height 15
type input "C:\fakepath\PA-MARCA NATURALEZA.pdf"
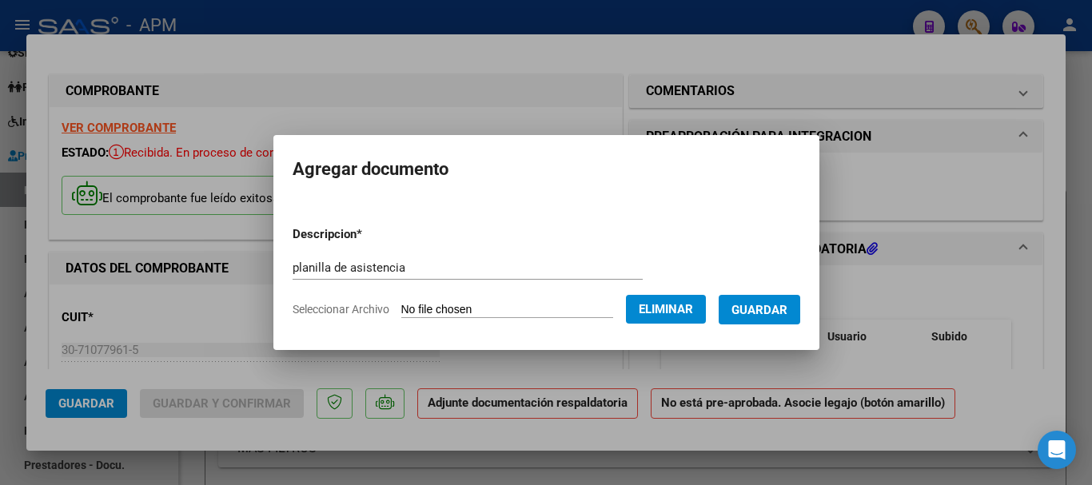
click at [786, 297] on button "Guardar" at bounding box center [759, 310] width 82 height 30
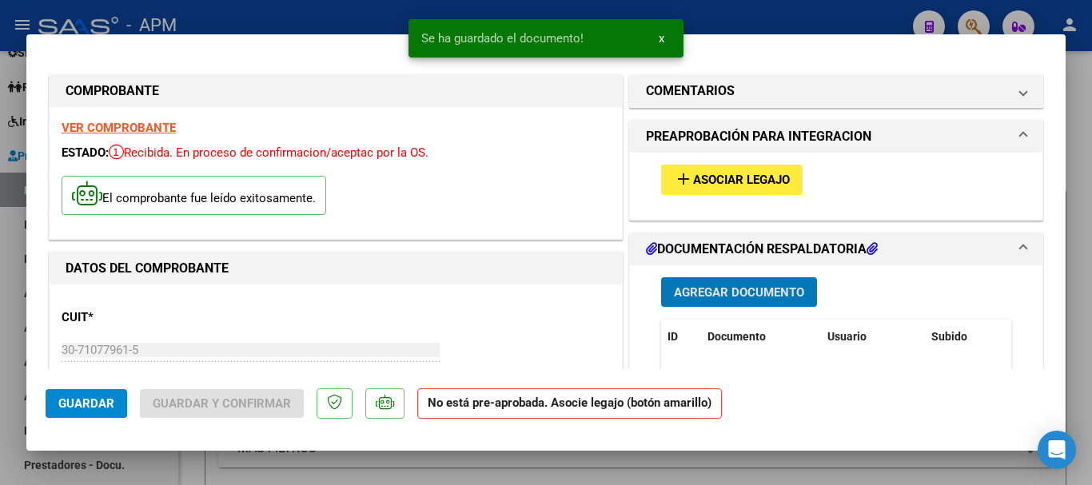
click at [768, 181] on span "Asociar Legajo" at bounding box center [741, 180] width 97 height 14
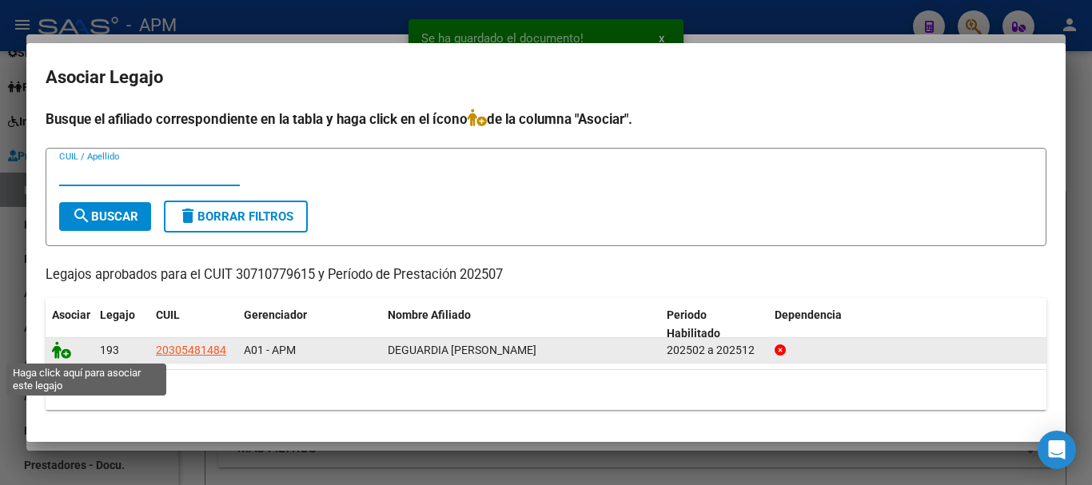
click at [68, 350] on icon at bounding box center [61, 350] width 19 height 18
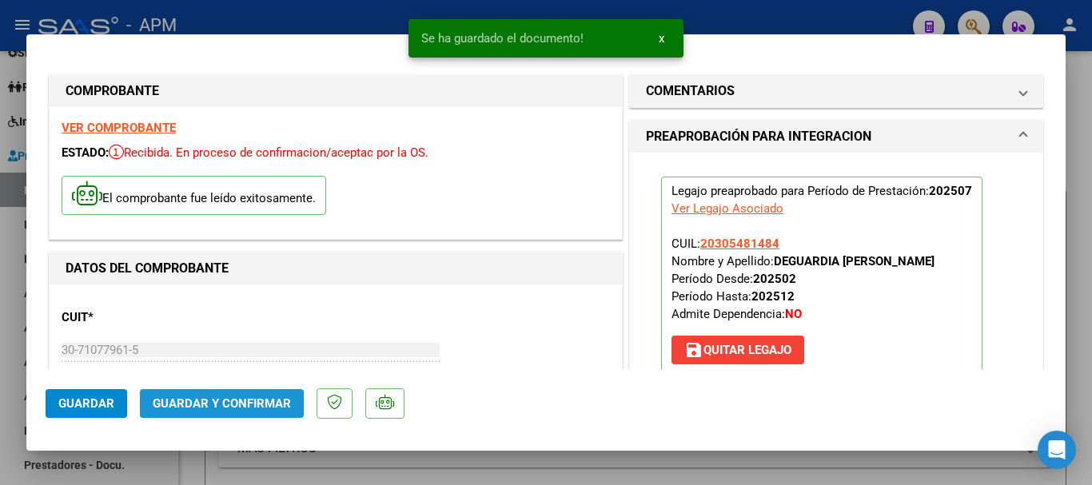
click at [221, 405] on span "Guardar y Confirmar" at bounding box center [222, 403] width 138 height 14
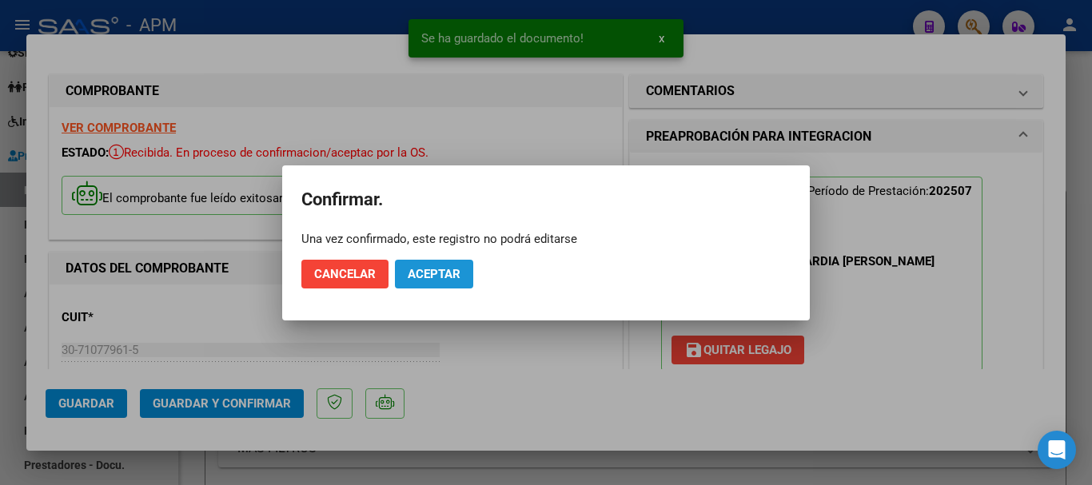
click at [451, 278] on span "Aceptar" at bounding box center [434, 274] width 53 height 14
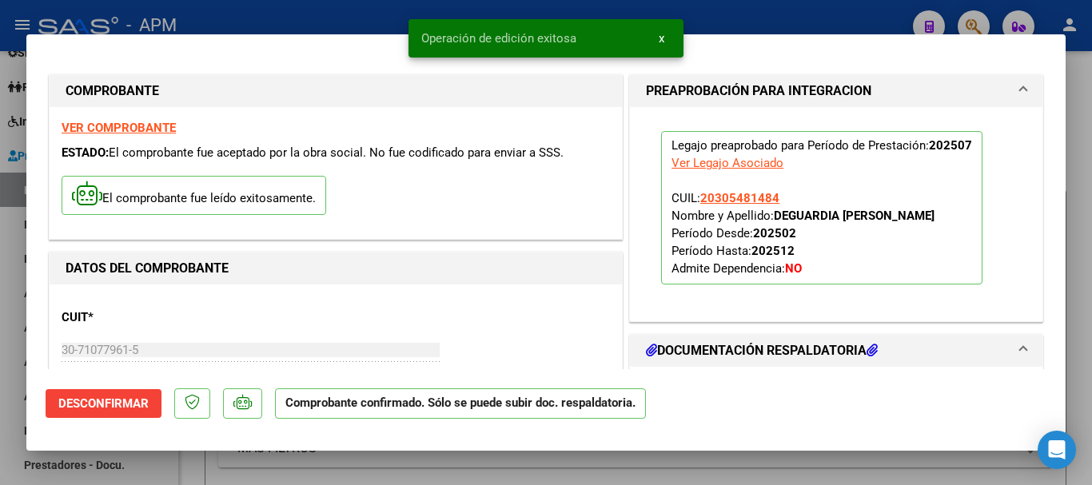
click at [466, 468] on div at bounding box center [546, 242] width 1092 height 485
type input "$ 0,00"
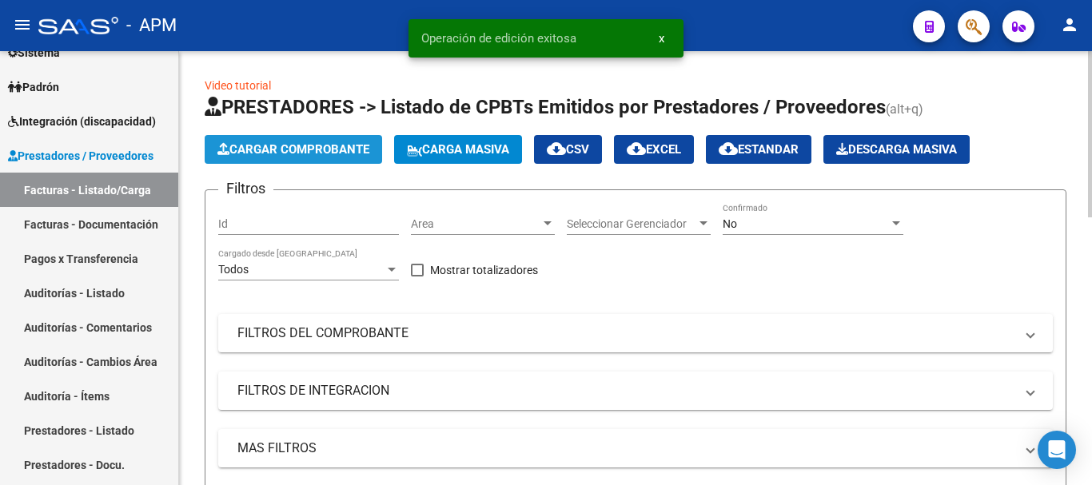
click at [312, 152] on span "Cargar Comprobante" at bounding box center [293, 149] width 152 height 14
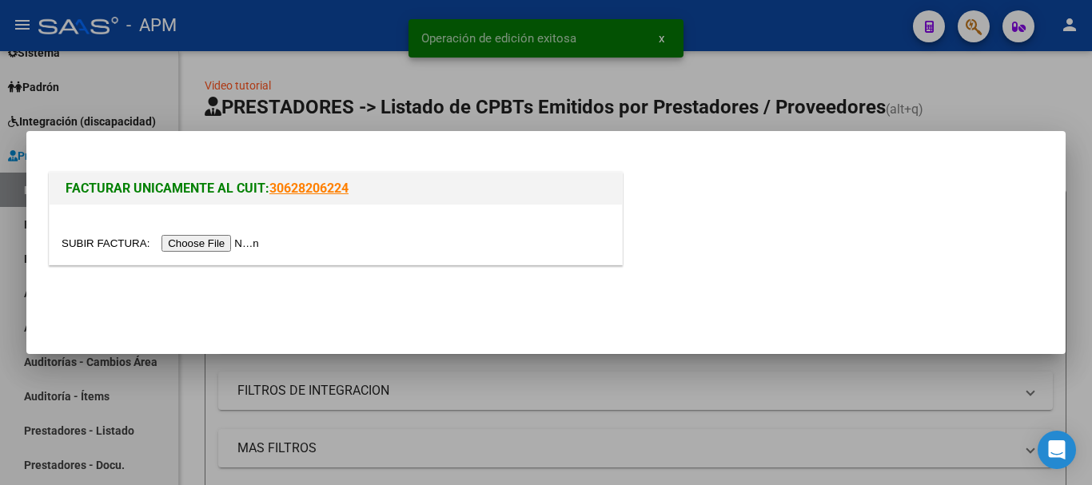
click at [200, 249] on input "file" at bounding box center [163, 243] width 202 height 17
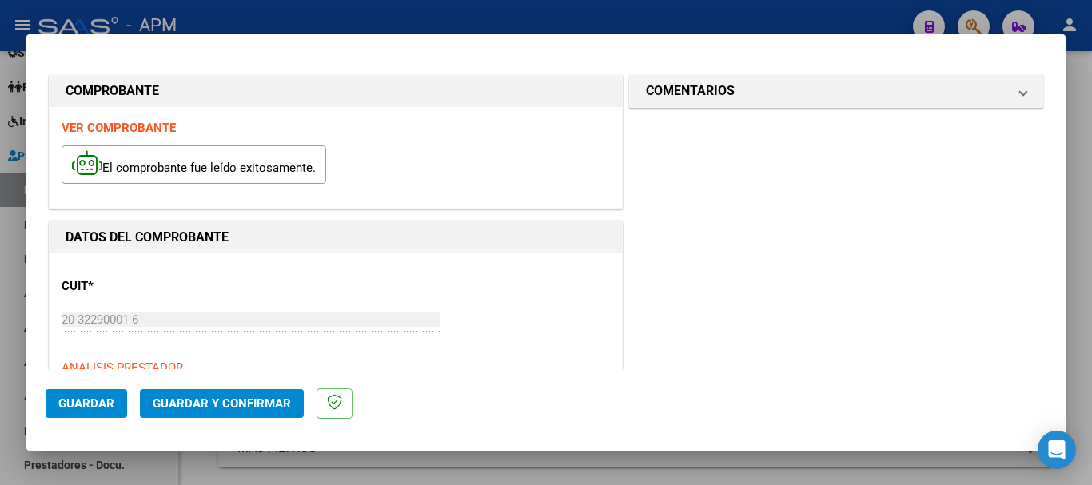
click at [157, 133] on strong "VER COMPROBANTE" at bounding box center [119, 128] width 114 height 14
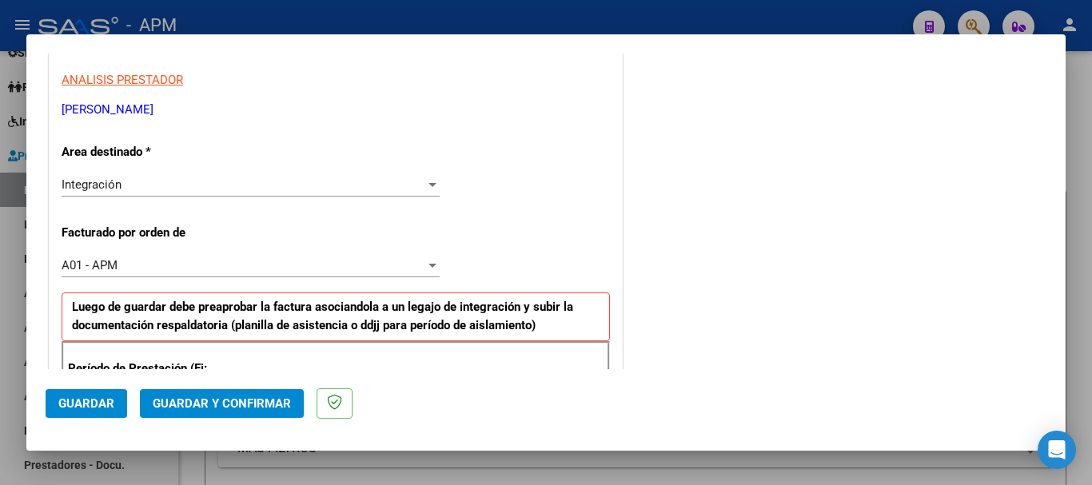
scroll to position [400, 0]
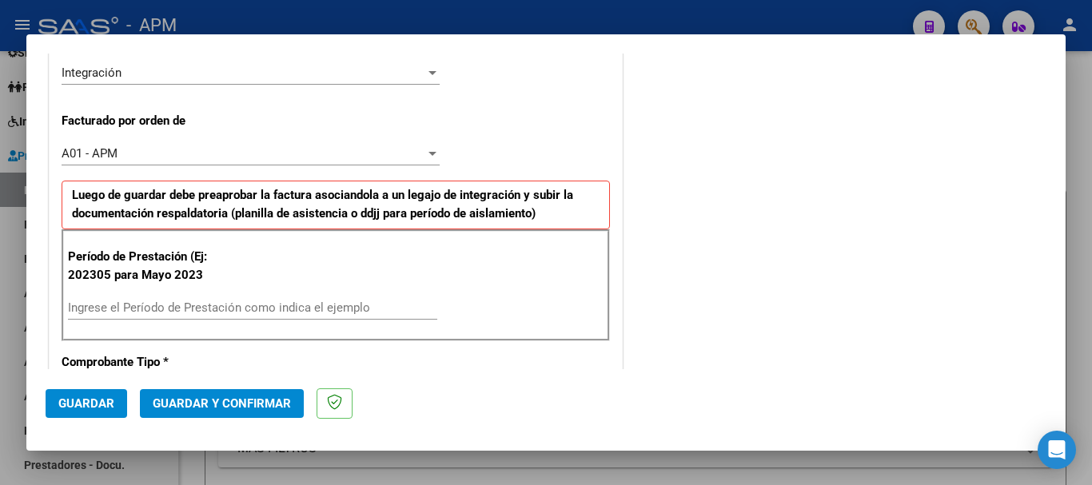
click at [281, 300] on div "Ingrese el Período de Prestación como indica el ejemplo" at bounding box center [252, 308] width 369 height 24
type input "202507"
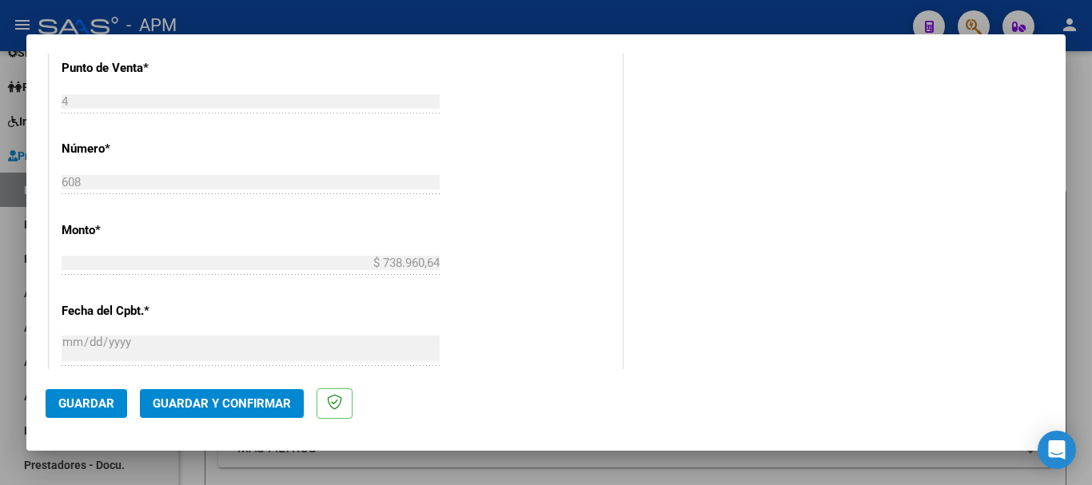
scroll to position [799, 0]
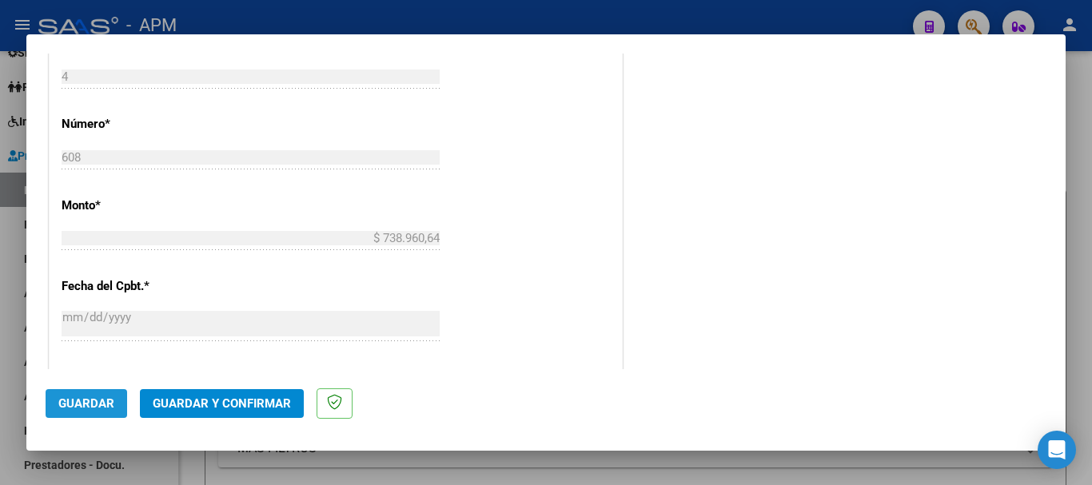
click at [101, 390] on button "Guardar" at bounding box center [87, 403] width 82 height 29
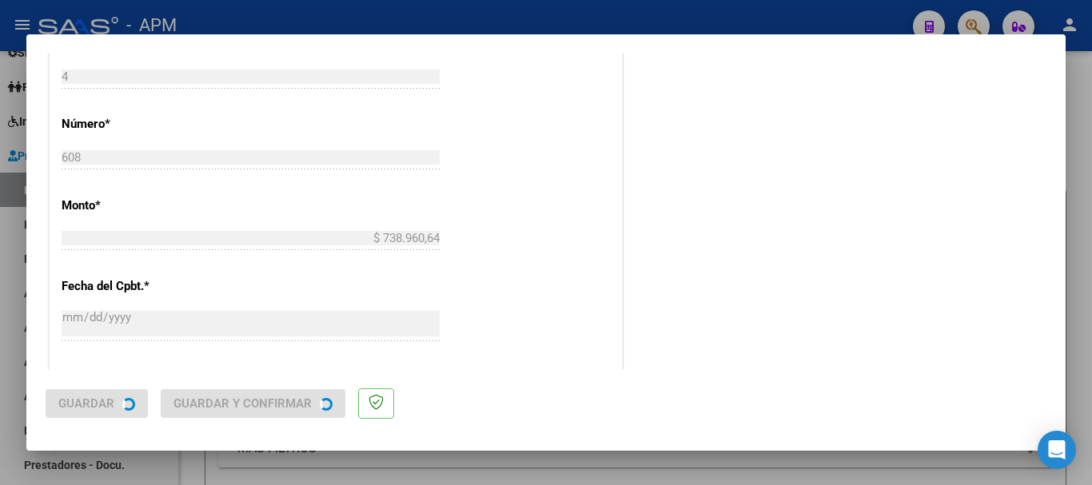
scroll to position [0, 0]
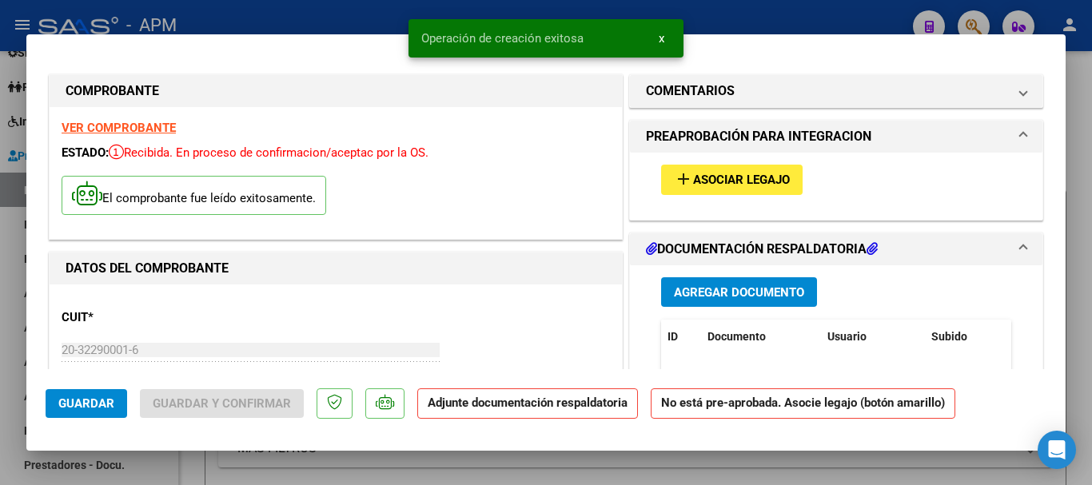
click at [726, 289] on span "Agregar Documento" at bounding box center [739, 292] width 130 height 14
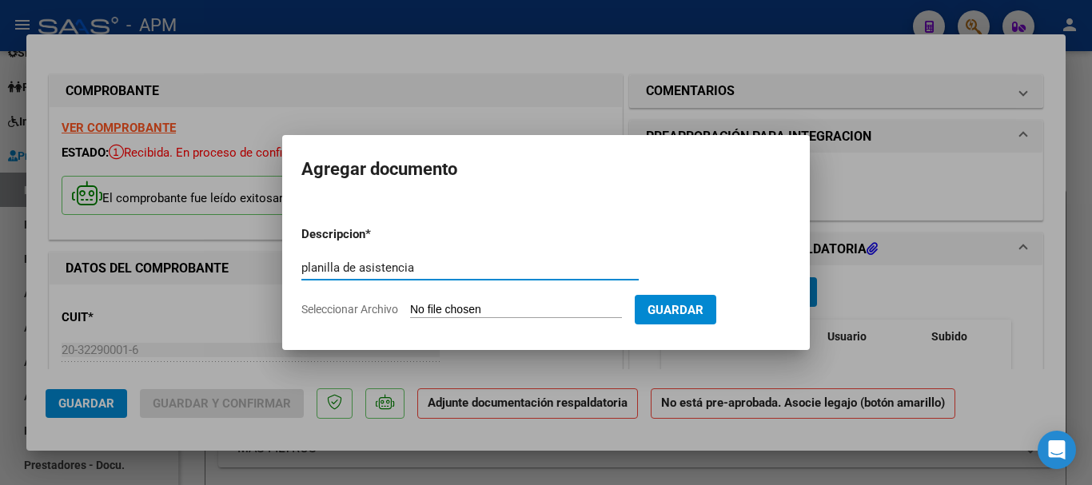
type input "planilla de asistencia"
click at [513, 311] on input "Seleccionar Archivo" at bounding box center [516, 310] width 212 height 15
type input "C:\fakepath\PA-[PERSON_NAME].pdf"
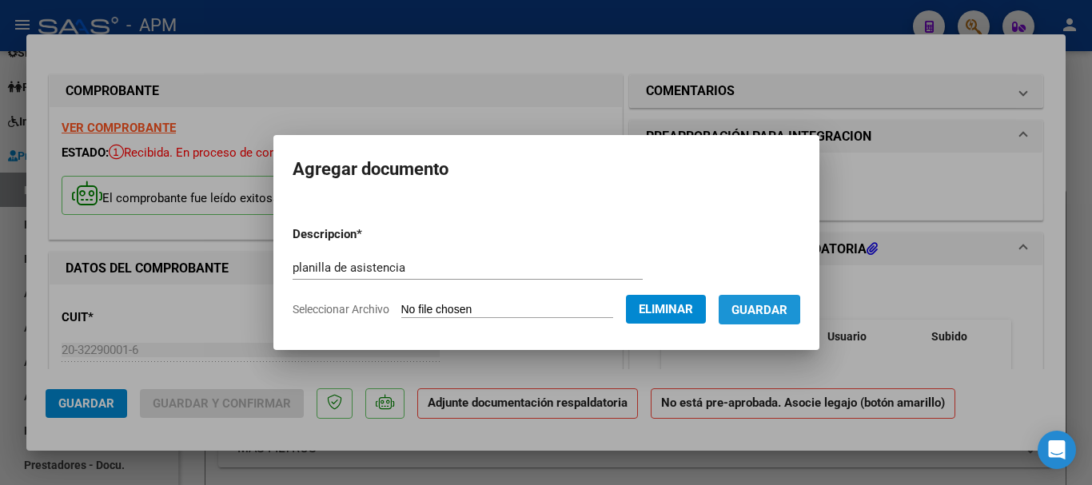
click at [768, 310] on span "Guardar" at bounding box center [759, 310] width 56 height 14
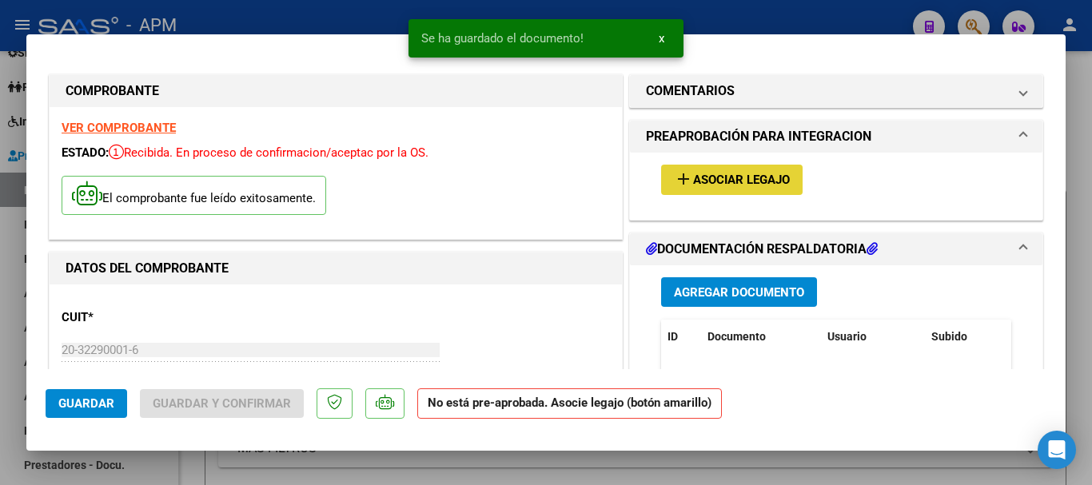
click at [756, 174] on span "Asociar Legajo" at bounding box center [741, 180] width 97 height 14
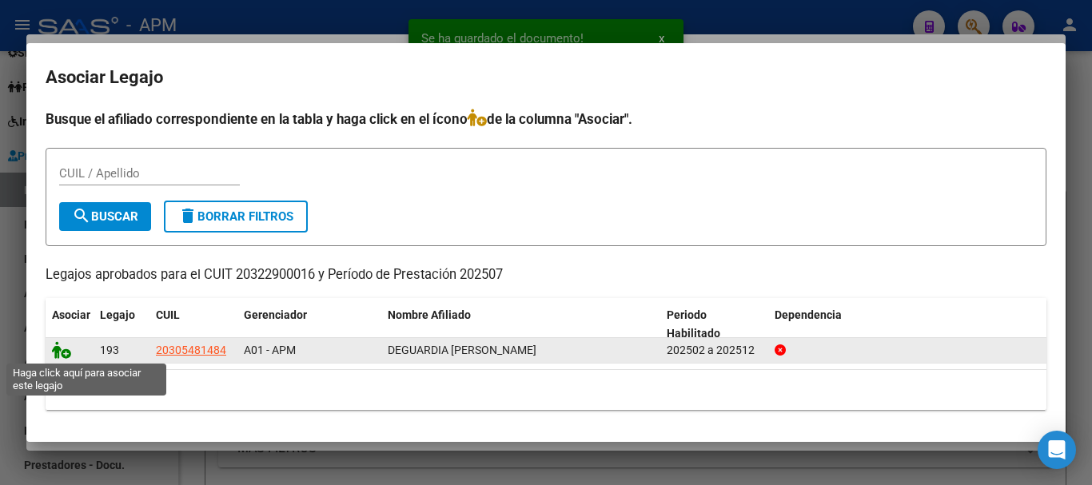
click at [59, 350] on icon at bounding box center [61, 350] width 19 height 18
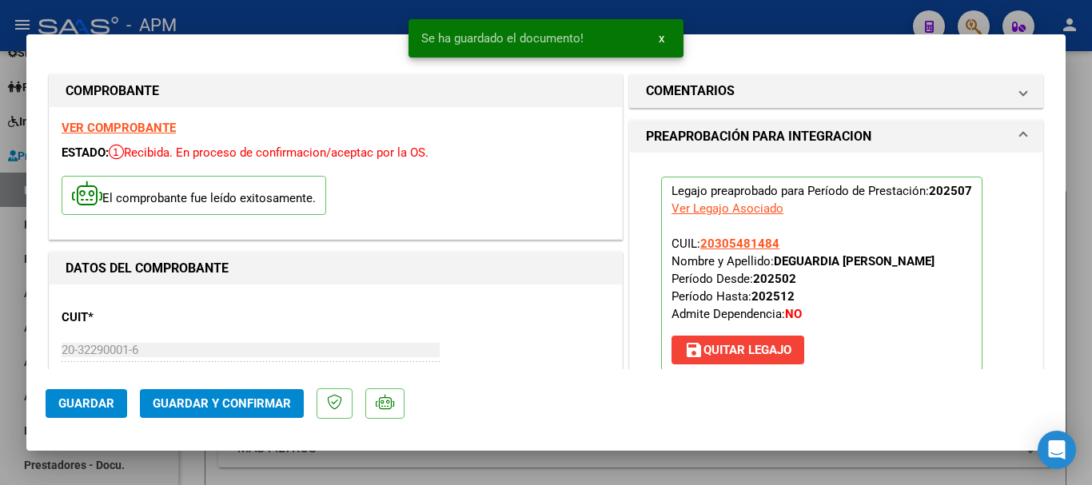
click at [253, 398] on span "Guardar y Confirmar" at bounding box center [222, 403] width 138 height 14
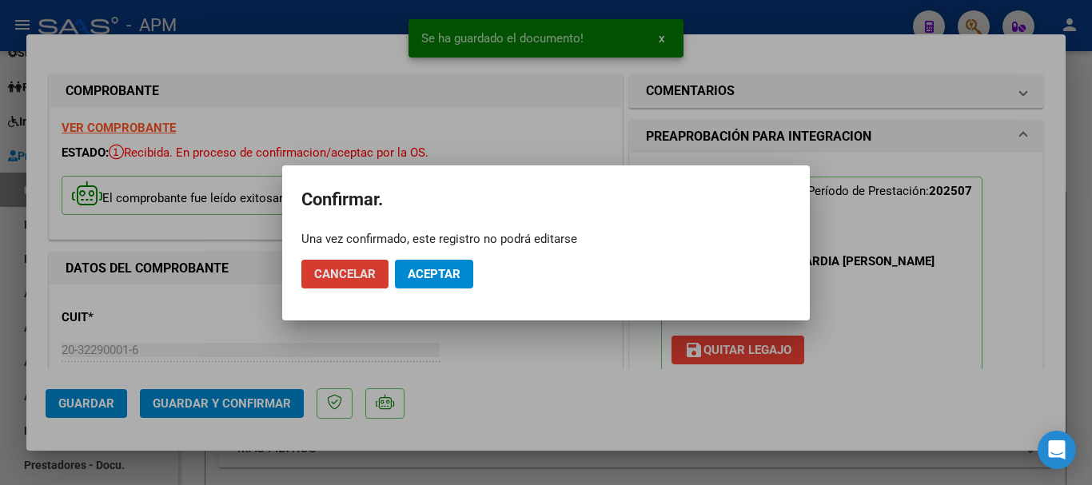
click at [426, 276] on span "Aceptar" at bounding box center [434, 274] width 53 height 14
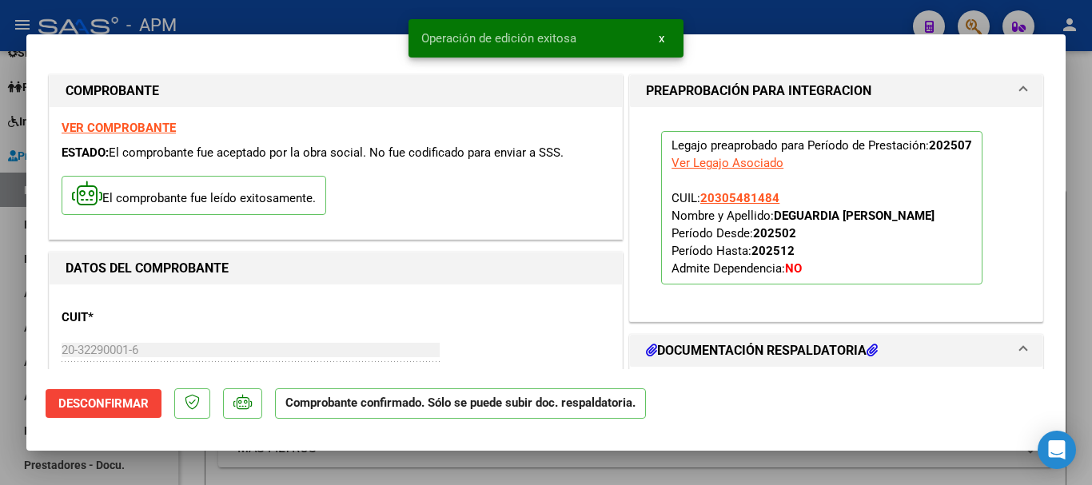
click at [471, 465] on div at bounding box center [546, 242] width 1092 height 485
type input "$ 0,00"
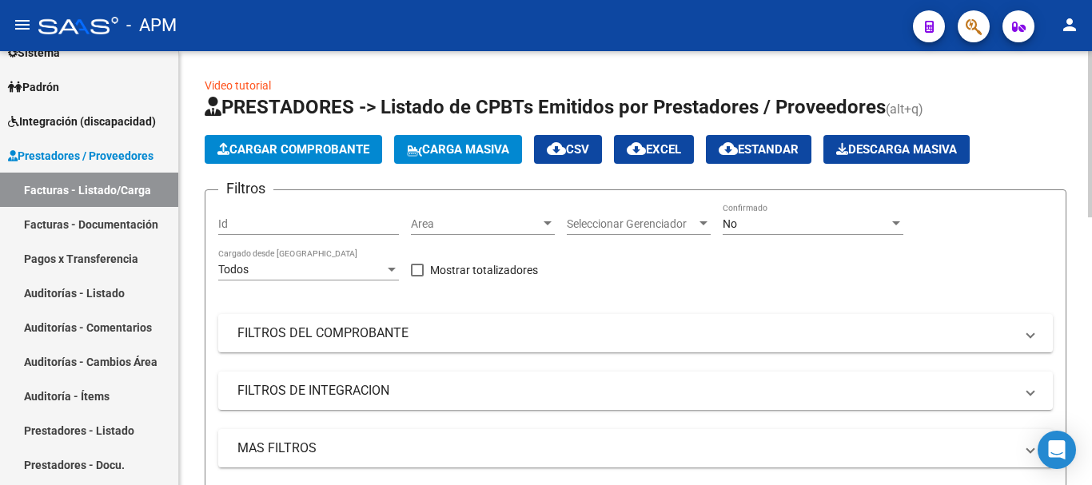
click at [329, 150] on span "Cargar Comprobante" at bounding box center [293, 149] width 152 height 14
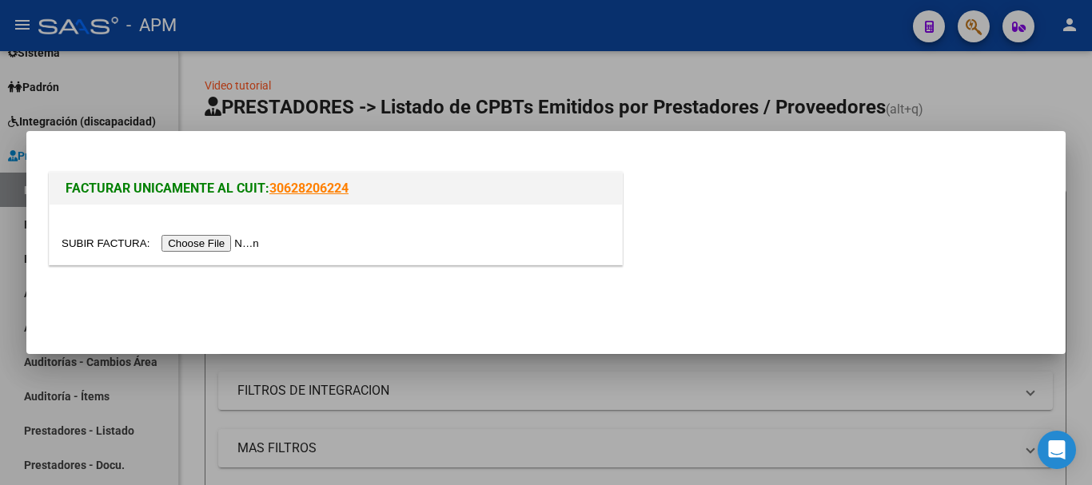
click at [222, 239] on input "file" at bounding box center [163, 243] width 202 height 17
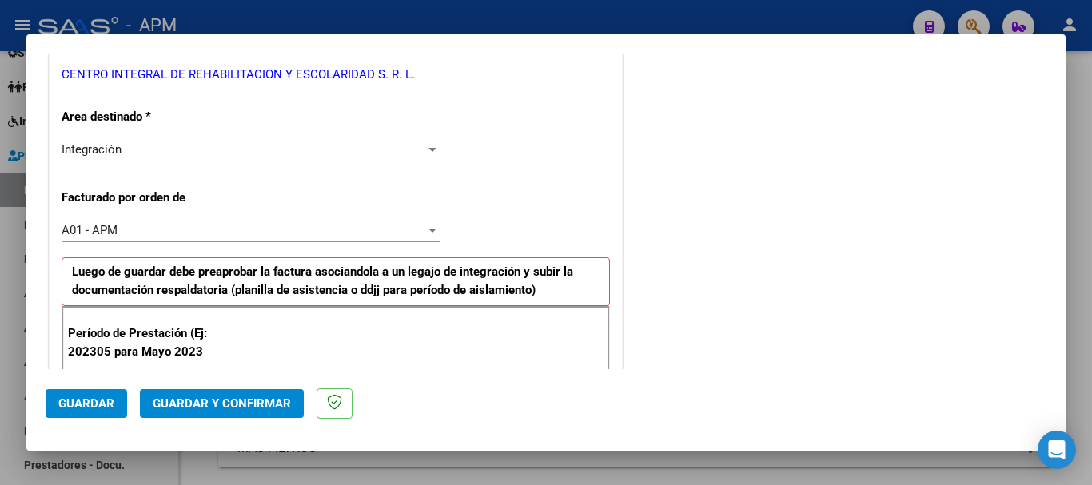
scroll to position [400, 0]
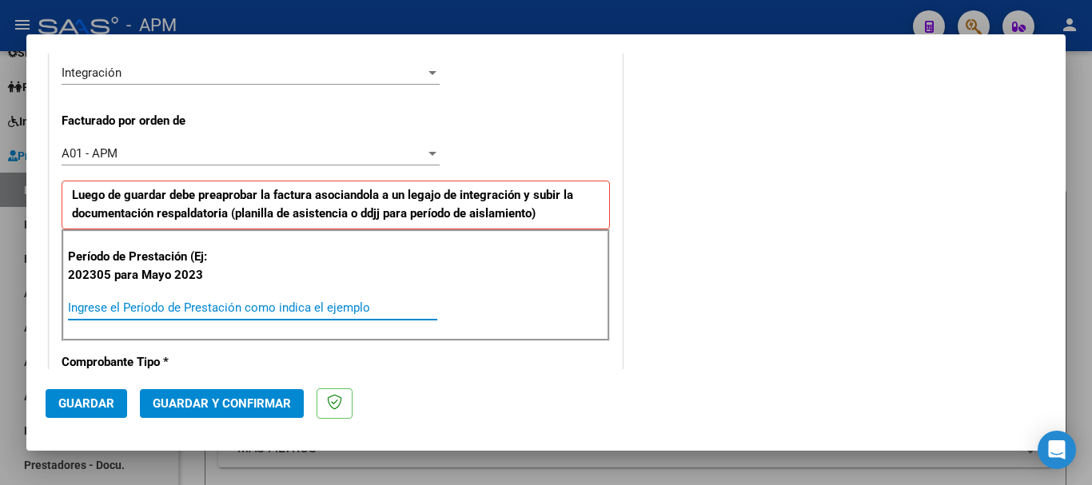
click at [300, 300] on input "Ingrese el Período de Prestación como indica el ejemplo" at bounding box center [252, 307] width 369 height 14
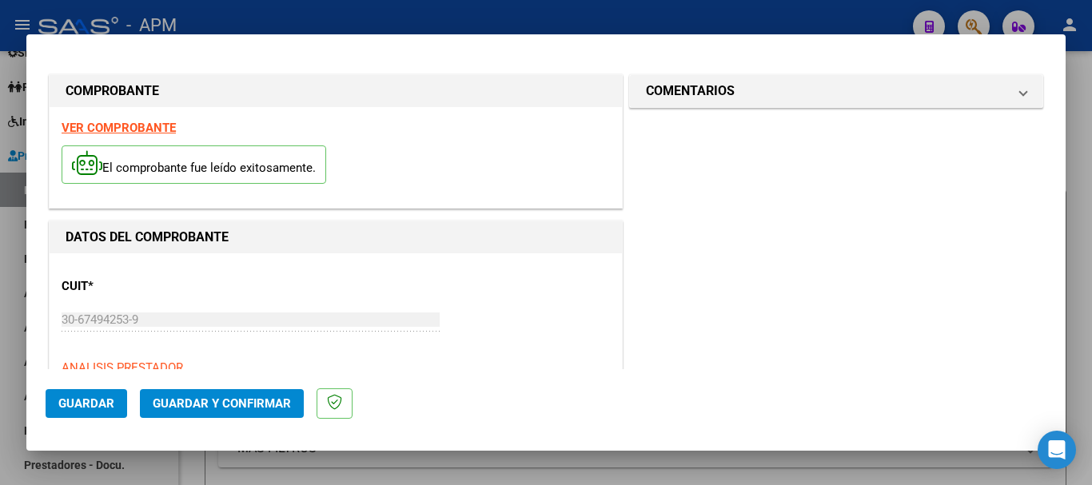
type input "202507"
click at [153, 123] on strong "VER COMPROBANTE" at bounding box center [119, 128] width 114 height 14
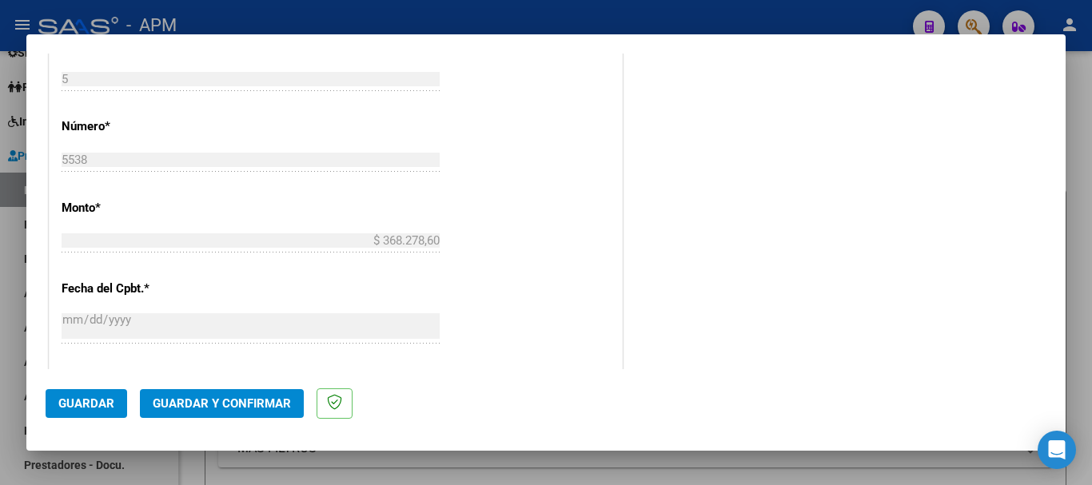
scroll to position [799, 0]
click at [108, 406] on span "Guardar" at bounding box center [86, 403] width 56 height 14
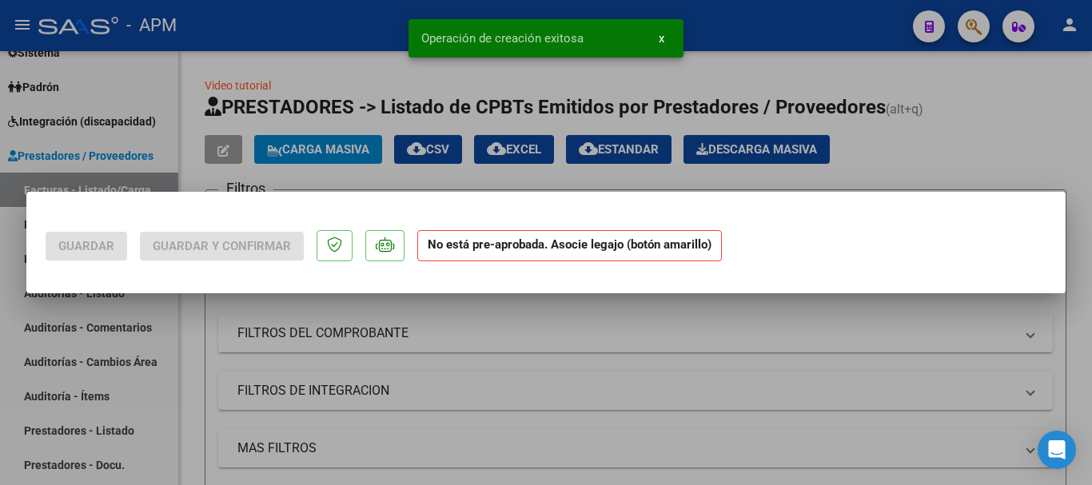
scroll to position [0, 0]
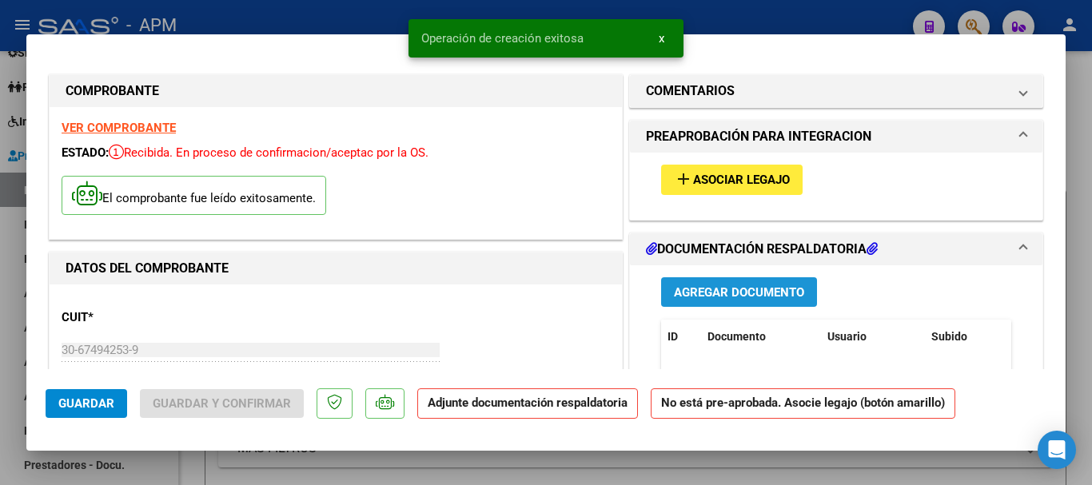
click at [772, 296] on span "Agregar Documento" at bounding box center [739, 292] width 130 height 14
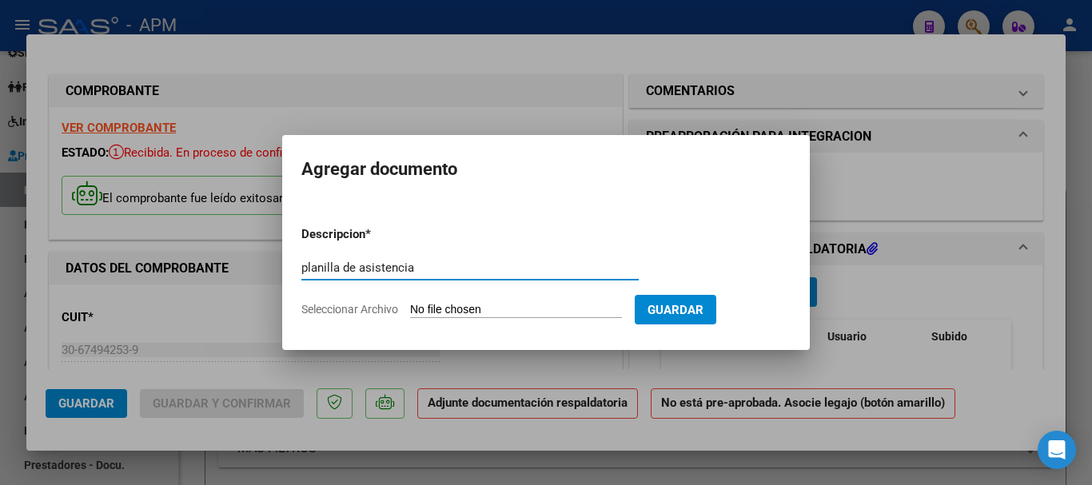
type input "planilla de asistencia"
click at [459, 309] on input "Seleccionar Archivo" at bounding box center [516, 310] width 212 height 15
type input "C:\fakepath\PA-CET.pdf"
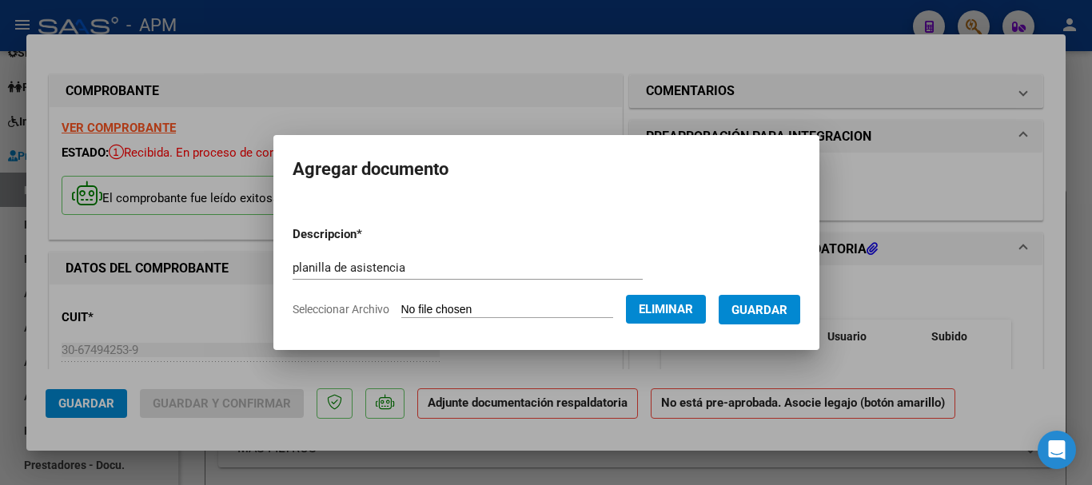
click at [777, 313] on span "Guardar" at bounding box center [759, 310] width 56 height 14
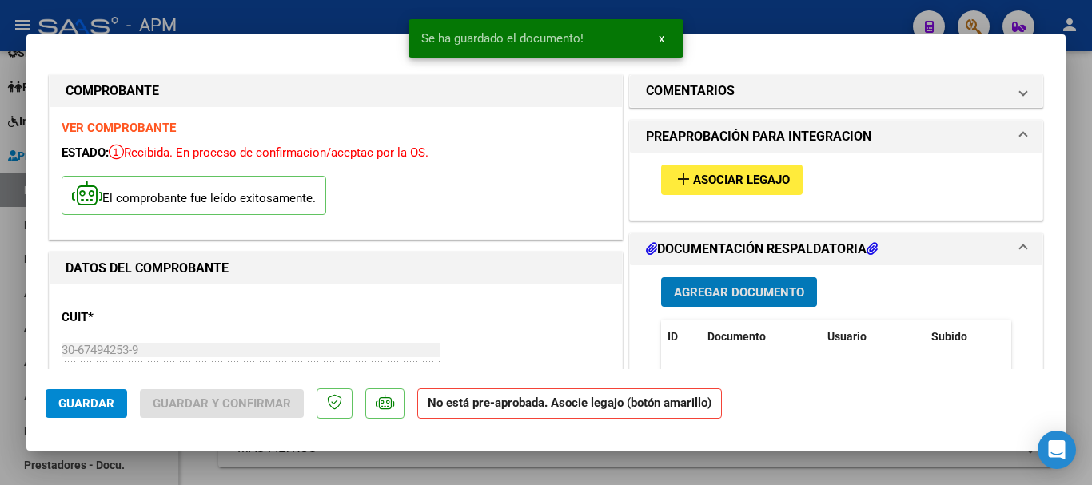
click at [752, 179] on span "Asociar Legajo" at bounding box center [741, 180] width 97 height 14
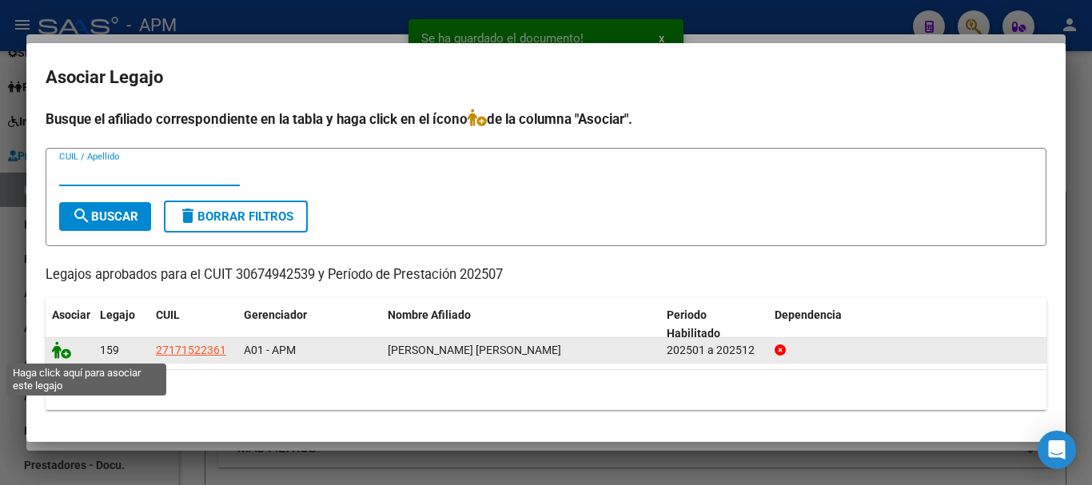
click at [58, 348] on icon at bounding box center [61, 350] width 19 height 18
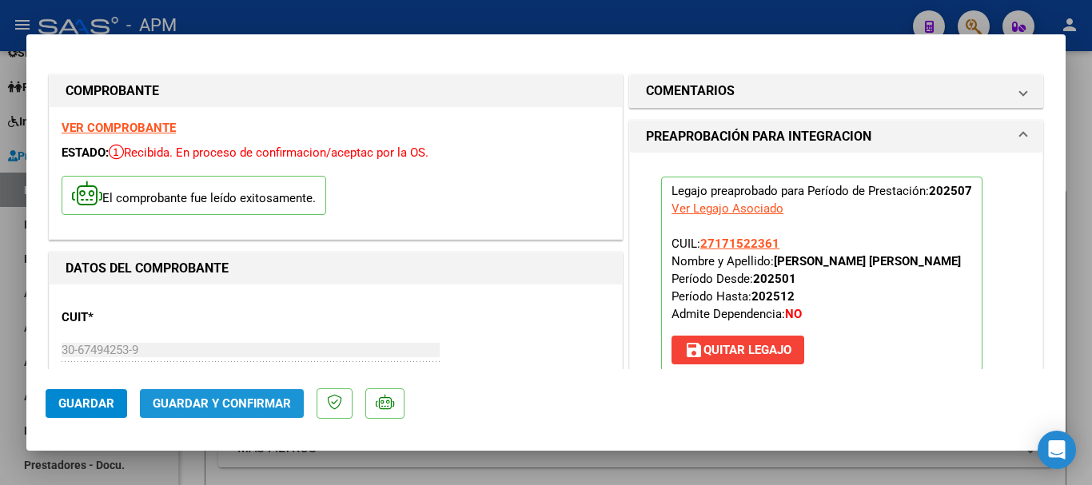
click at [265, 398] on span "Guardar y Confirmar" at bounding box center [222, 403] width 138 height 14
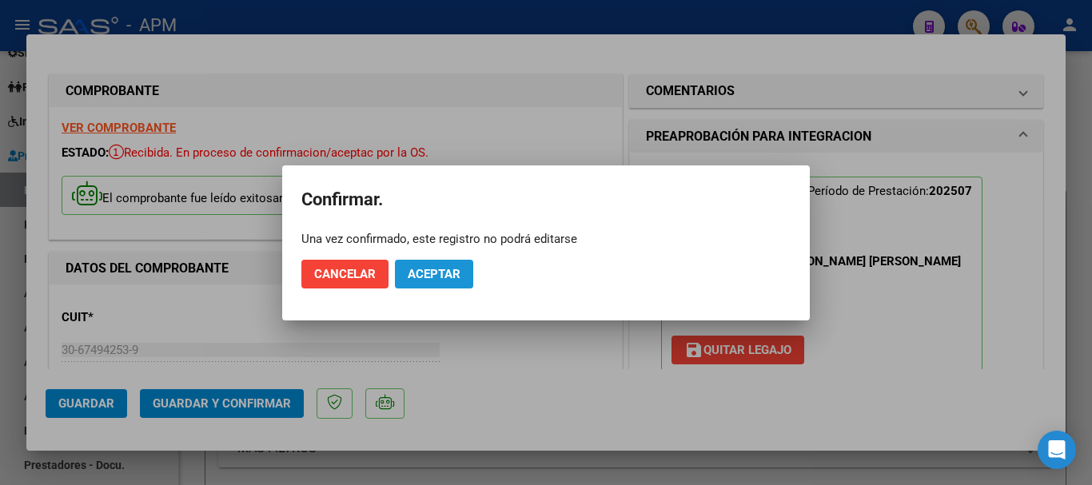
click at [447, 277] on span "Aceptar" at bounding box center [434, 274] width 53 height 14
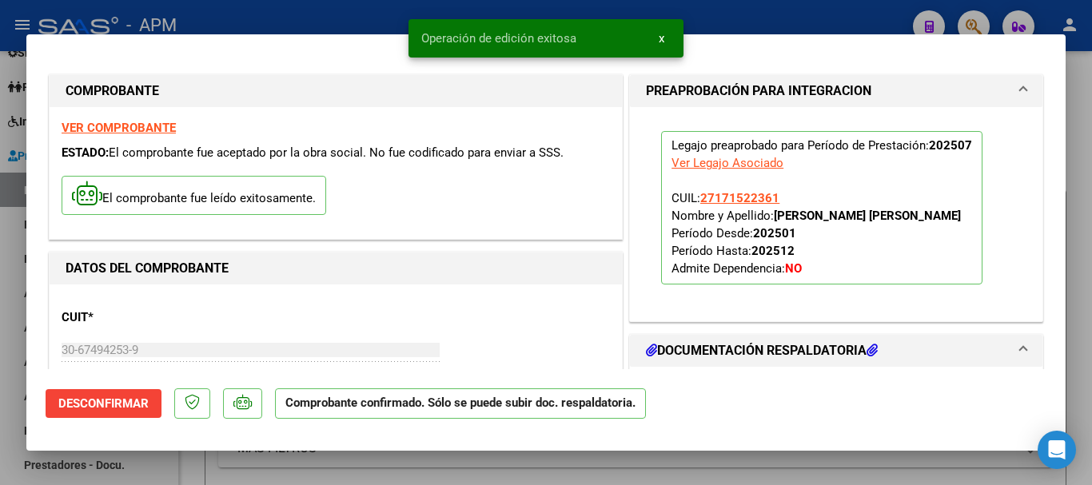
click at [513, 472] on div at bounding box center [546, 242] width 1092 height 485
type input "$ 0,00"
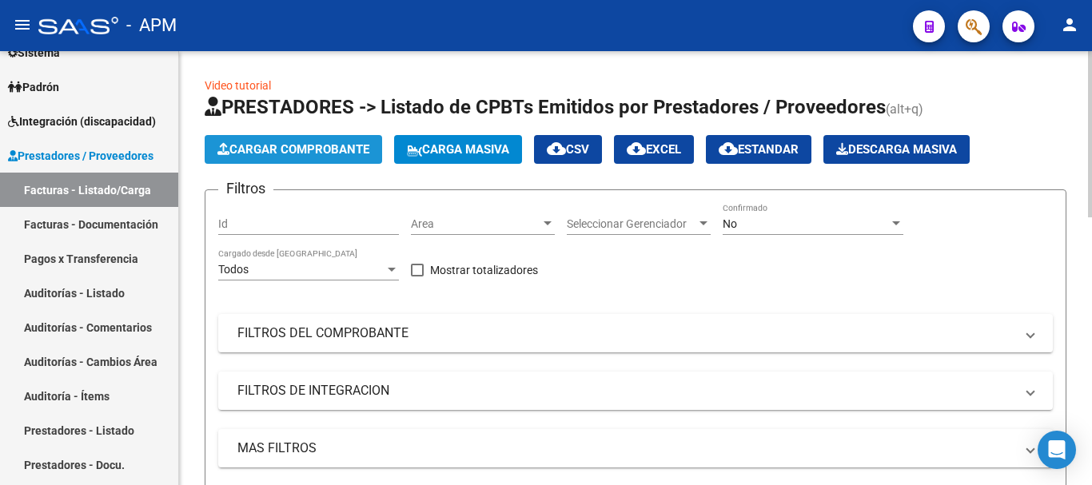
click at [340, 150] on span "Cargar Comprobante" at bounding box center [293, 149] width 152 height 14
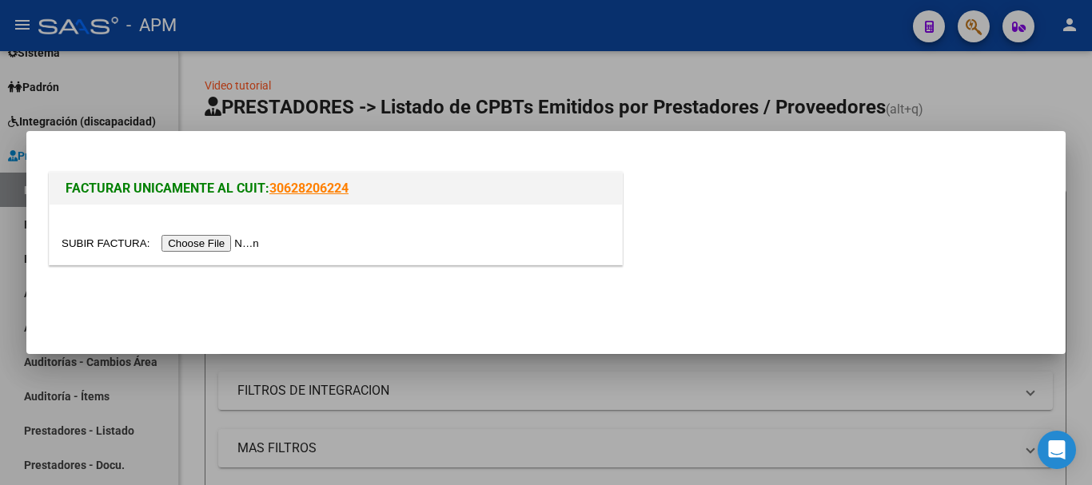
click at [199, 249] on input "file" at bounding box center [163, 243] width 202 height 17
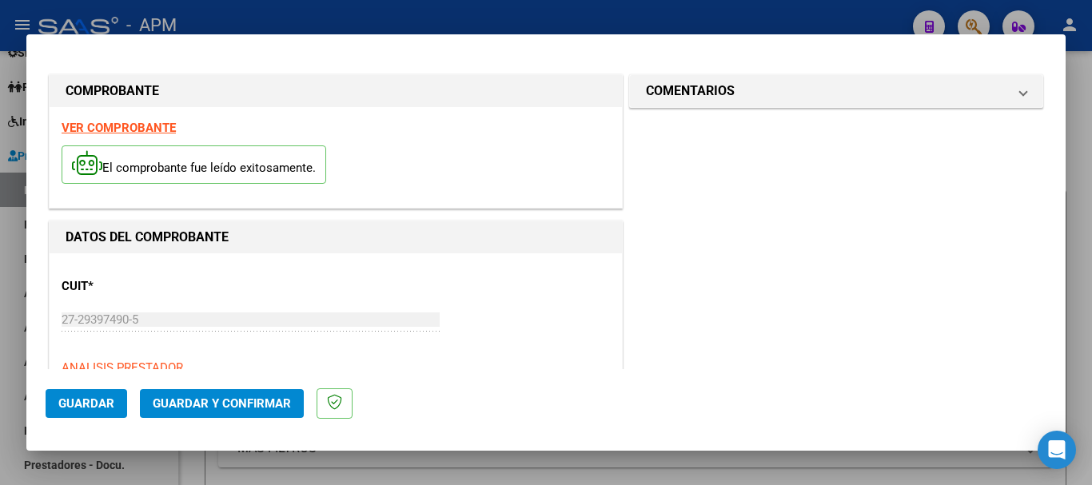
click at [128, 124] on strong "VER COMPROBANTE" at bounding box center [119, 128] width 114 height 14
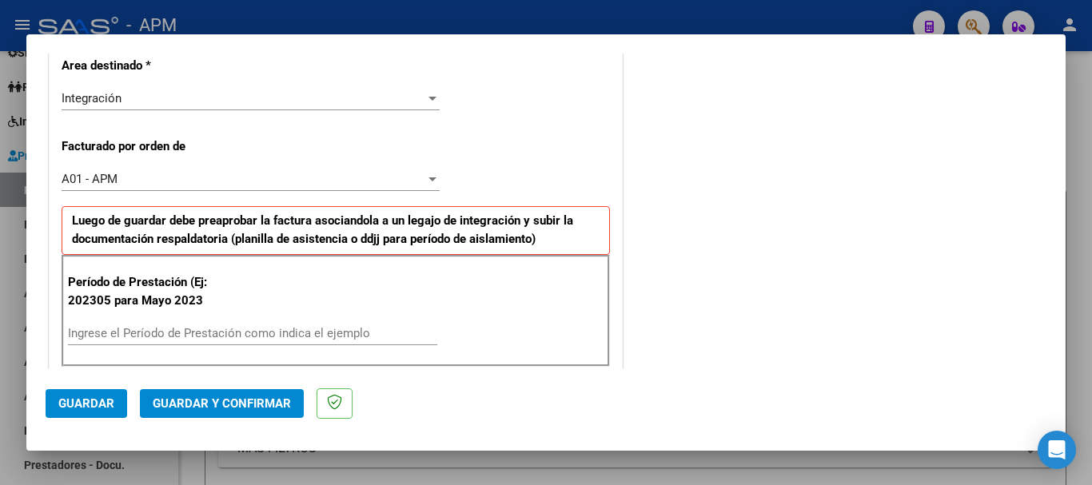
scroll to position [480, 0]
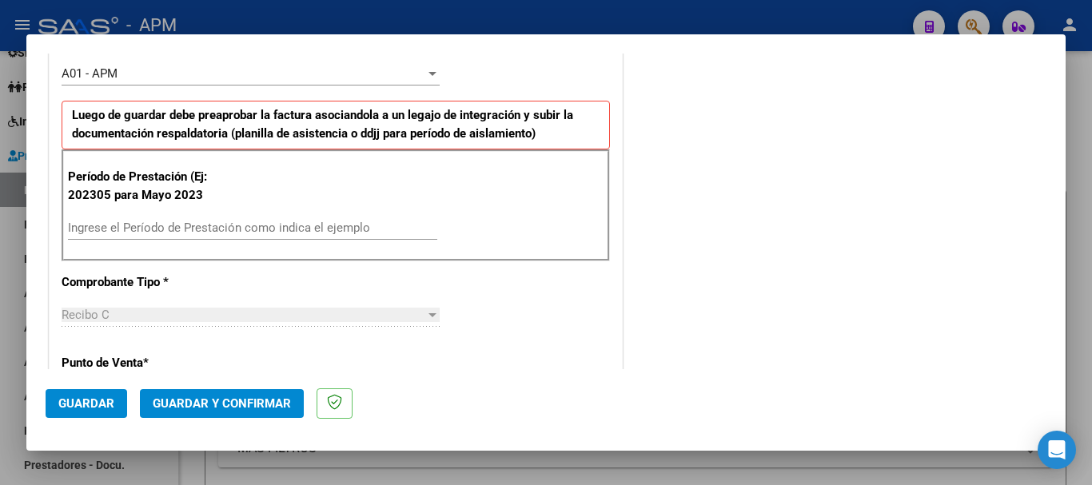
click at [179, 233] on input "Ingrese el Período de Prestación como indica el ejemplo" at bounding box center [252, 228] width 369 height 14
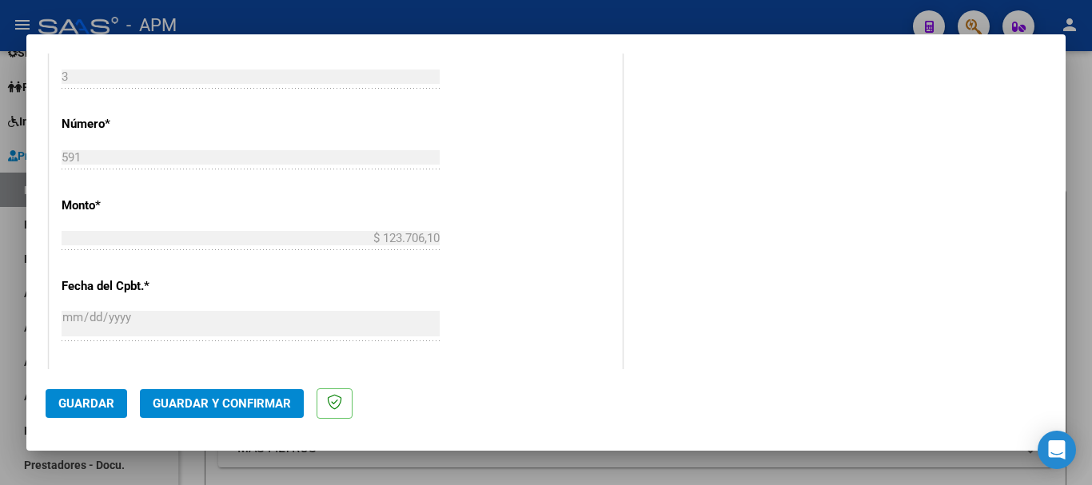
scroll to position [879, 0]
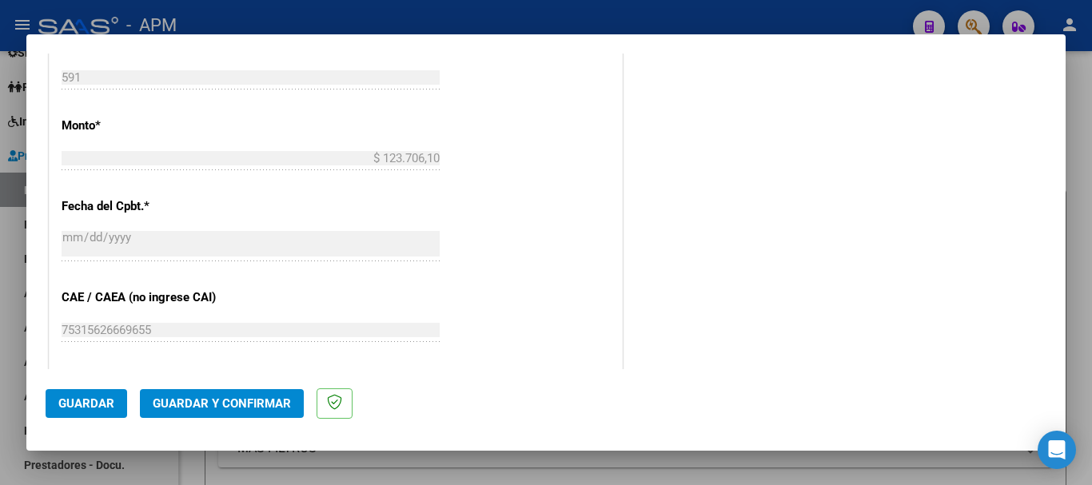
type input "202507"
click at [100, 400] on span "Guardar" at bounding box center [86, 403] width 56 height 14
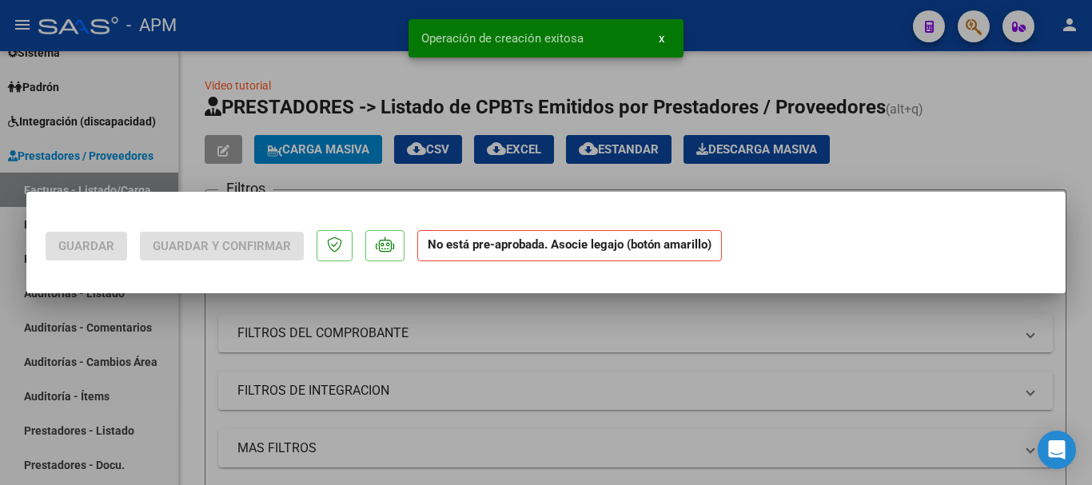
scroll to position [0, 0]
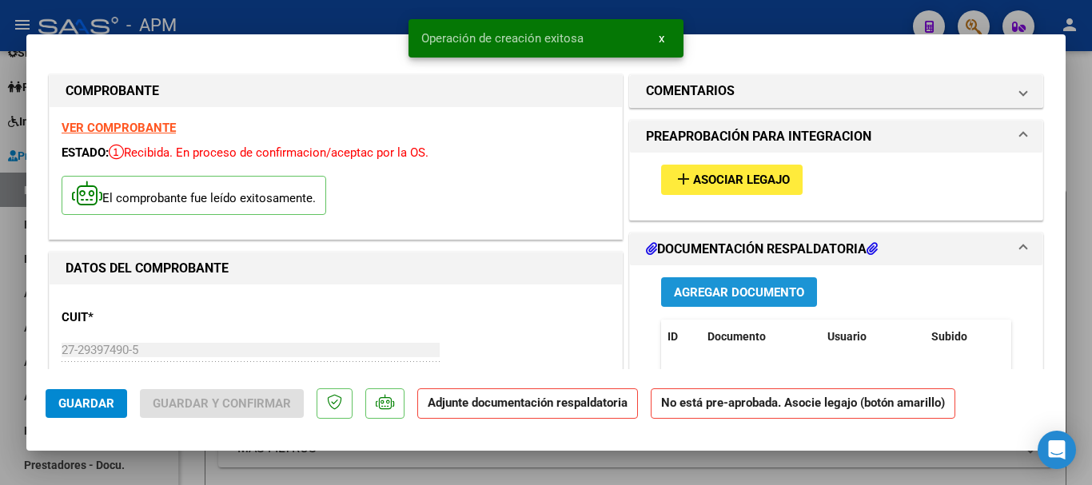
click at [790, 283] on button "Agregar Documento" at bounding box center [739, 292] width 156 height 30
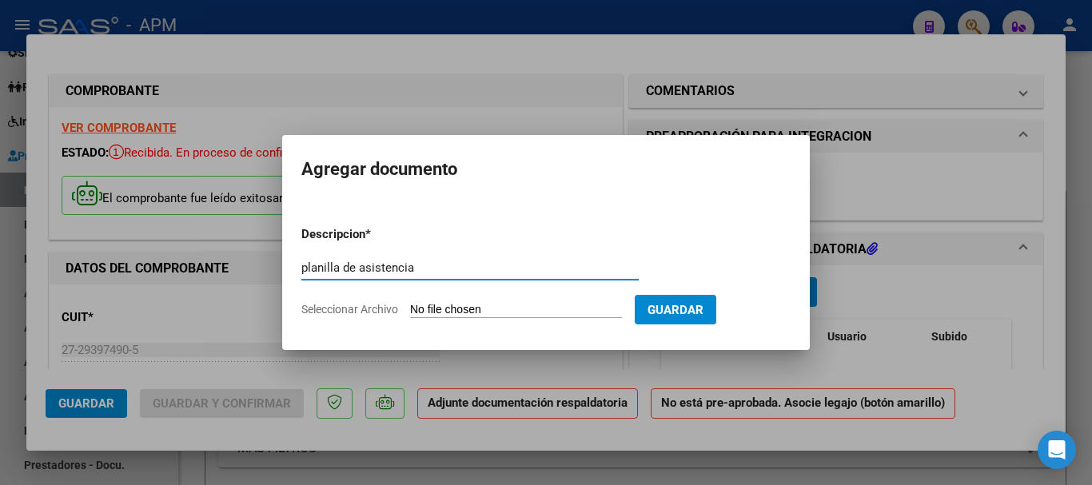
type input "planilla de asistencia"
click at [506, 304] on input "Seleccionar Archivo" at bounding box center [516, 310] width 212 height 15
type input "C:\fakepath\PA-LIZZI.pdf"
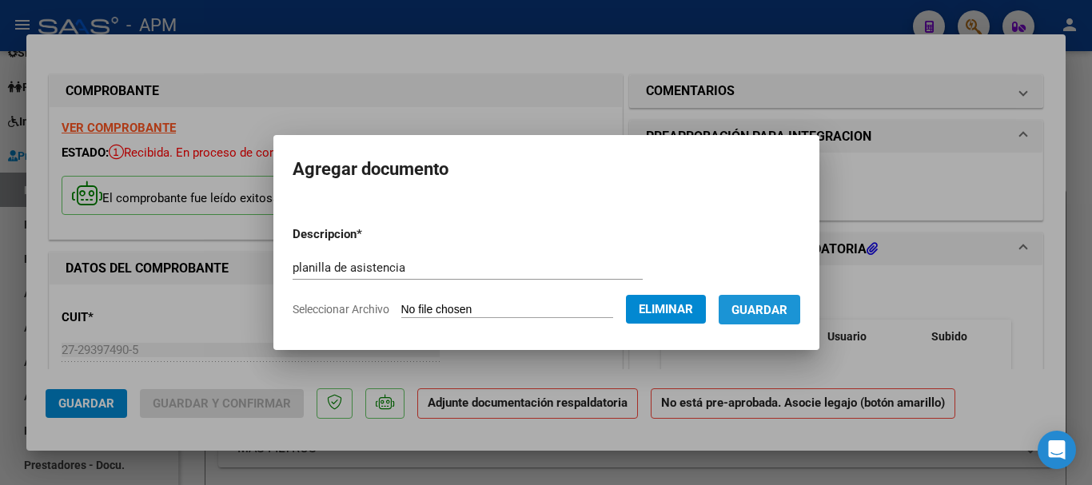
click at [787, 306] on span "Guardar" at bounding box center [759, 310] width 56 height 14
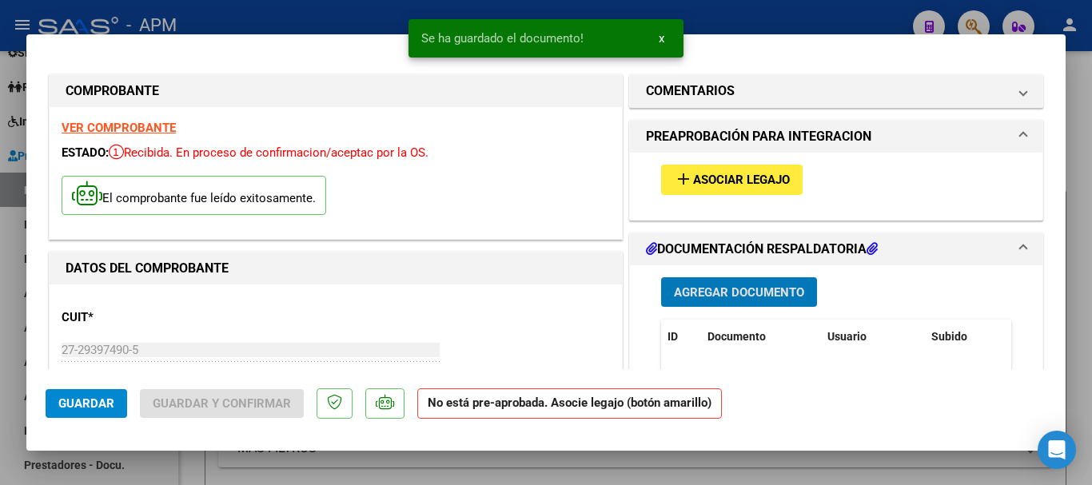
click at [754, 185] on span "Asociar Legajo" at bounding box center [741, 180] width 97 height 14
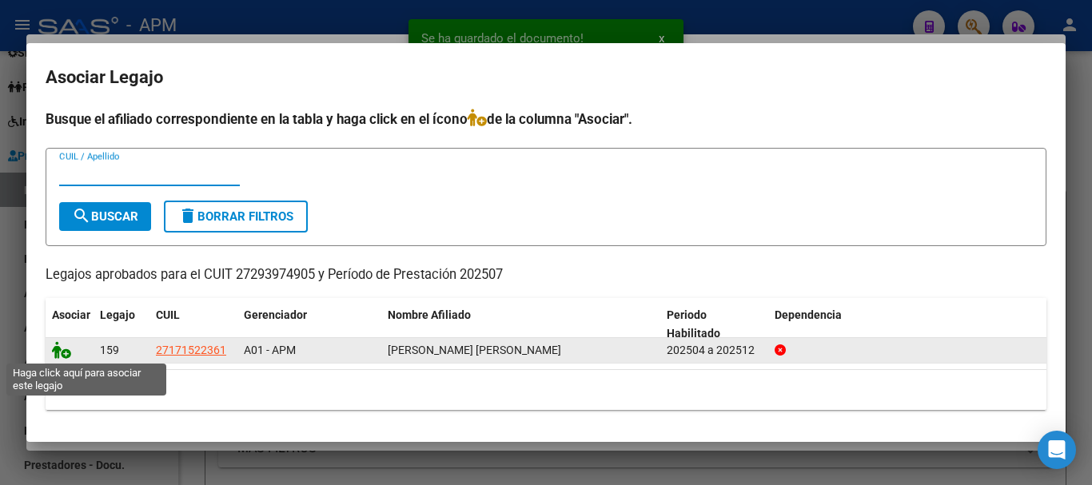
click at [57, 352] on icon at bounding box center [61, 350] width 19 height 18
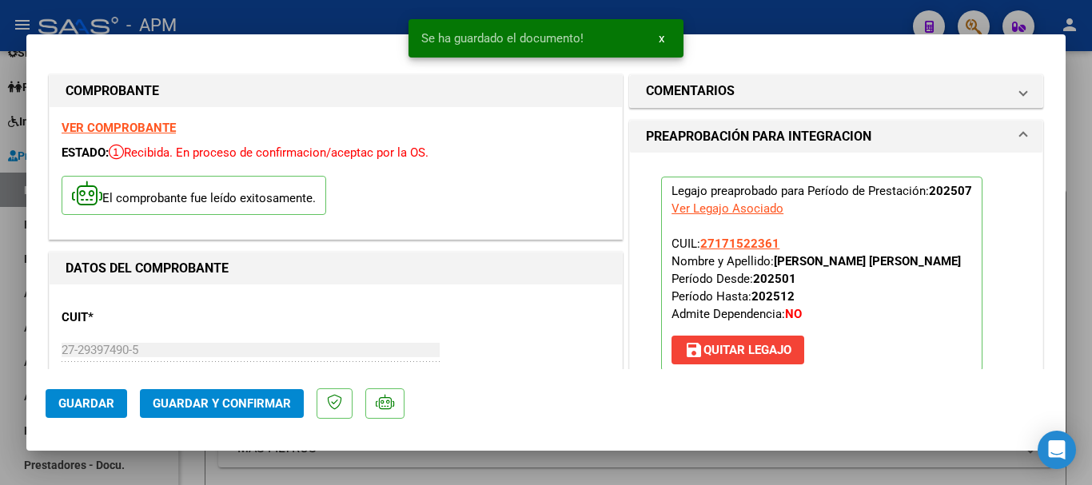
click at [273, 409] on span "Guardar y Confirmar" at bounding box center [222, 403] width 138 height 14
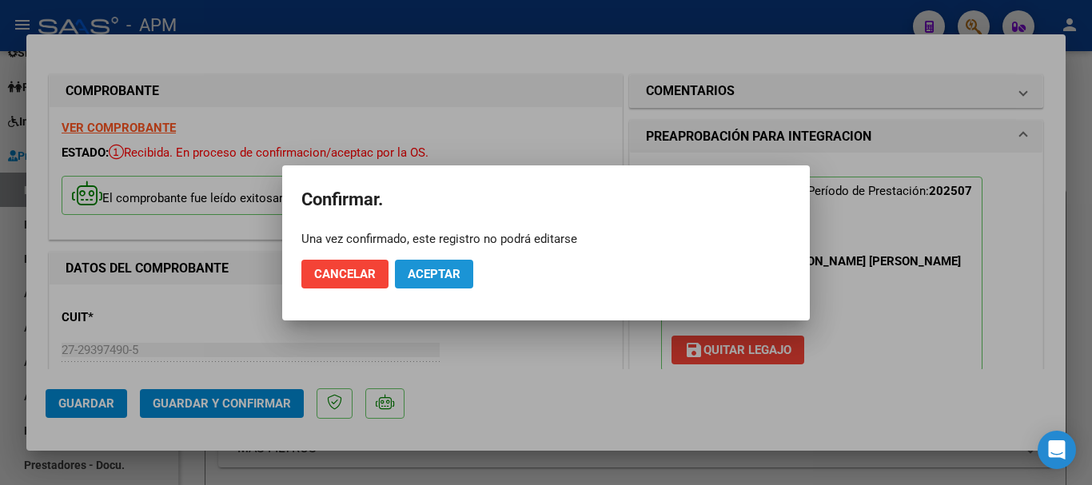
click at [425, 273] on span "Aceptar" at bounding box center [434, 274] width 53 height 14
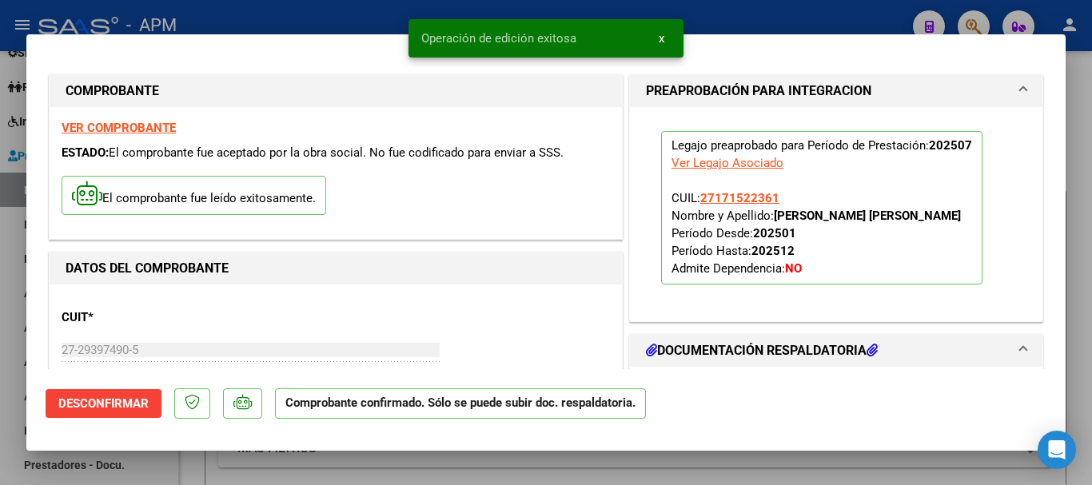
click at [549, 476] on div at bounding box center [546, 242] width 1092 height 485
type input "$ 0,00"
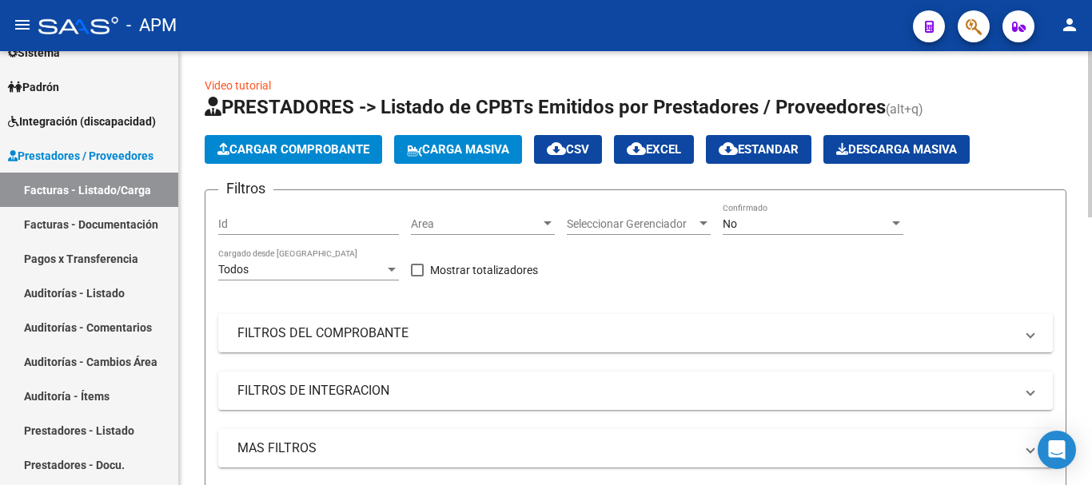
click at [311, 145] on span "Cargar Comprobante" at bounding box center [293, 149] width 152 height 14
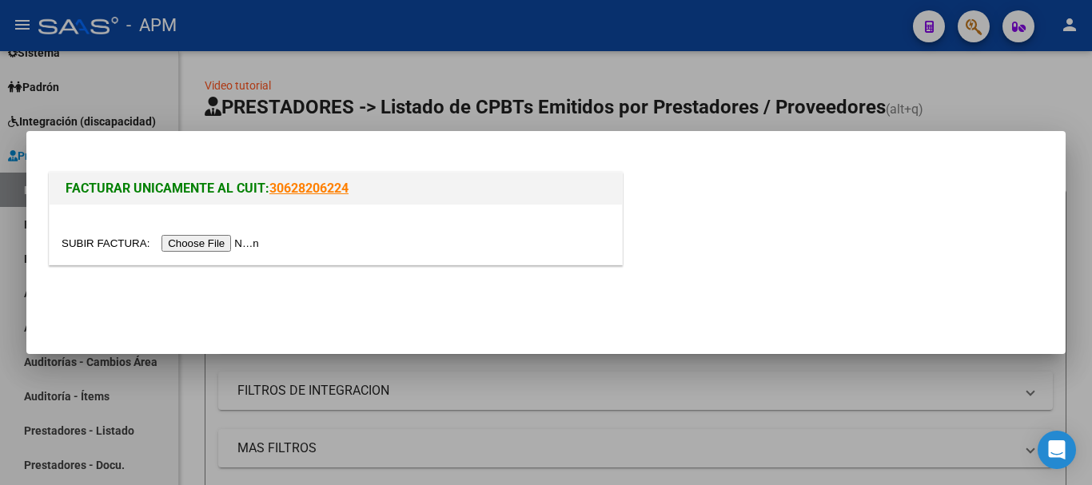
click at [244, 245] on input "file" at bounding box center [163, 243] width 202 height 17
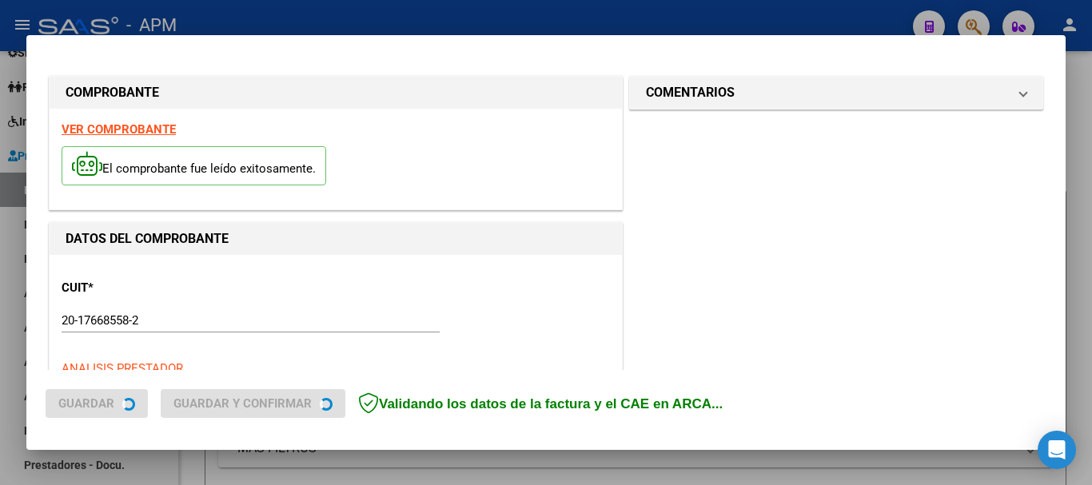
click at [144, 125] on strong "VER COMPROBANTE" at bounding box center [119, 129] width 114 height 14
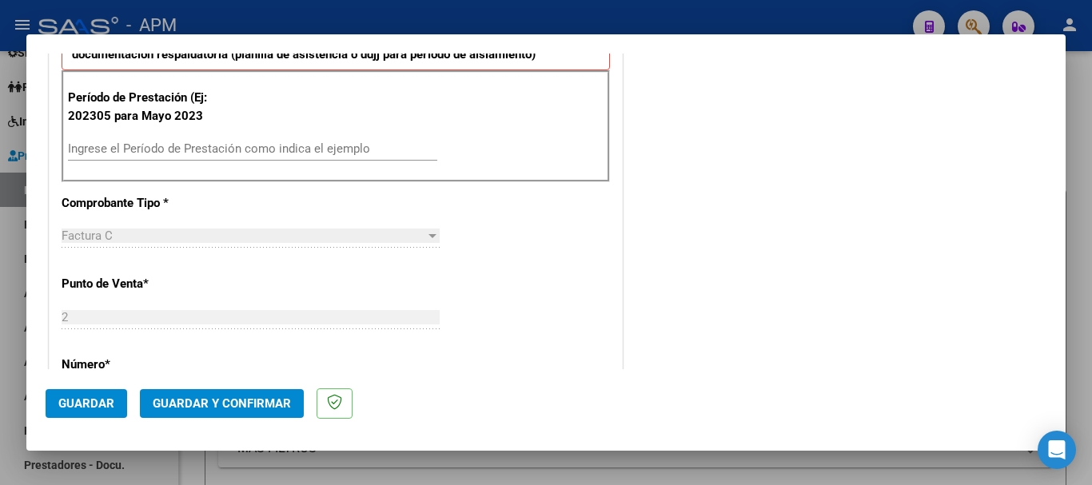
scroll to position [559, 0]
click at [209, 148] on input "Ingrese el Período de Prestación como indica el ejemplo" at bounding box center [252, 148] width 369 height 14
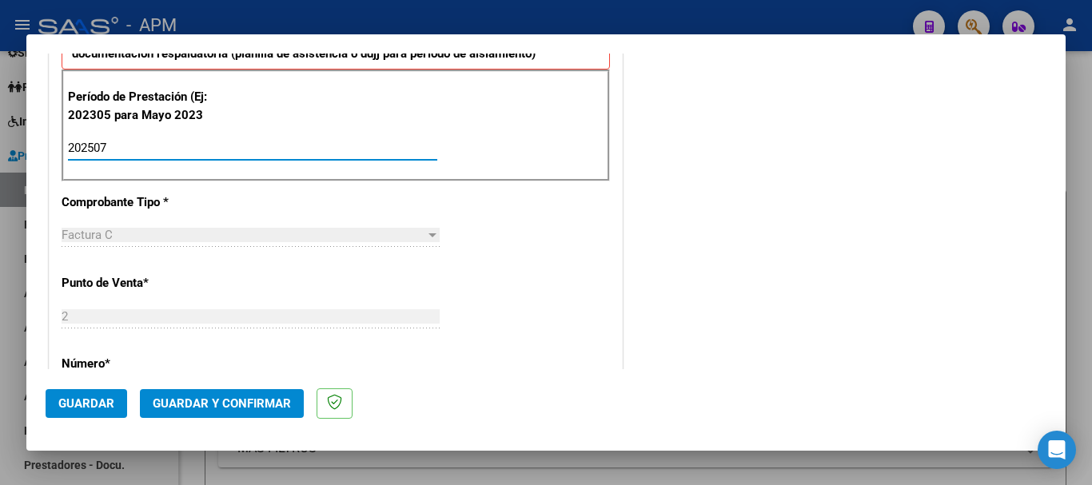
type input "202507"
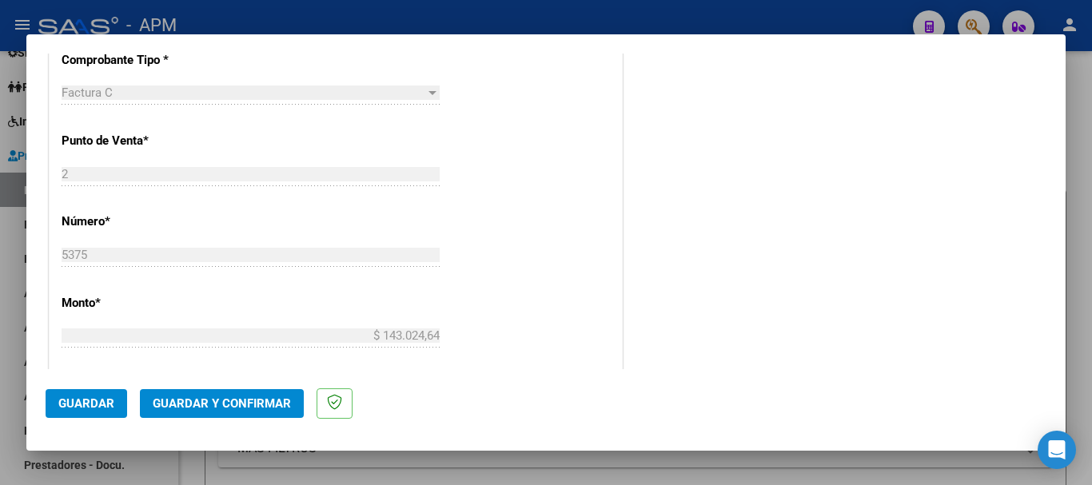
scroll to position [719, 0]
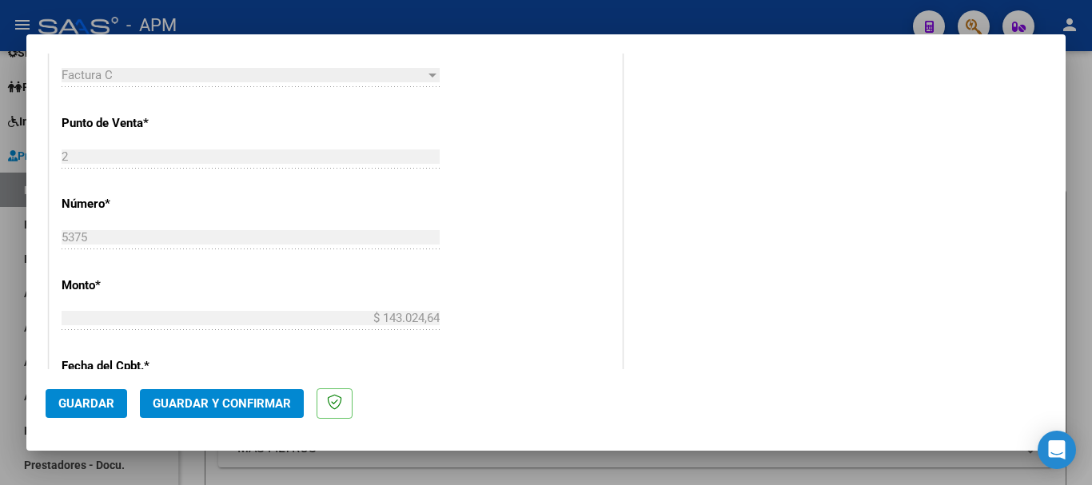
click at [105, 400] on span "Guardar" at bounding box center [86, 403] width 56 height 14
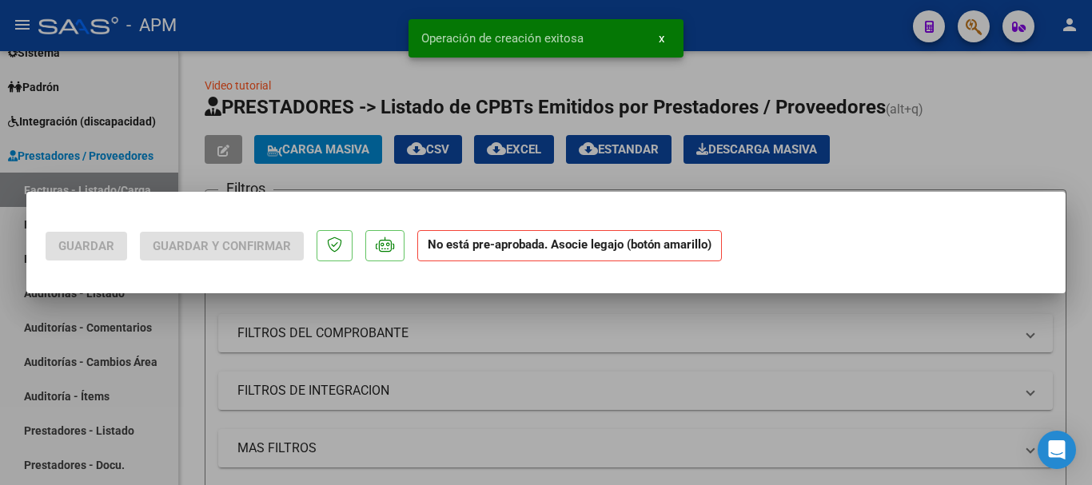
scroll to position [0, 0]
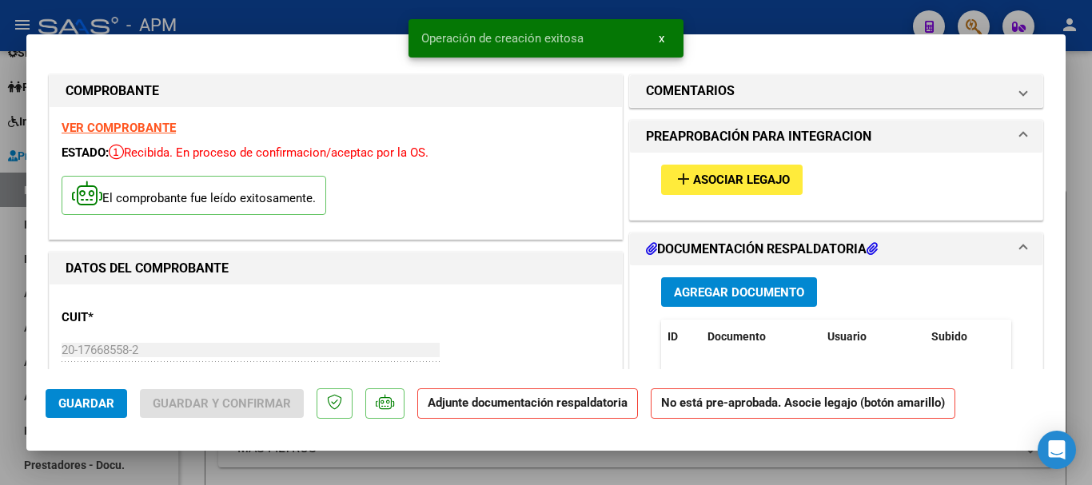
click at [728, 285] on span "Agregar Documento" at bounding box center [739, 292] width 130 height 14
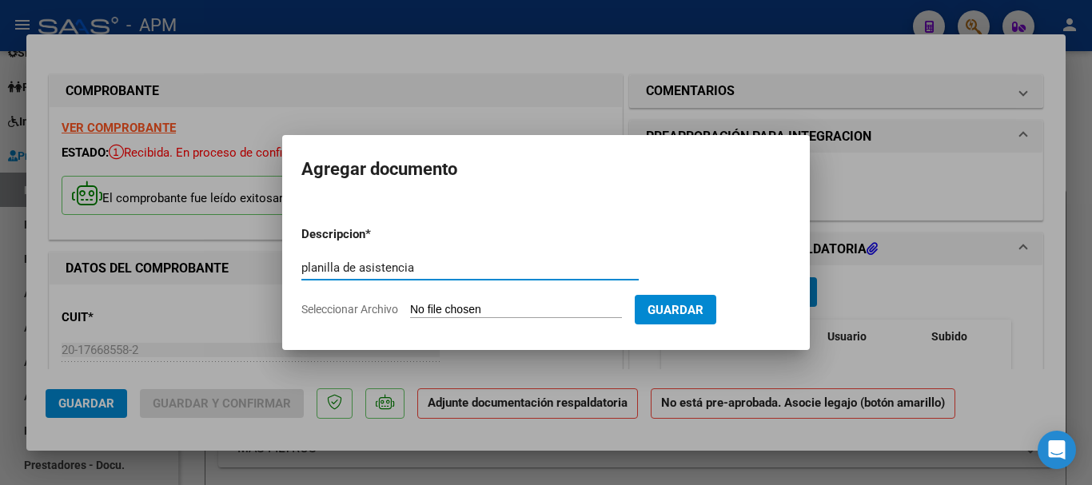
type input "planilla de asistencia"
click at [484, 312] on input "Seleccionar Archivo" at bounding box center [516, 310] width 212 height 15
type input "C:\fakepath\PA-[PERSON_NAME].jpg"
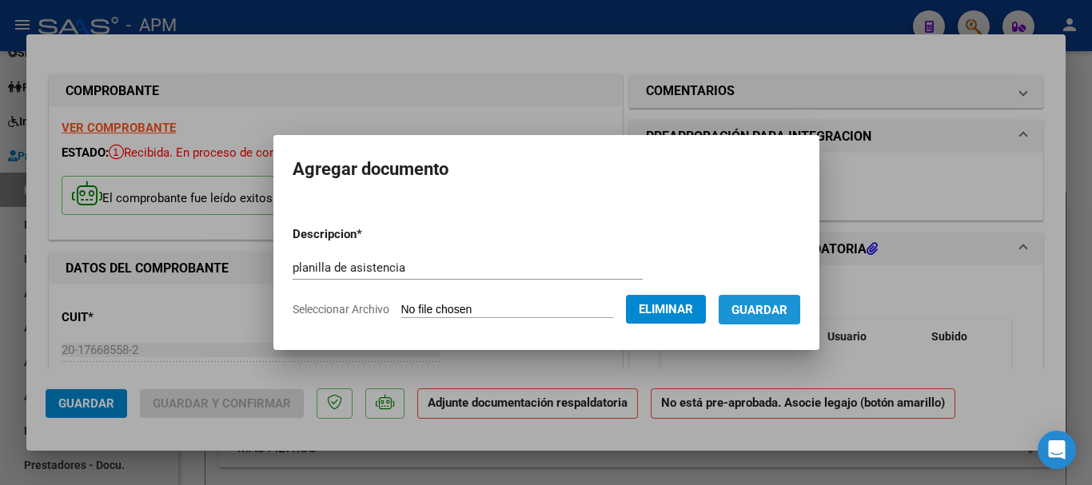
click at [762, 310] on span "Guardar" at bounding box center [759, 310] width 56 height 14
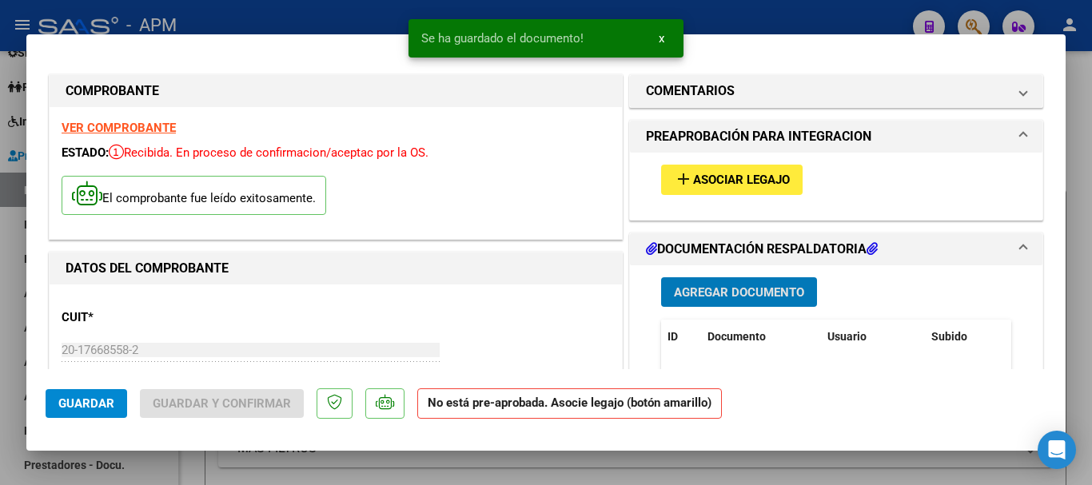
click at [754, 167] on button "add Asociar Legajo" at bounding box center [731, 180] width 141 height 30
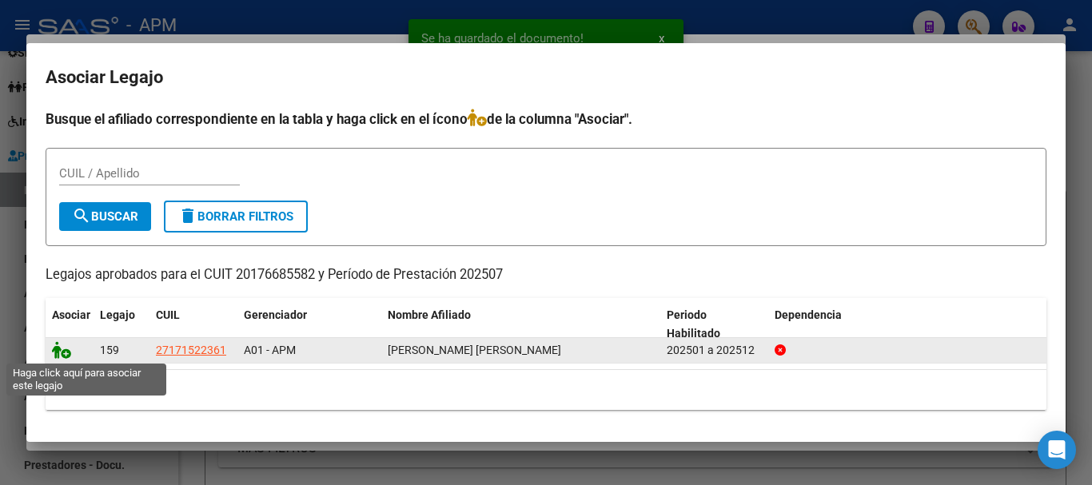
click at [64, 348] on icon at bounding box center [61, 350] width 19 height 18
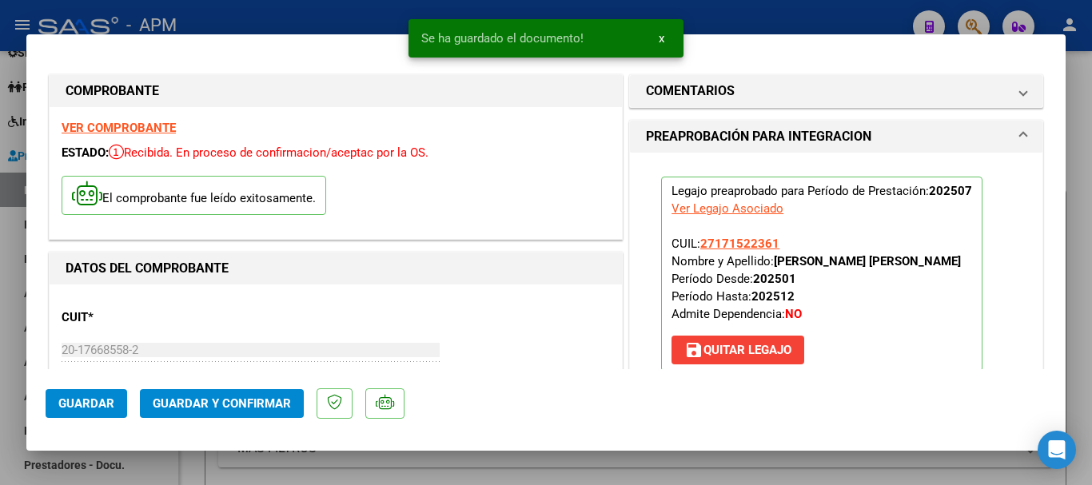
click at [293, 412] on button "Guardar y Confirmar" at bounding box center [222, 403] width 164 height 29
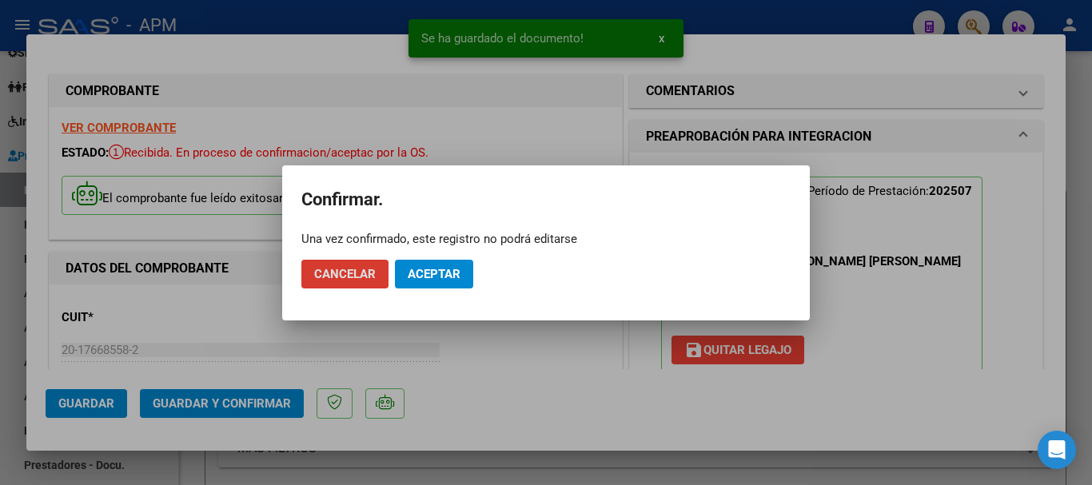
click at [426, 269] on span "Aceptar" at bounding box center [434, 274] width 53 height 14
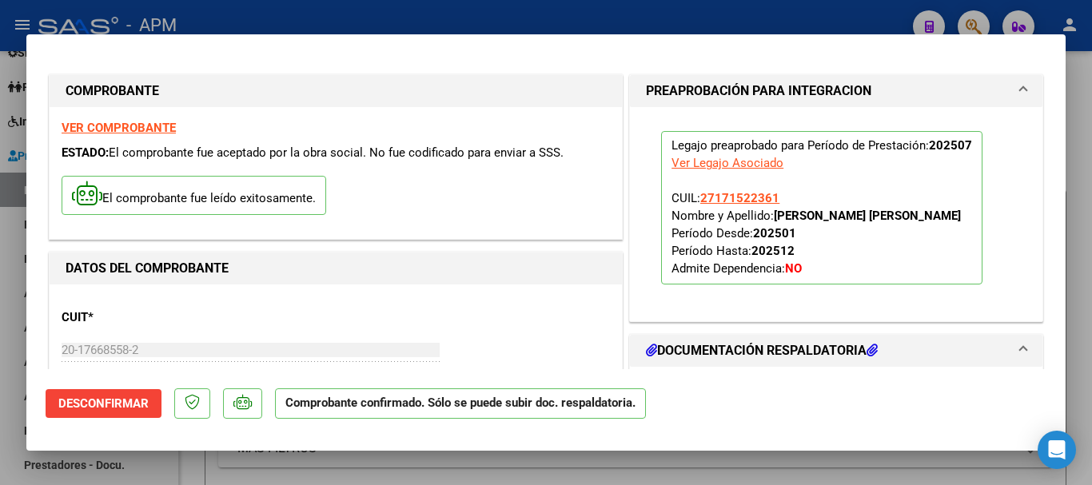
click at [663, 471] on div at bounding box center [546, 242] width 1092 height 485
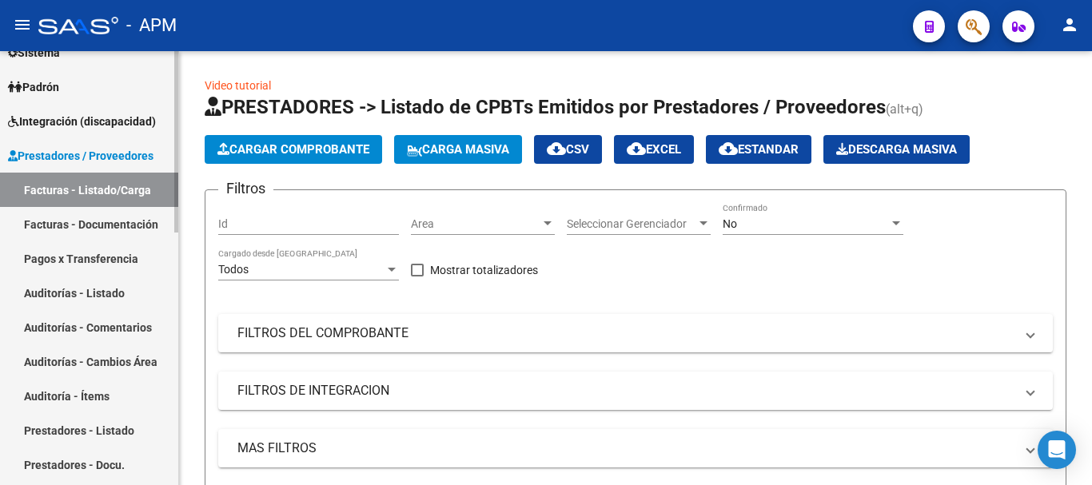
click at [129, 85] on link "Padrón" at bounding box center [89, 87] width 178 height 34
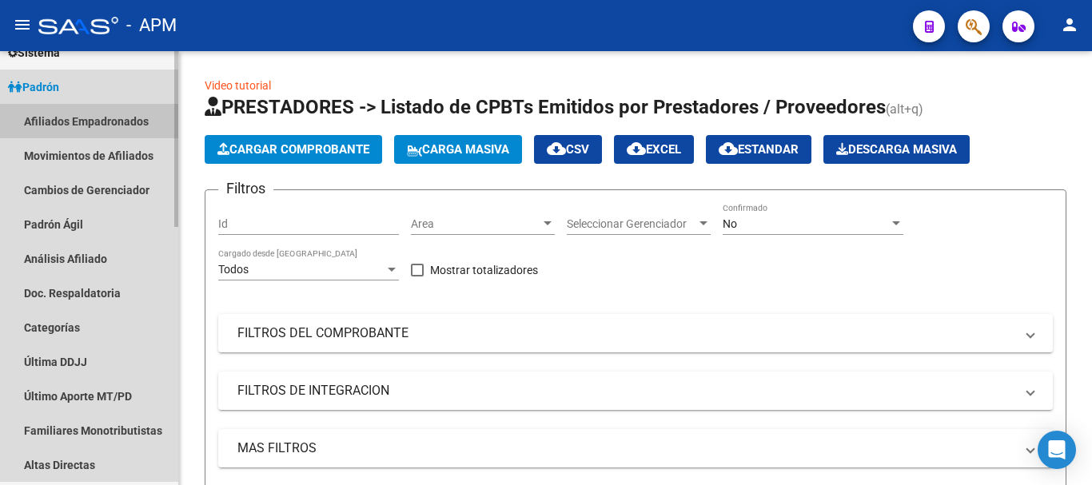
click at [122, 114] on link "Afiliados Empadronados" at bounding box center [89, 121] width 178 height 34
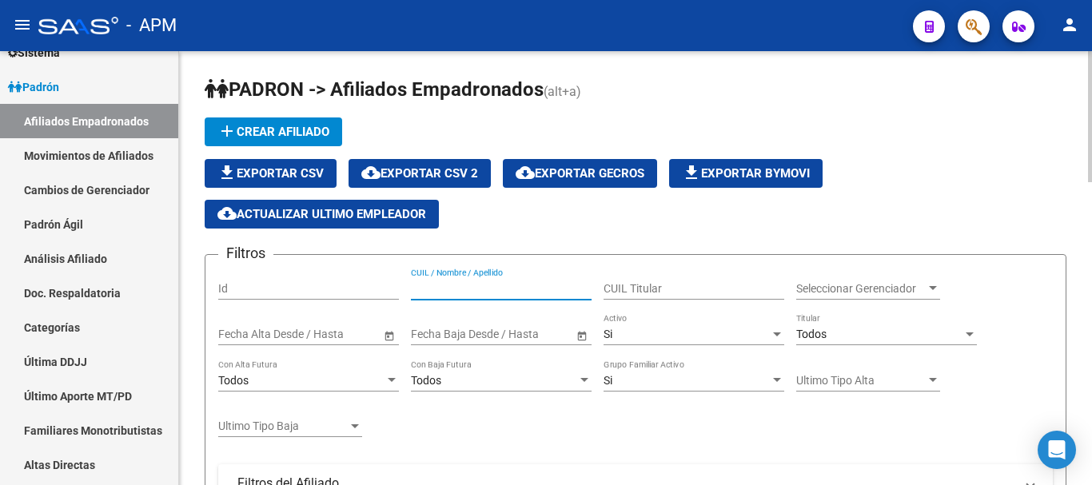
paste input "59834605"
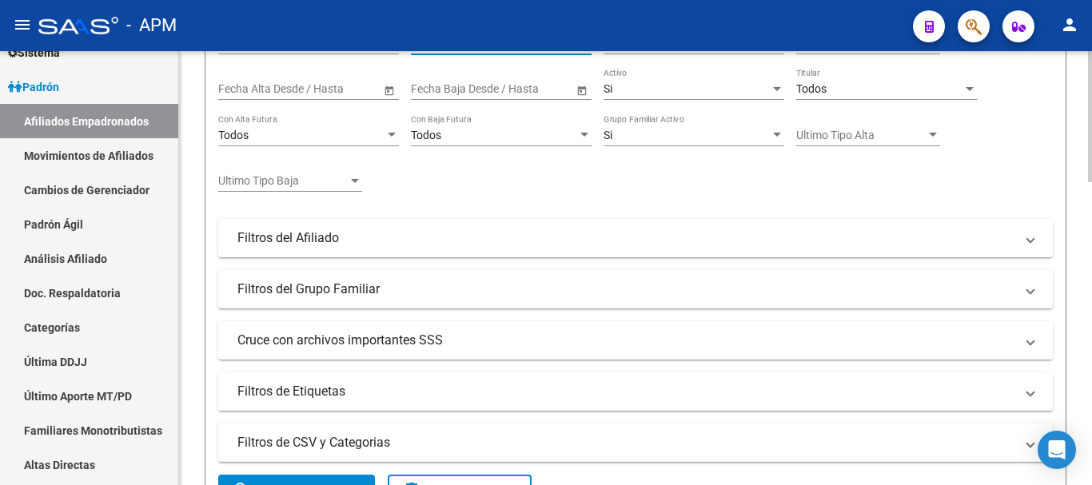
scroll to position [320, 0]
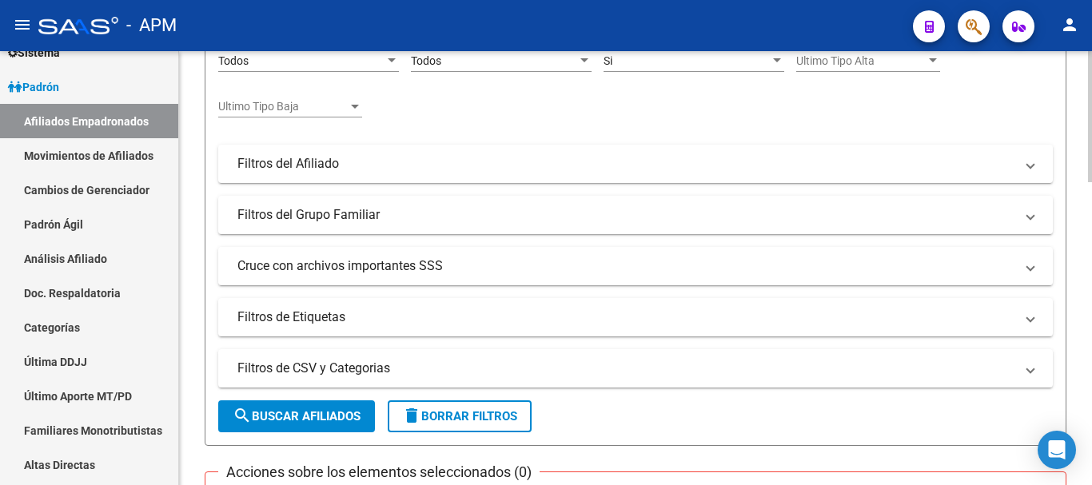
type input "59834605"
click at [313, 409] on span "search Buscar Afiliados" at bounding box center [297, 416] width 128 height 14
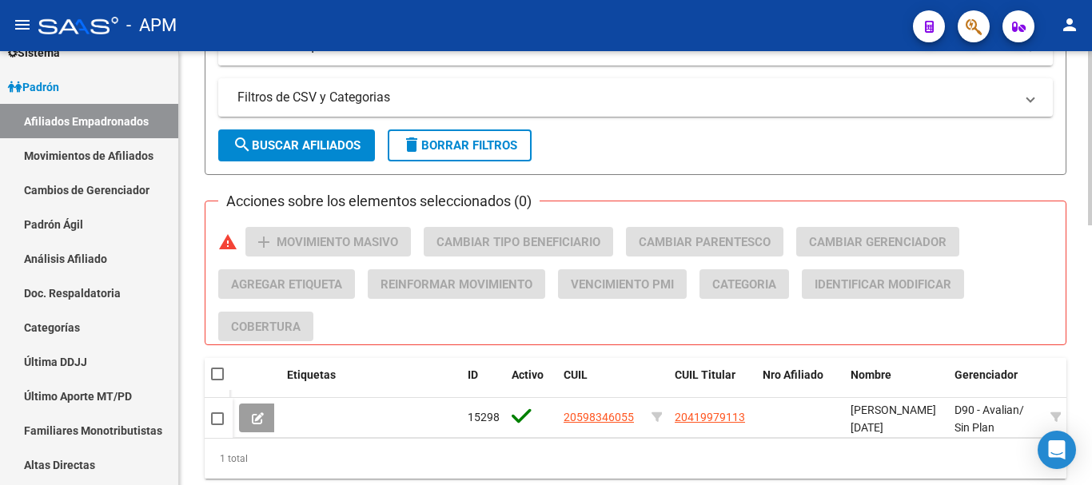
scroll to position [639, 0]
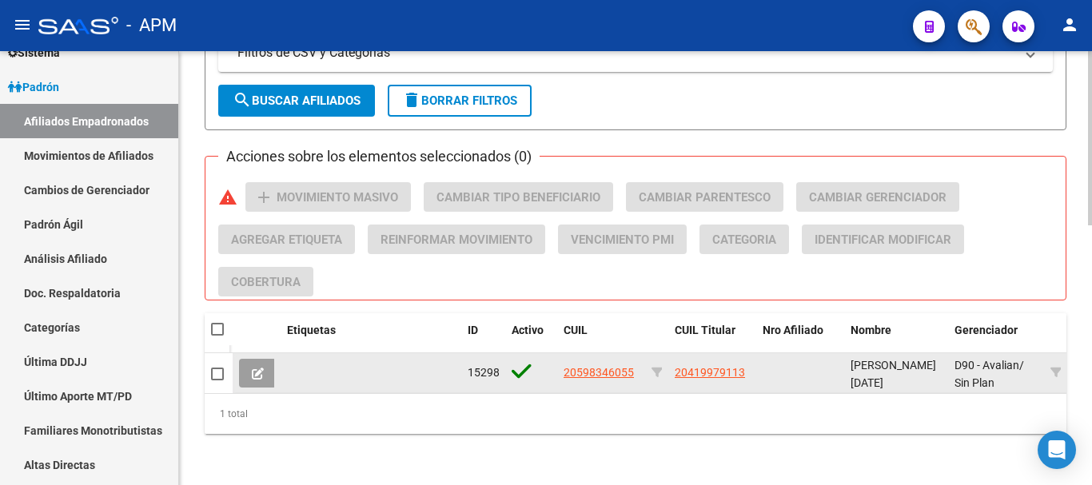
click at [261, 372] on icon at bounding box center [258, 374] width 12 height 12
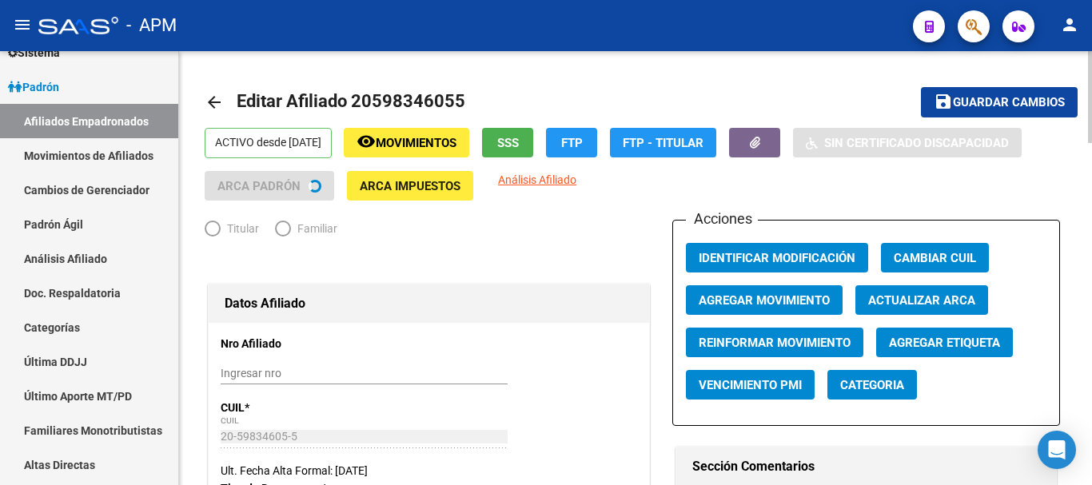
radio input "true"
type input "30-71443779-4"
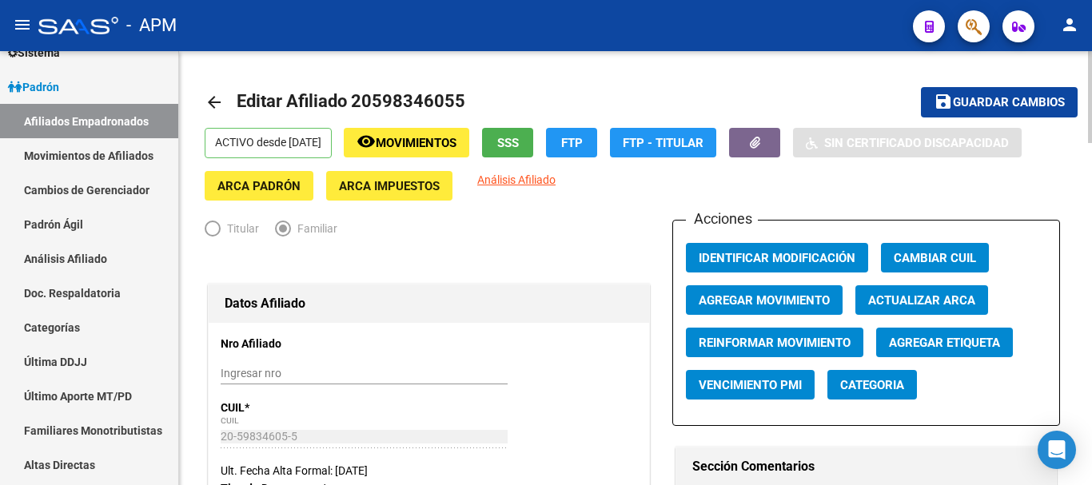
click at [519, 141] on span "SSS" at bounding box center [508, 143] width 22 height 14
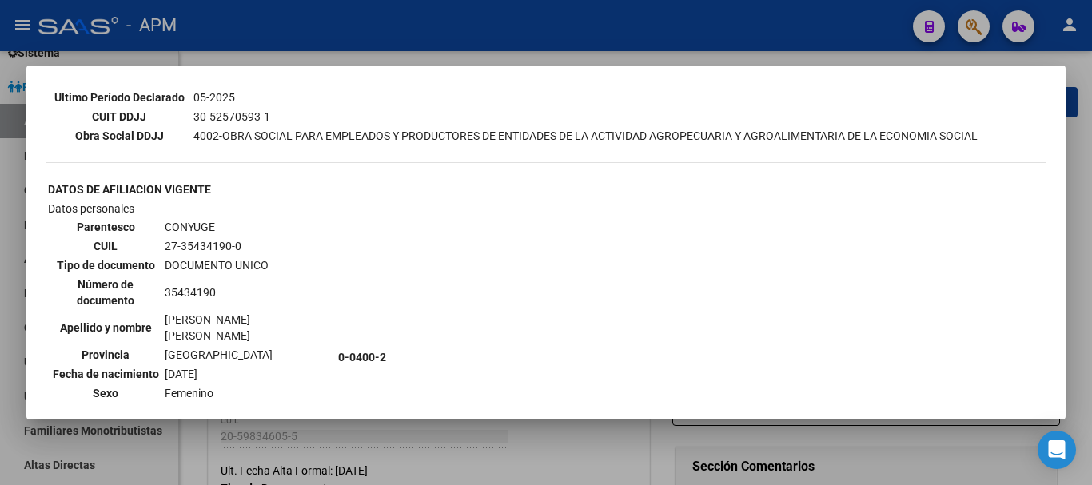
scroll to position [639, 0]
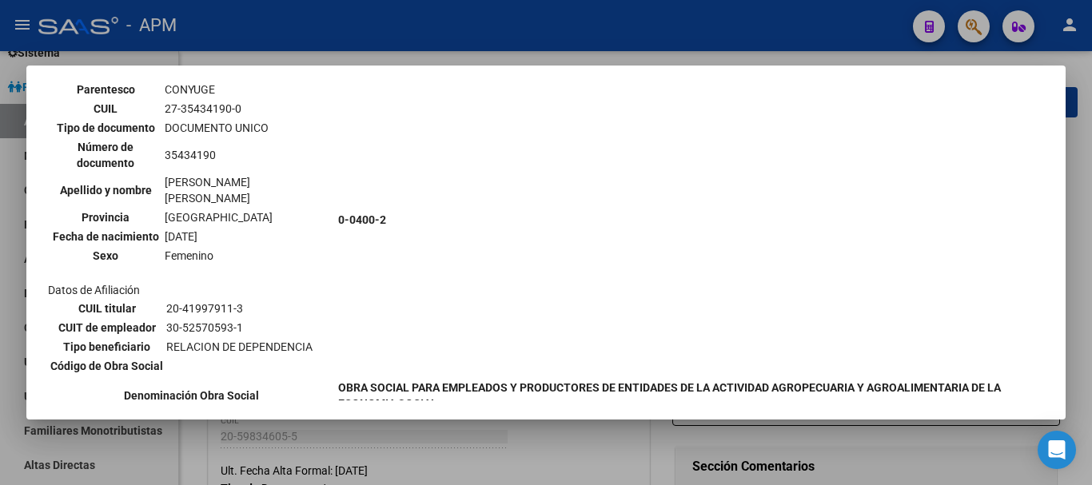
click at [519, 466] on div at bounding box center [546, 242] width 1092 height 485
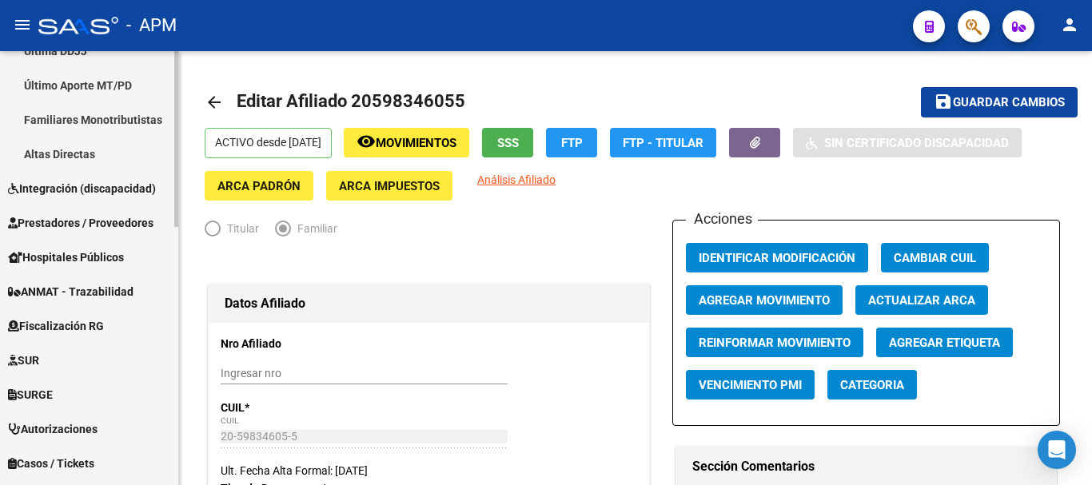
scroll to position [480, 0]
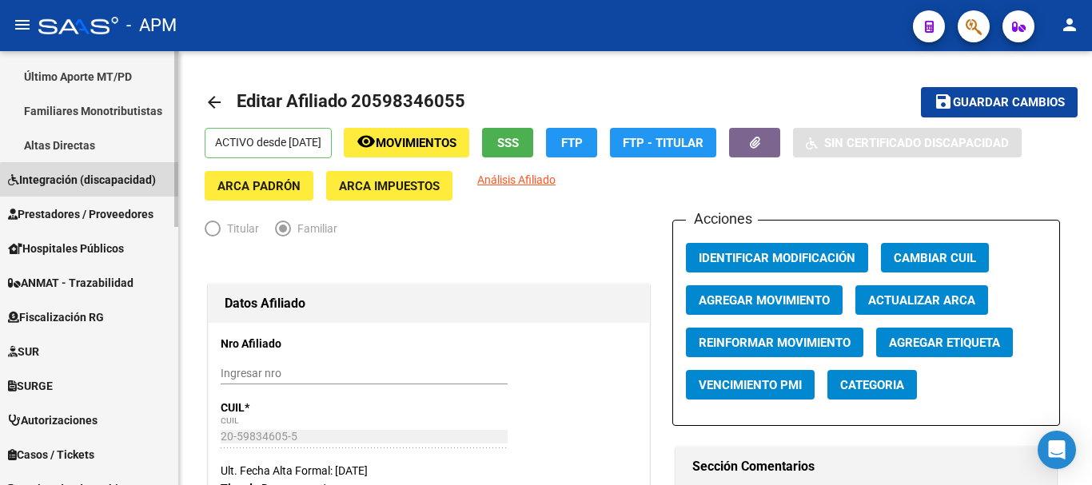
click at [107, 182] on span "Integración (discapacidad)" at bounding box center [82, 180] width 148 height 18
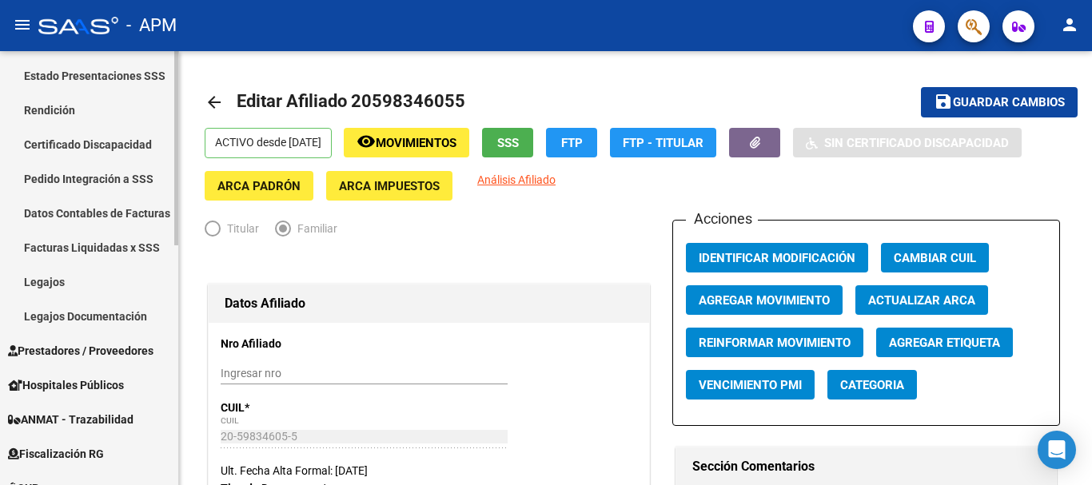
scroll to position [160, 0]
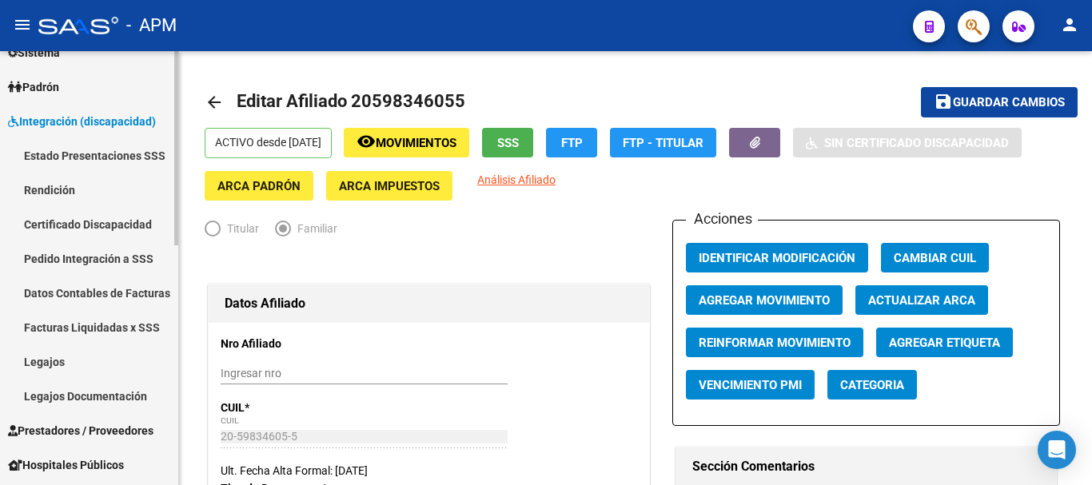
click at [114, 259] on link "Pedido Integración a SSS" at bounding box center [89, 258] width 178 height 34
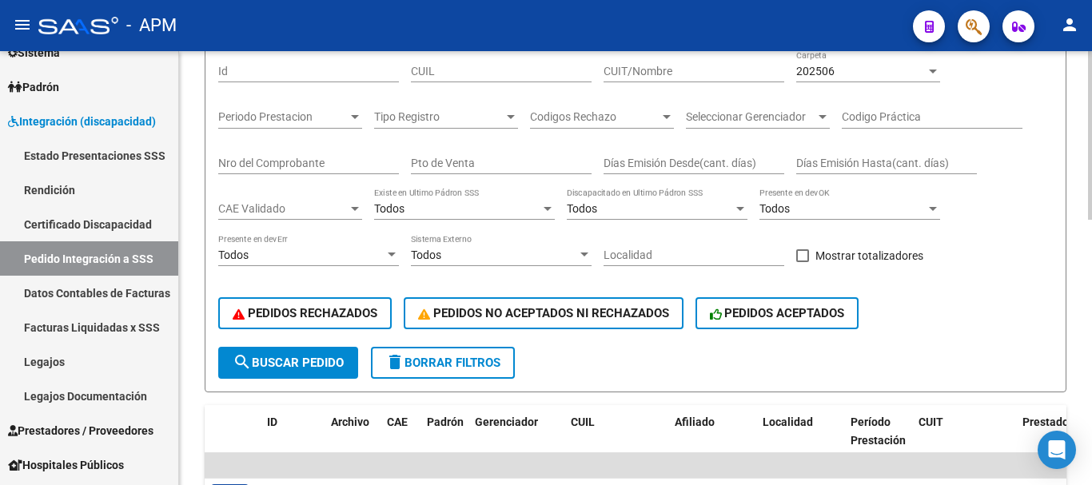
scroll to position [240, 0]
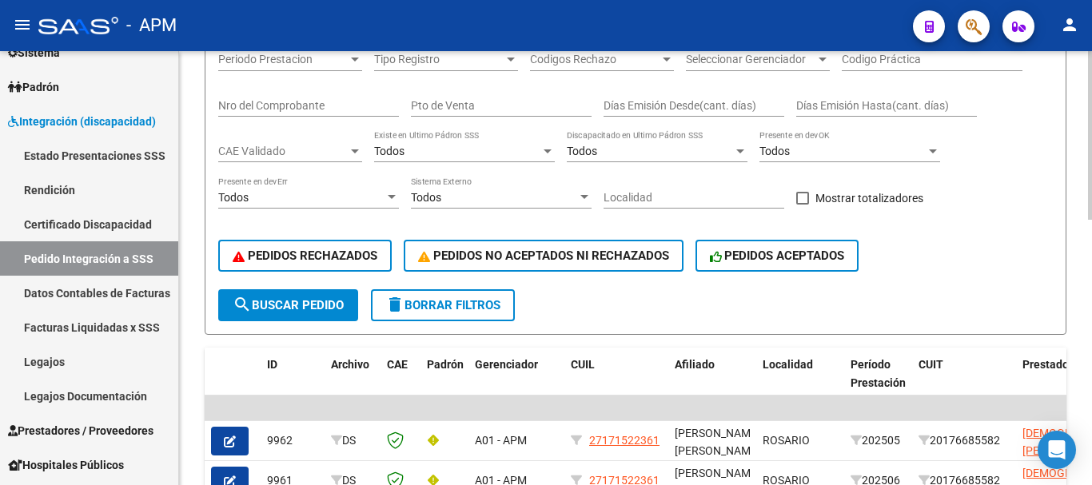
click at [285, 298] on span "search Buscar Pedido" at bounding box center [288, 305] width 111 height 14
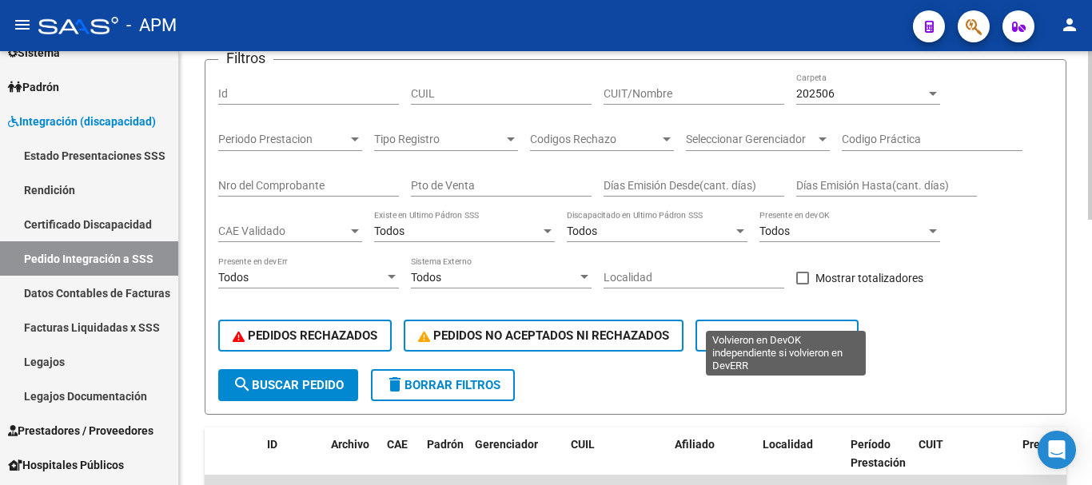
scroll to position [125, 0]
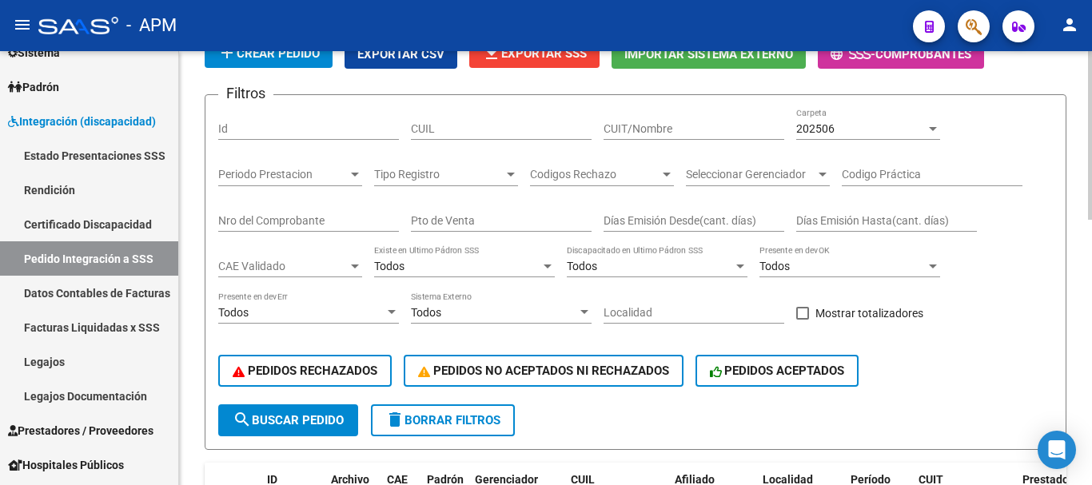
click at [923, 130] on div "202506" at bounding box center [860, 129] width 129 height 14
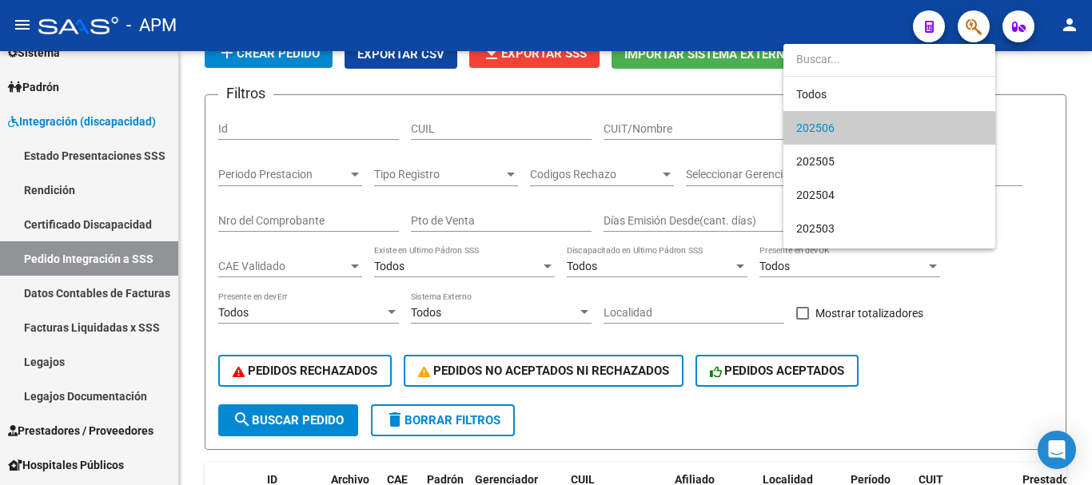
click at [1030, 356] on div at bounding box center [546, 242] width 1092 height 485
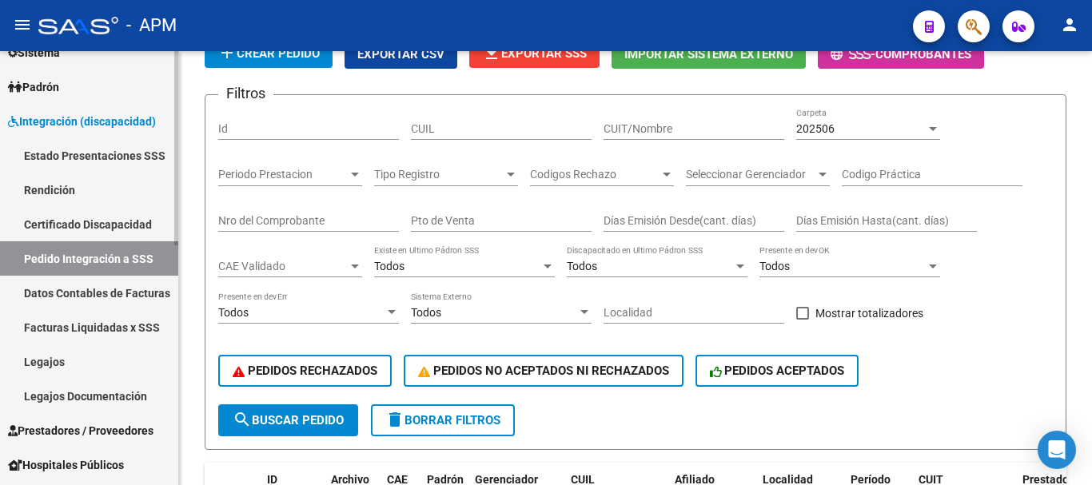
click at [120, 159] on link "Estado Presentaciones SSS" at bounding box center [89, 155] width 178 height 34
